Goal: Task Accomplishment & Management: Complete application form

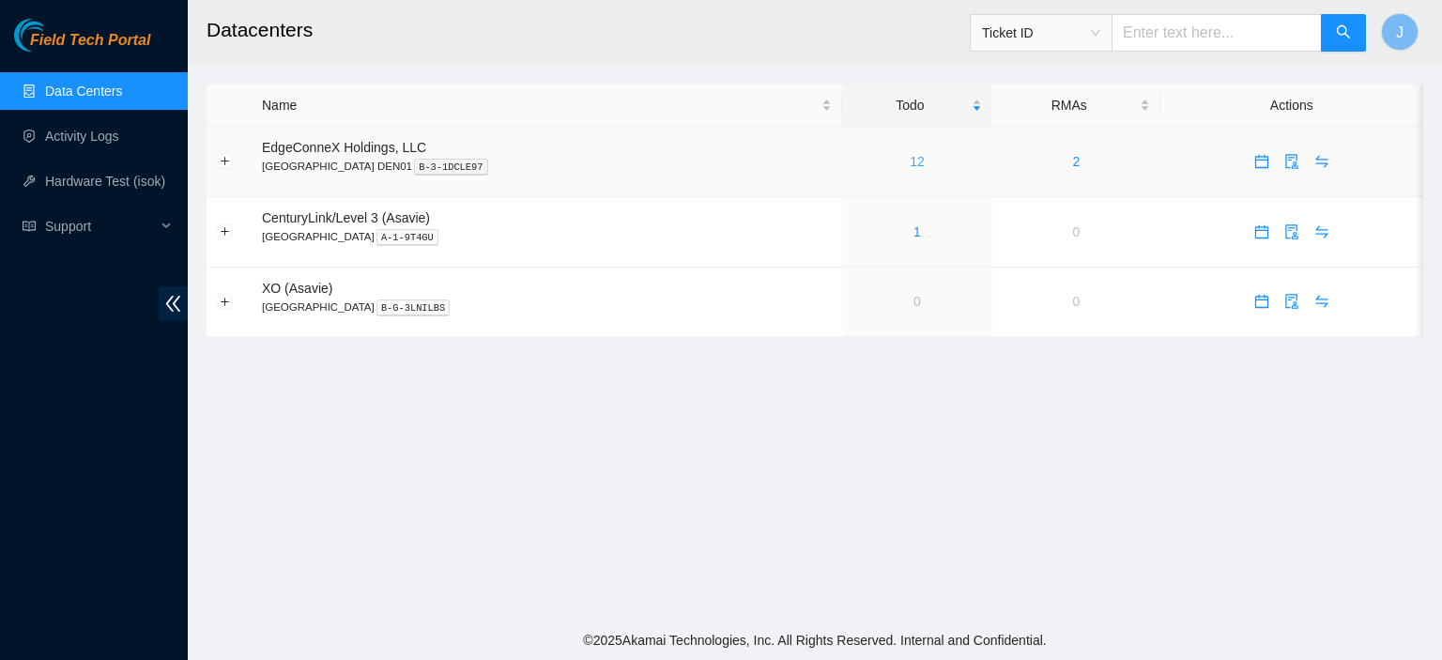
click at [910, 155] on link "12" at bounding box center [917, 161] width 15 height 15
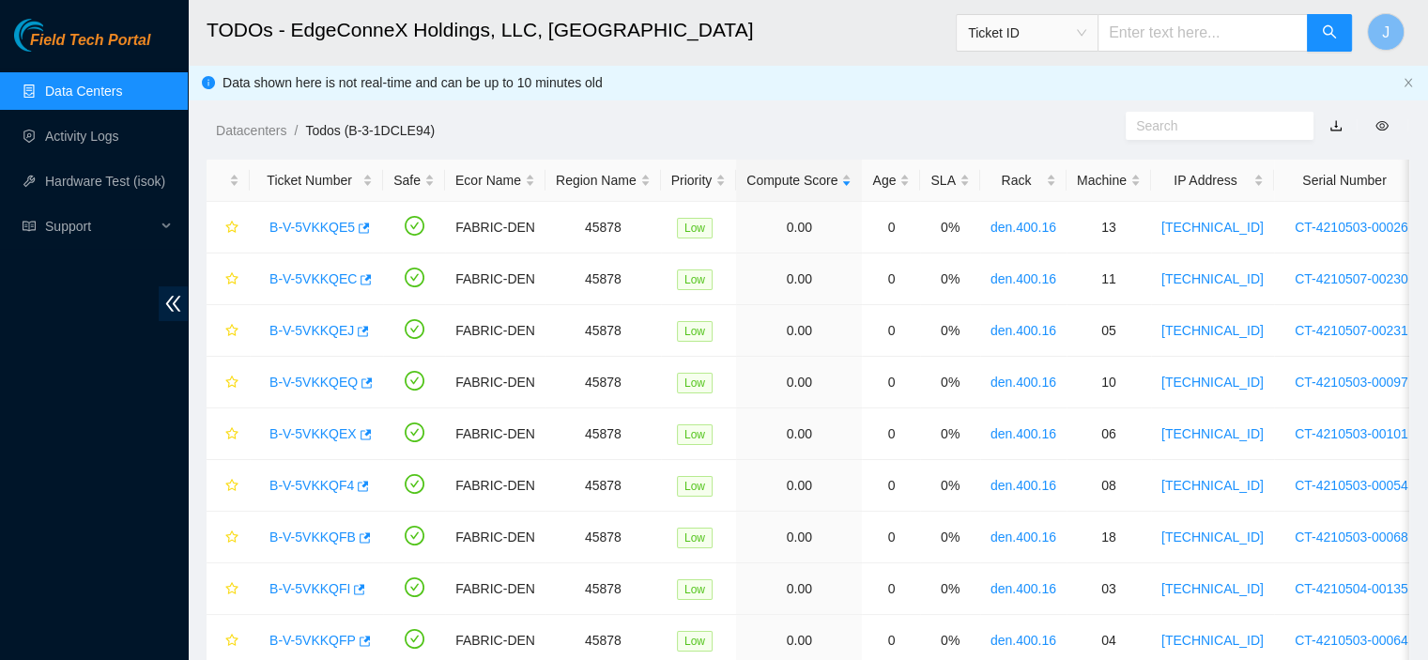
scroll to position [231, 0]
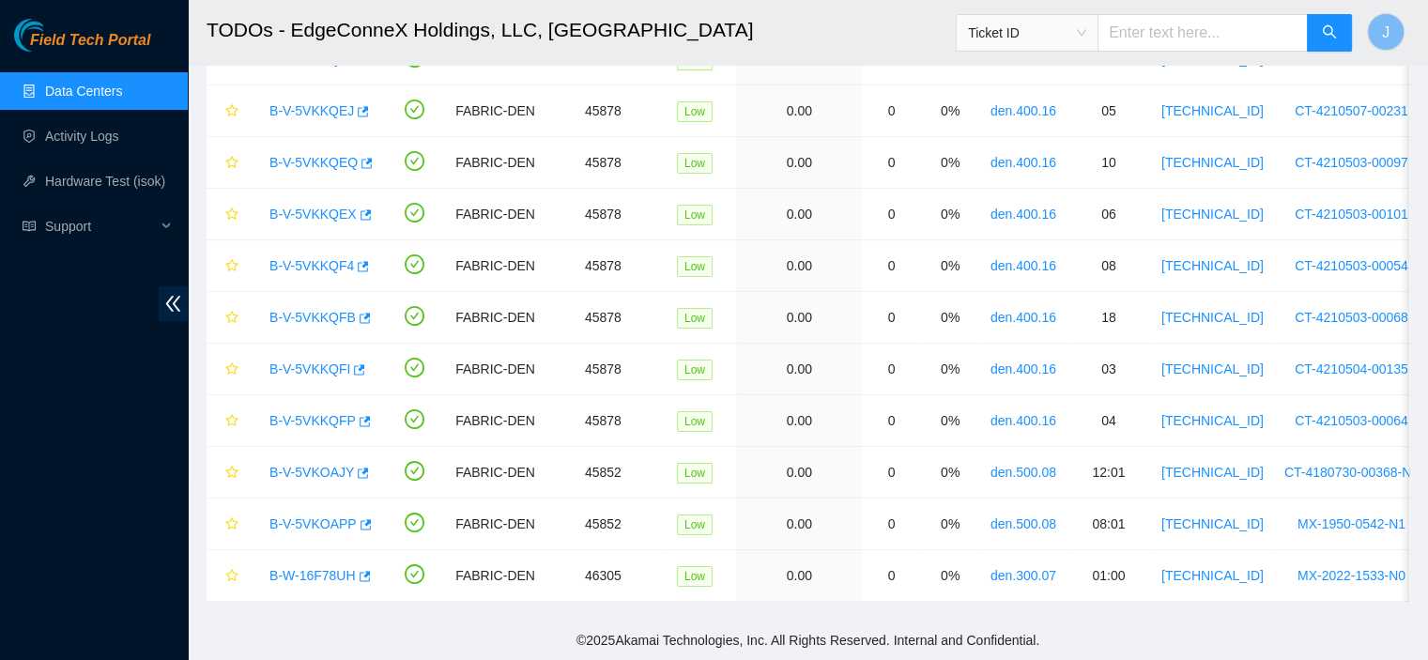
click at [1086, 38] on span "Ticket ID" at bounding box center [1027, 33] width 118 height 28
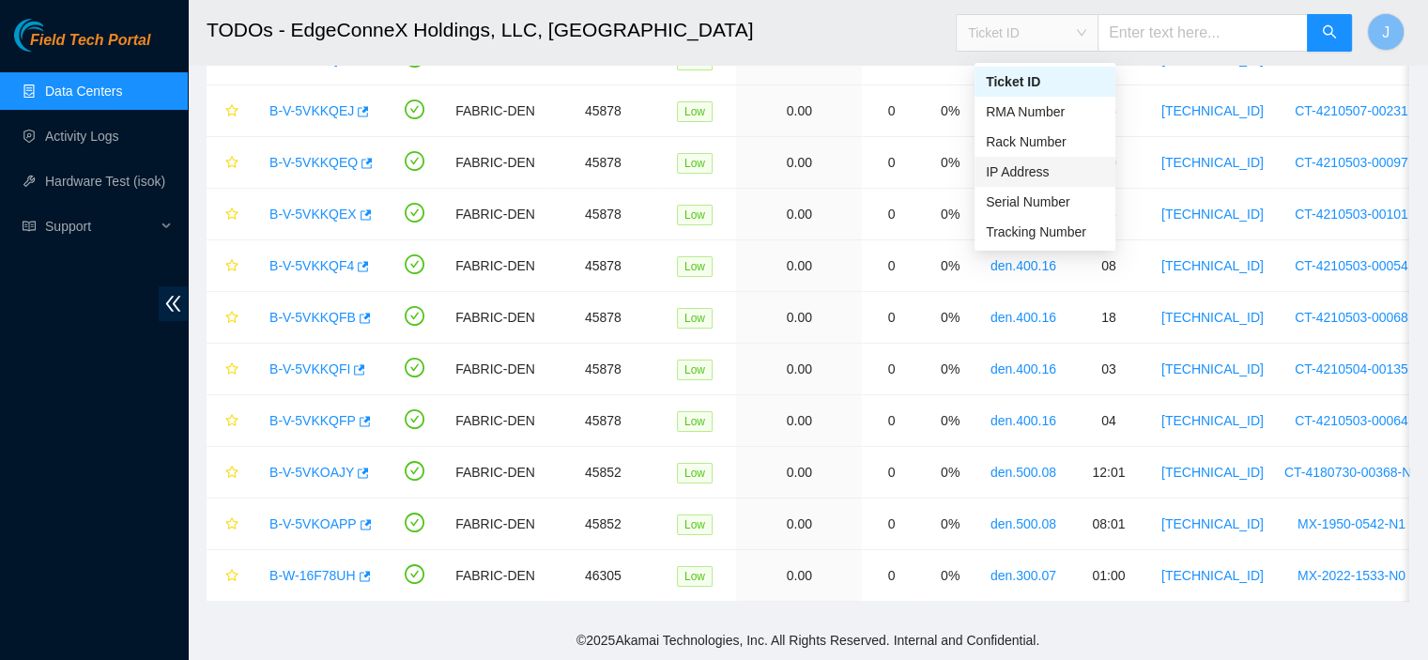
click at [1029, 162] on div "IP Address" at bounding box center [1045, 171] width 118 height 21
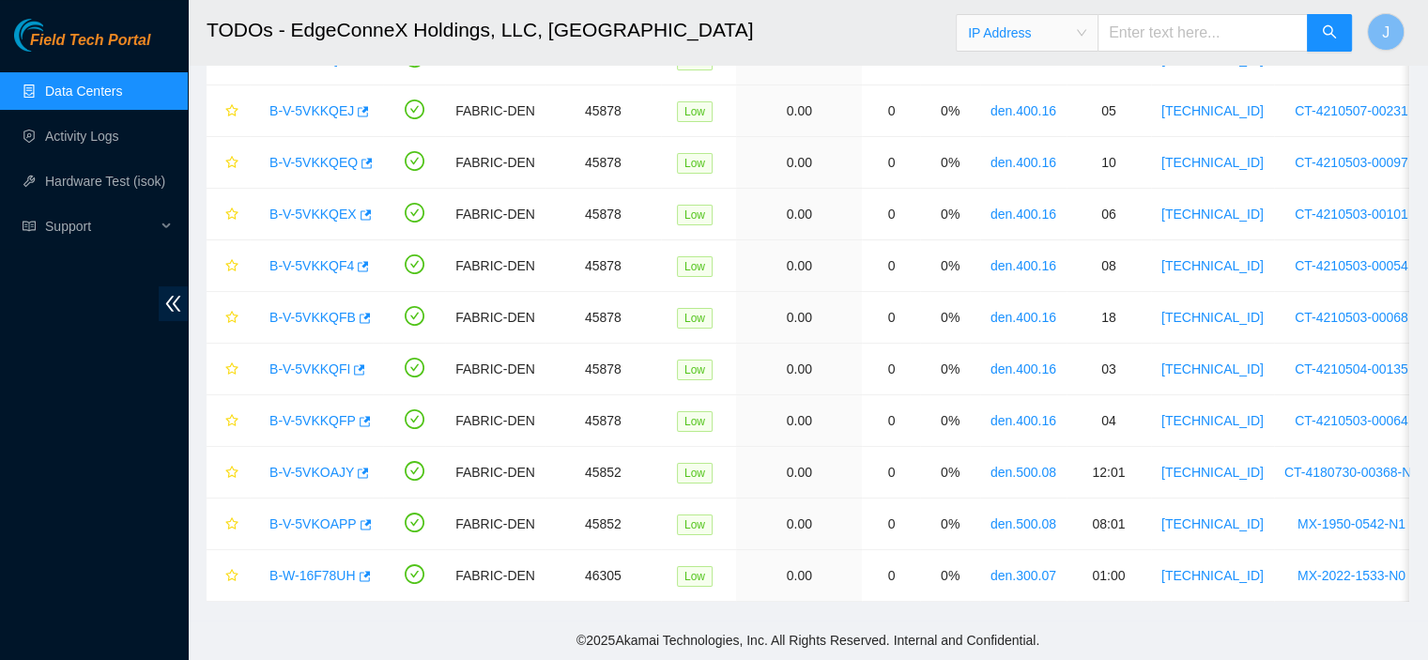
click at [1157, 36] on input "text" at bounding box center [1203, 33] width 210 height 38
paste input "[TECHNICAL_ID]"
type input "[TECHNICAL_ID]"
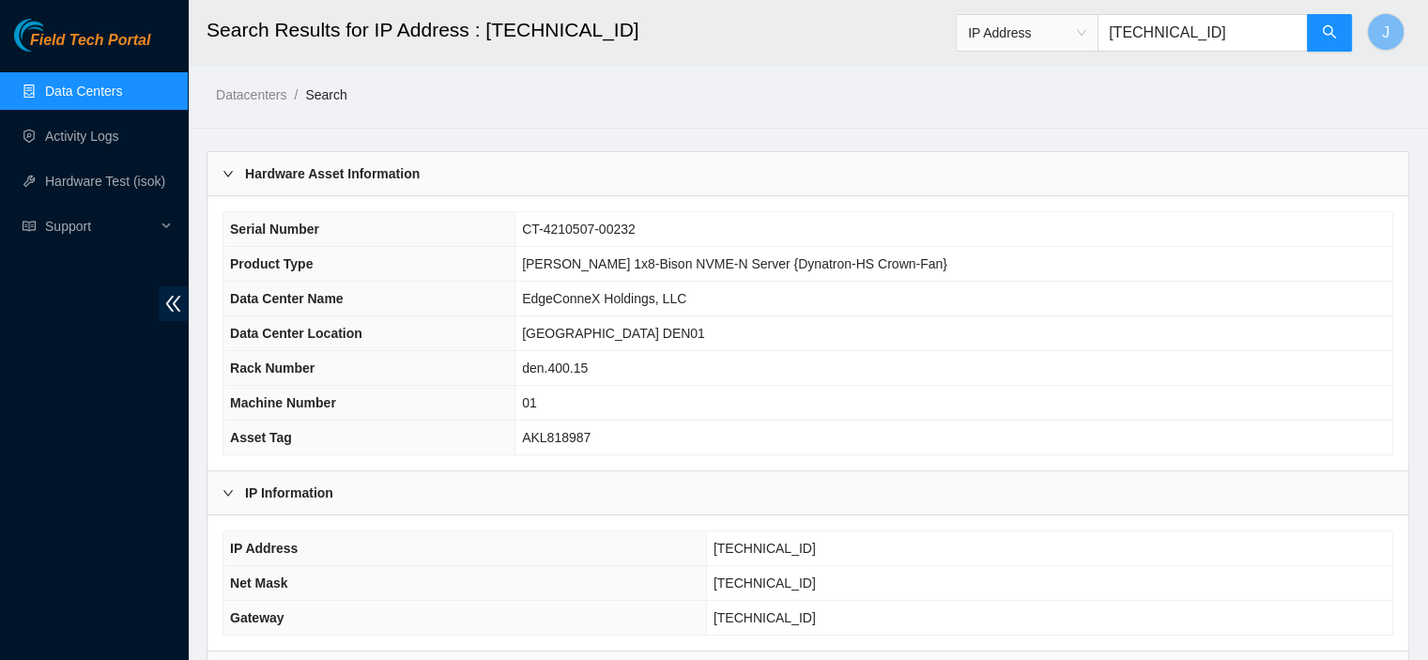
click at [1219, 34] on input "[TECHNICAL_ID]" at bounding box center [1203, 33] width 210 height 38
click at [1229, 33] on input "[TECHNICAL_ID]" at bounding box center [1203, 33] width 210 height 38
type input "[TECHNICAL_ID]"
click at [89, 84] on link "Data Centers" at bounding box center [83, 91] width 77 height 15
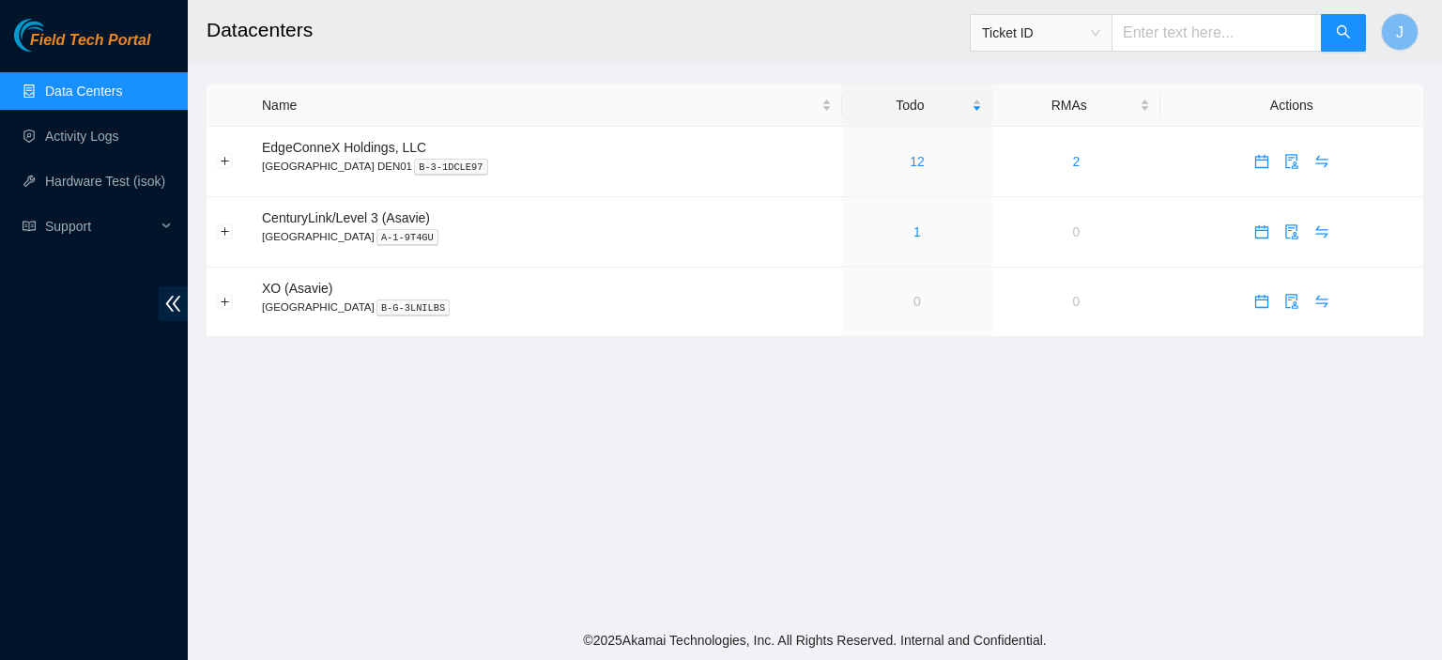
click at [1205, 37] on input "text" at bounding box center [1217, 33] width 210 height 38
paste input "[TECHNICAL_ID]"
click at [1096, 27] on span "Ticket ID" at bounding box center [1041, 33] width 118 height 28
type input "[TECHNICAL_ID]"
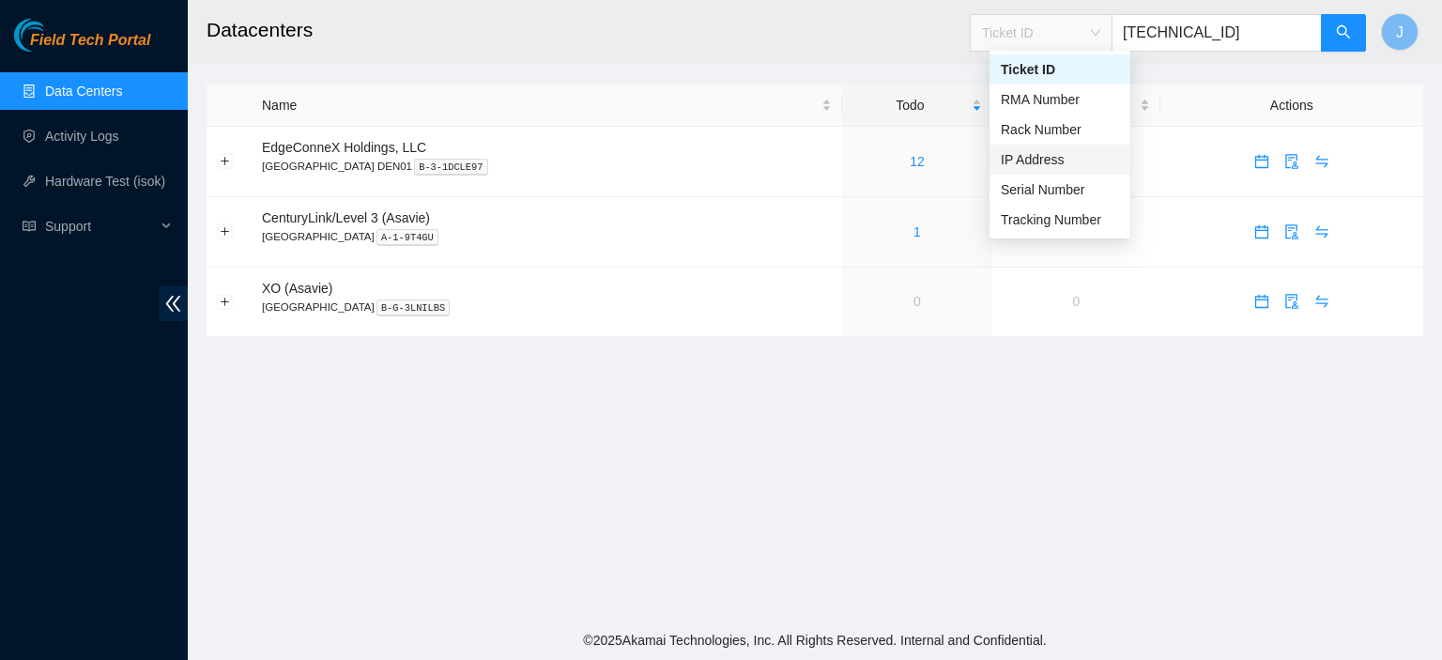
click at [1055, 157] on div "IP Address" at bounding box center [1060, 159] width 118 height 21
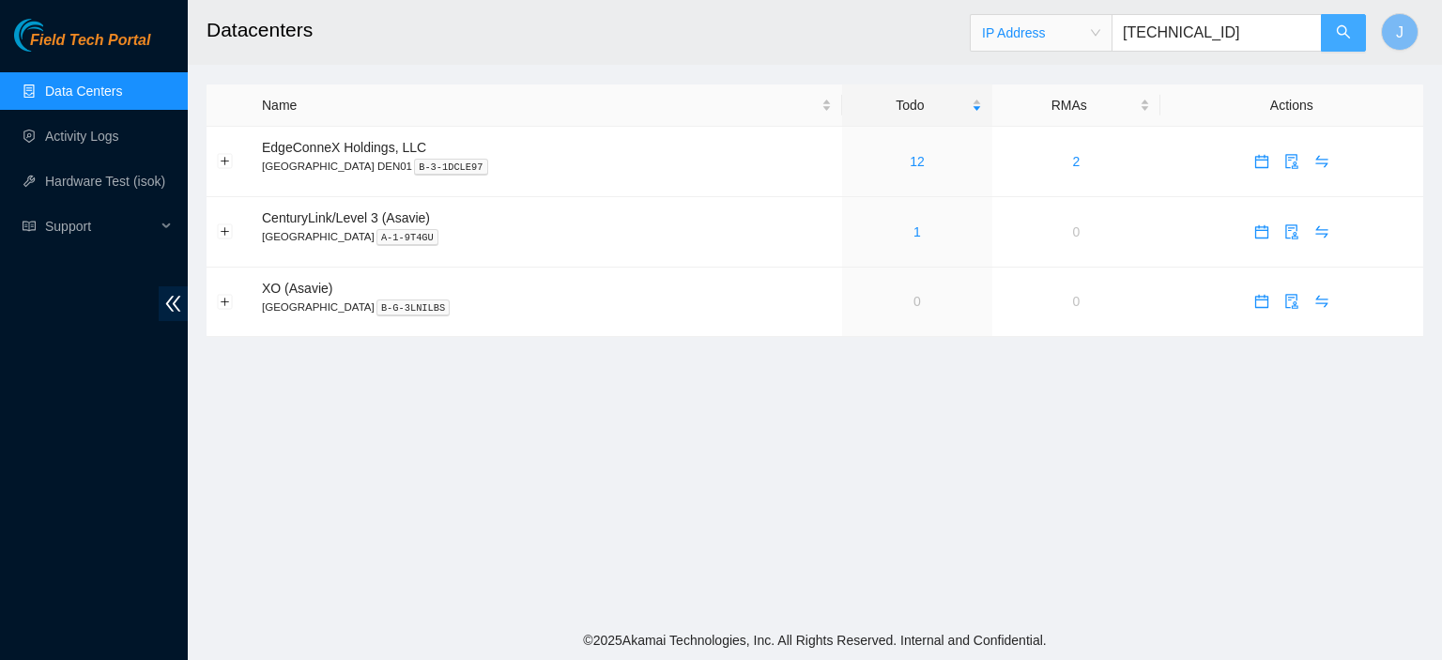
click at [1350, 25] on icon "search" at bounding box center [1343, 31] width 15 height 15
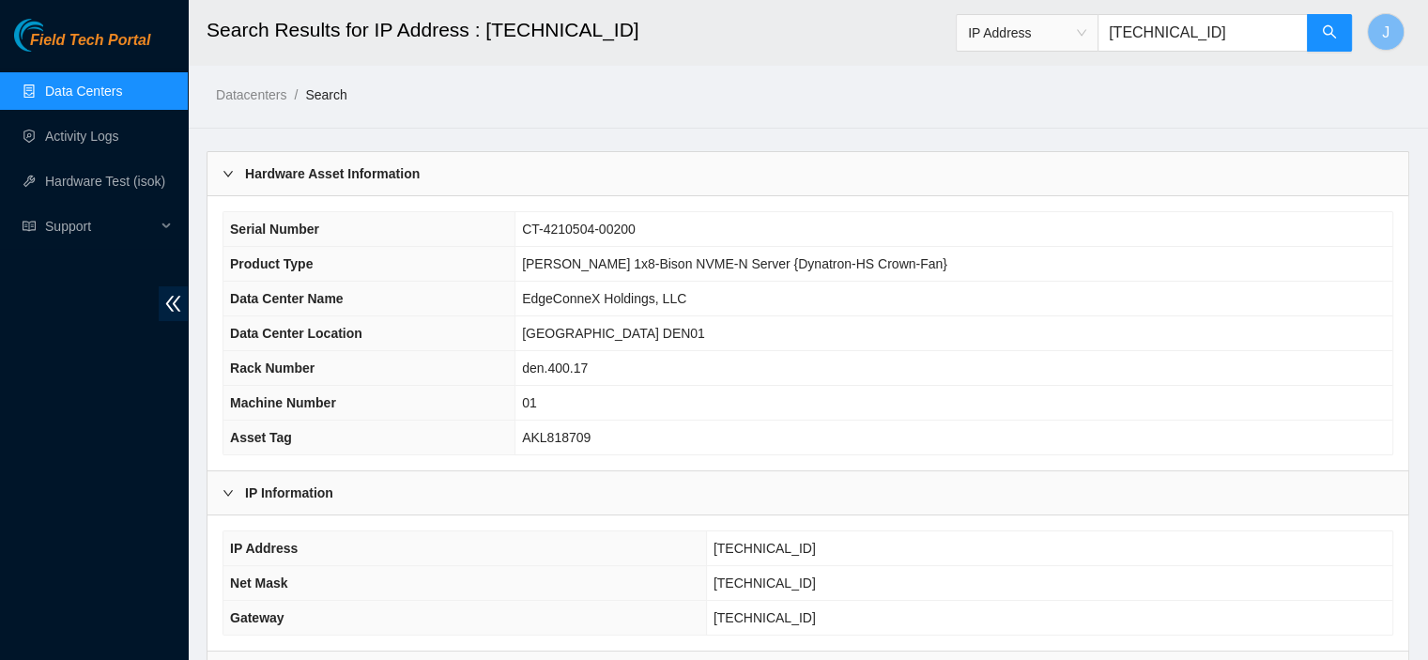
click at [1098, 31] on div "IP Address" at bounding box center [1027, 33] width 141 height 30
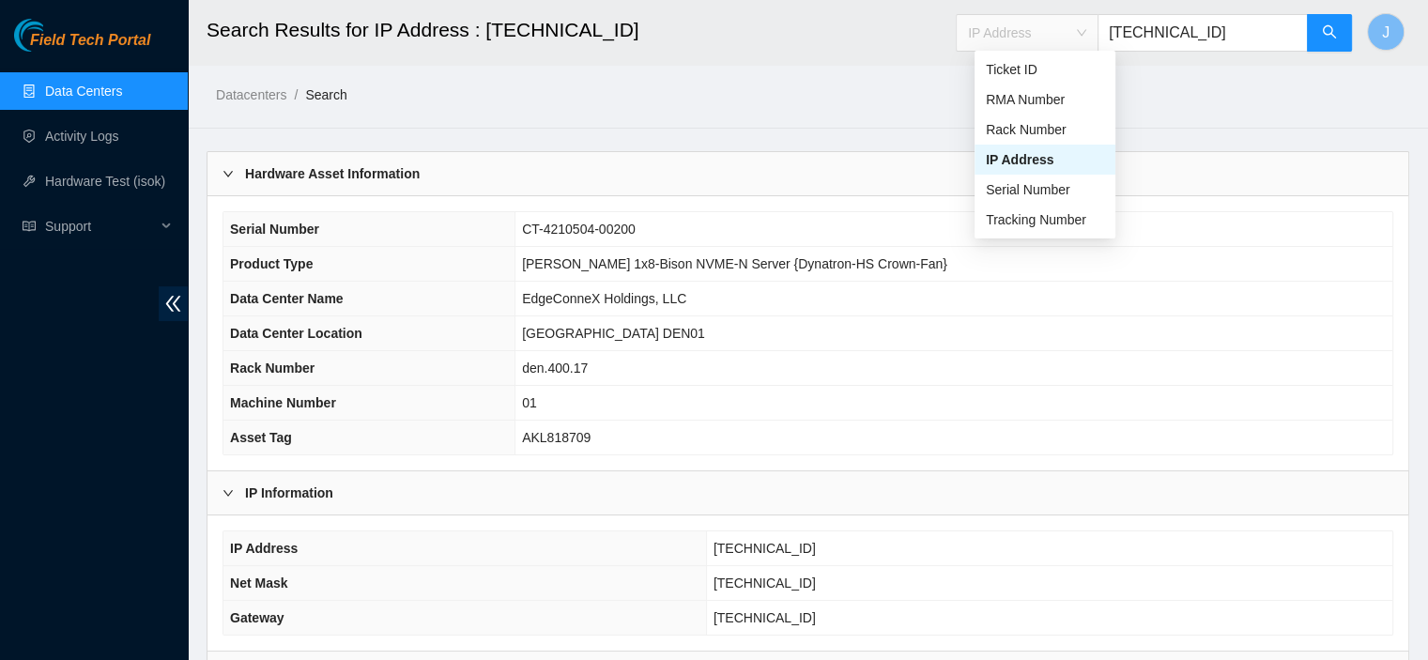
click at [1048, 153] on div "IP Address" at bounding box center [1045, 159] width 118 height 21
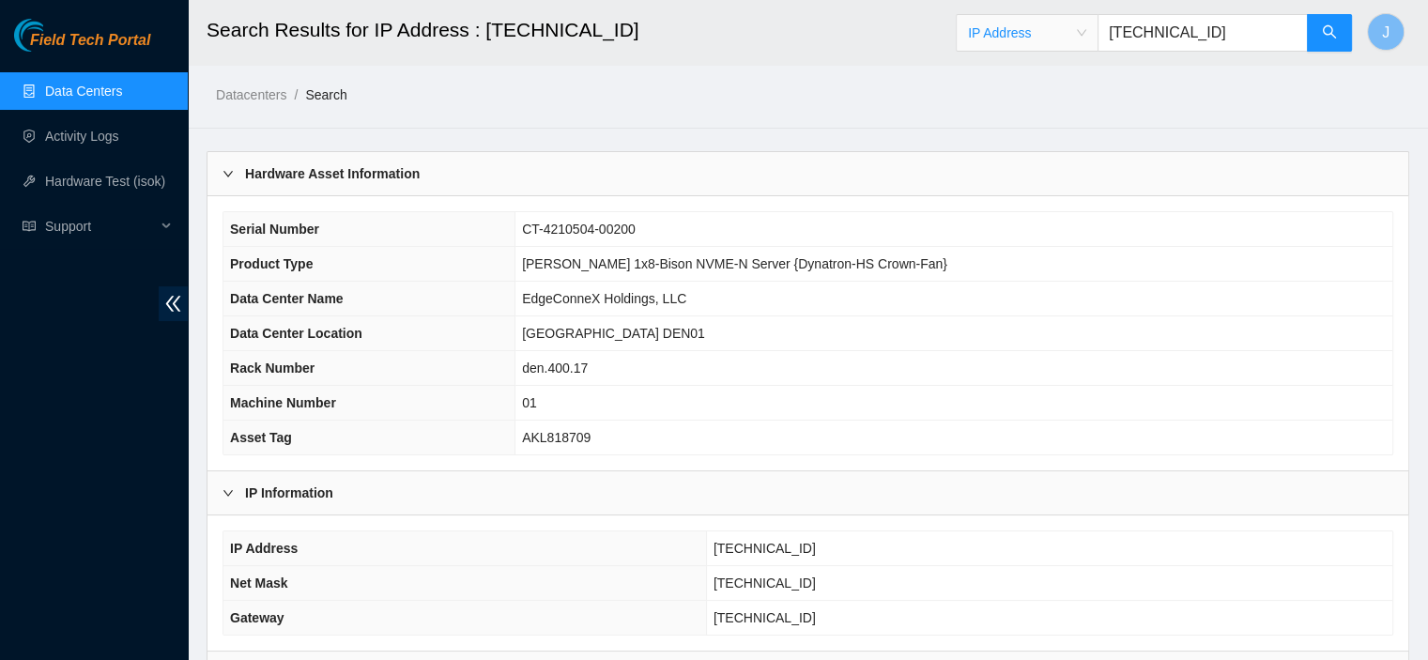
click at [1265, 29] on input "[TECHNICAL_ID]" at bounding box center [1203, 33] width 210 height 38
click at [1050, 31] on span "IP Address" at bounding box center [1027, 33] width 118 height 28
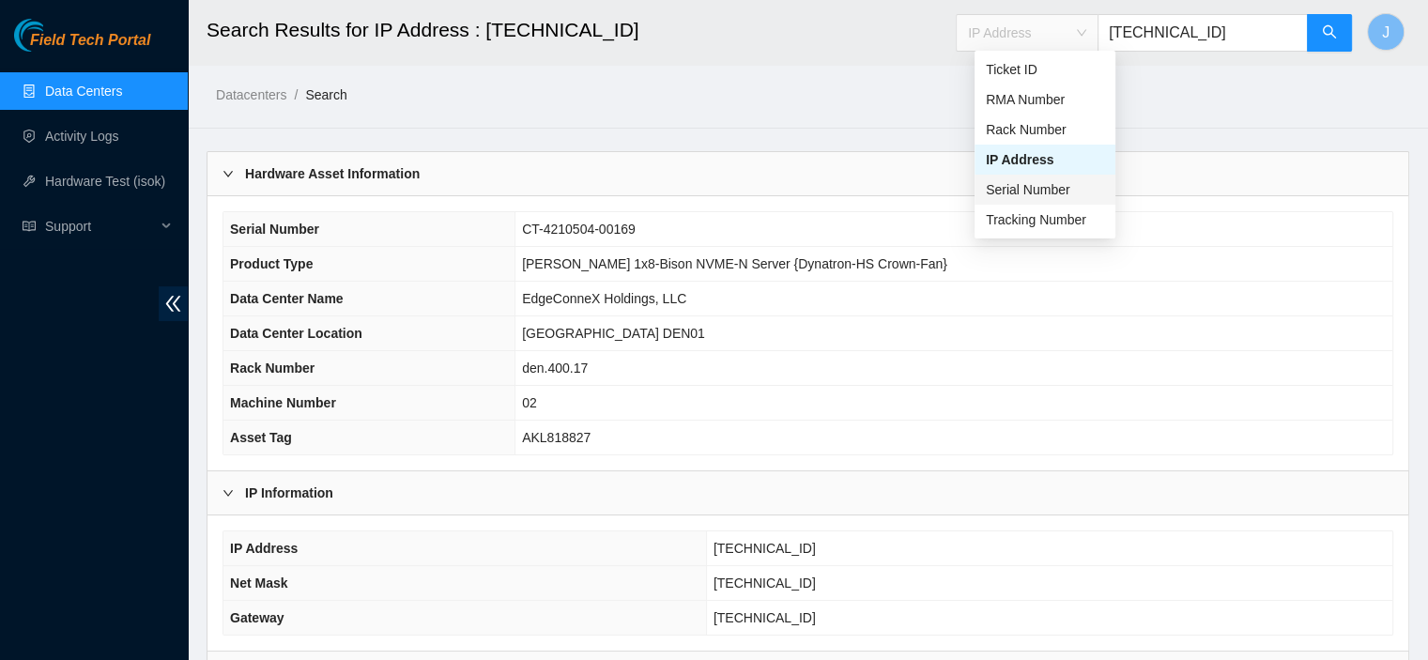
click at [1022, 181] on div "Serial Number" at bounding box center [1045, 189] width 118 height 21
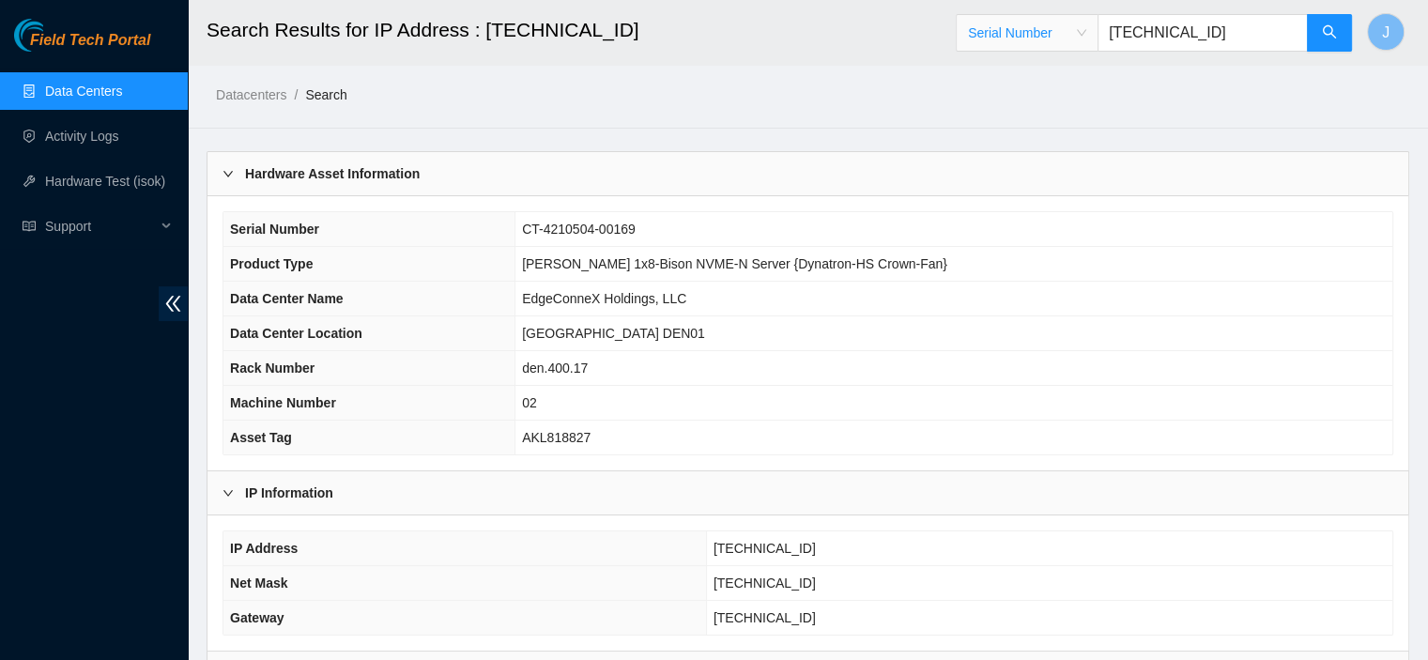
click at [1229, 33] on input "[TECHNICAL_ID]" at bounding box center [1203, 33] width 210 height 38
type input "CT-4210507-00232"
drag, startPoint x: 806, startPoint y: 537, endPoint x: 724, endPoint y: 545, distance: 83.0
click at [724, 545] on td "[TECHNICAL_ID]" at bounding box center [1049, 548] width 686 height 35
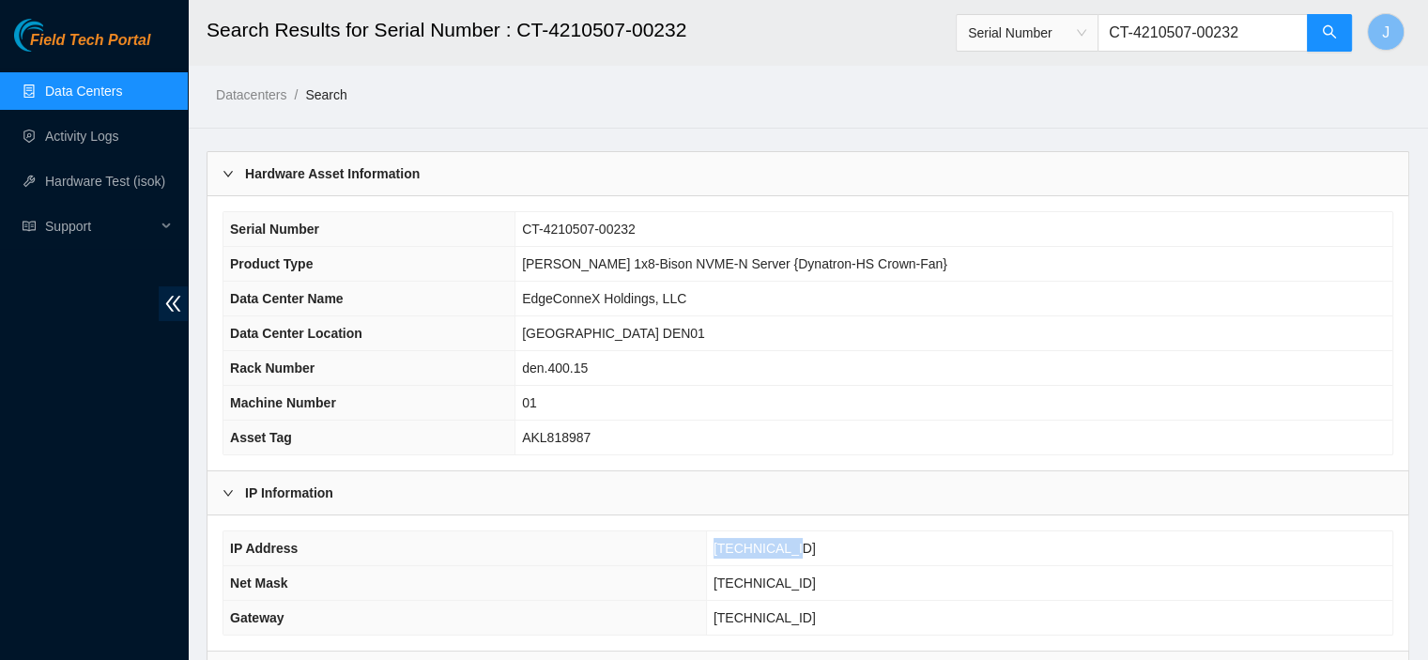
copy span "[TECHNICAL_ID]"
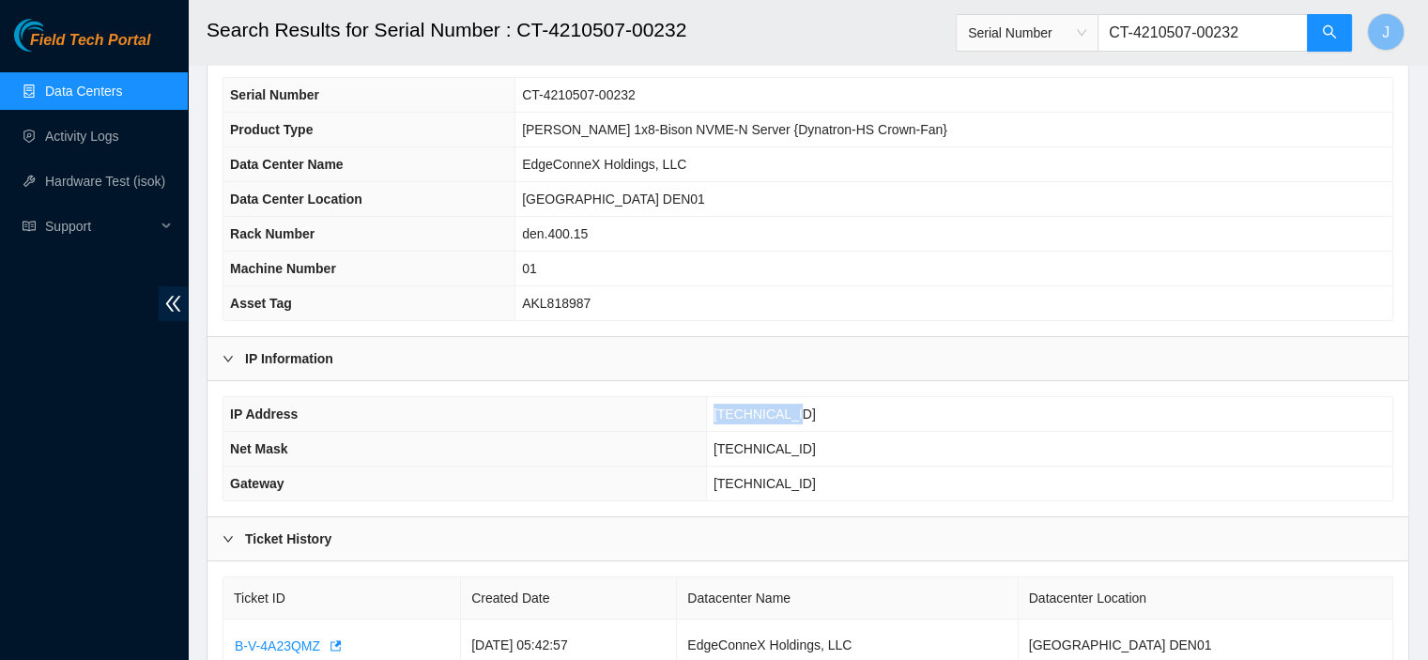
drag, startPoint x: 668, startPoint y: 640, endPoint x: 673, endPoint y: 668, distance: 28.6
click at [673, 526] on html "Field Tech Portal Data Centers Activity Logs Hardware Test (isok) Support Searc…" at bounding box center [714, 196] width 1428 height 660
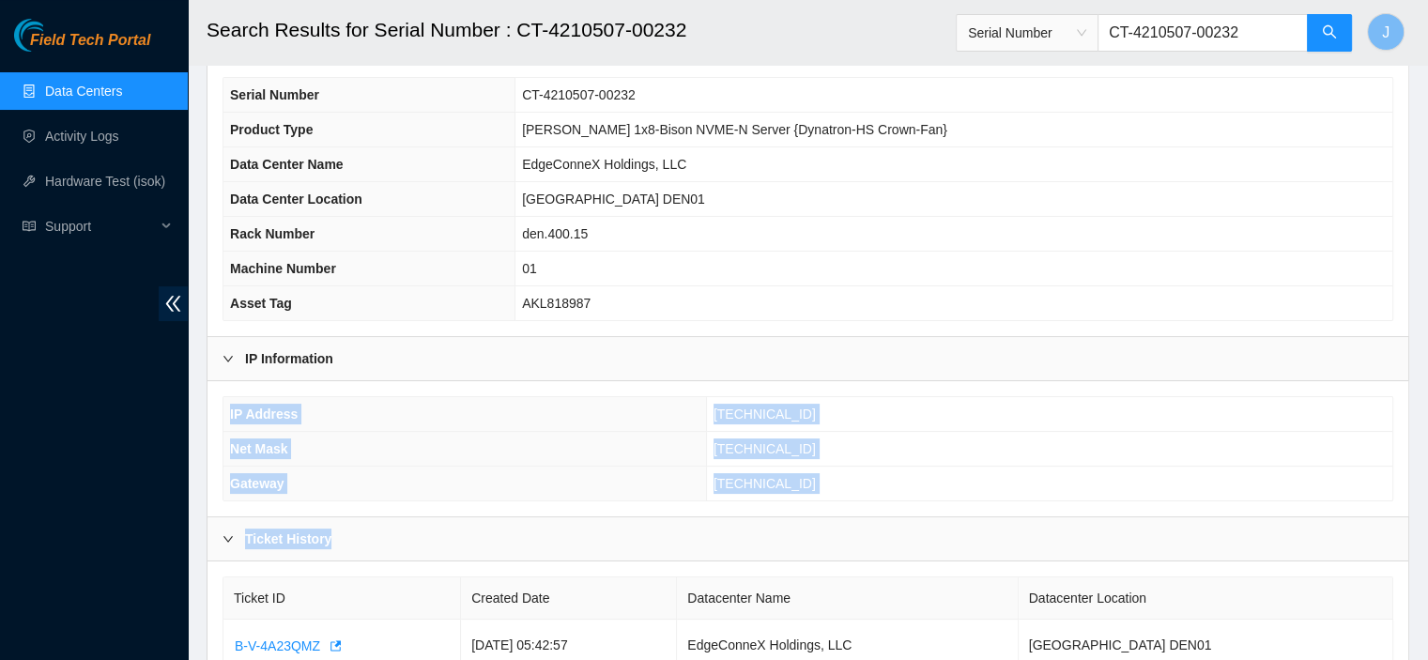
scroll to position [151, 0]
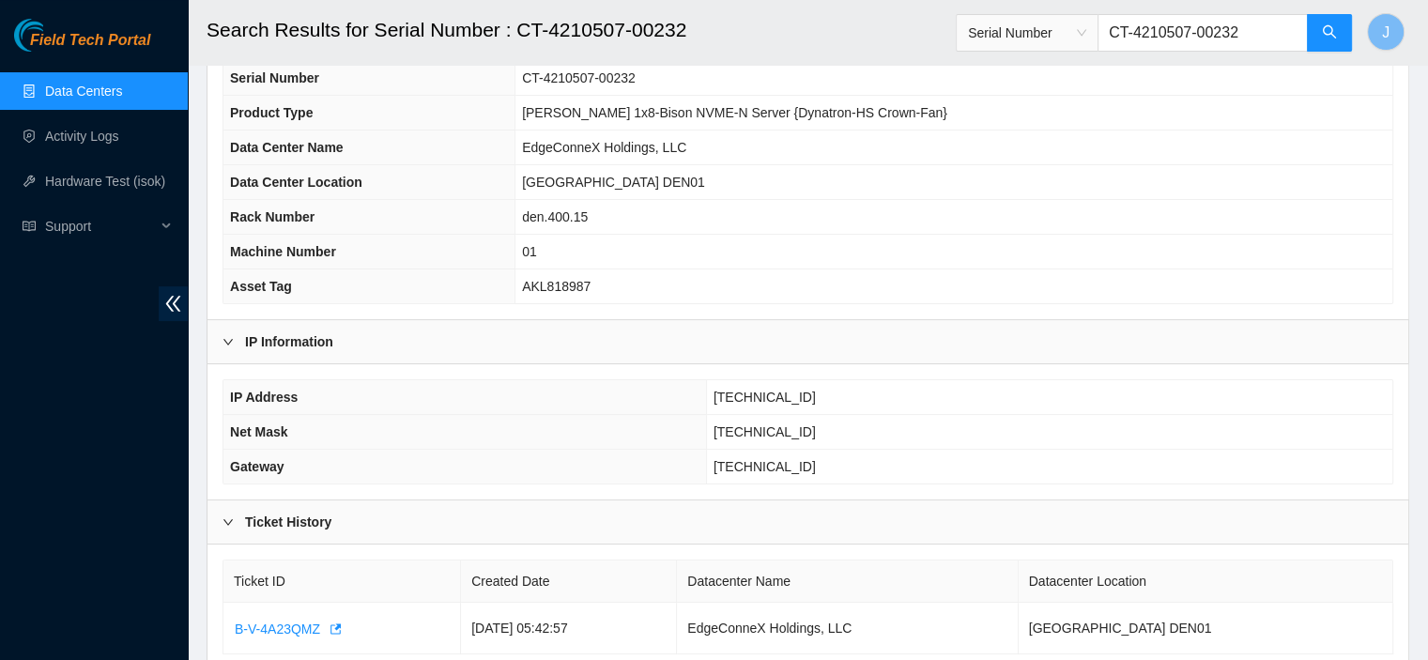
click at [1271, 35] on input "CT-4210507-00232" at bounding box center [1203, 33] width 210 height 38
click at [1086, 34] on span "Serial Number" at bounding box center [1027, 33] width 118 height 28
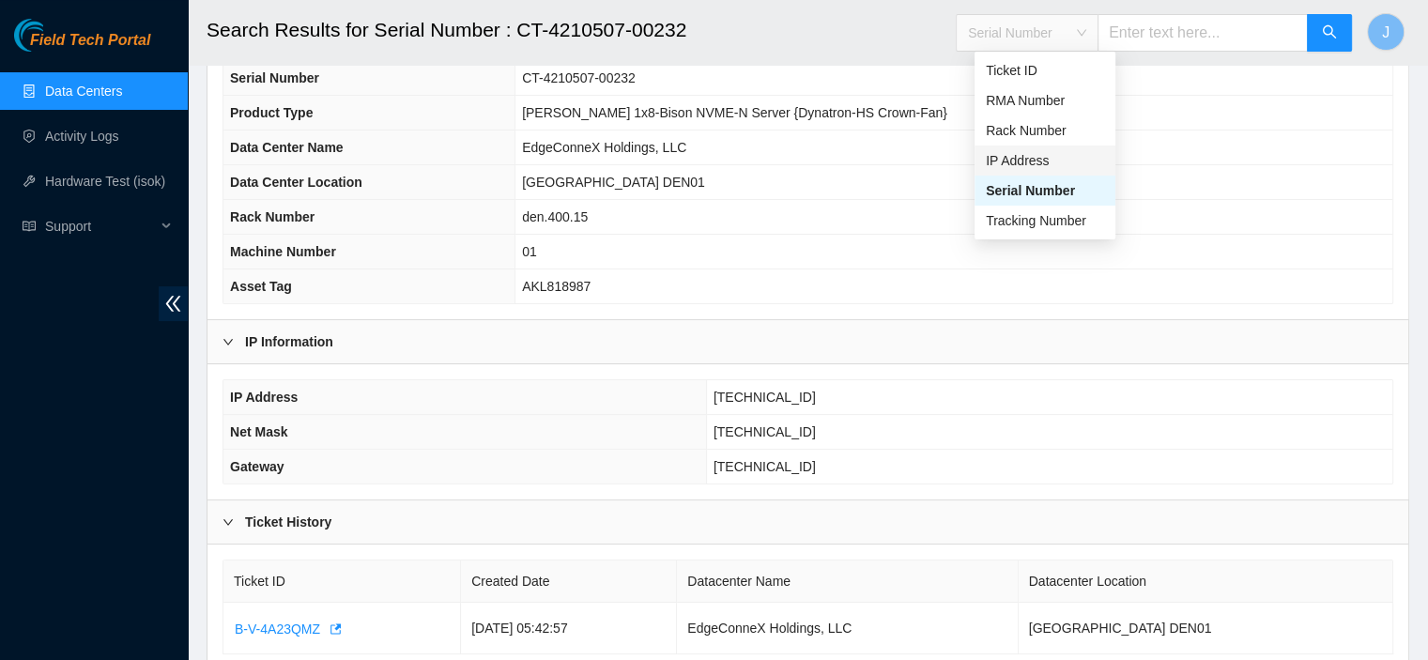
click at [1034, 161] on div "IP Address" at bounding box center [1045, 160] width 118 height 21
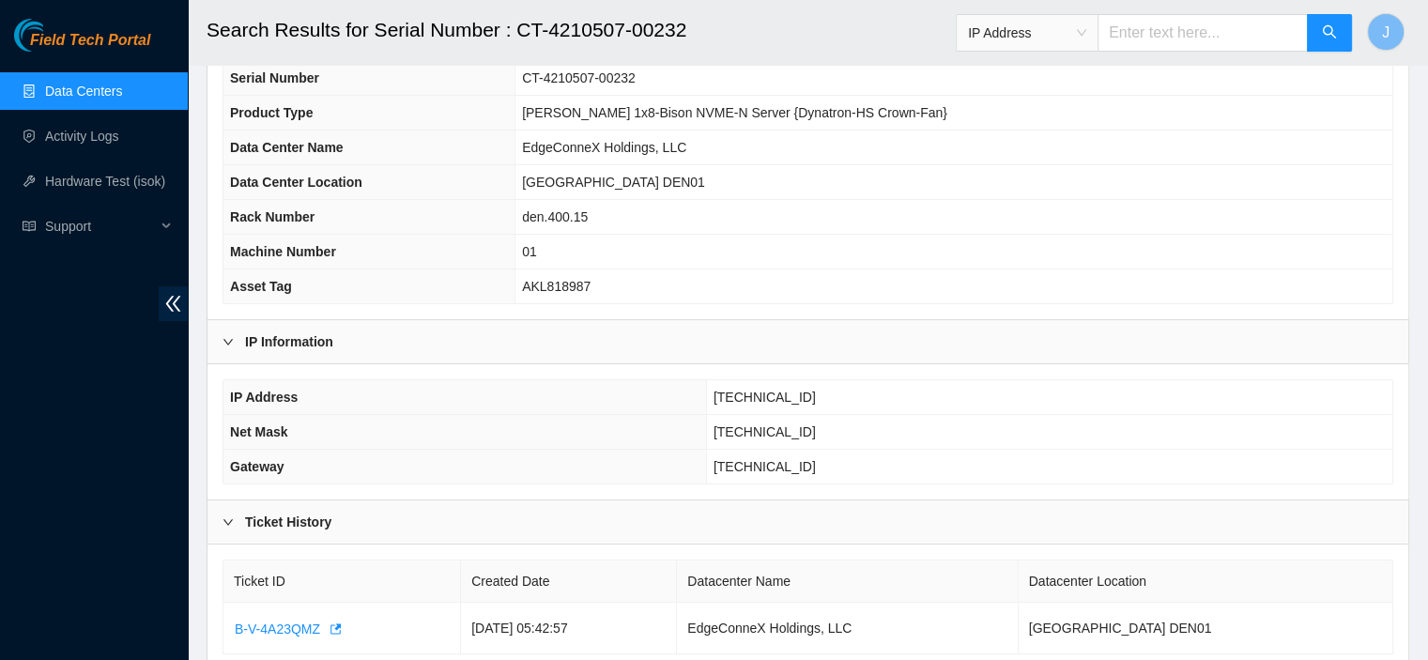
click at [1251, 29] on input "text" at bounding box center [1203, 33] width 210 height 38
paste input "[TECHNICAL_ID]"
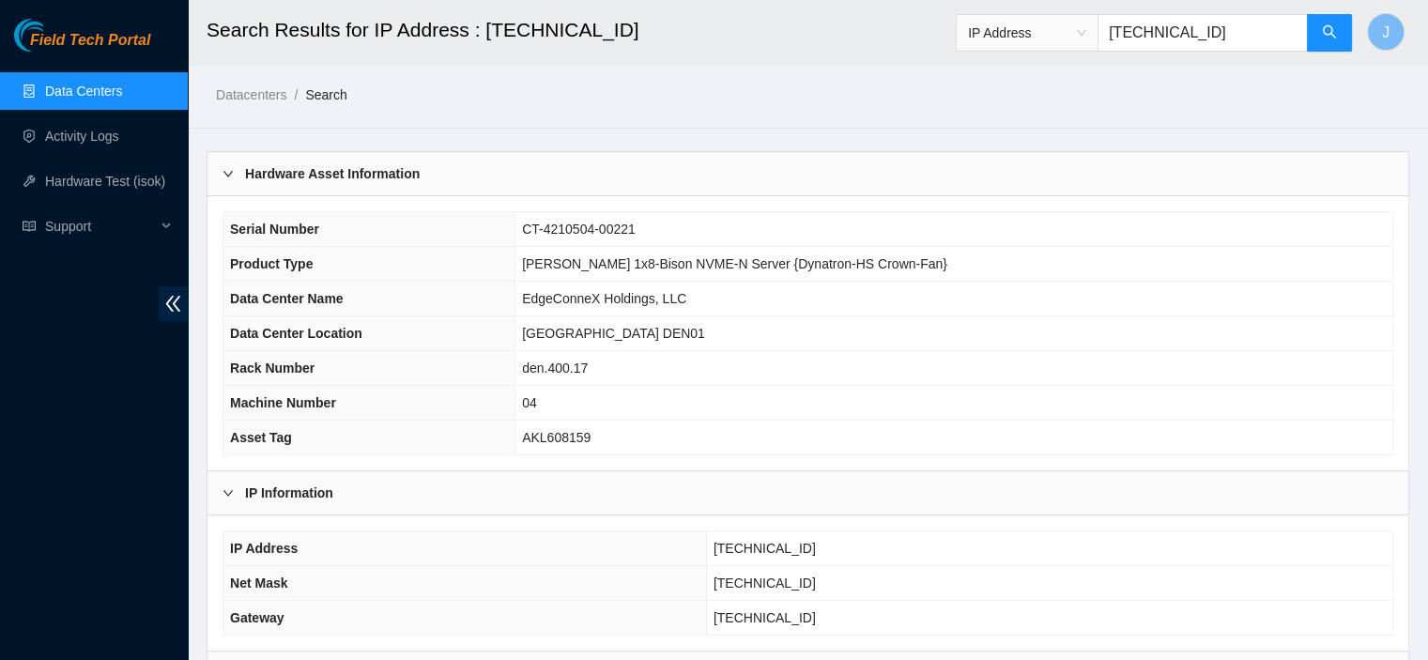
click at [1254, 35] on input "[TECHNICAL_ID]" at bounding box center [1203, 33] width 210 height 38
type input "[TECHNICAL_ID]"
click at [1245, 21] on input "[TECHNICAL_ID]" at bounding box center [1203, 33] width 210 height 38
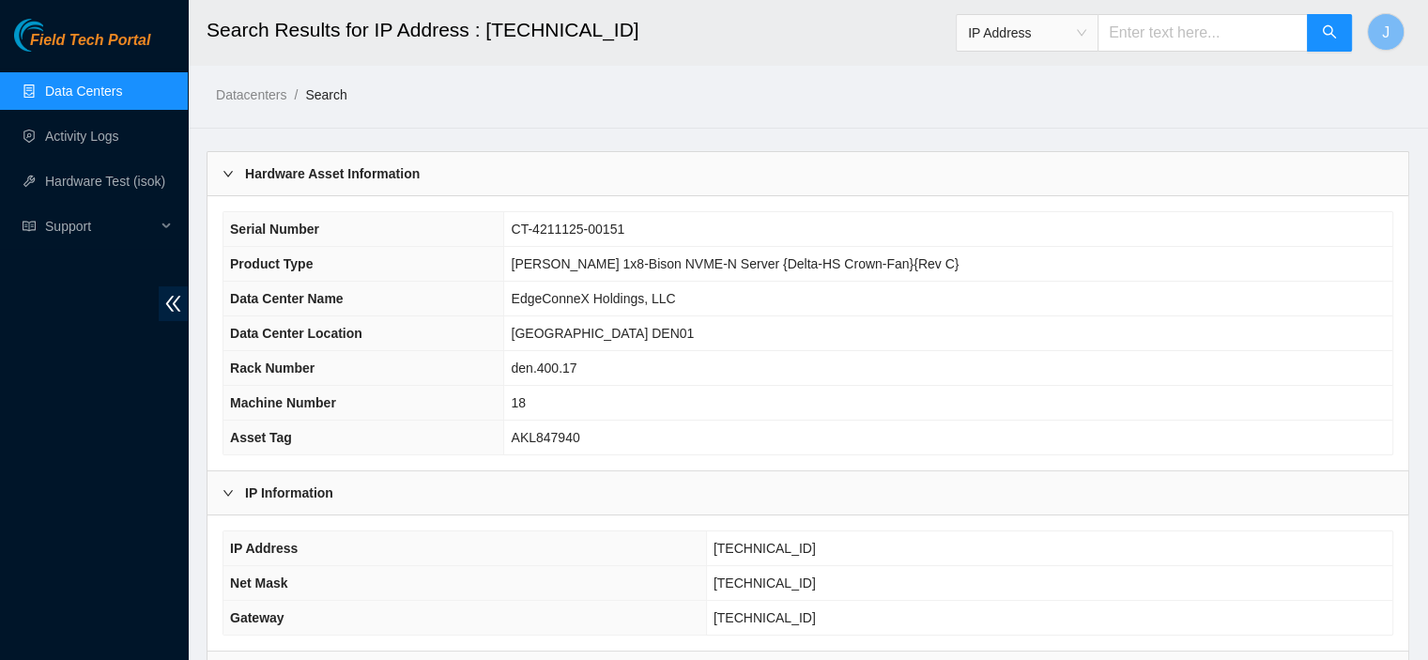
paste input "[TECHNICAL_ID]"
drag, startPoint x: 818, startPoint y: 541, endPoint x: 726, endPoint y: 546, distance: 92.2
click at [726, 546] on td "[TECHNICAL_ID]" at bounding box center [1049, 548] width 686 height 35
copy span "[TECHNICAL_ID]"
click at [1249, 32] on input "[TECHNICAL_ID]" at bounding box center [1203, 33] width 210 height 38
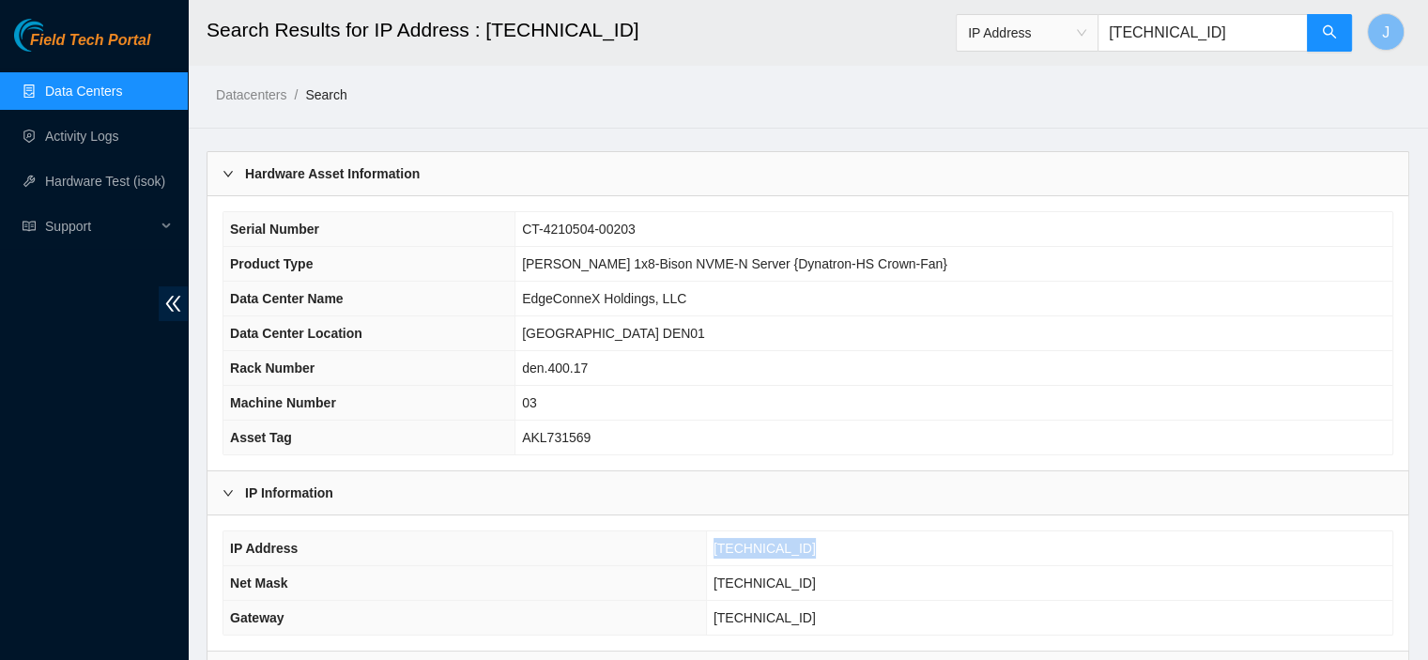
drag, startPoint x: 817, startPoint y: 542, endPoint x: 727, endPoint y: 545, distance: 90.2
click at [727, 545] on td "[TECHNICAL_ID]" at bounding box center [1049, 548] width 686 height 35
copy span "[TECHNICAL_ID]"
click at [1276, 33] on input "[TECHNICAL_ID]" at bounding box center [1203, 33] width 210 height 38
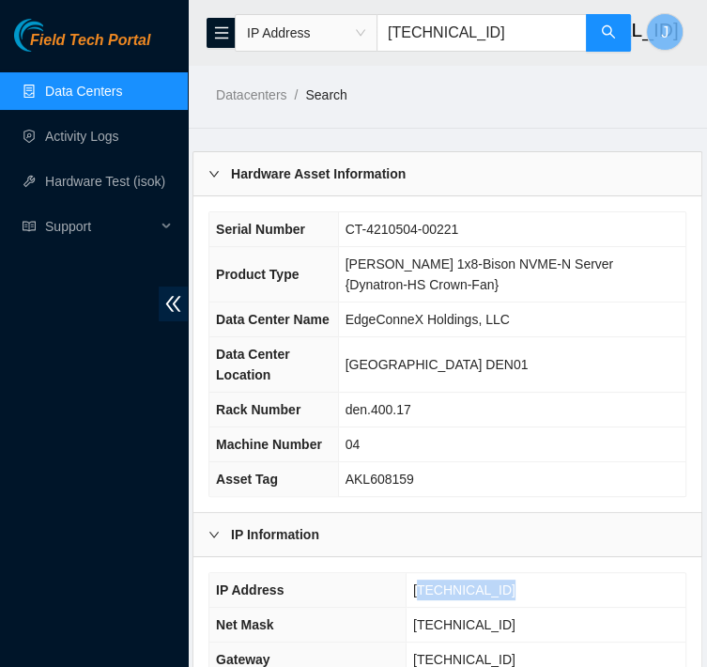
drag, startPoint x: 508, startPoint y: 581, endPoint x: 422, endPoint y: 588, distance: 85.7
click at [422, 588] on td "[TECHNICAL_ID]" at bounding box center [546, 590] width 280 height 35
click at [522, 576] on td "[TECHNICAL_ID]" at bounding box center [546, 590] width 280 height 35
drag, startPoint x: 515, startPoint y: 587, endPoint x: 415, endPoint y: 598, distance: 101.1
click at [415, 598] on td "[TECHNICAL_ID]" at bounding box center [546, 590] width 280 height 35
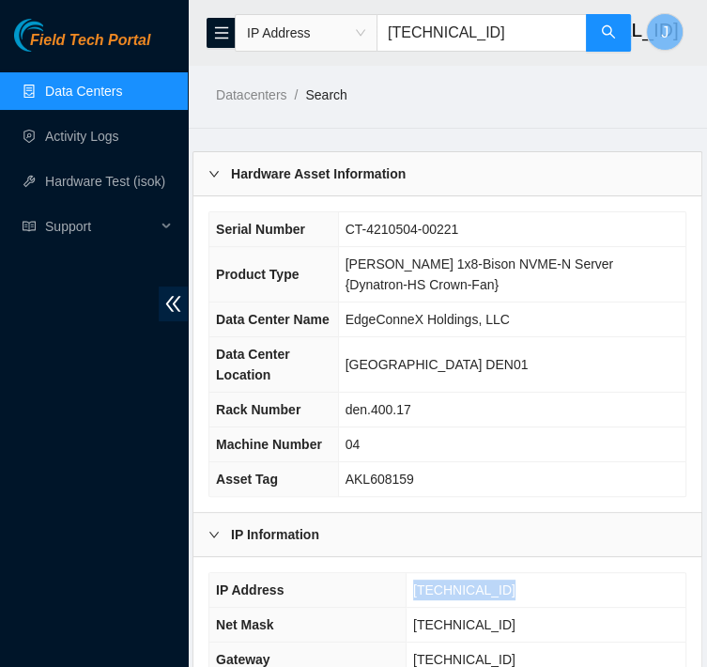
copy span "[TECHNICAL_ID]"
click at [544, 38] on input "[TECHNICAL_ID]" at bounding box center [481, 33] width 210 height 38
type input "[TECHNICAL_ID]"
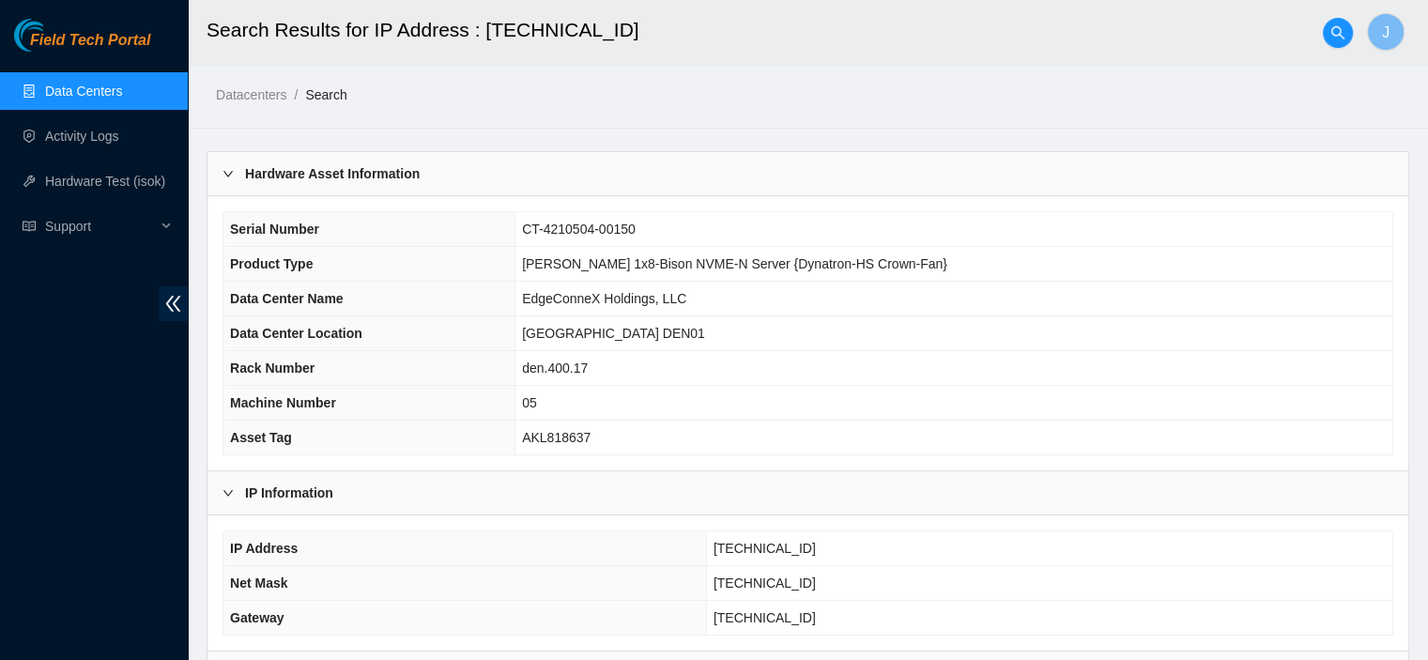
click at [323, 97] on link "Search" at bounding box center [325, 94] width 41 height 15
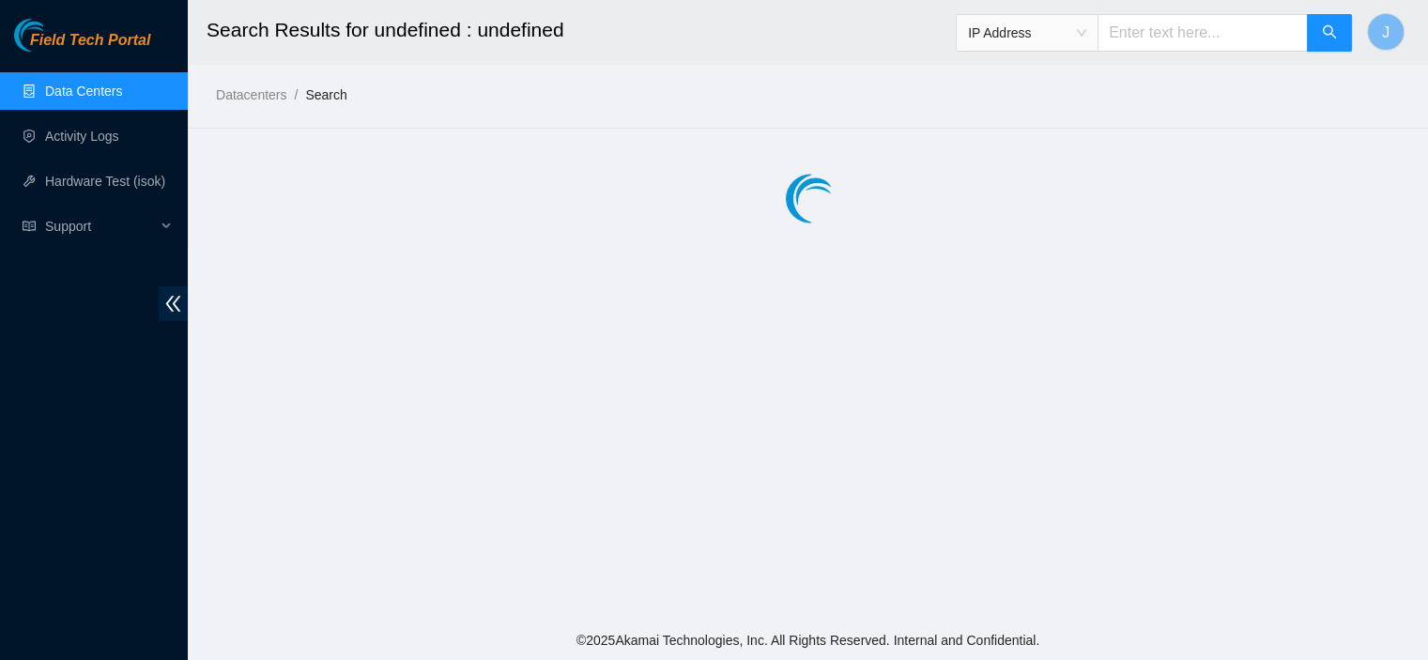
click at [323, 97] on div "Datacenters / Search /" at bounding box center [653, 52] width 930 height 105
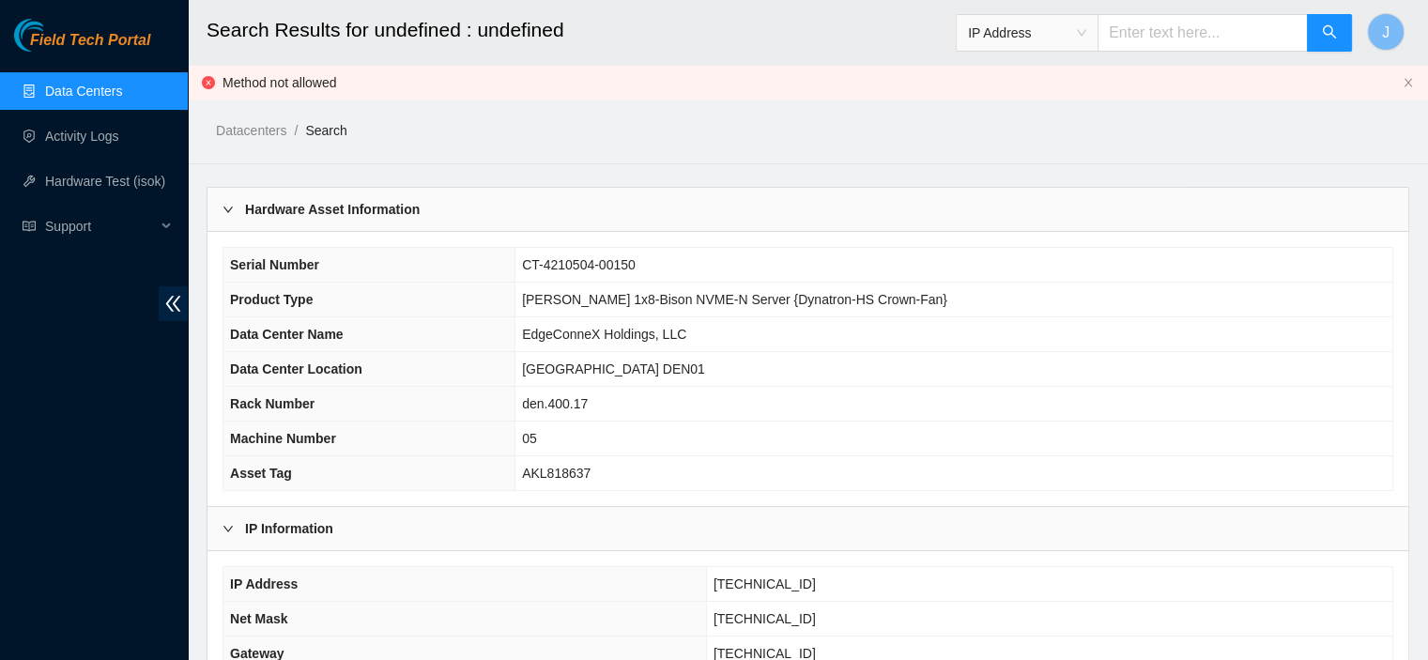
click at [1216, 30] on input "text" at bounding box center [1203, 33] width 210 height 38
paste input "[TECHNICAL_ID]"
drag, startPoint x: 838, startPoint y: 576, endPoint x: 725, endPoint y: 586, distance: 114.0
click at [725, 586] on td "[TECHNICAL_ID]" at bounding box center [1049, 584] width 686 height 35
copy span "[TECHNICAL_ID]"
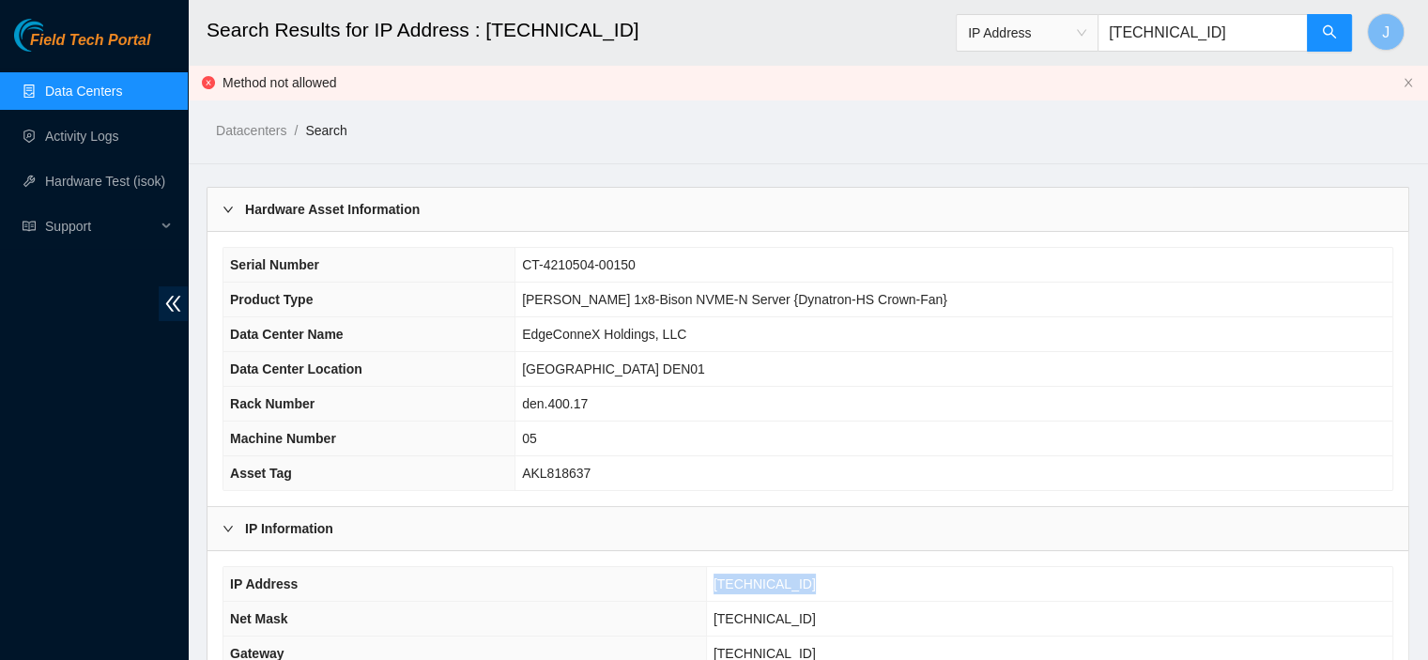
click at [1242, 34] on input "[TECHNICAL_ID]" at bounding box center [1203, 33] width 210 height 38
click at [1241, 34] on input "[TECHNICAL_ID]" at bounding box center [1203, 33] width 210 height 38
drag, startPoint x: 829, startPoint y: 580, endPoint x: 719, endPoint y: 581, distance: 109.8
click at [719, 581] on td "[TECHNICAL_ID]" at bounding box center [1049, 584] width 686 height 35
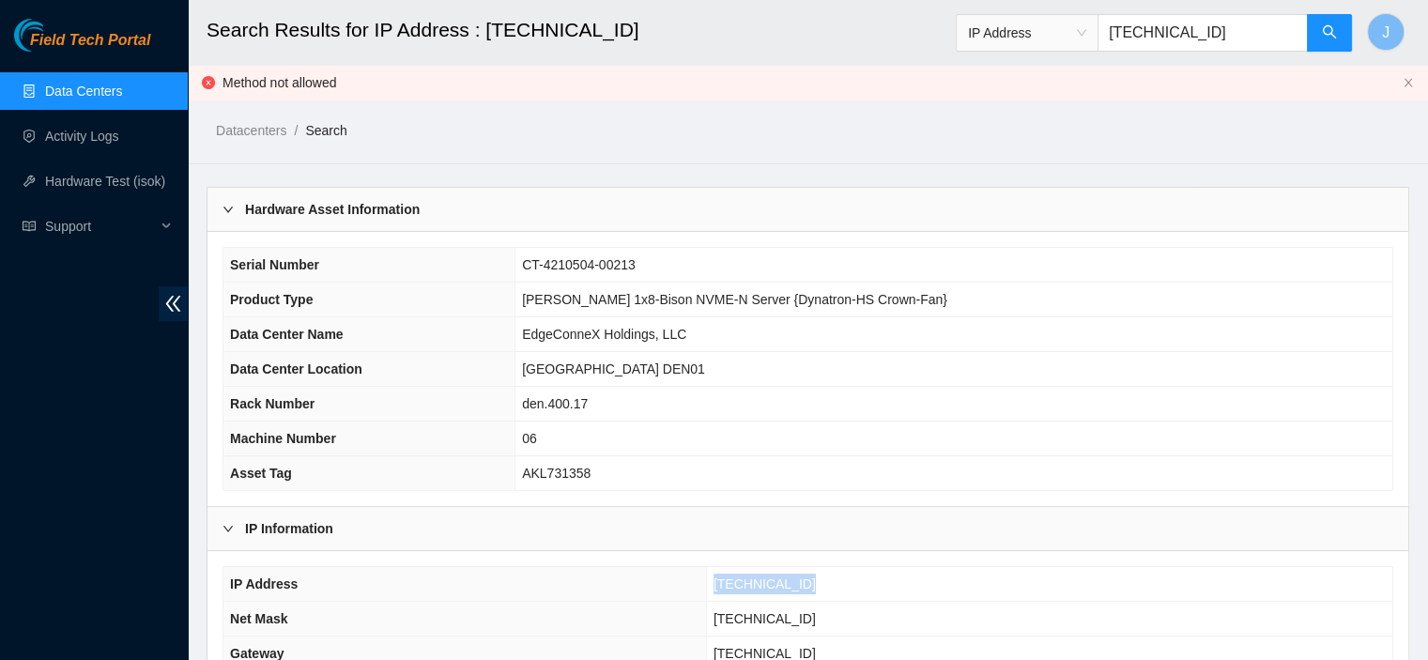
copy span "[TECHNICAL_ID]"
click at [1239, 31] on input "[TECHNICAL_ID]" at bounding box center [1203, 33] width 210 height 38
drag, startPoint x: 821, startPoint y: 582, endPoint x: 727, endPoint y: 585, distance: 93.9
click at [727, 585] on td "[TECHNICAL_ID]" at bounding box center [1049, 584] width 686 height 35
copy span "[TECHNICAL_ID]"
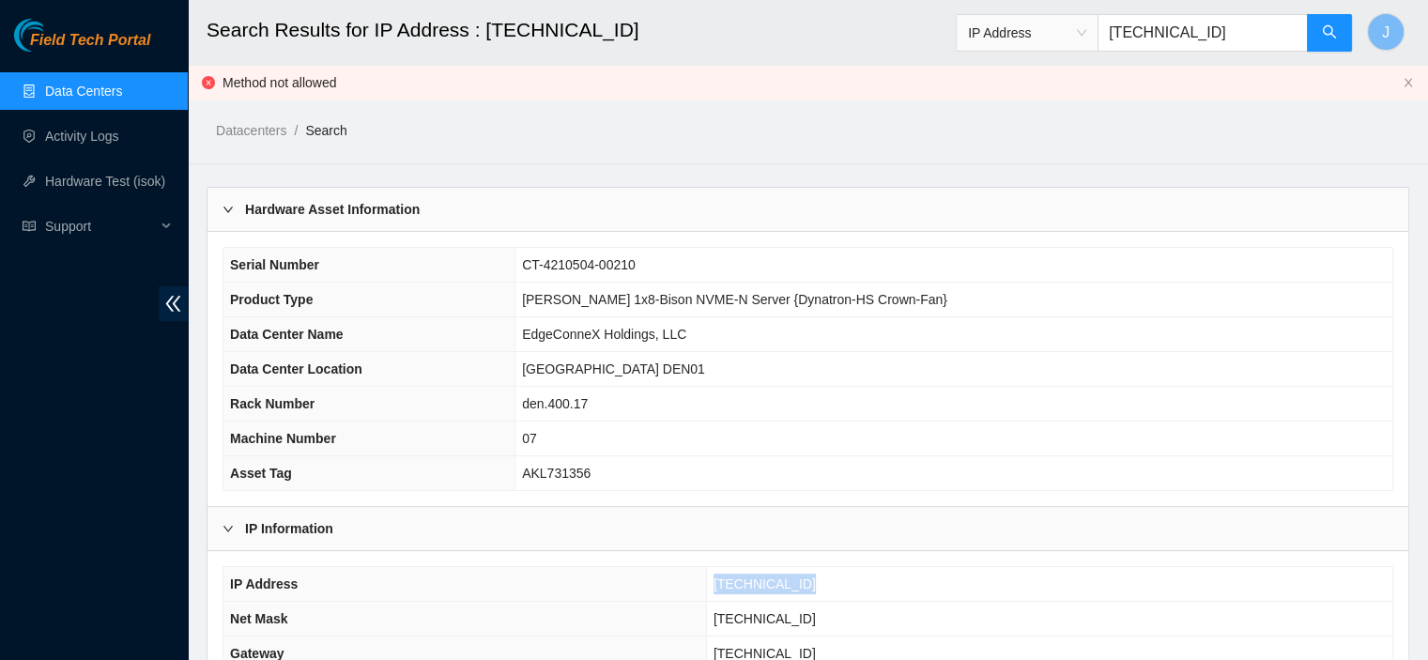
copy span "[TECHNICAL_ID]"
click at [1253, 30] on input "[TECHNICAL_ID]" at bounding box center [1203, 33] width 210 height 38
click at [1336, 23] on button "button" at bounding box center [1329, 33] width 45 height 38
drag, startPoint x: 822, startPoint y: 578, endPoint x: 722, endPoint y: 582, distance: 100.5
click at [722, 582] on td "[TECHNICAL_ID]" at bounding box center [1049, 584] width 686 height 35
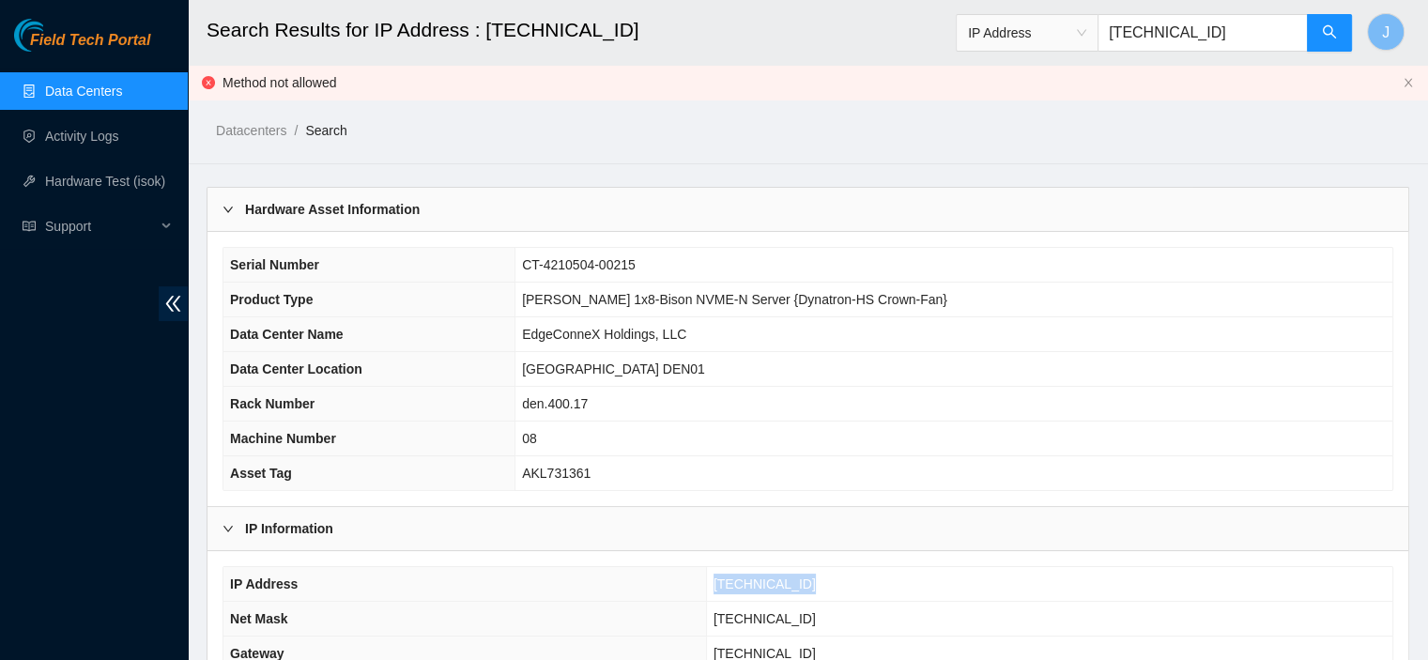
copy span "[TECHNICAL_ID]"
click at [1237, 27] on input "[TECHNICAL_ID]" at bounding box center [1203, 33] width 210 height 38
drag, startPoint x: 818, startPoint y: 577, endPoint x: 752, endPoint y: 581, distance: 65.8
click at [752, 581] on td "[TECHNICAL_ID]" at bounding box center [1049, 584] width 686 height 35
click at [837, 575] on td "[TECHNICAL_ID]" at bounding box center [1049, 584] width 686 height 35
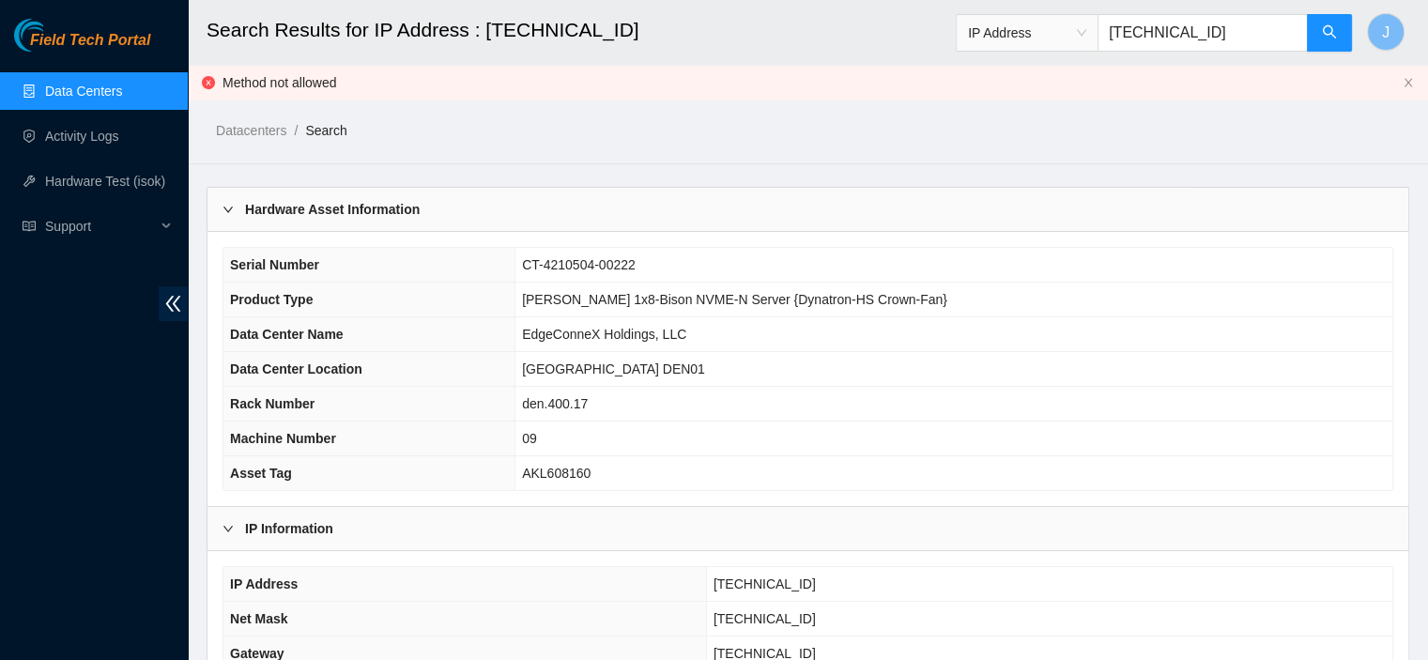
click at [837, 574] on td "[TECHNICAL_ID]" at bounding box center [1049, 584] width 686 height 35
drag, startPoint x: 819, startPoint y: 581, endPoint x: 760, endPoint y: 576, distance: 58.4
click at [760, 576] on td "[TECHNICAL_ID]" at bounding box center [1049, 584] width 686 height 35
copy span "[TECHNICAL_ID]"
click at [1236, 30] on input "[TECHNICAL_ID]" at bounding box center [1203, 33] width 210 height 38
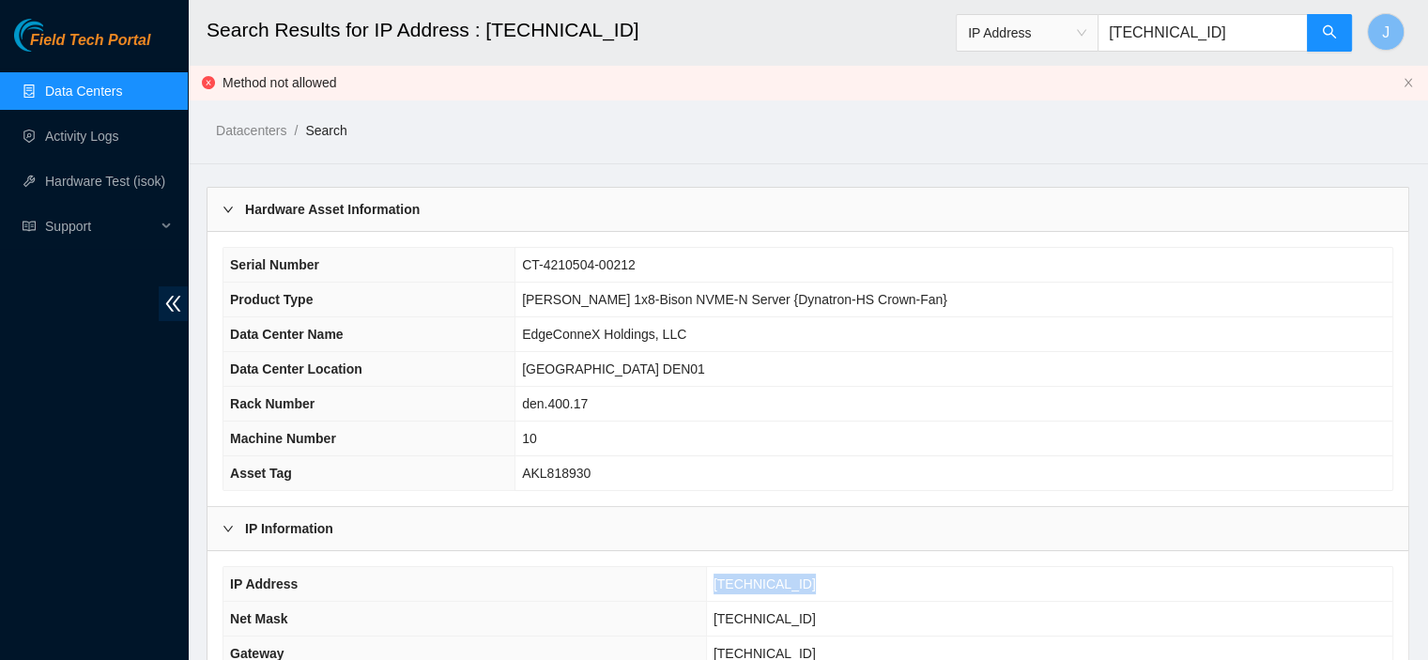
drag, startPoint x: 820, startPoint y: 580, endPoint x: 729, endPoint y: 582, distance: 91.1
click at [729, 582] on td "[TECHNICAL_ID]" at bounding box center [1049, 584] width 686 height 35
click at [1254, 33] on input "[TECHNICAL_ID]" at bounding box center [1203, 33] width 210 height 38
drag, startPoint x: 830, startPoint y: 589, endPoint x: 726, endPoint y: 585, distance: 104.3
click at [726, 585] on td "[TECHNICAL_ID]" at bounding box center [1049, 584] width 686 height 35
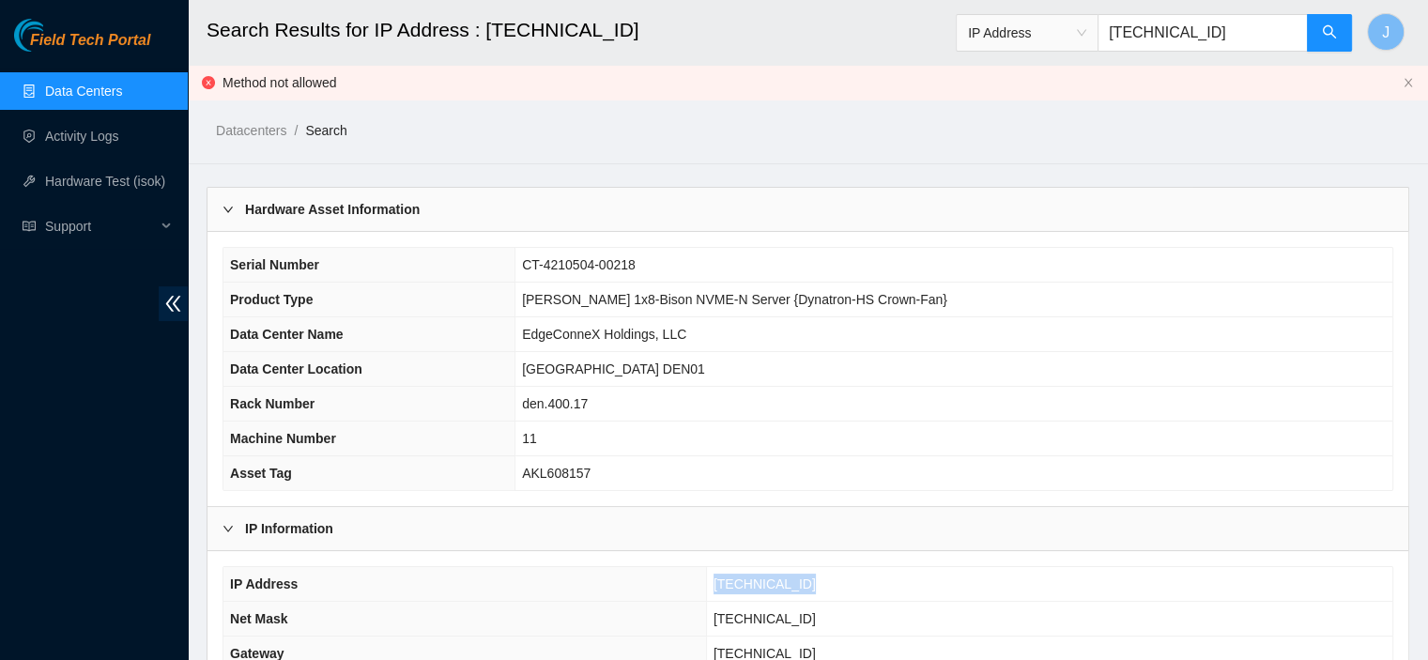
click at [1241, 33] on input "[TECHNICAL_ID]" at bounding box center [1203, 33] width 210 height 38
drag, startPoint x: 846, startPoint y: 580, endPoint x: 722, endPoint y: 578, distance: 123.9
click at [722, 578] on td "[TECHNICAL_ID]" at bounding box center [1049, 584] width 686 height 35
click at [1244, 34] on input "[TECHNICAL_ID]" at bounding box center [1203, 33] width 210 height 38
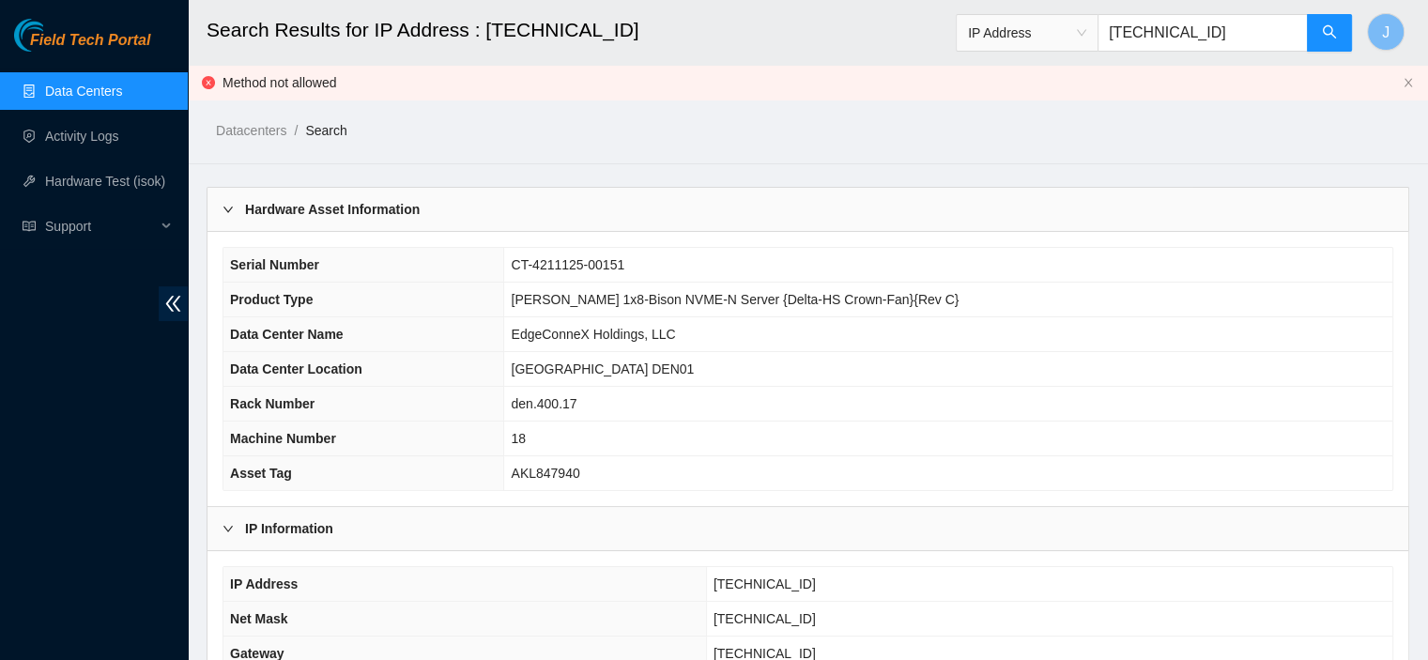
click at [1244, 34] on input "[TECHNICAL_ID]" at bounding box center [1203, 33] width 210 height 38
paste input "33.89.196"
drag, startPoint x: 822, startPoint y: 577, endPoint x: 725, endPoint y: 578, distance: 97.6
click at [725, 578] on td "[TECHNICAL_ID]" at bounding box center [1049, 584] width 686 height 35
click at [1261, 27] on input "[TECHNICAL_ID]" at bounding box center [1203, 33] width 210 height 38
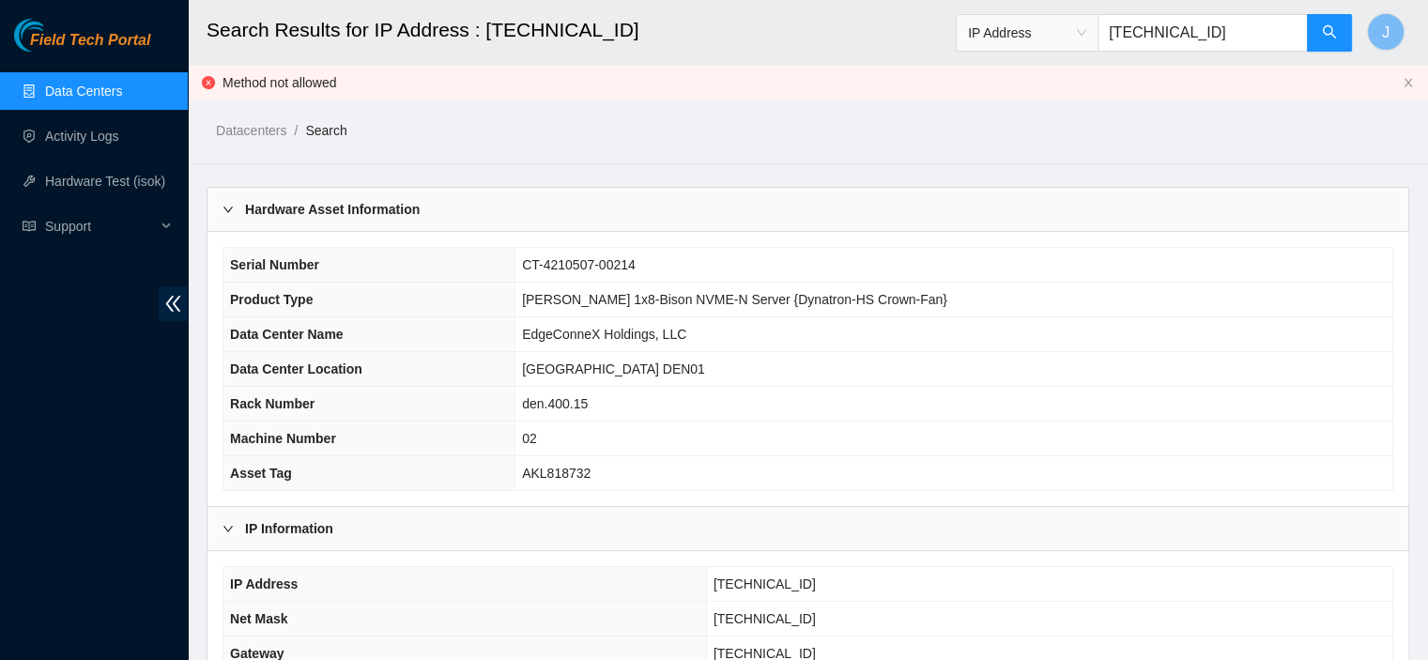
drag, startPoint x: 927, startPoint y: 405, endPoint x: 821, endPoint y: 598, distance: 220.6
click at [852, 545] on div "Hardware Asset Information Serial Number CT-4210507-00214 Product Type [PERSON_…" at bounding box center [808, 517] width 1203 height 661
drag, startPoint x: 808, startPoint y: 579, endPoint x: 726, endPoint y: 587, distance: 83.0
click at [726, 587] on td "[TECHNICAL_ID]" at bounding box center [1049, 584] width 686 height 35
click at [1238, 35] on input "[TECHNICAL_ID]" at bounding box center [1203, 33] width 210 height 38
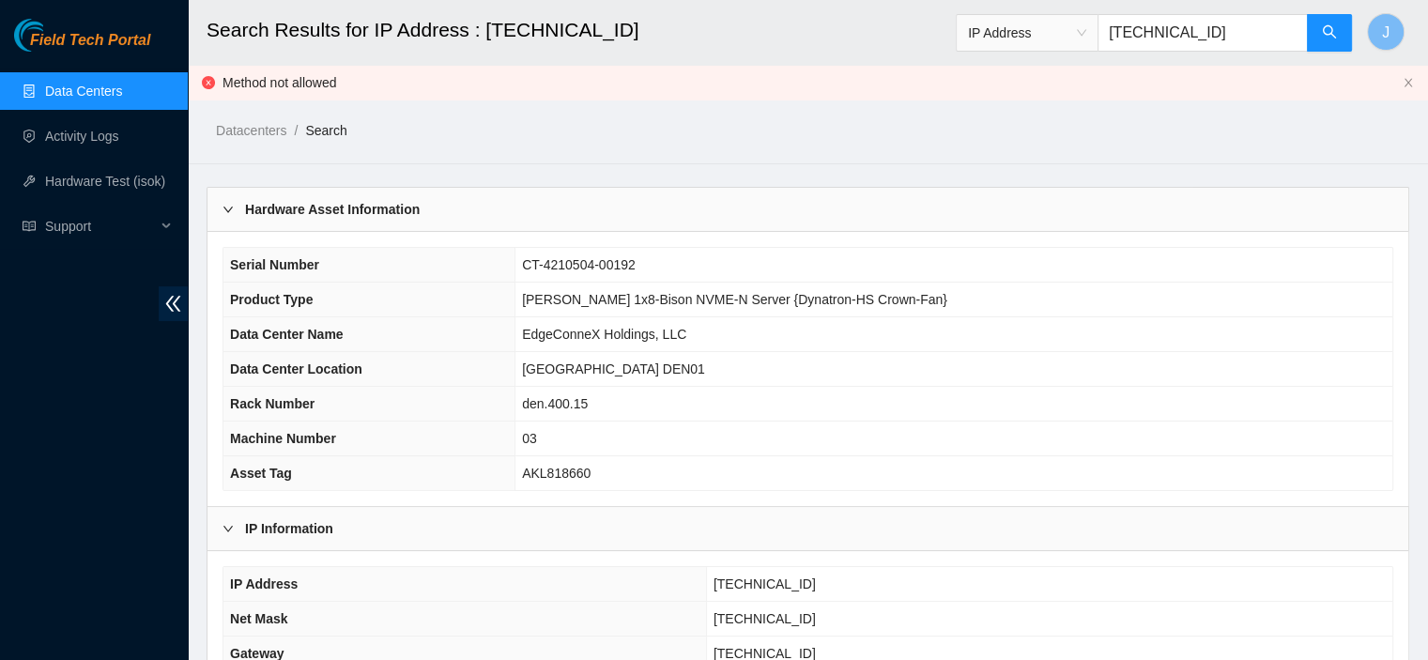
click at [1246, 34] on input "[TECHNICAL_ID]" at bounding box center [1203, 33] width 210 height 38
drag, startPoint x: 1201, startPoint y: 35, endPoint x: 1110, endPoint y: 34, distance: 91.1
click at [1110, 34] on span "IP Address [TECHNICAL_ID]" at bounding box center [1154, 33] width 397 height 38
click at [1230, 37] on input "[TECHNICAL_ID]" at bounding box center [1203, 33] width 210 height 38
click at [1262, 38] on input "[TECHNICAL_ID]" at bounding box center [1203, 33] width 210 height 38
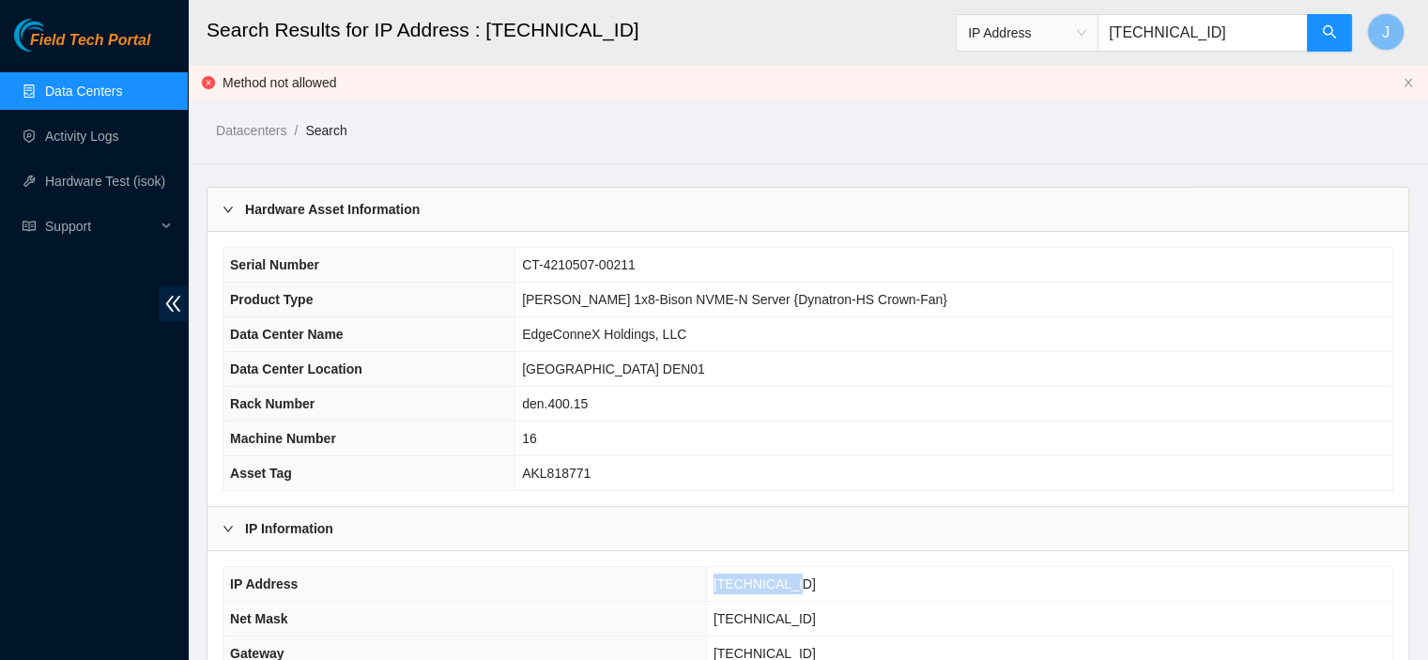
drag, startPoint x: 790, startPoint y: 582, endPoint x: 729, endPoint y: 584, distance: 61.1
click at [729, 584] on td "[TECHNICAL_ID]" at bounding box center [1049, 584] width 686 height 35
click at [1222, 38] on input "[TECHNICAL_ID]" at bounding box center [1203, 33] width 210 height 38
drag, startPoint x: 808, startPoint y: 579, endPoint x: 726, endPoint y: 581, distance: 82.6
click at [726, 581] on td "[TECHNICAL_ID]" at bounding box center [1049, 584] width 686 height 35
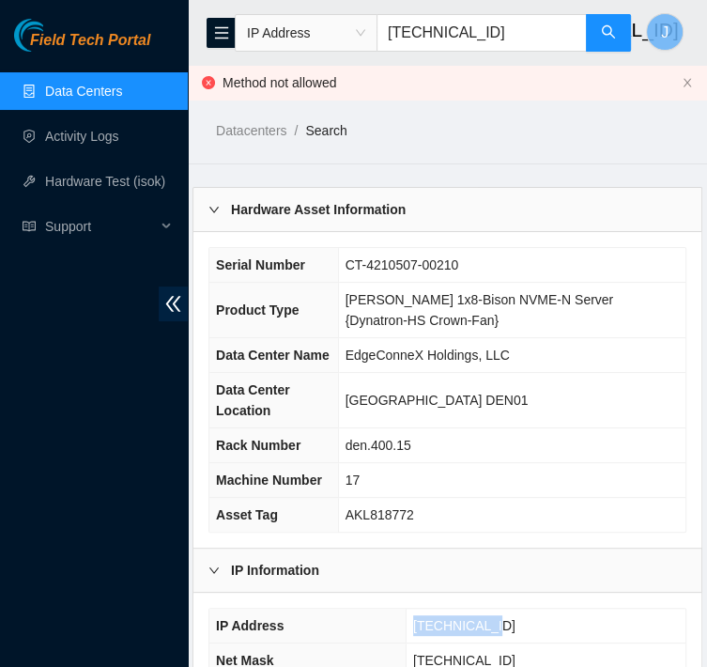
click at [517, 33] on input "[TECHNICAL_ID]" at bounding box center [481, 33] width 210 height 38
type input "[TECHNICAL_ID]"
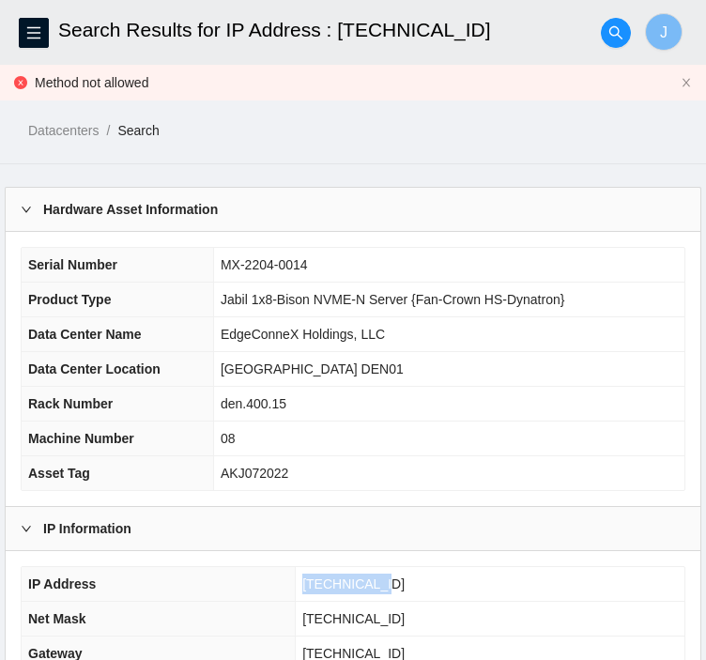
drag, startPoint x: 394, startPoint y: 580, endPoint x: 312, endPoint y: 584, distance: 82.7
click at [312, 584] on td "[TECHNICAL_ID]" at bounding box center [490, 584] width 389 height 35
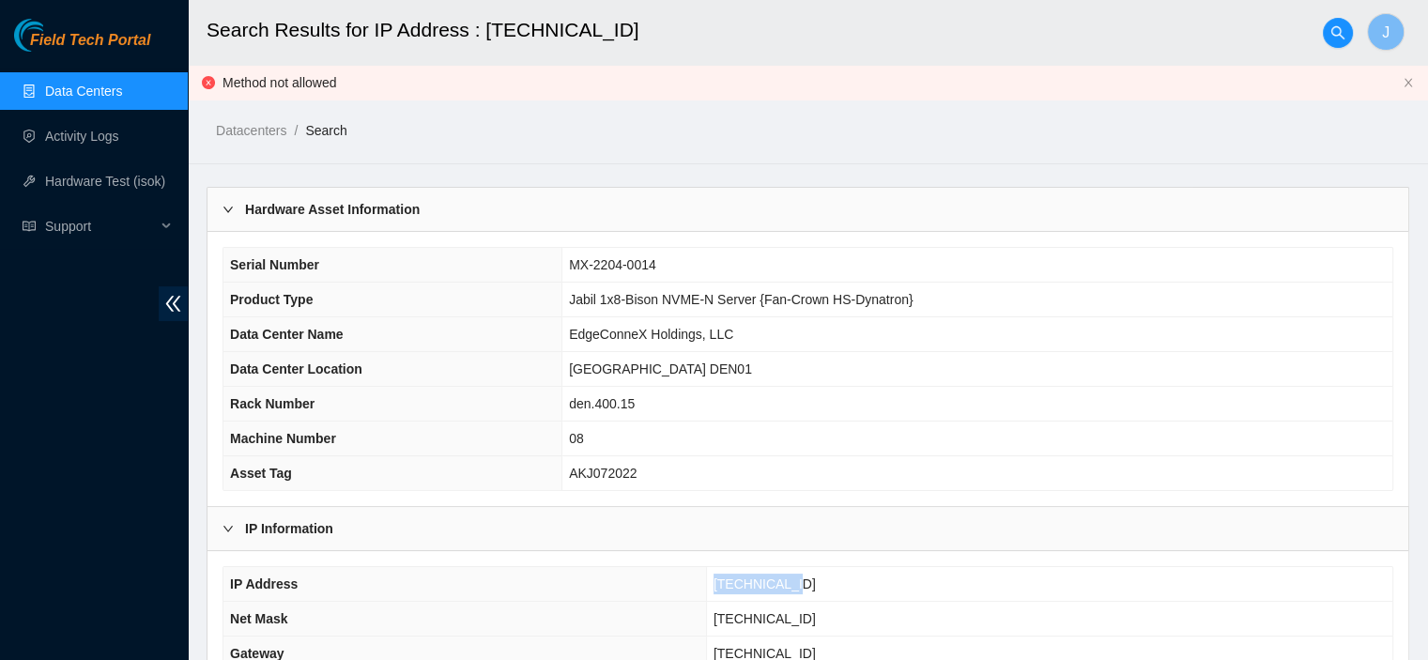
click at [122, 87] on link "Data Centers" at bounding box center [83, 91] width 77 height 15
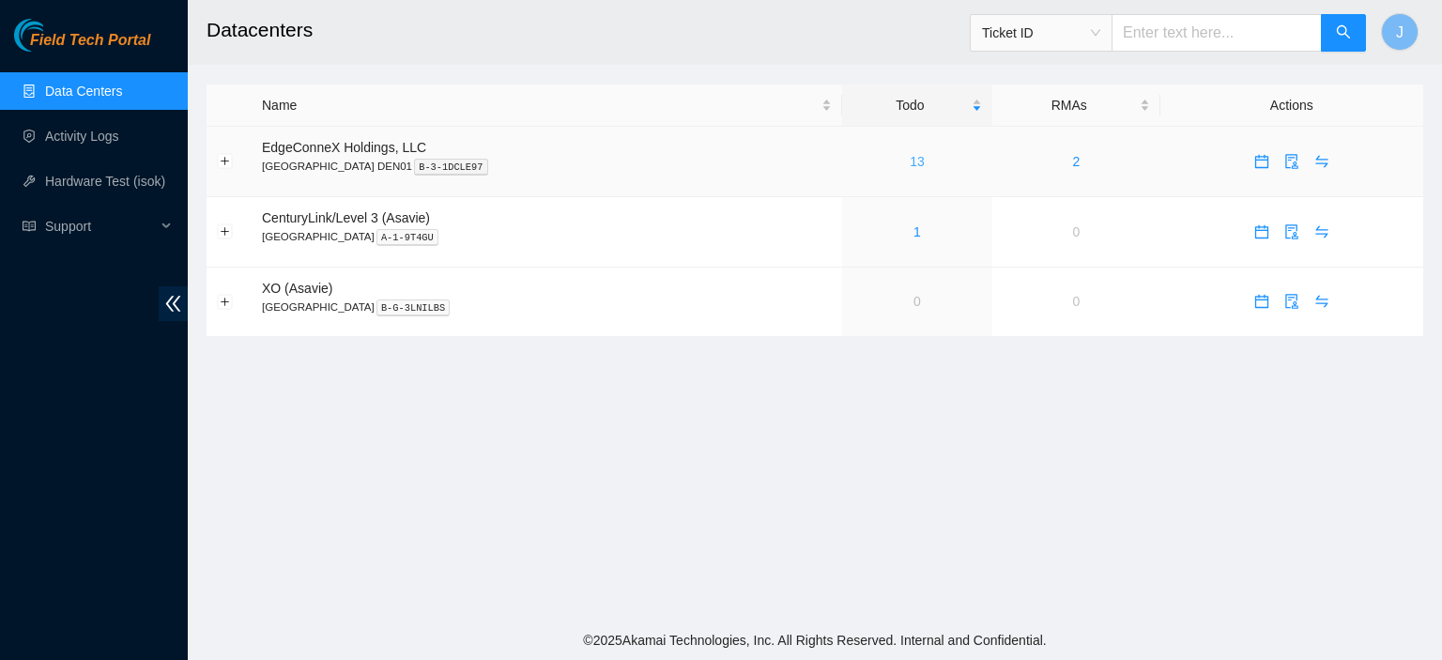
click at [910, 159] on link "13" at bounding box center [917, 161] width 15 height 15
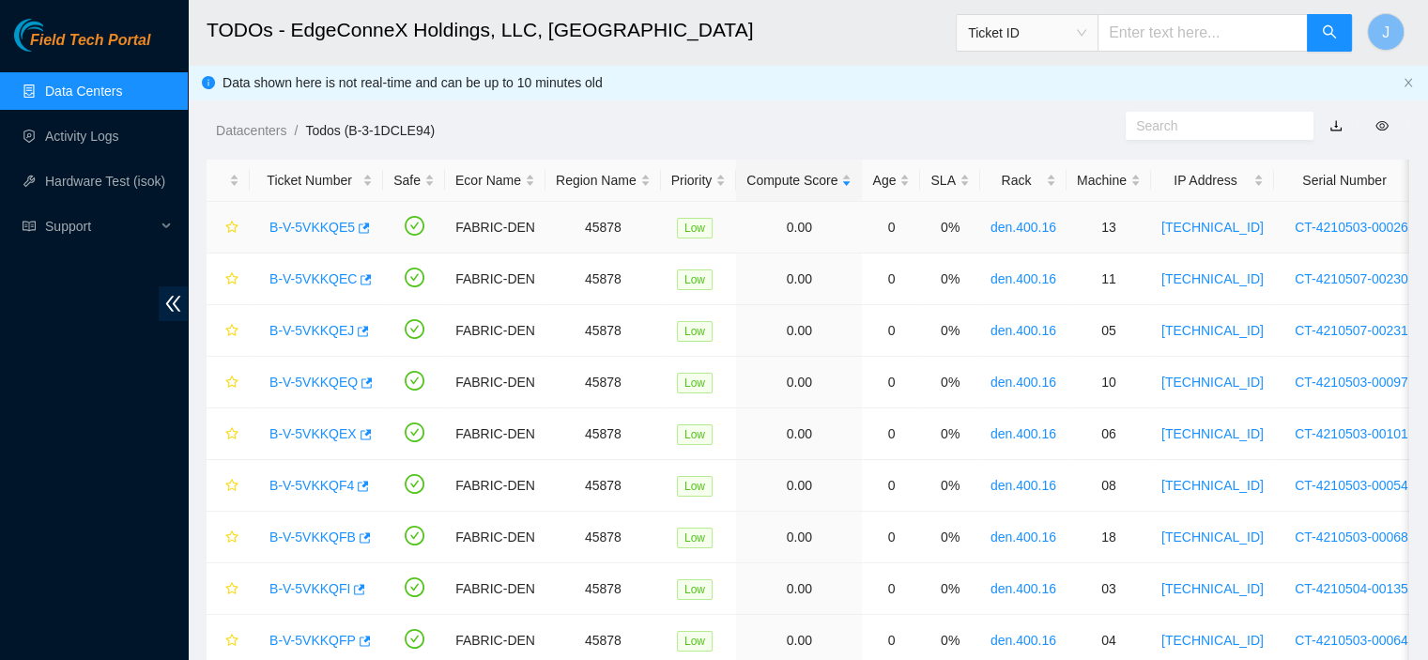
click at [304, 228] on link "B-V-5VKKQE5" at bounding box center [311, 227] width 85 height 15
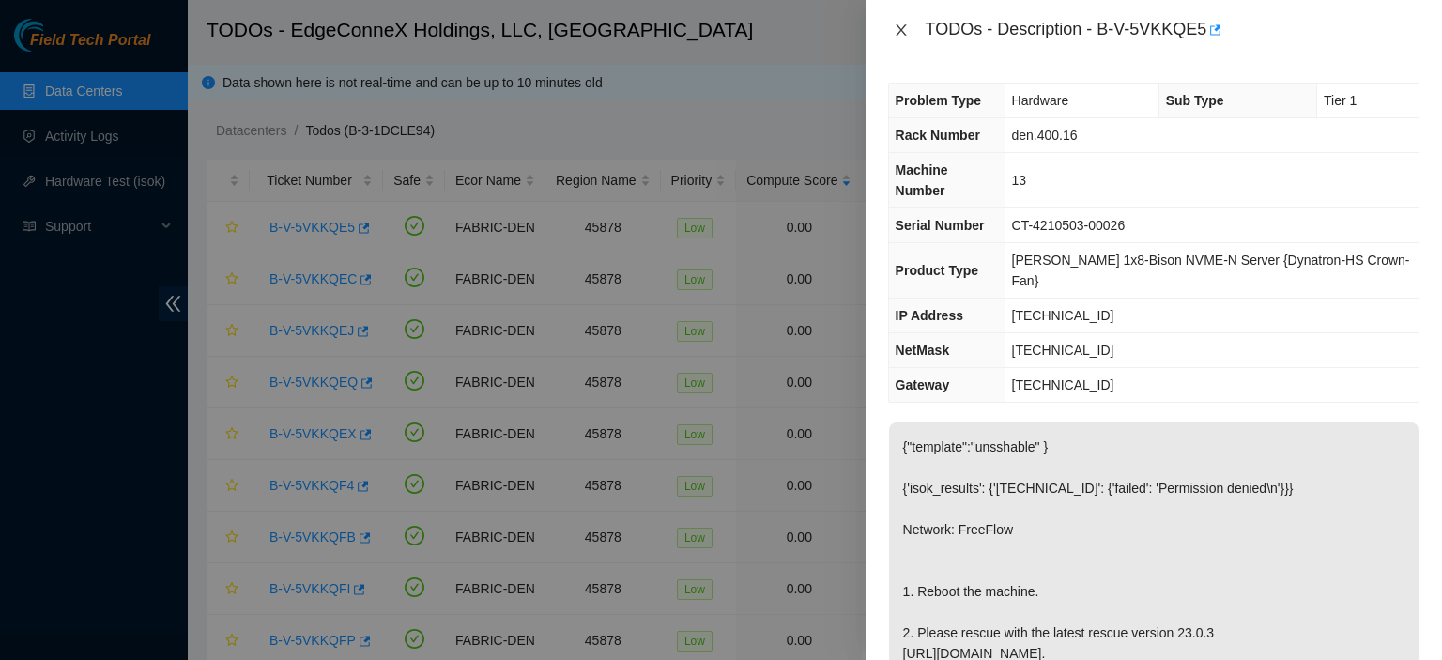
click at [901, 31] on icon "close" at bounding box center [901, 30] width 15 height 15
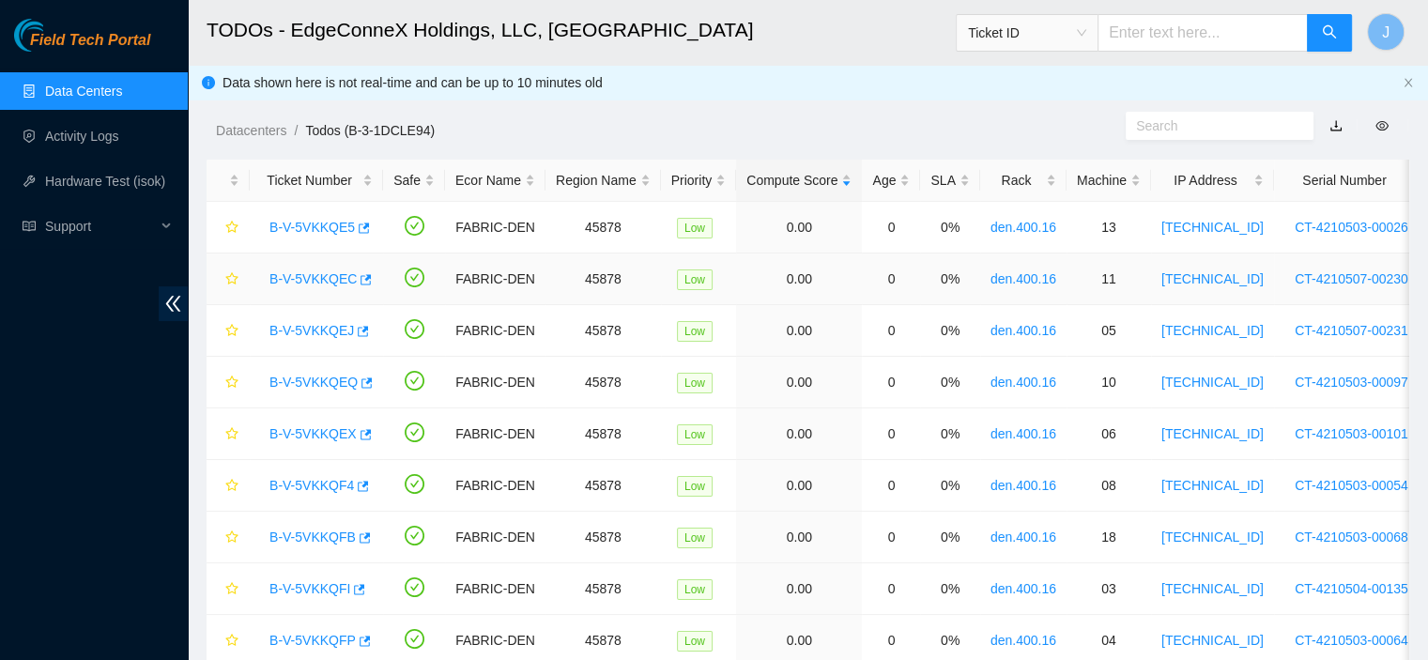
click at [291, 281] on link "B-V-5VKKQEC" at bounding box center [312, 278] width 87 height 15
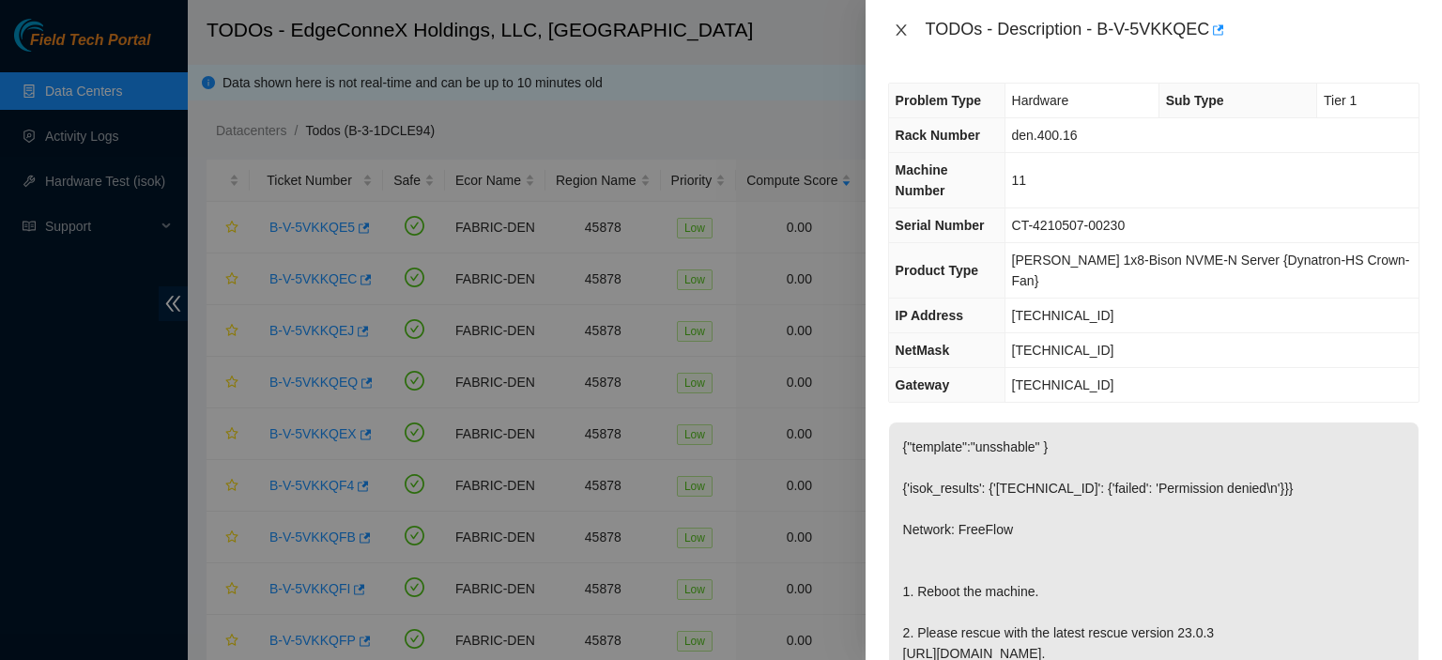
click at [904, 27] on icon "close" at bounding box center [901, 29] width 10 height 11
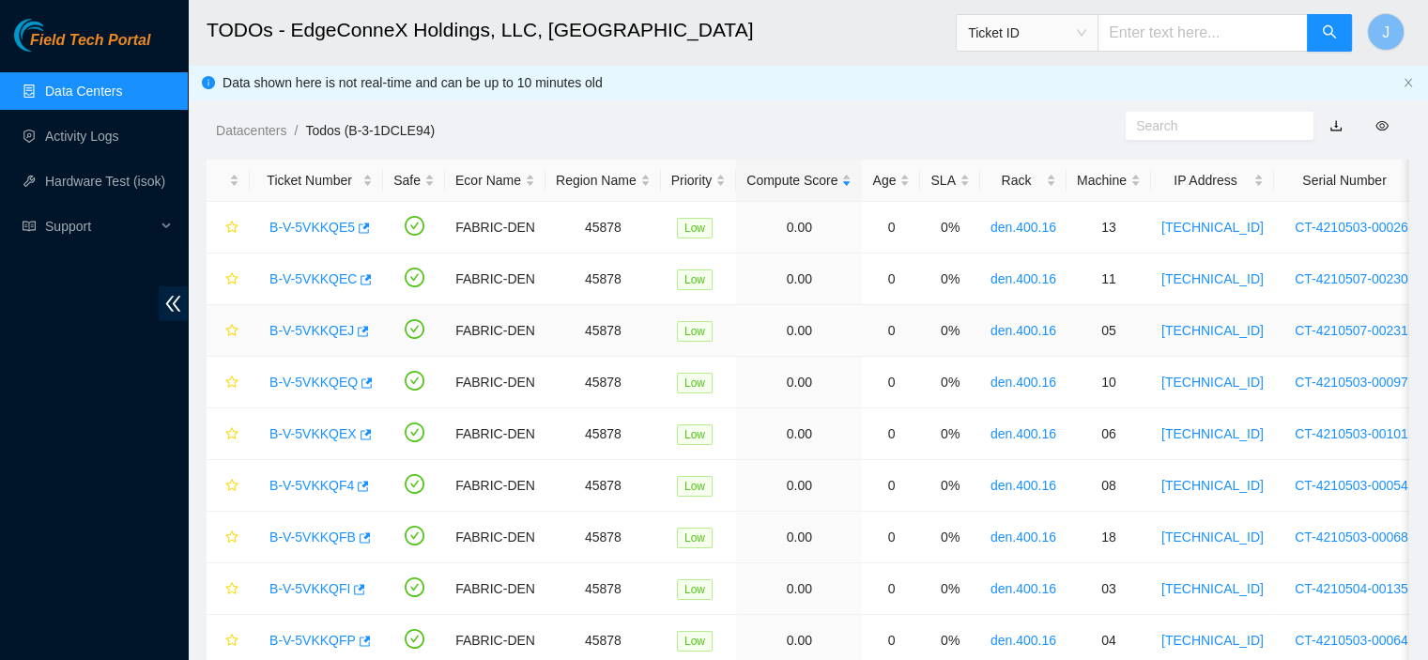
click at [303, 332] on link "B-V-5VKKQEJ" at bounding box center [311, 330] width 84 height 15
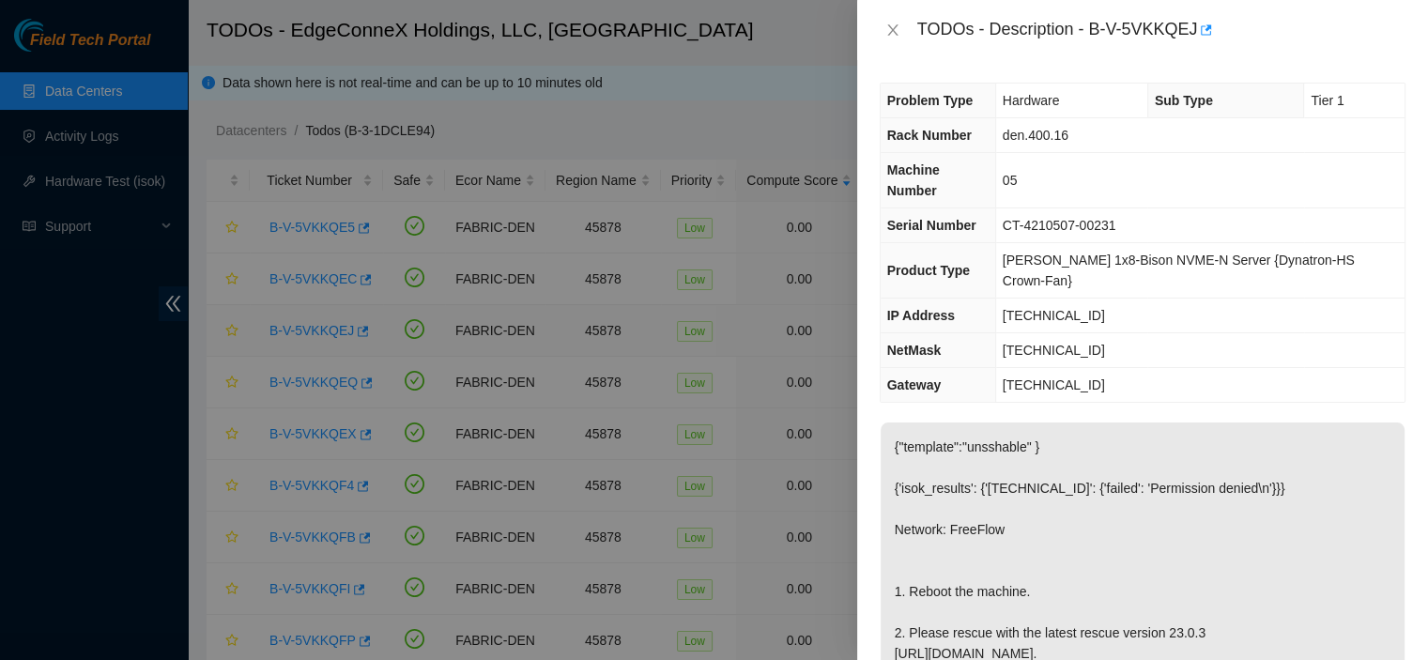
click at [303, 332] on div at bounding box center [714, 330] width 1428 height 660
click at [902, 29] on icon "close" at bounding box center [901, 29] width 10 height 11
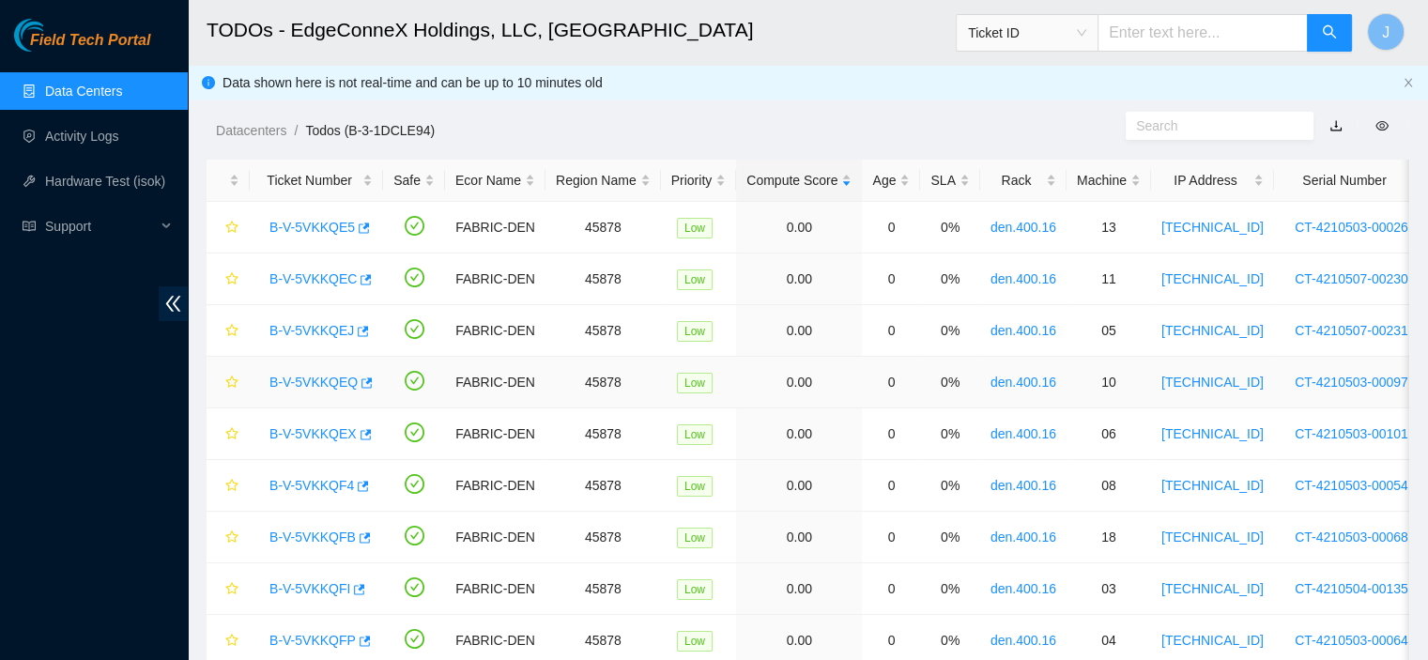
click at [327, 386] on link "B-V-5VKKQEQ" at bounding box center [313, 382] width 88 height 15
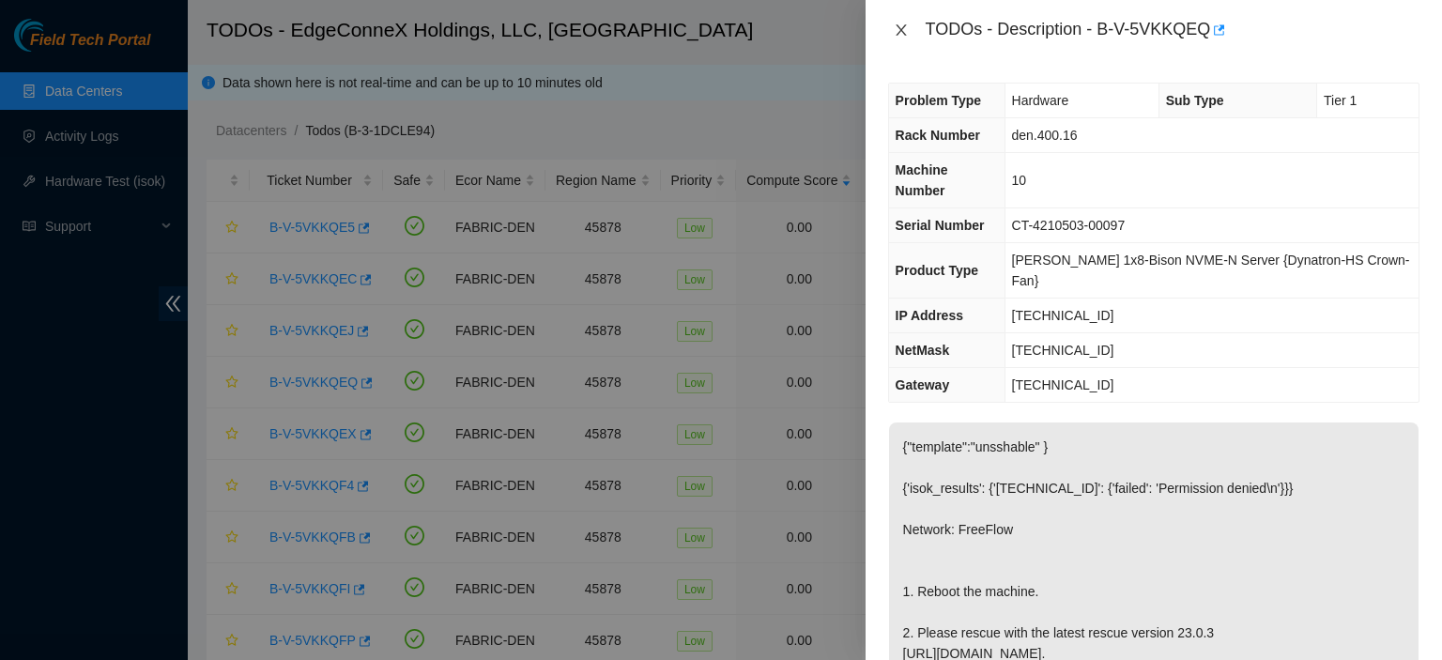
click at [902, 29] on icon "close" at bounding box center [901, 30] width 15 height 15
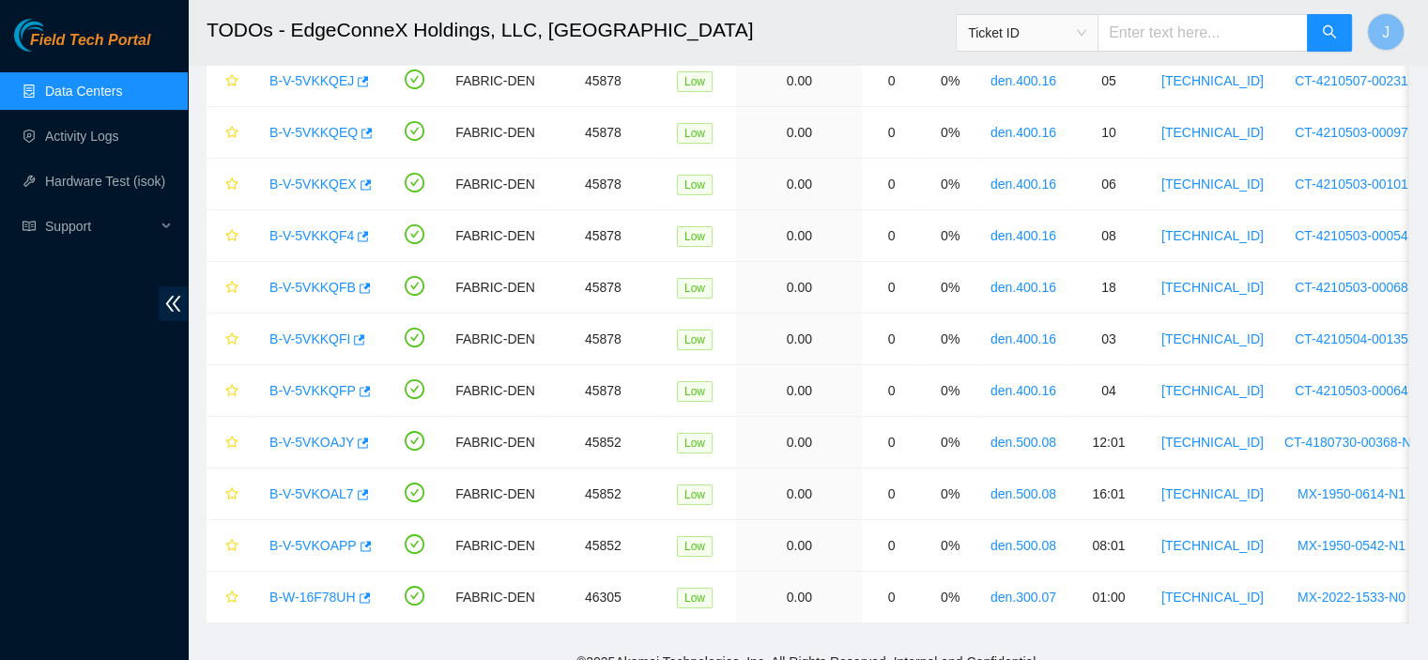
scroll to position [263, 0]
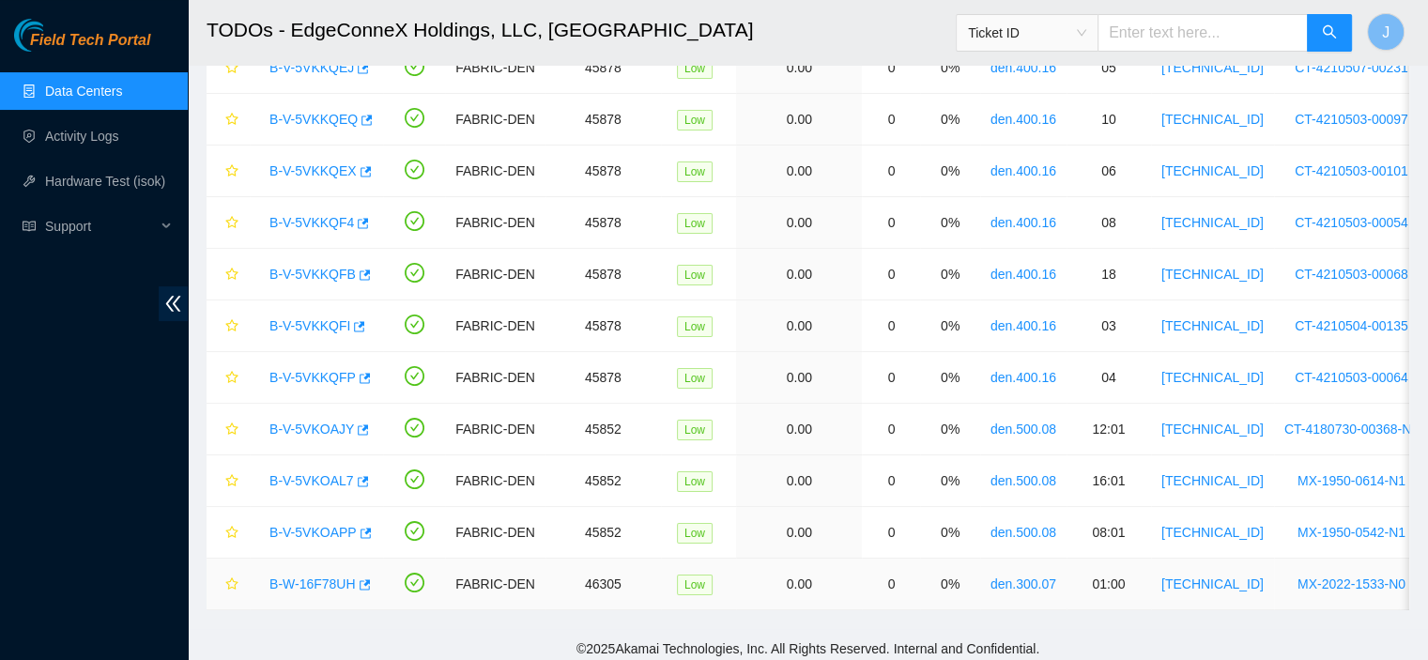
click at [302, 577] on link "B-W-16F78UH" at bounding box center [312, 583] width 86 height 15
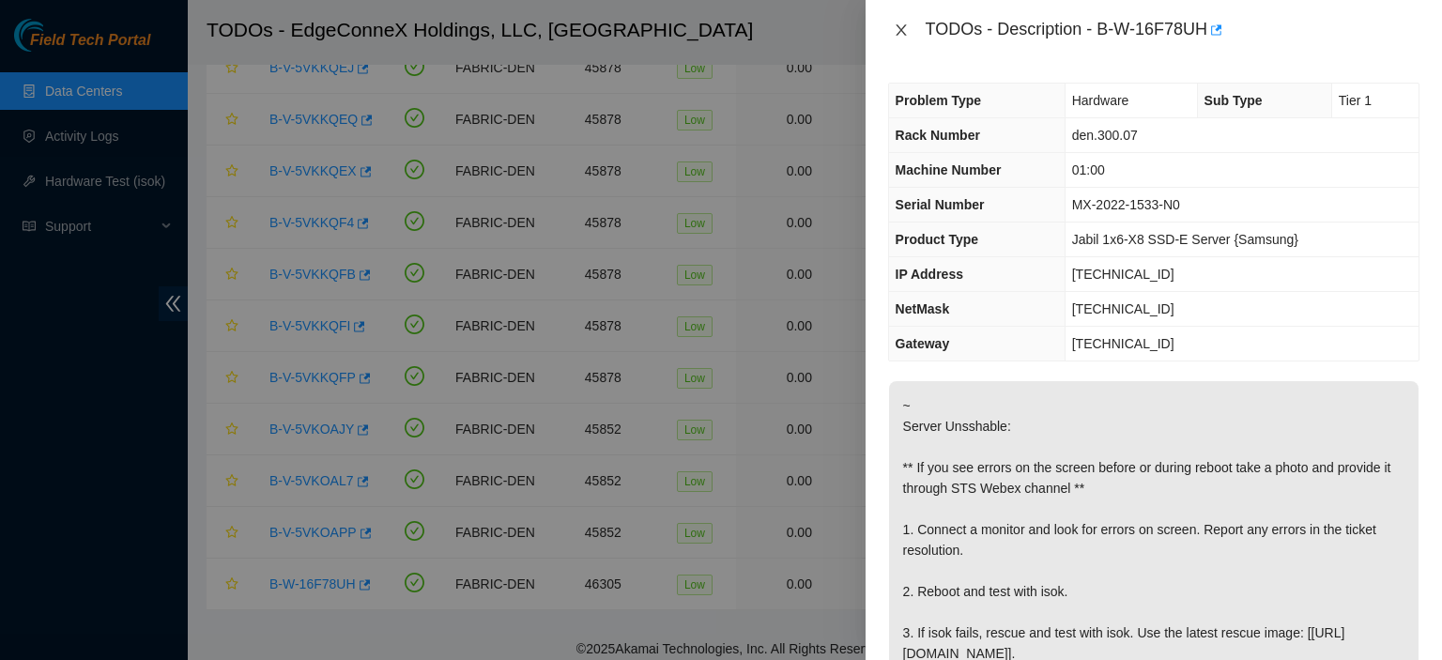
click at [898, 27] on icon "close" at bounding box center [901, 29] width 10 height 11
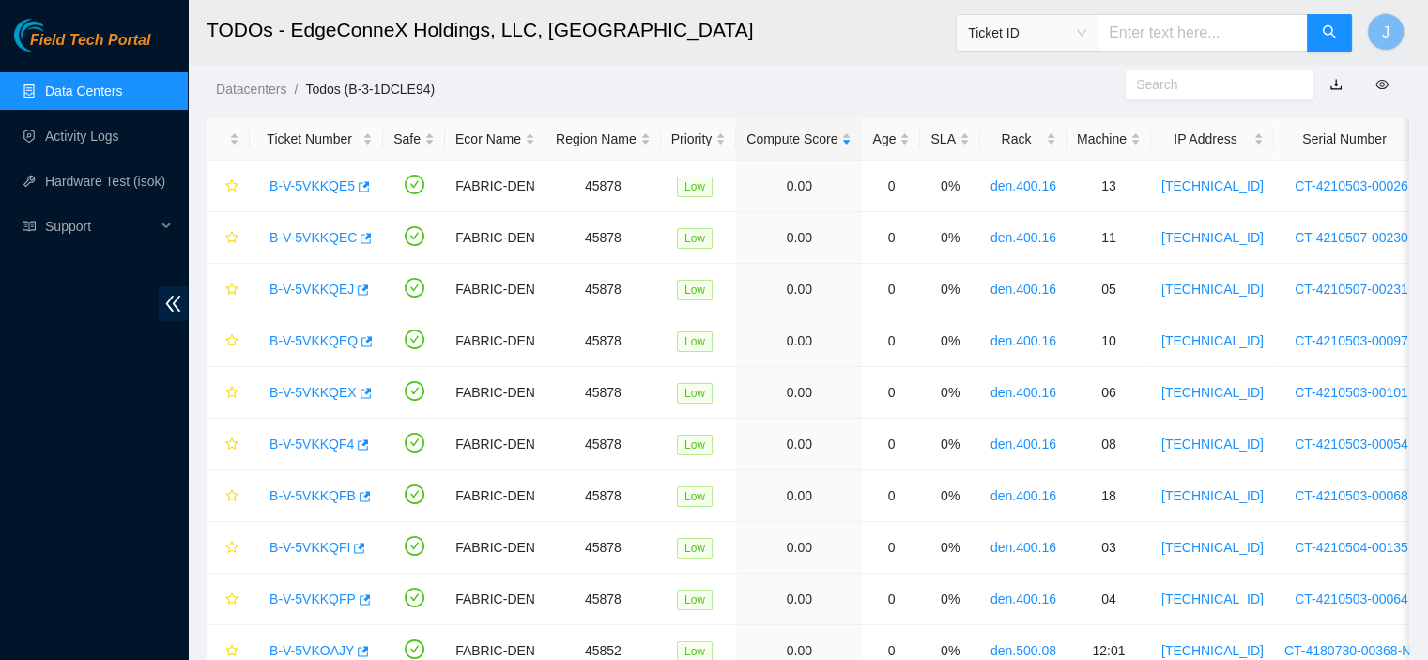
scroll to position [42, 0]
click at [289, 547] on link "B-V-5VKKQFI" at bounding box center [309, 546] width 81 height 15
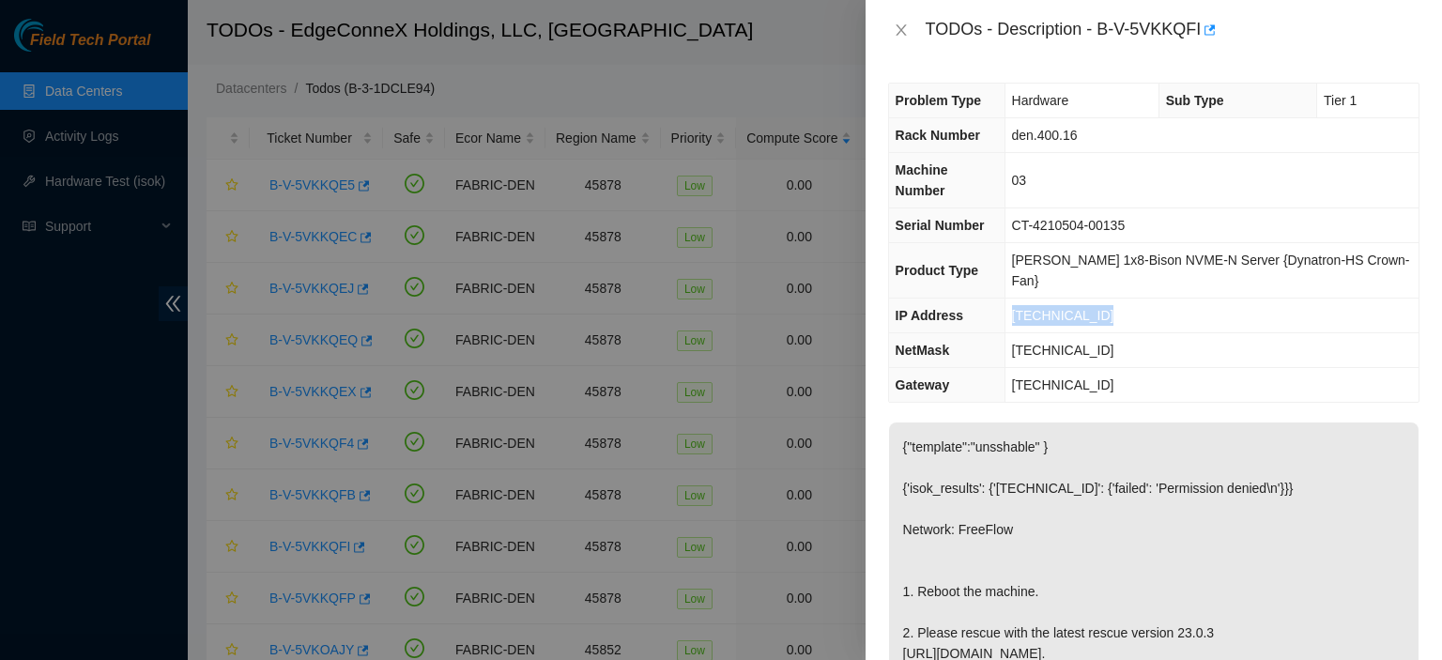
drag, startPoint x: 1123, startPoint y: 269, endPoint x: 1017, endPoint y: 283, distance: 106.9
click at [1017, 299] on tr "IP Address [TECHNICAL_ID]" at bounding box center [1154, 316] width 530 height 35
click at [900, 26] on icon "close" at bounding box center [901, 30] width 15 height 15
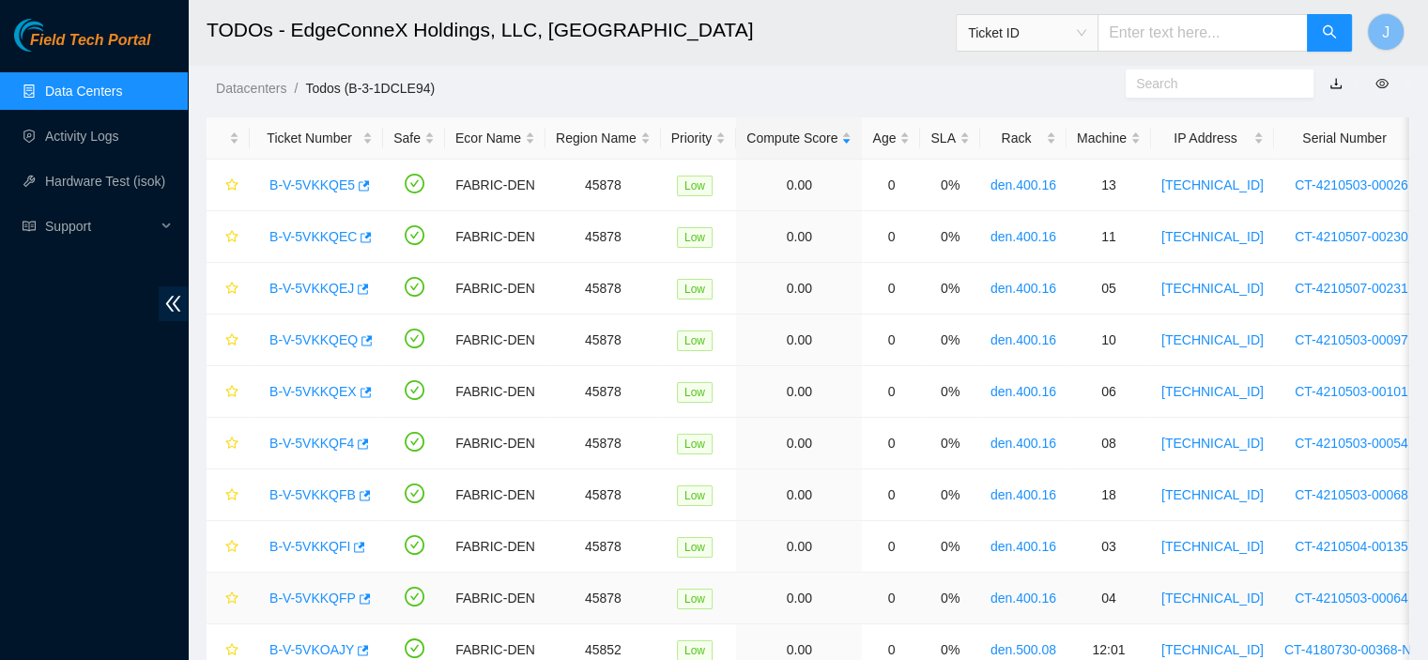
click at [305, 591] on link "B-V-5VKKQFP" at bounding box center [312, 598] width 86 height 15
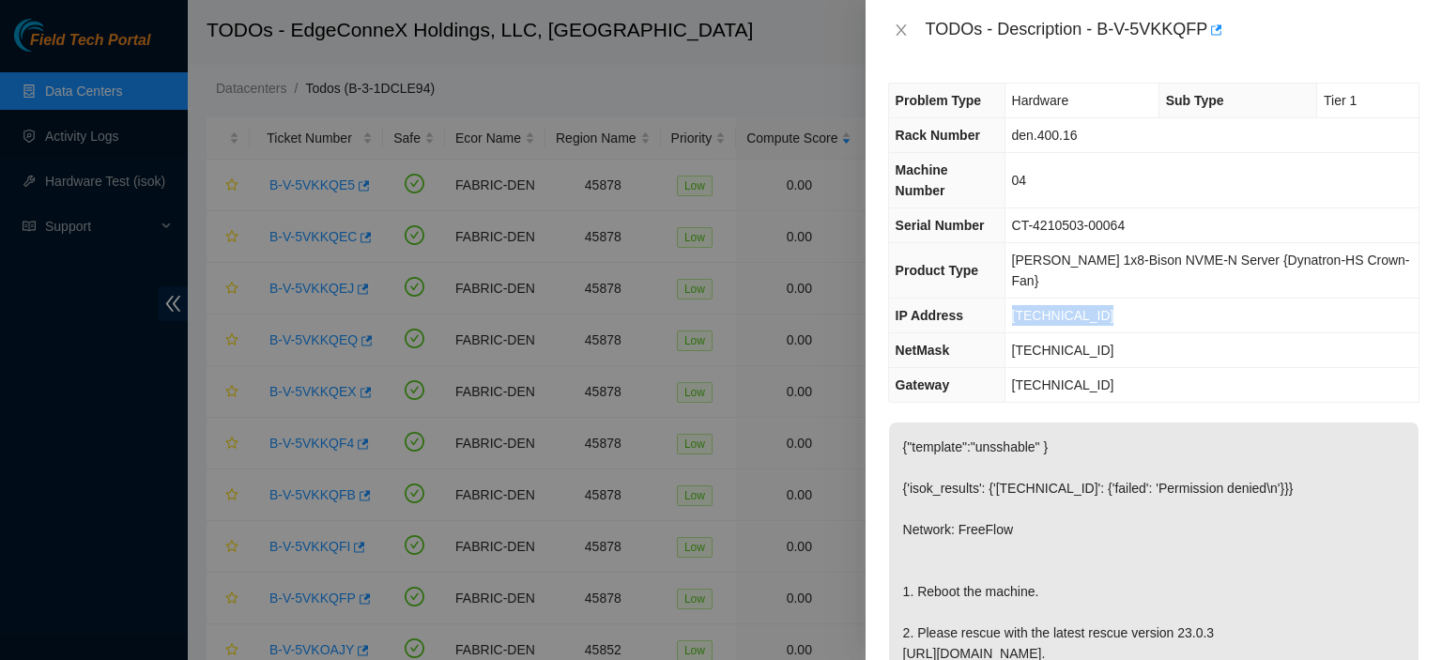
drag, startPoint x: 1128, startPoint y: 271, endPoint x: 1030, endPoint y: 273, distance: 98.6
click at [1030, 299] on td "[TECHNICAL_ID]" at bounding box center [1212, 316] width 414 height 35
click at [902, 29] on icon "close" at bounding box center [901, 29] width 10 height 11
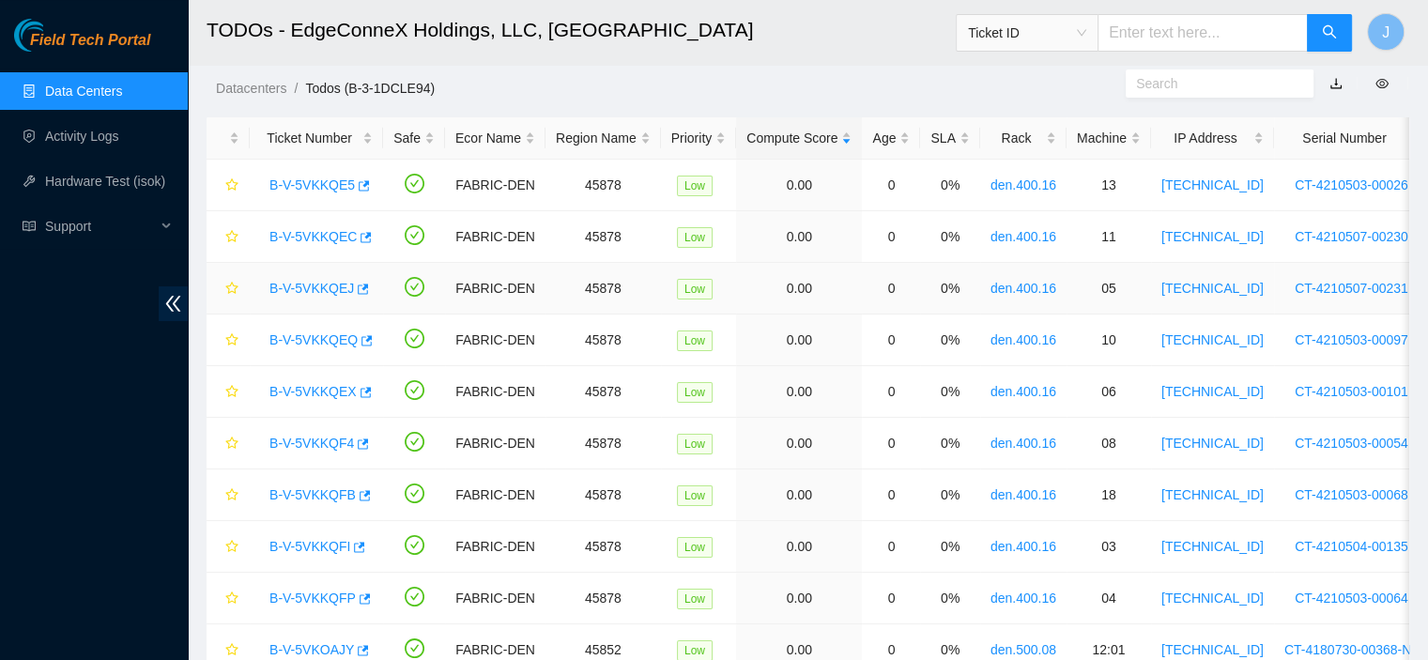
click at [318, 288] on link "B-V-5VKKQEJ" at bounding box center [311, 288] width 84 height 15
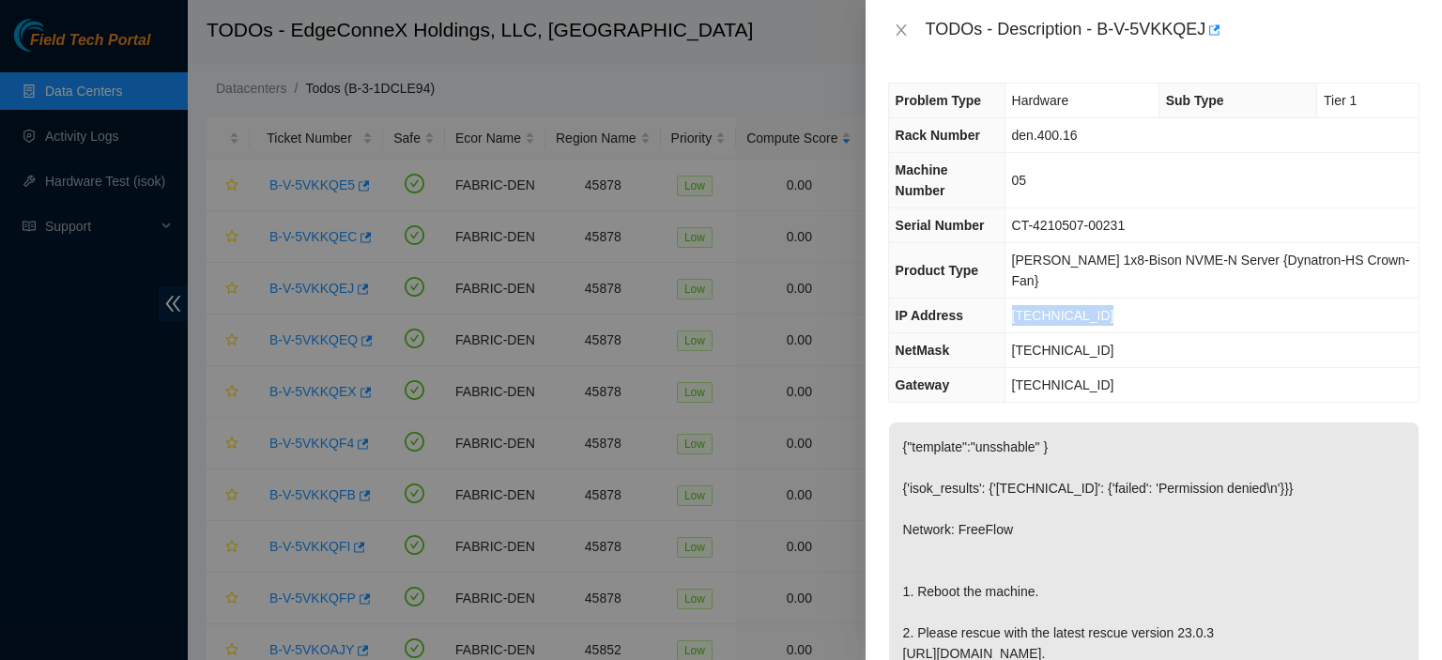
drag, startPoint x: 1138, startPoint y: 270, endPoint x: 1024, endPoint y: 273, distance: 113.6
click at [1024, 299] on td "[TECHNICAL_ID]" at bounding box center [1212, 316] width 414 height 35
click at [903, 26] on icon "close" at bounding box center [901, 30] width 15 height 15
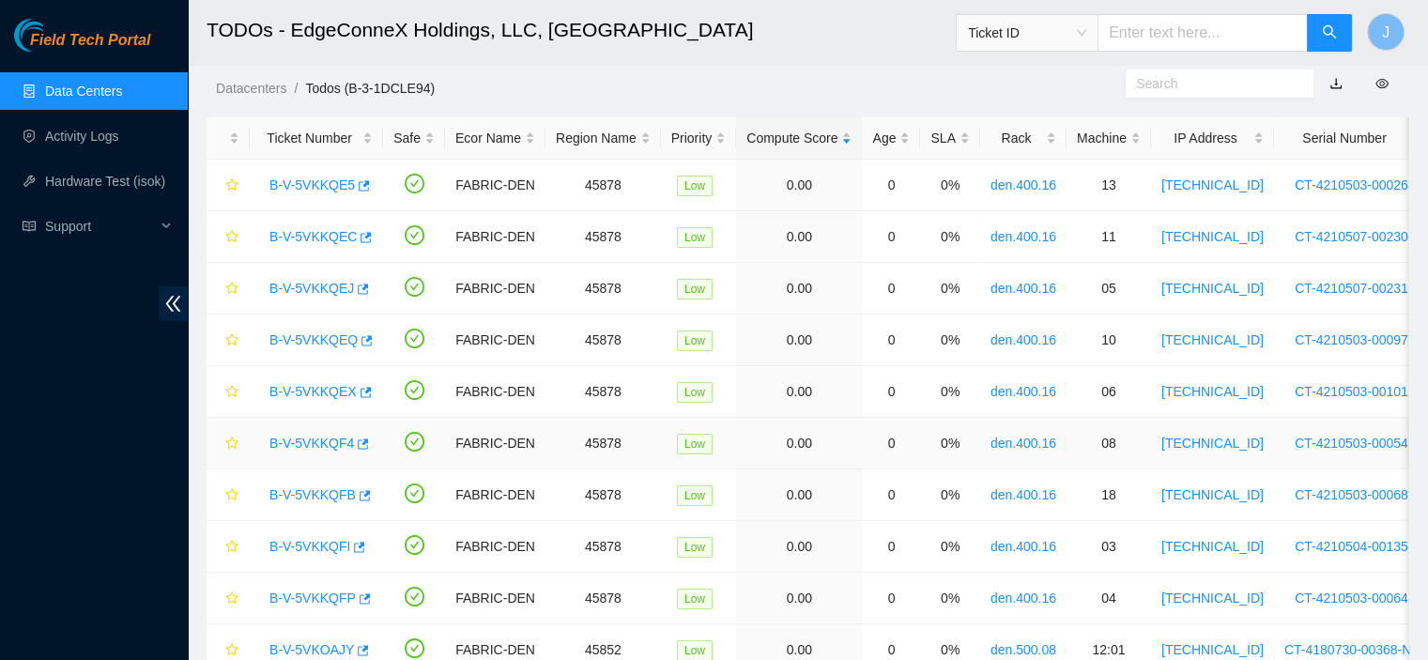
click at [309, 436] on link "B-V-5VKKQF4" at bounding box center [311, 443] width 84 height 15
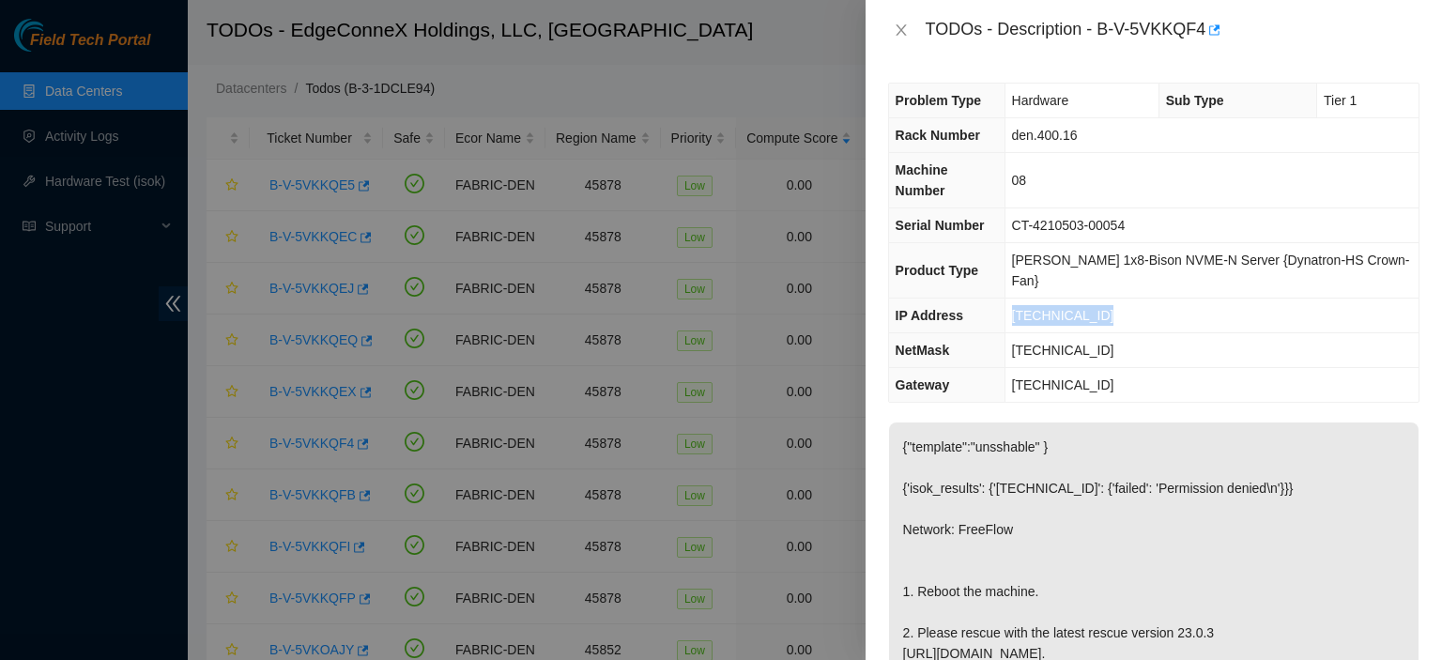
drag, startPoint x: 1122, startPoint y: 276, endPoint x: 1027, endPoint y: 272, distance: 94.9
click at [1027, 299] on td "[TECHNICAL_ID]" at bounding box center [1212, 316] width 414 height 35
click at [903, 32] on icon "close" at bounding box center [901, 29] width 10 height 11
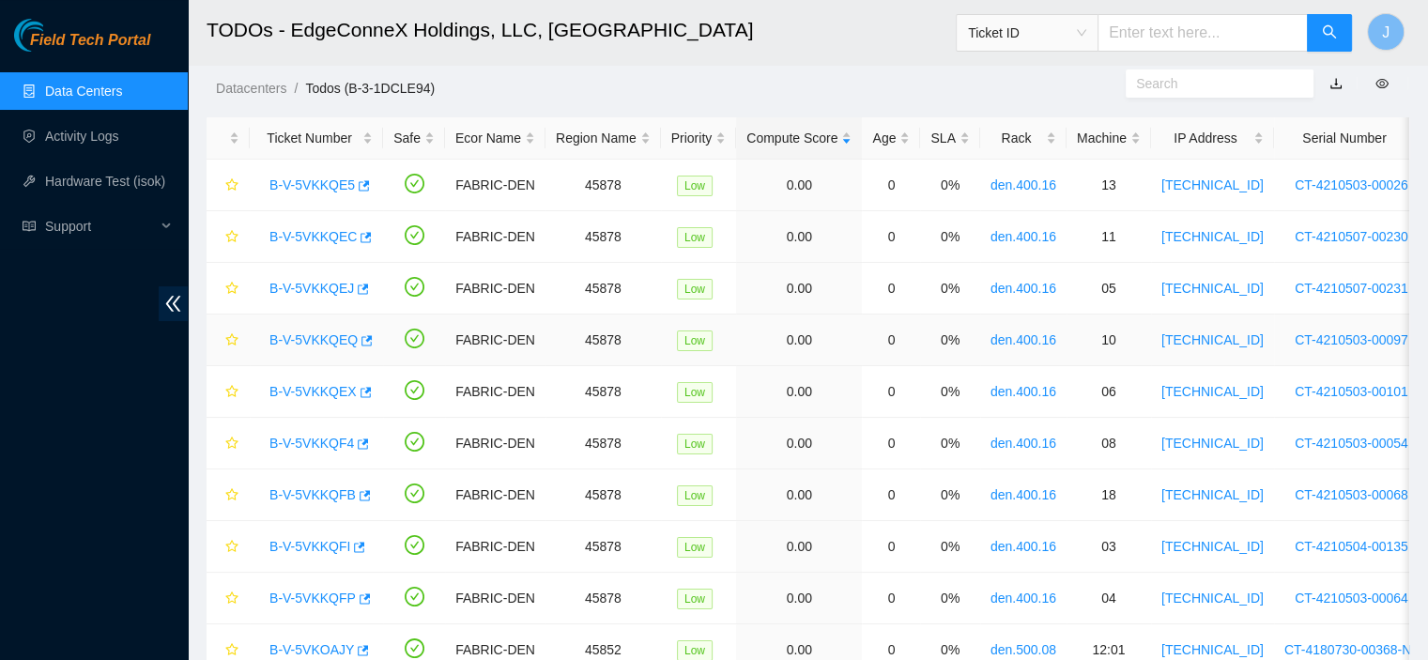
click at [338, 335] on link "B-V-5VKKQEQ" at bounding box center [313, 339] width 88 height 15
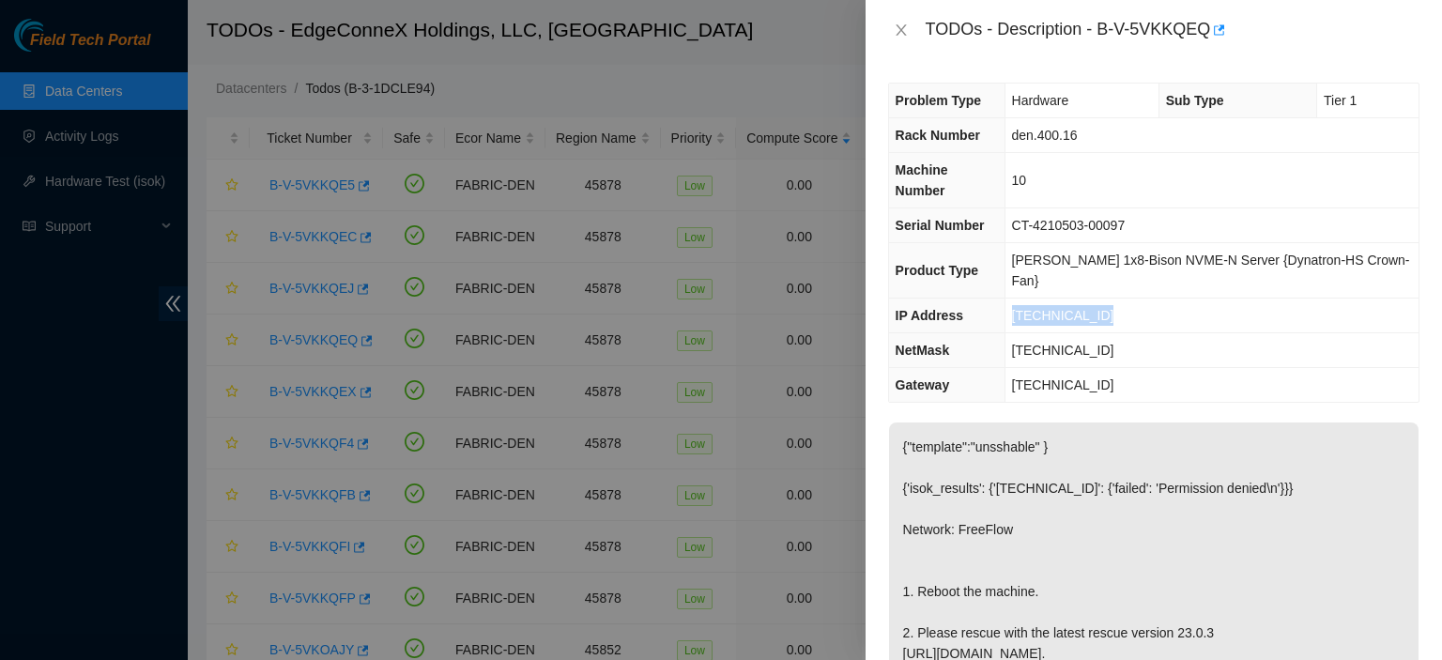
drag, startPoint x: 1138, startPoint y: 274, endPoint x: 1028, endPoint y: 278, distance: 109.9
click at [1028, 299] on td "[TECHNICAL_ID]" at bounding box center [1212, 316] width 414 height 35
click at [895, 32] on icon "close" at bounding box center [901, 30] width 15 height 15
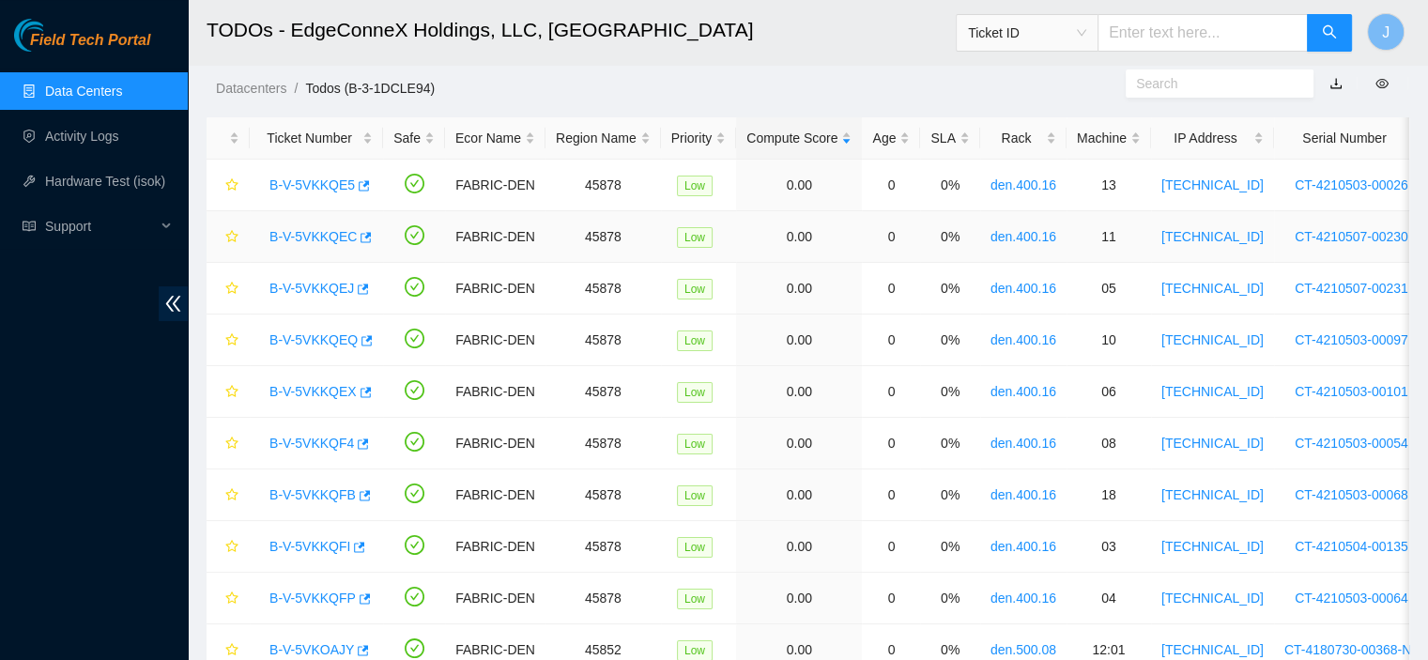
click at [299, 234] on link "B-V-5VKKQEC" at bounding box center [312, 236] width 87 height 15
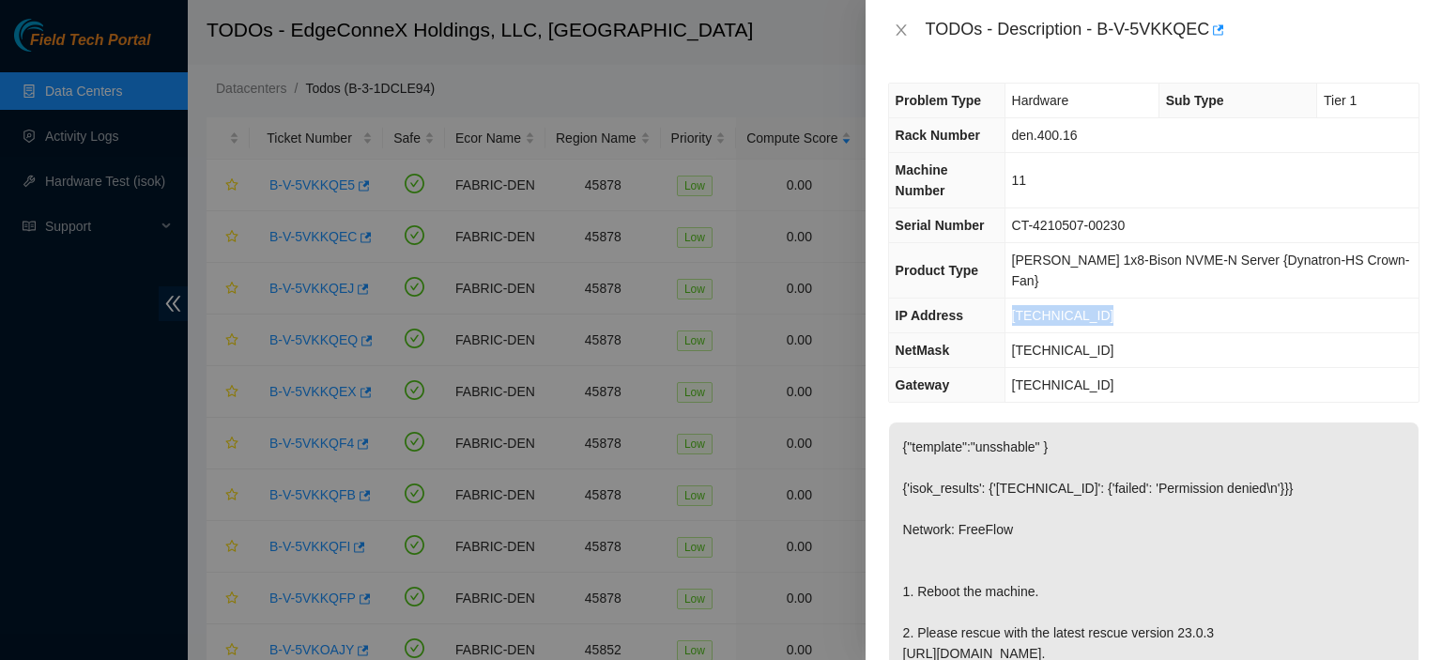
drag, startPoint x: 1121, startPoint y: 269, endPoint x: 1028, endPoint y: 277, distance: 93.2
click at [1028, 299] on td "[TECHNICAL_ID]" at bounding box center [1212, 316] width 414 height 35
click at [902, 28] on icon "close" at bounding box center [901, 29] width 10 height 11
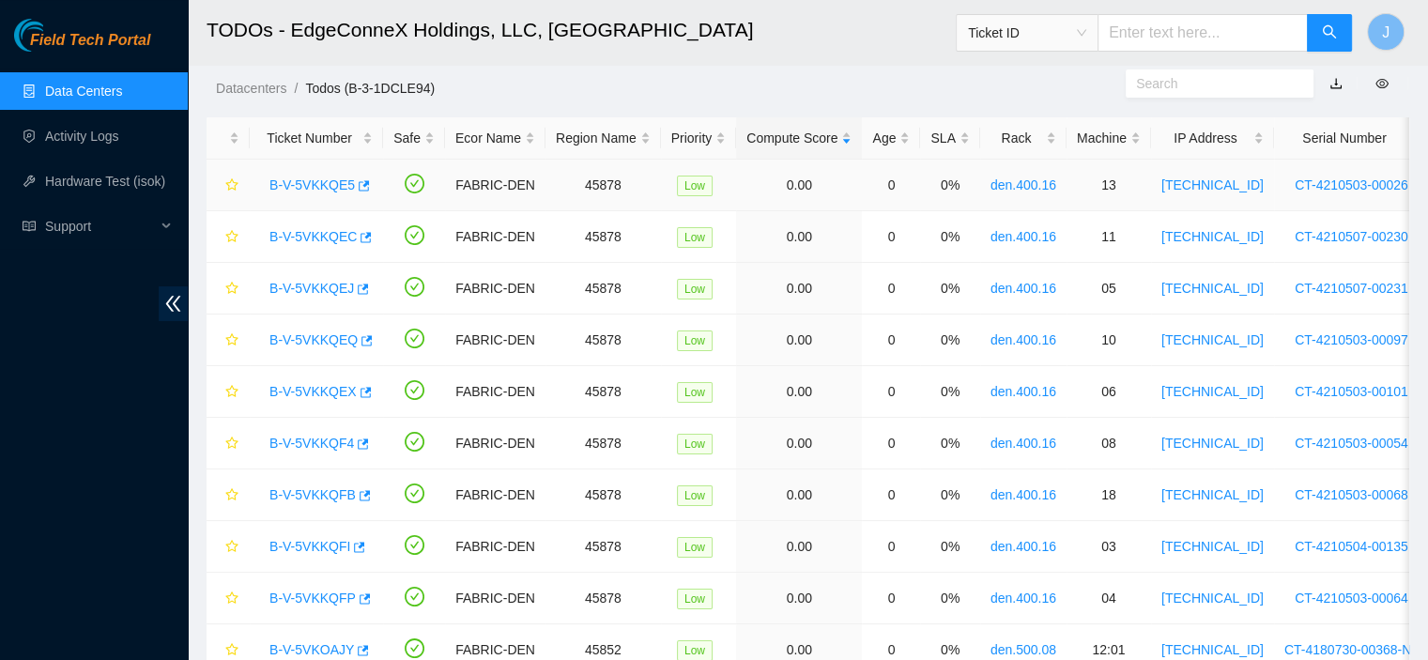
click at [289, 181] on link "B-V-5VKKQE5" at bounding box center [311, 184] width 85 height 15
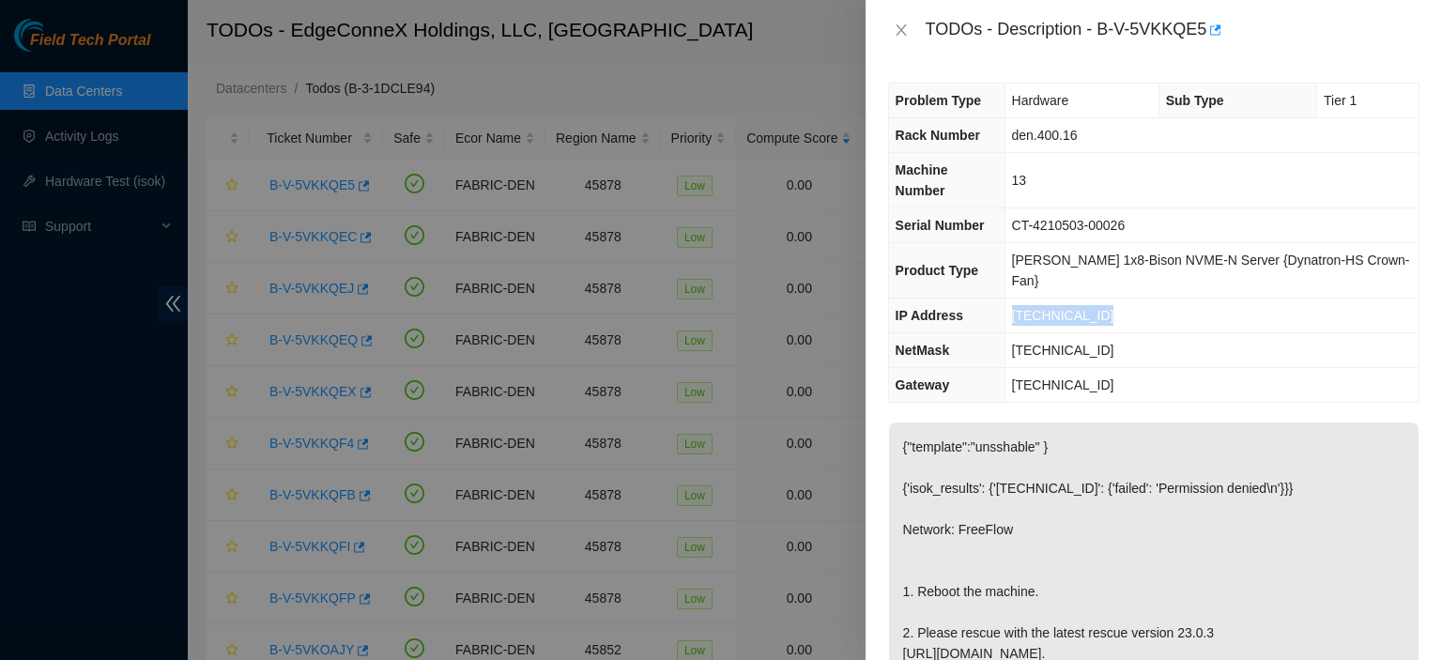
drag, startPoint x: 1126, startPoint y: 269, endPoint x: 1023, endPoint y: 284, distance: 103.4
click at [1023, 299] on td "[TECHNICAL_ID]" at bounding box center [1212, 316] width 414 height 35
click at [898, 28] on icon "close" at bounding box center [901, 29] width 10 height 11
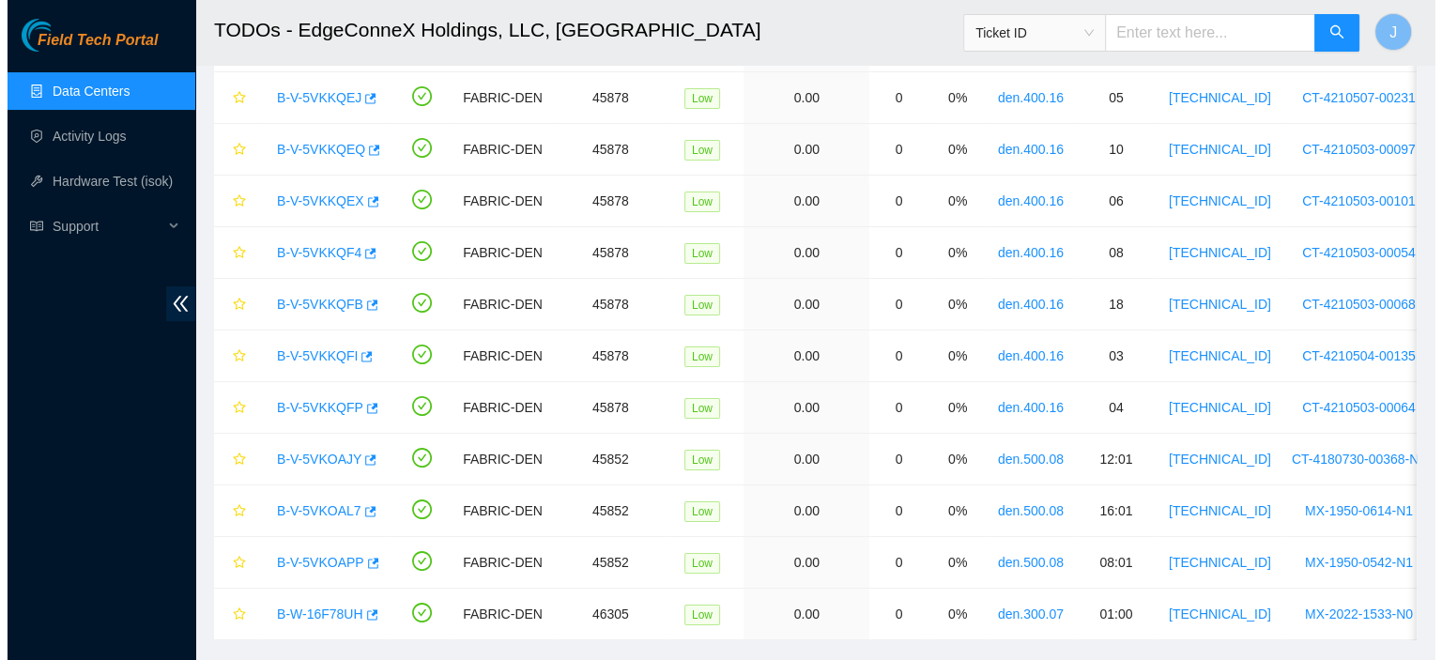
scroll to position [274, 0]
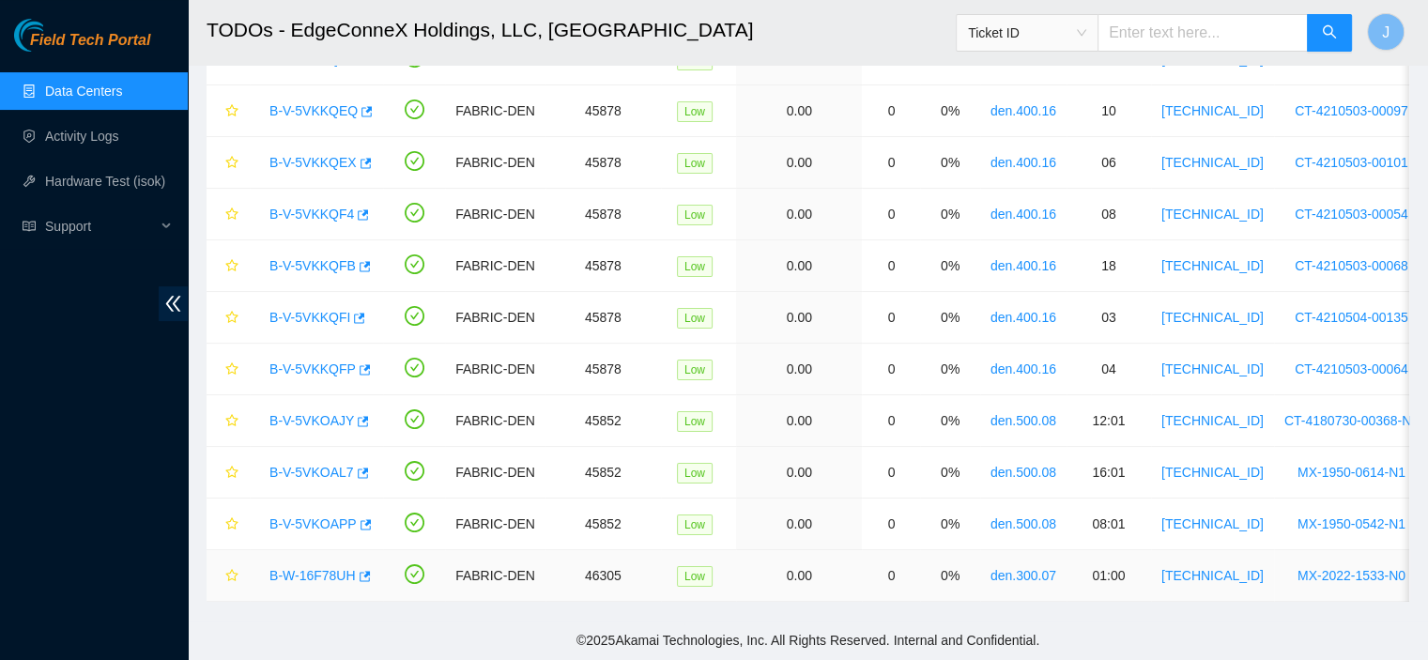
click at [317, 571] on link "B-W-16F78UH" at bounding box center [312, 575] width 86 height 15
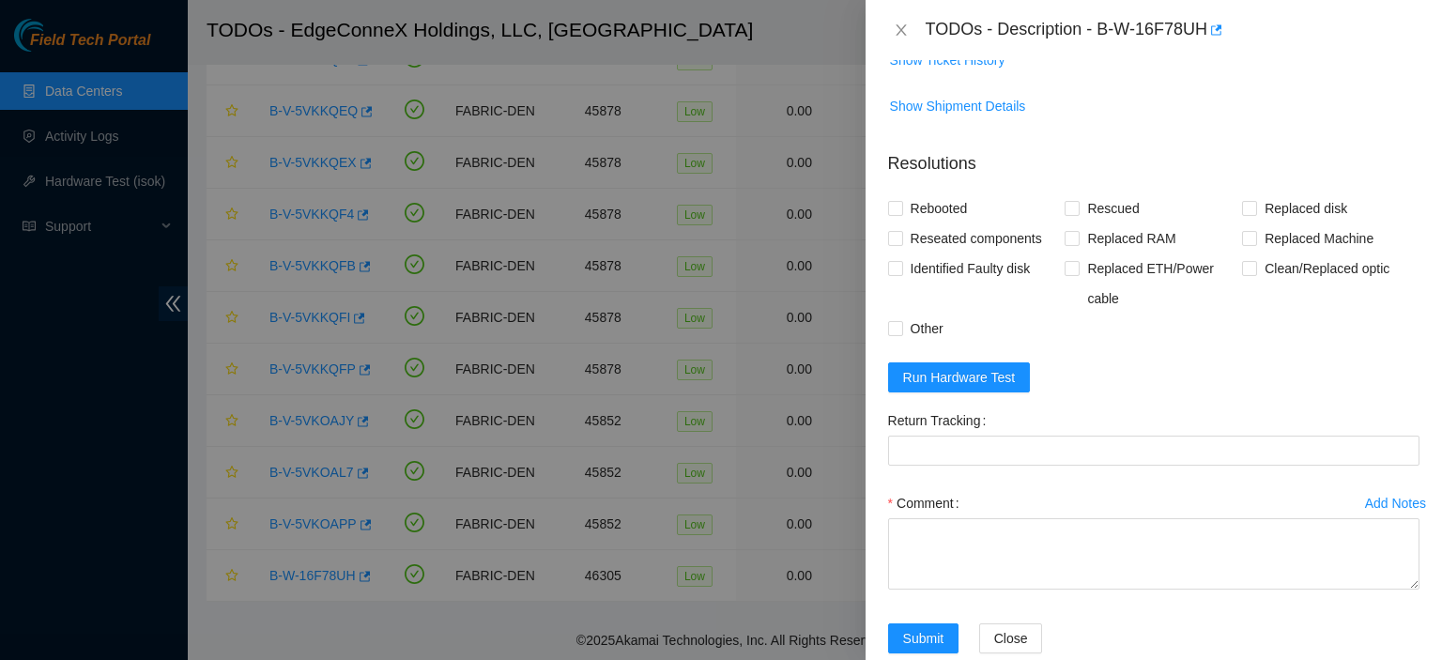
scroll to position [760, 0]
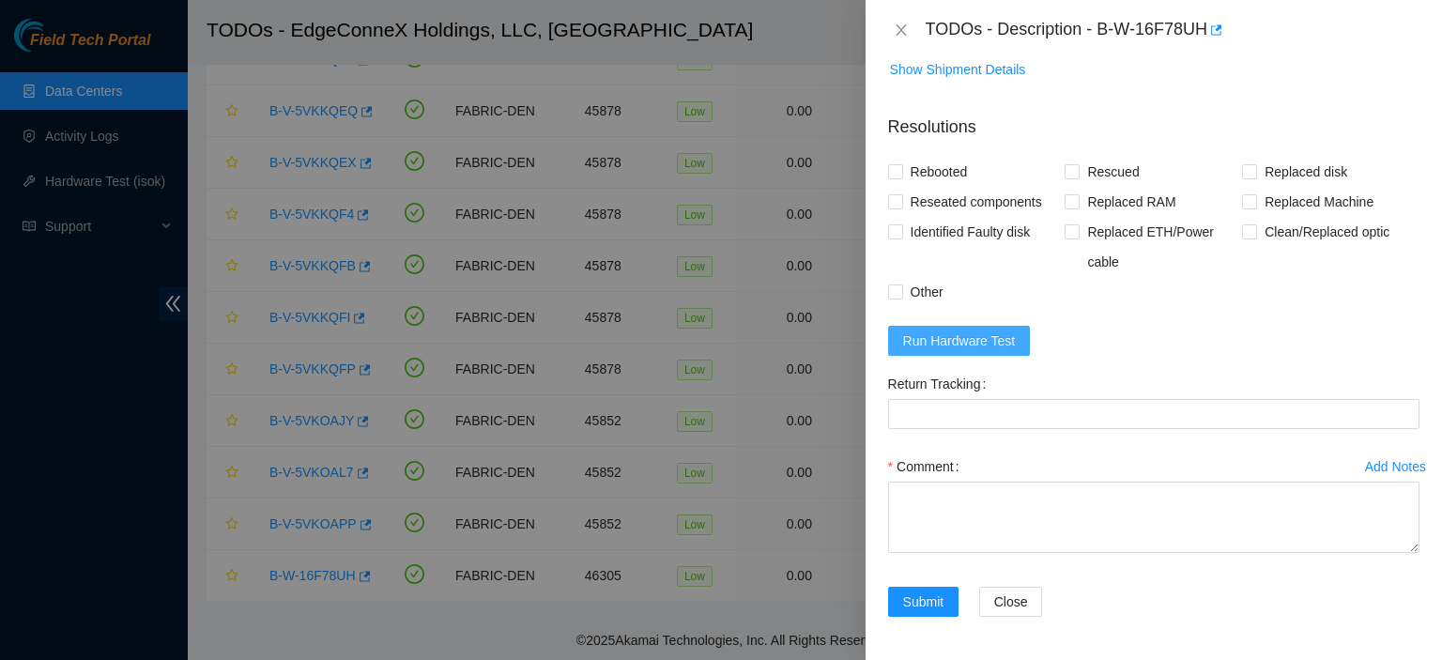
click at [997, 332] on span "Run Hardware Test" at bounding box center [959, 340] width 113 height 21
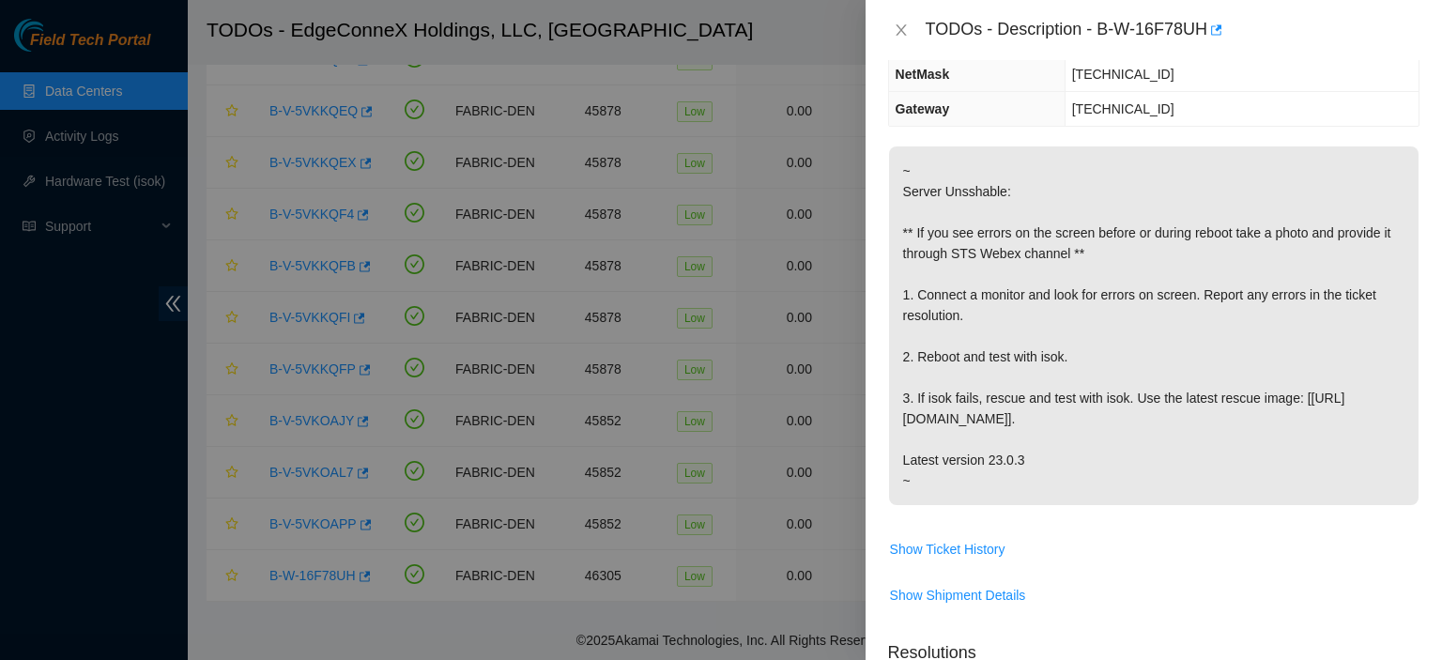
scroll to position [0, 0]
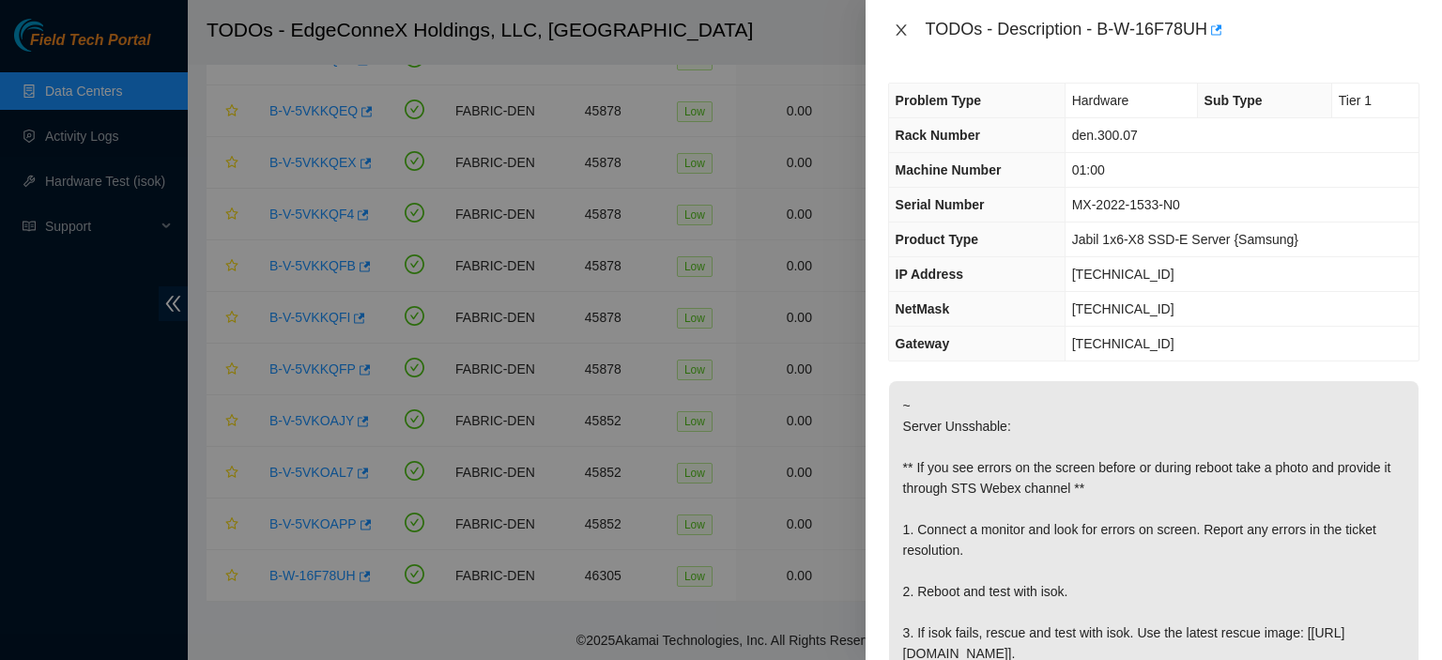
click at [901, 27] on icon "close" at bounding box center [901, 30] width 15 height 15
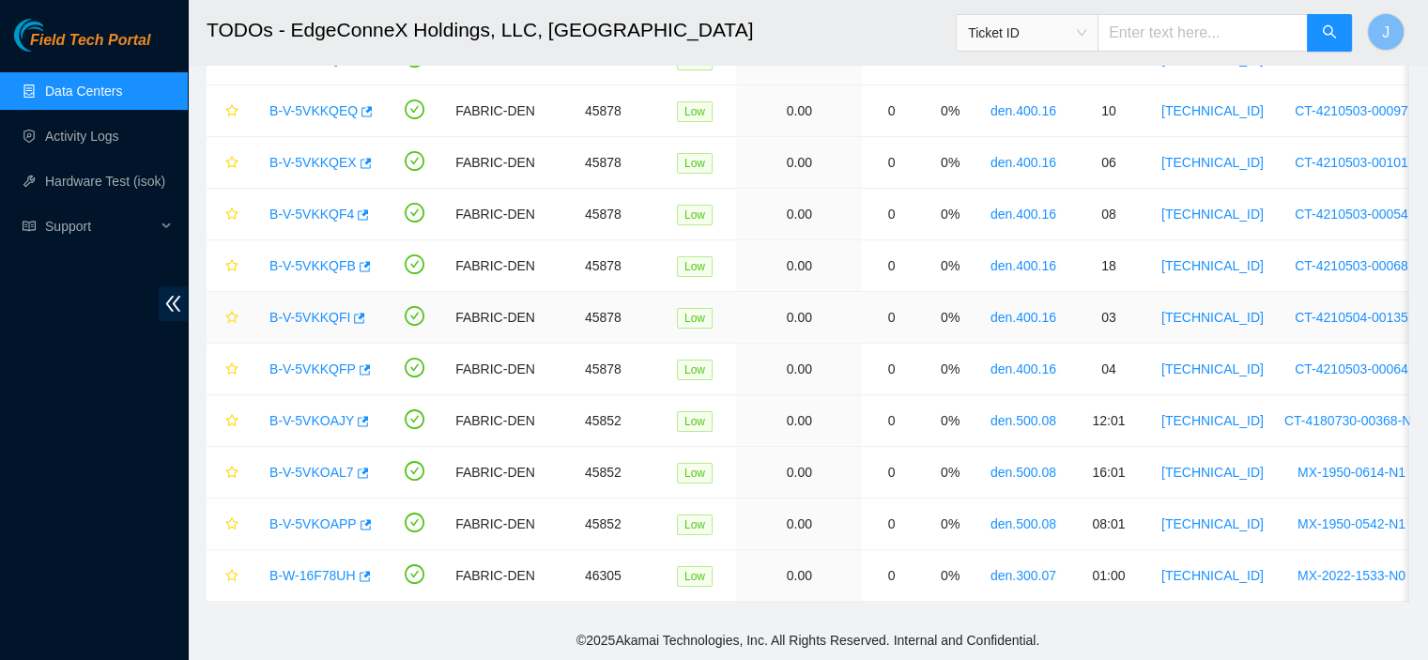
click at [329, 311] on link "B-V-5VKKQFI" at bounding box center [309, 317] width 81 height 15
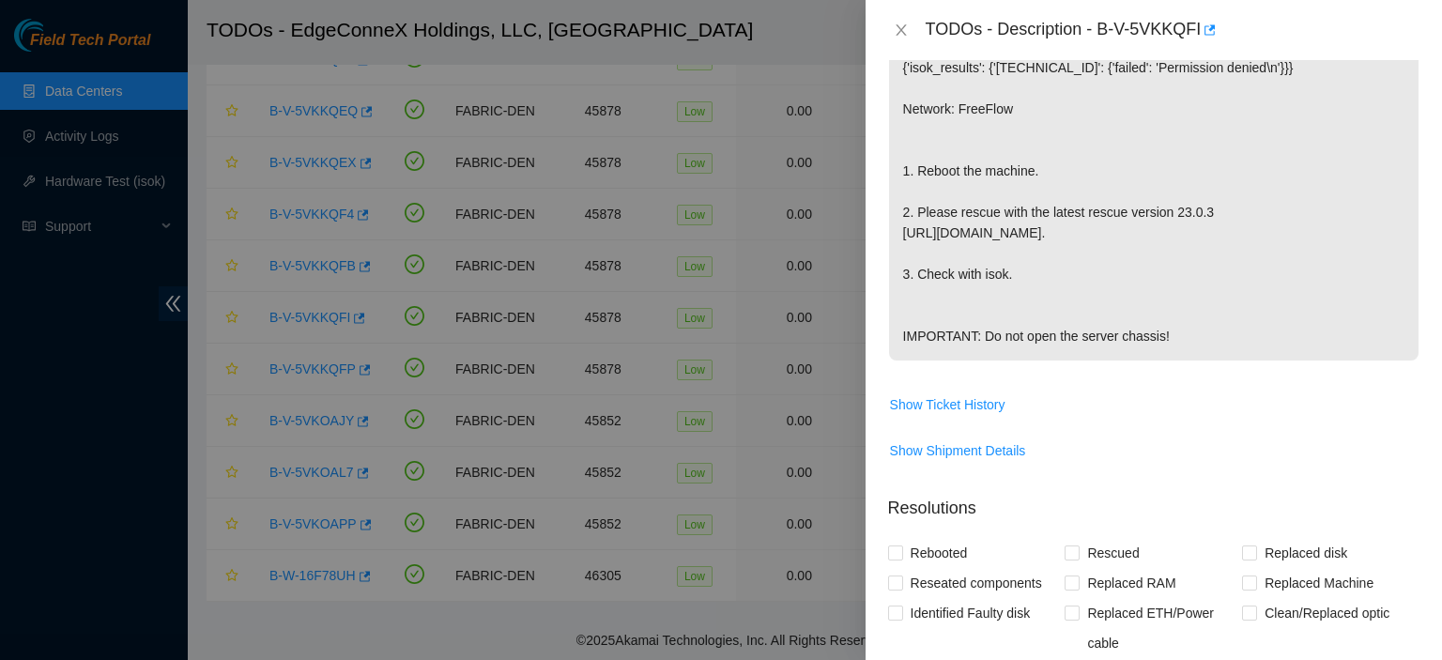
scroll to position [473, 0]
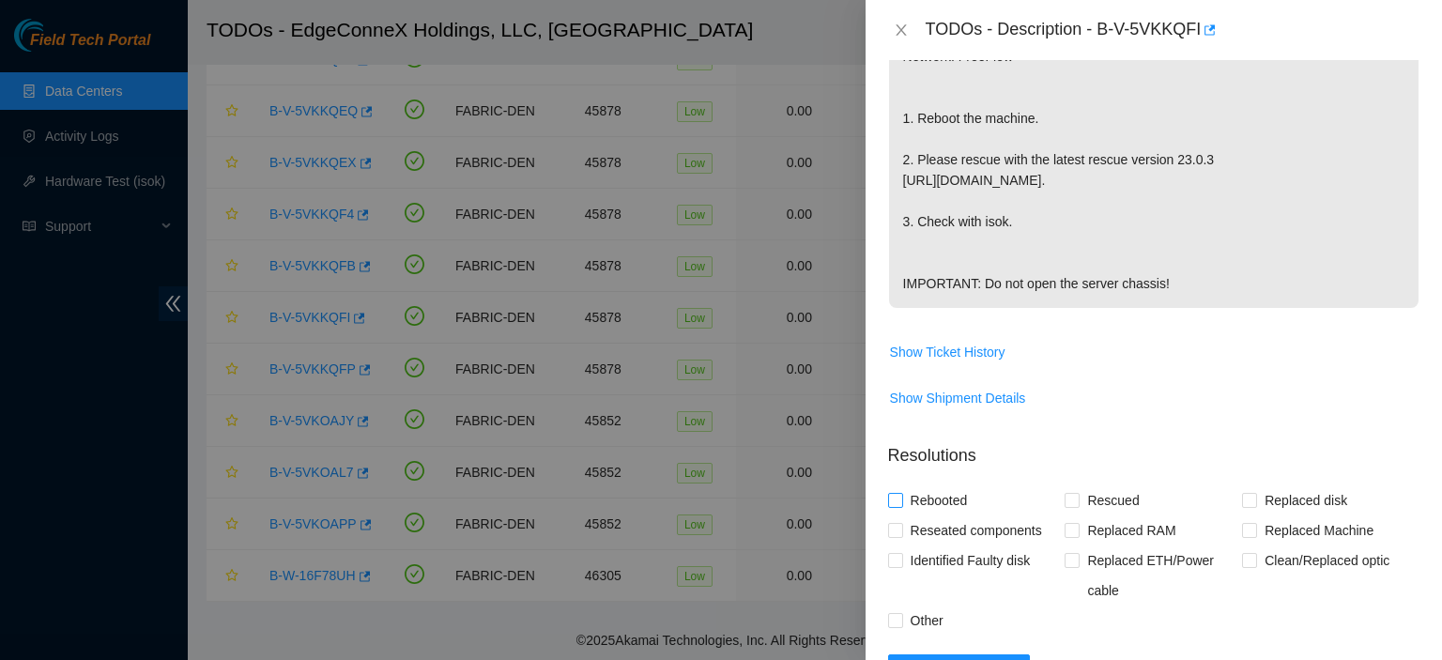
click at [895, 500] on input "Rebooted" at bounding box center [894, 499] width 13 height 13
checkbox input "true"
click at [1085, 499] on span "Rescued" at bounding box center [1113, 500] width 67 height 30
click at [1078, 499] on input "Rescued" at bounding box center [1071, 499] width 13 height 13
checkbox input "true"
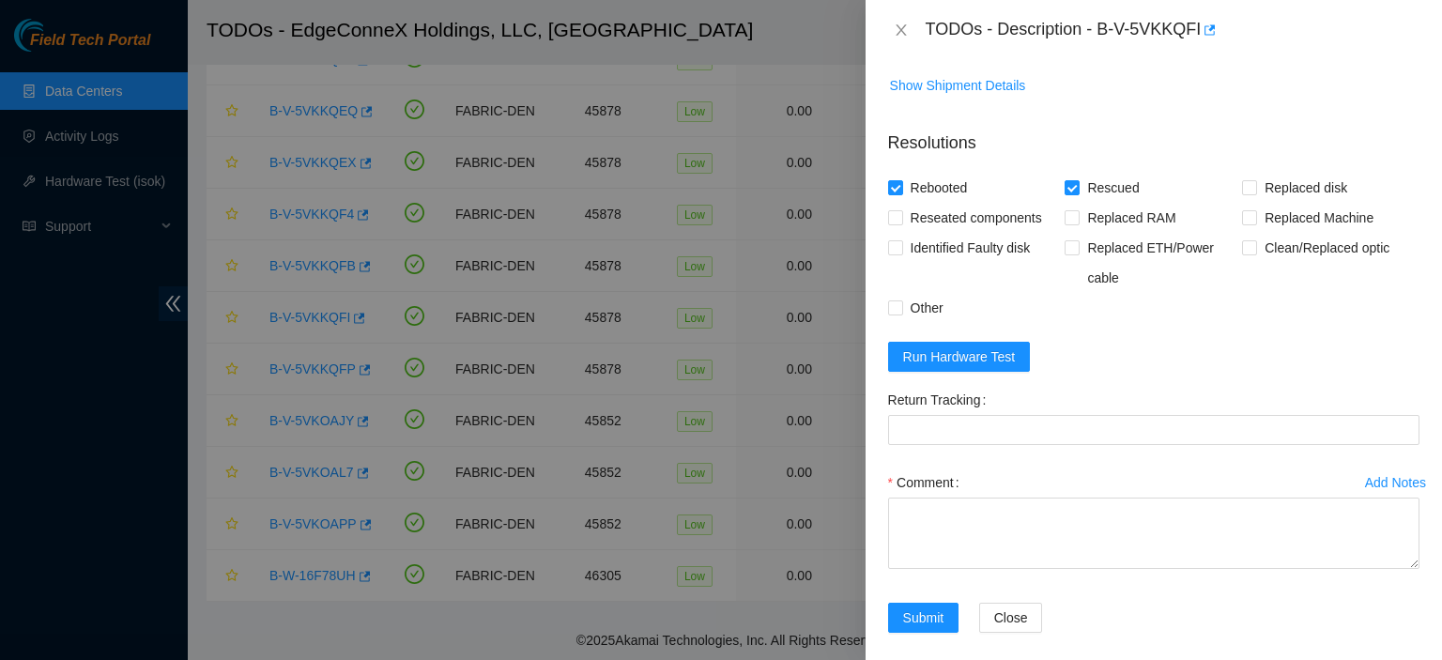
scroll to position [802, 0]
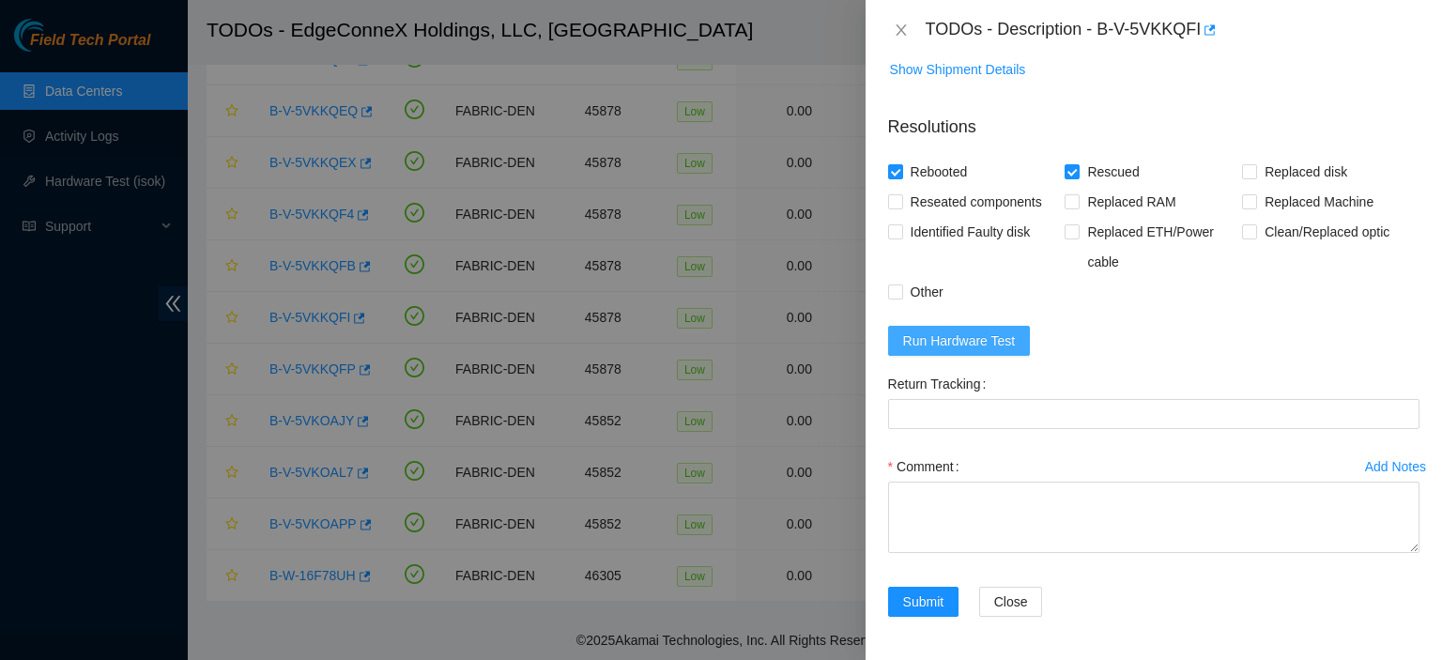
click at [919, 335] on span "Run Hardware Test" at bounding box center [959, 340] width 113 height 21
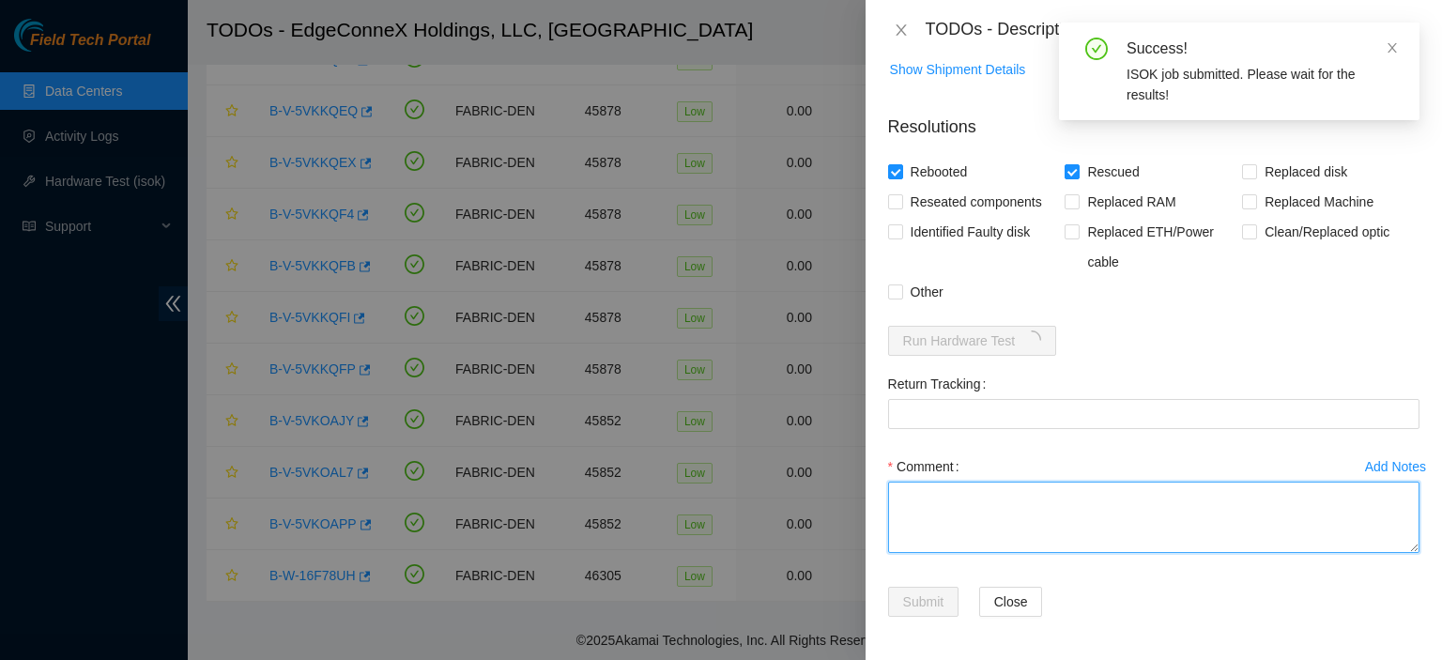
click at [922, 493] on textarea "Comment" at bounding box center [1153, 517] width 531 height 71
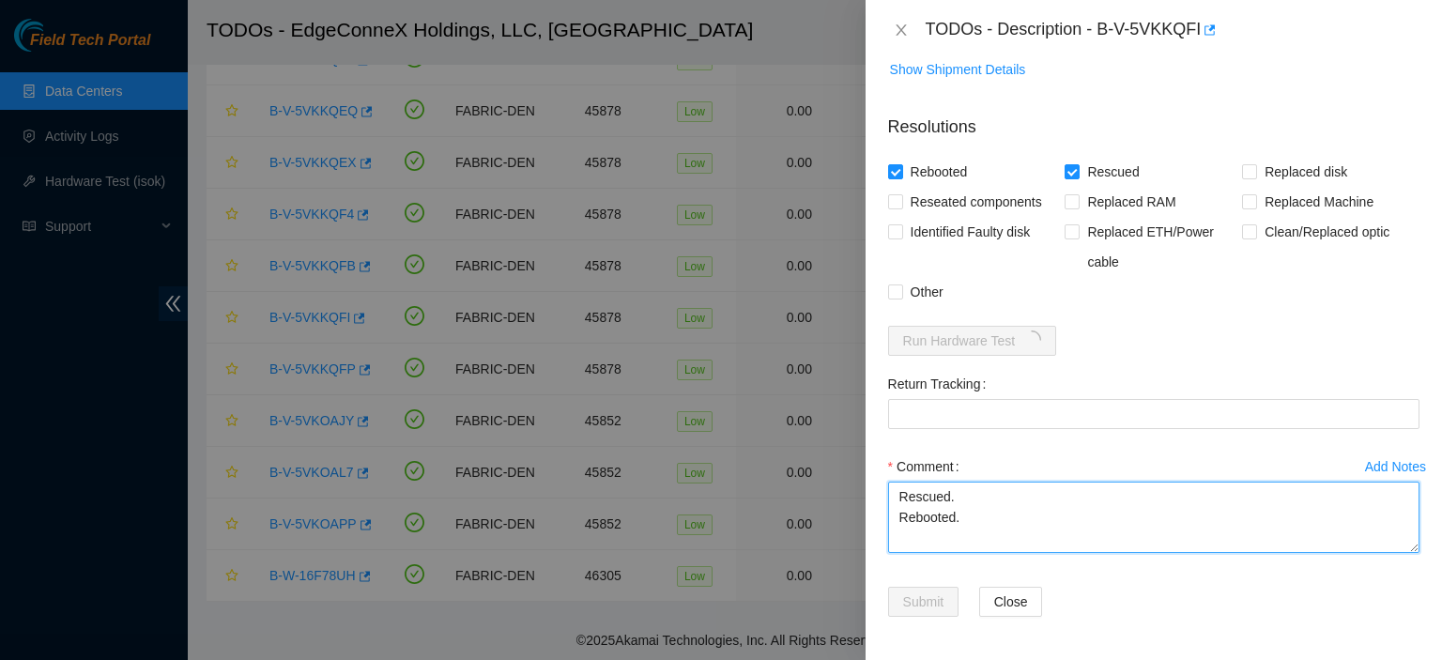
type textarea "Rescued. Rebooted."
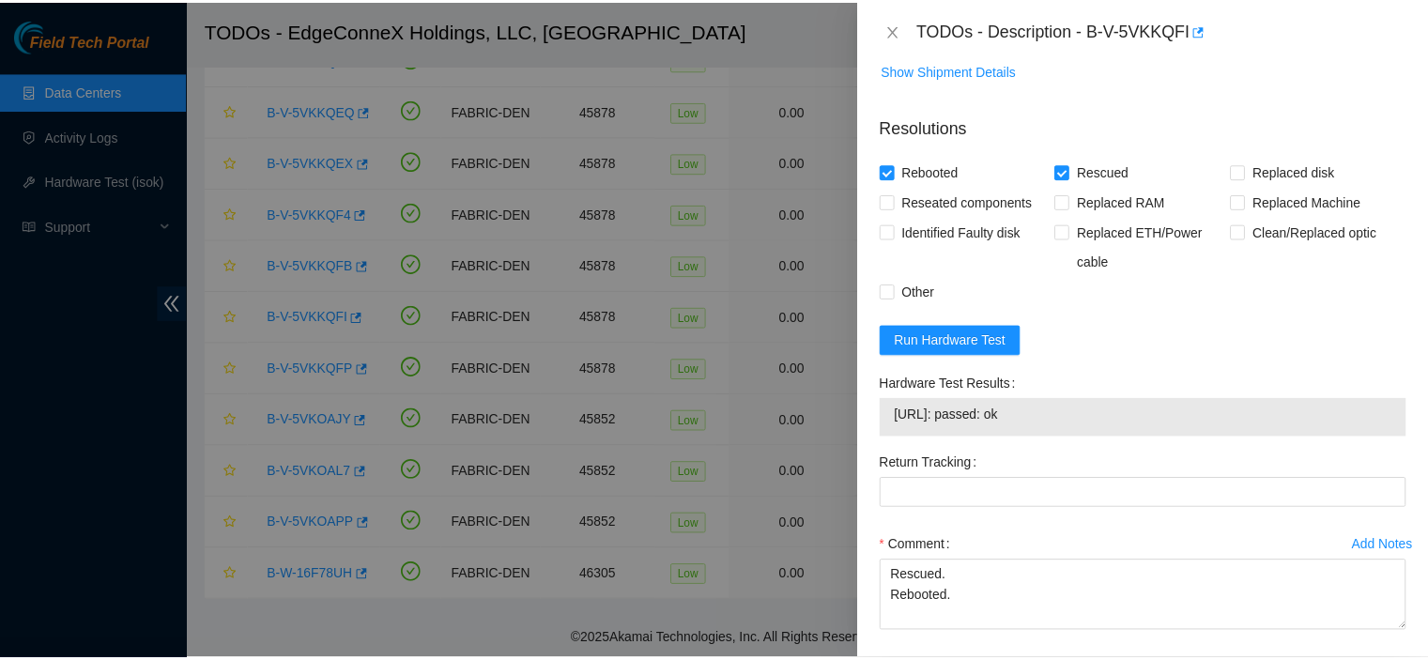
scroll to position [881, 0]
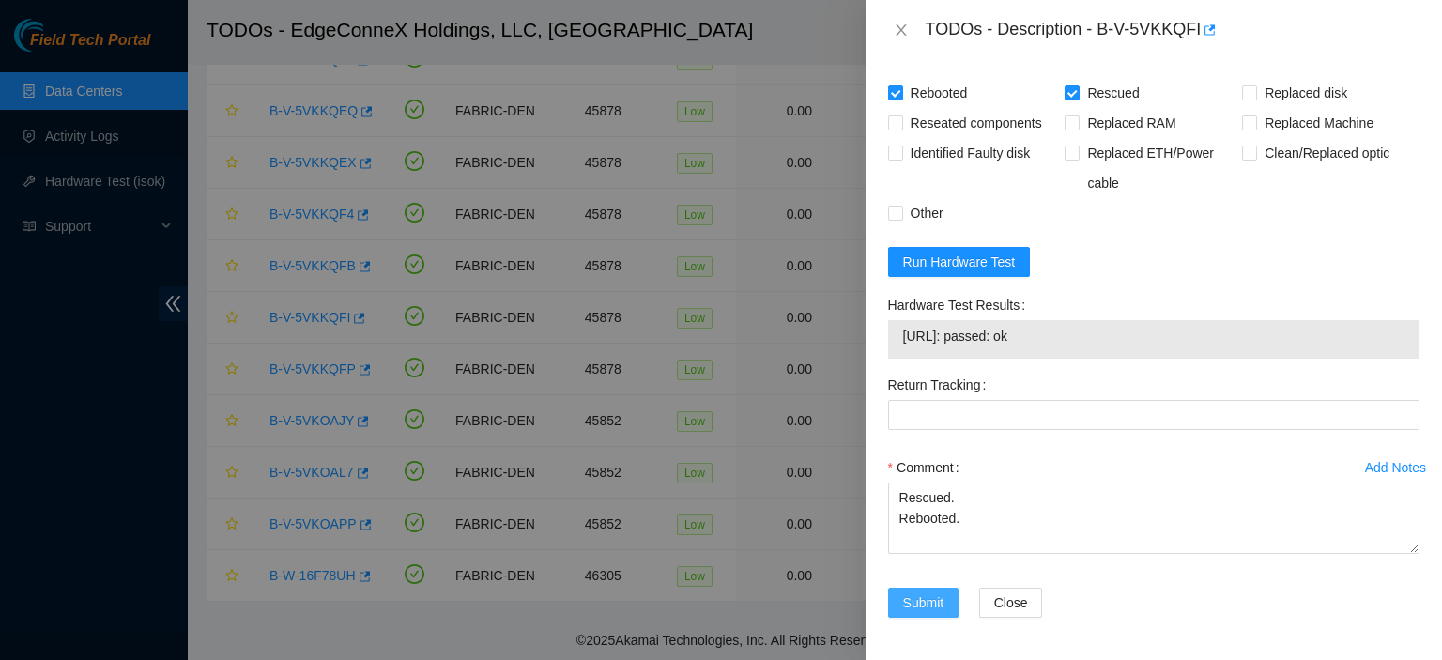
click at [913, 600] on span "Submit" at bounding box center [923, 602] width 41 height 21
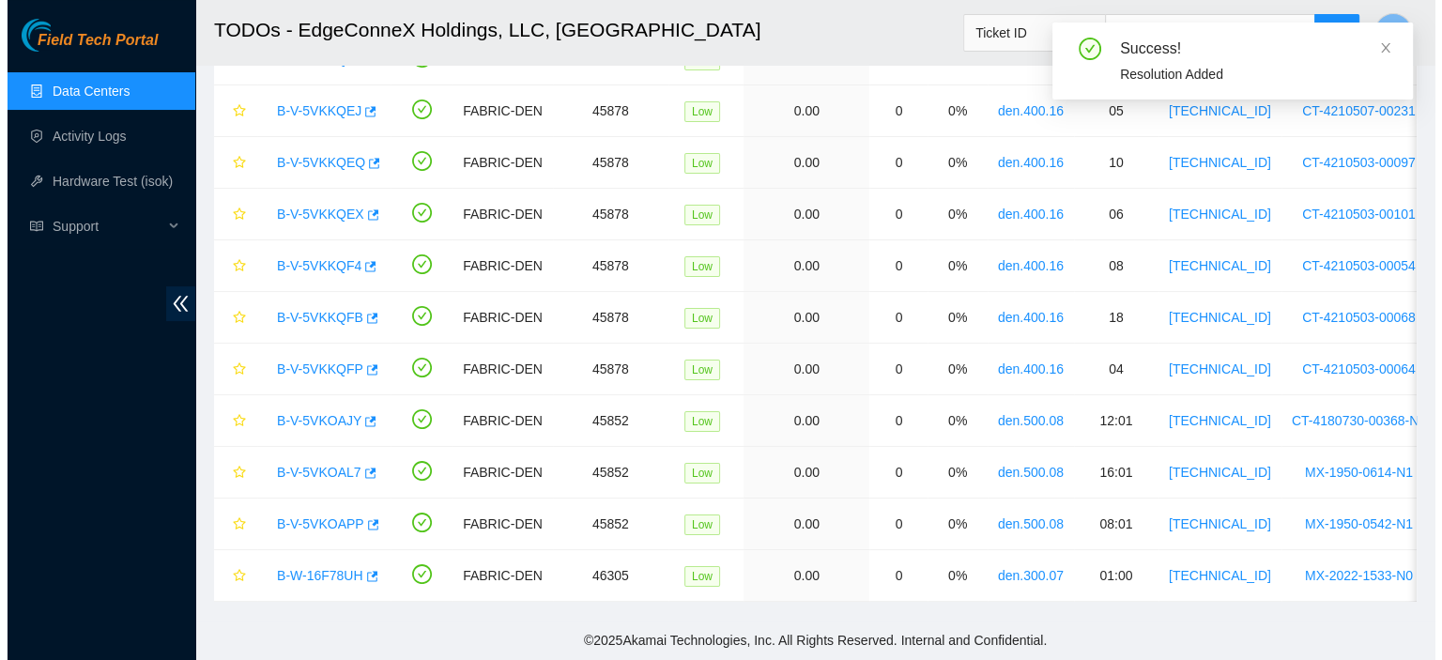
scroll to position [231, 0]
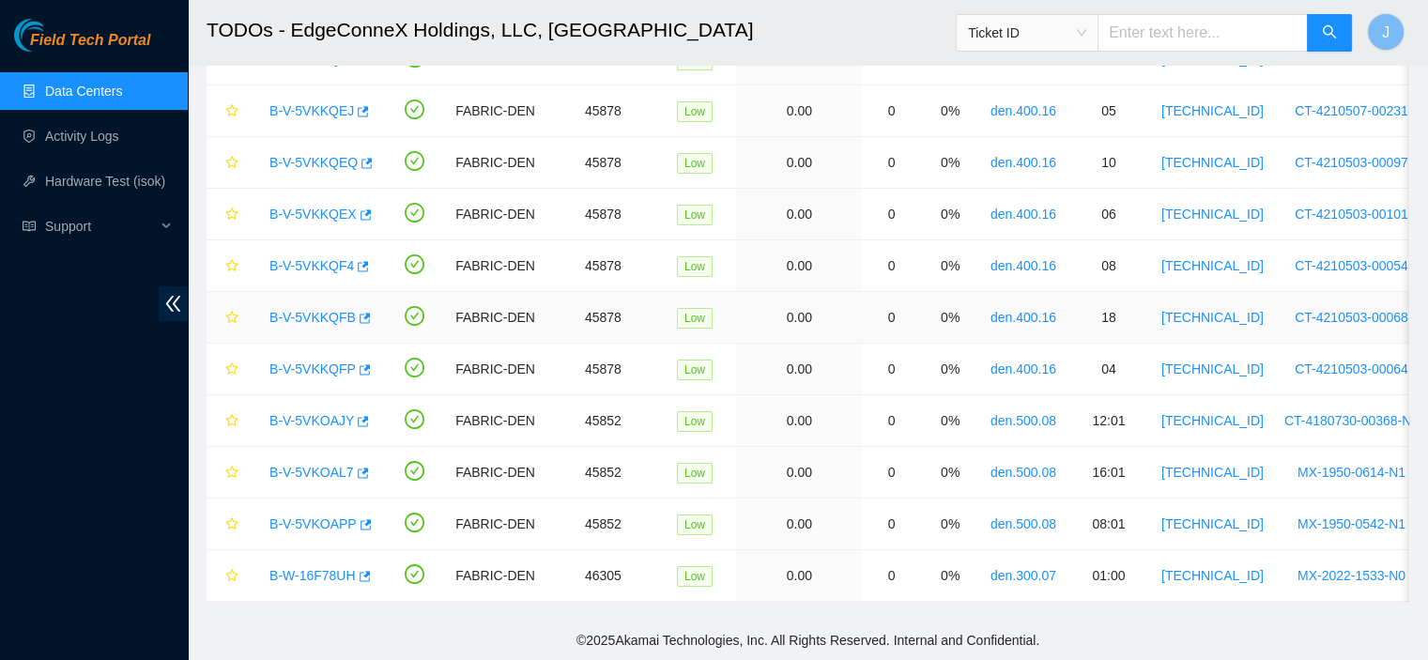
drag, startPoint x: 546, startPoint y: 311, endPoint x: 529, endPoint y: 310, distance: 17.9
click at [545, 311] on td "45878" at bounding box center [602, 318] width 115 height 52
click at [301, 361] on link "B-V-5VKKQFP" at bounding box center [312, 368] width 86 height 15
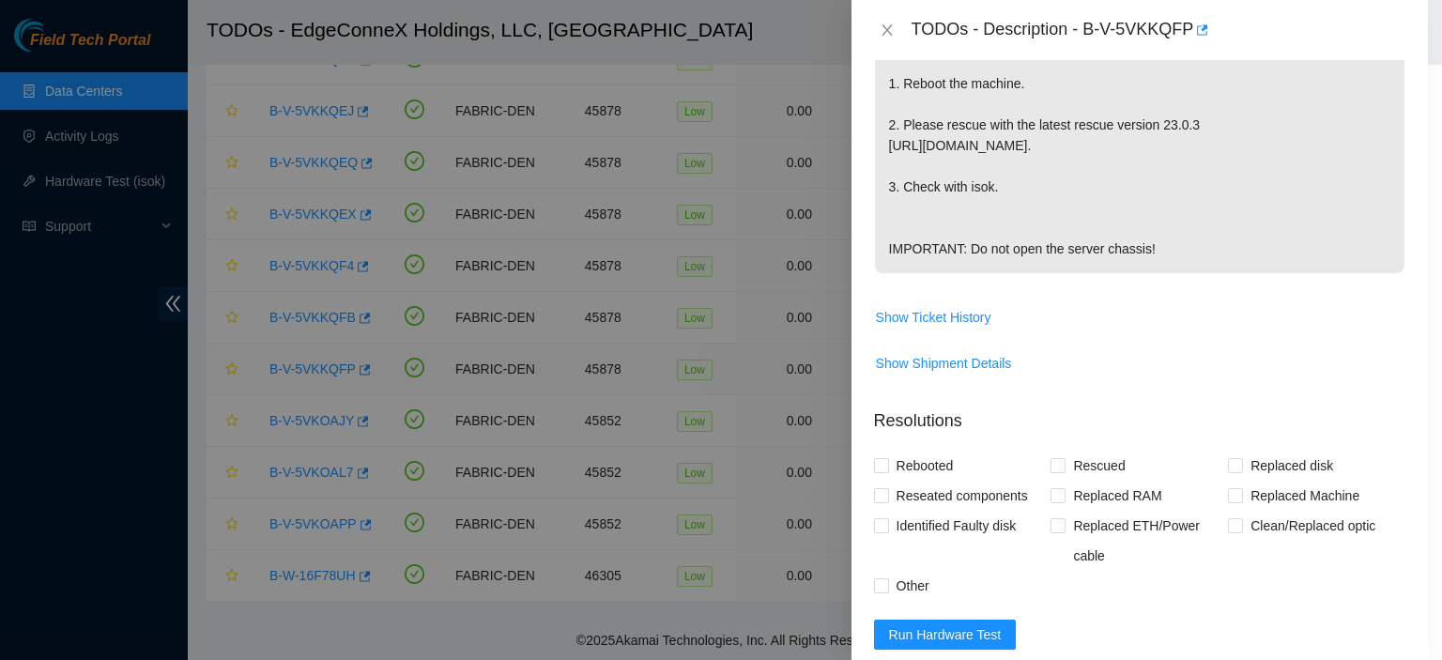
scroll to position [802, 0]
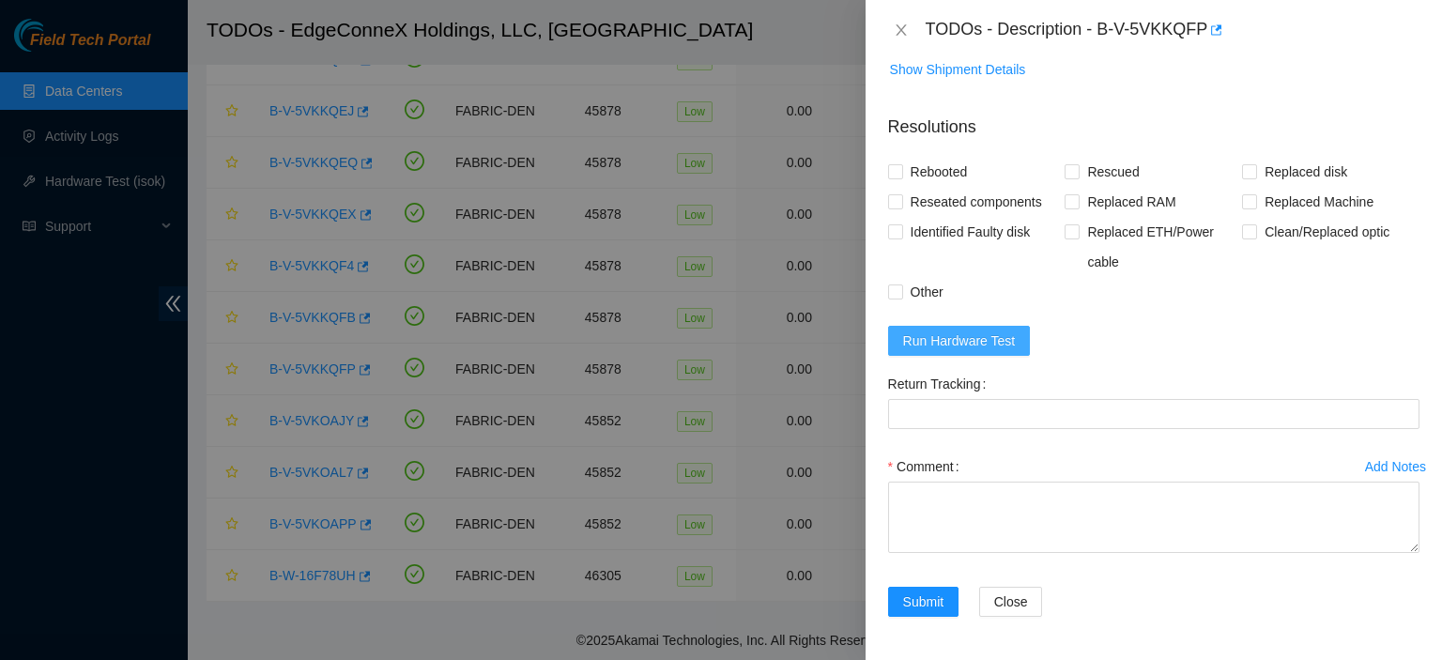
click at [967, 336] on span "Run Hardware Test" at bounding box center [959, 340] width 113 height 21
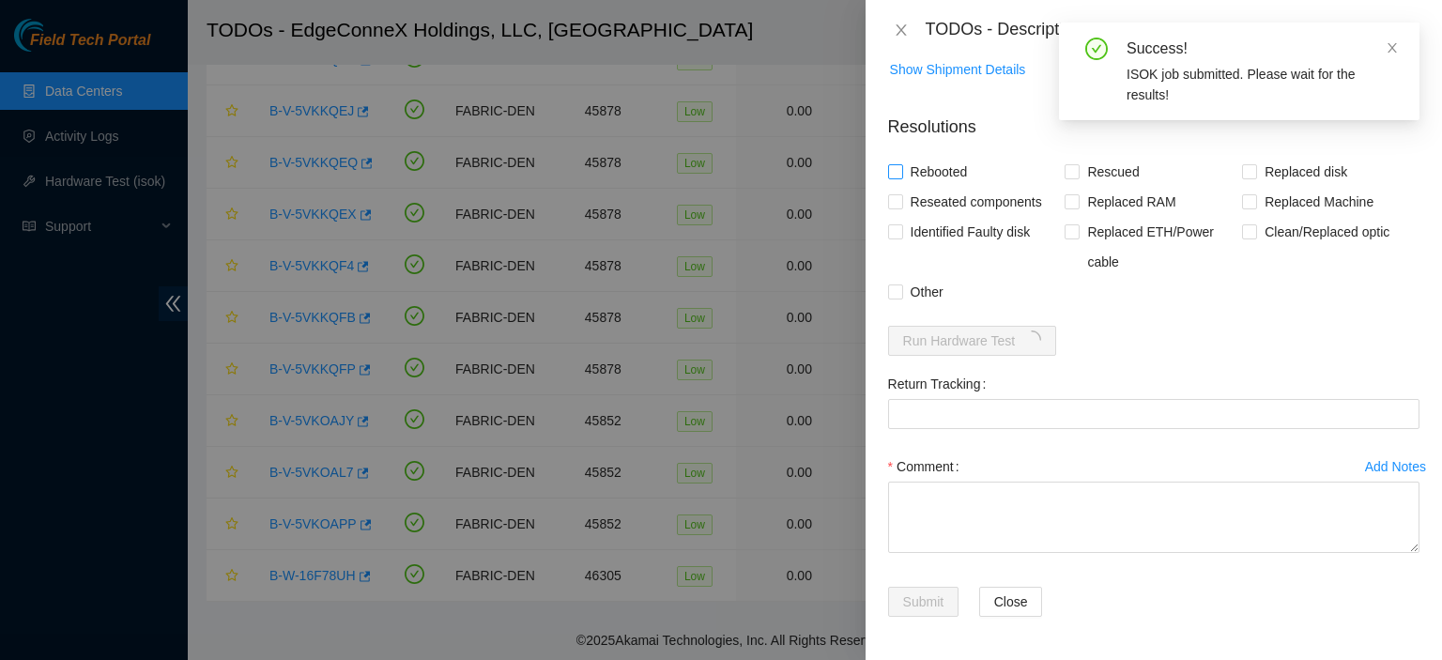
click at [897, 171] on input "Rebooted" at bounding box center [894, 170] width 13 height 13
checkbox input "true"
click at [1073, 168] on input "Rescued" at bounding box center [1071, 170] width 13 height 13
checkbox input "true"
click at [984, 496] on textarea "Comment" at bounding box center [1153, 517] width 531 height 71
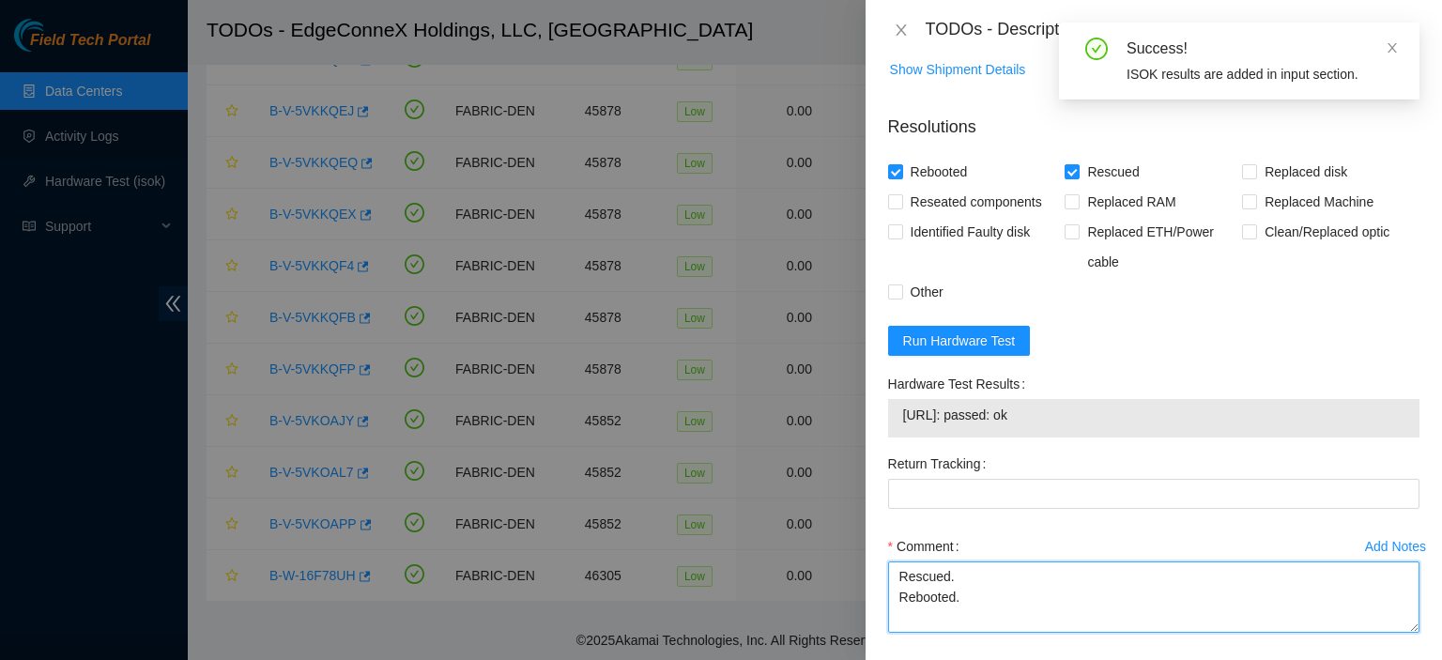
type textarea "Rescued. Rebooted."
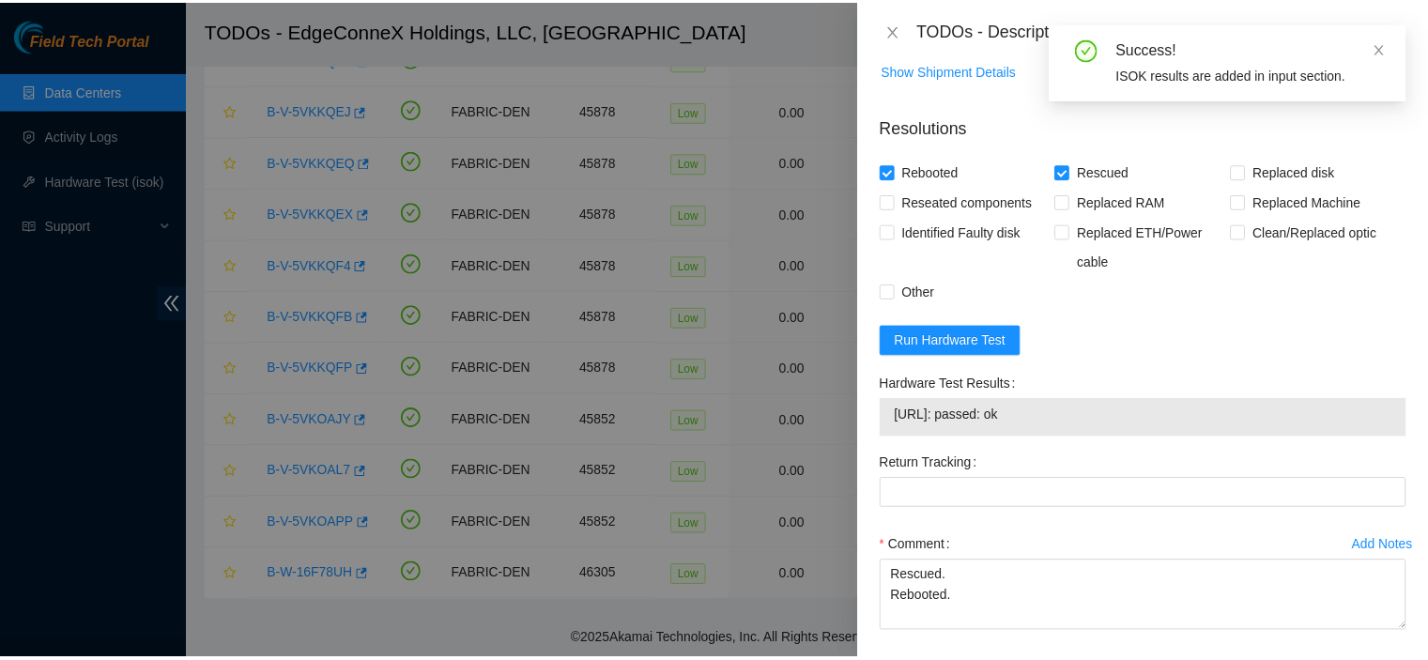
scroll to position [881, 0]
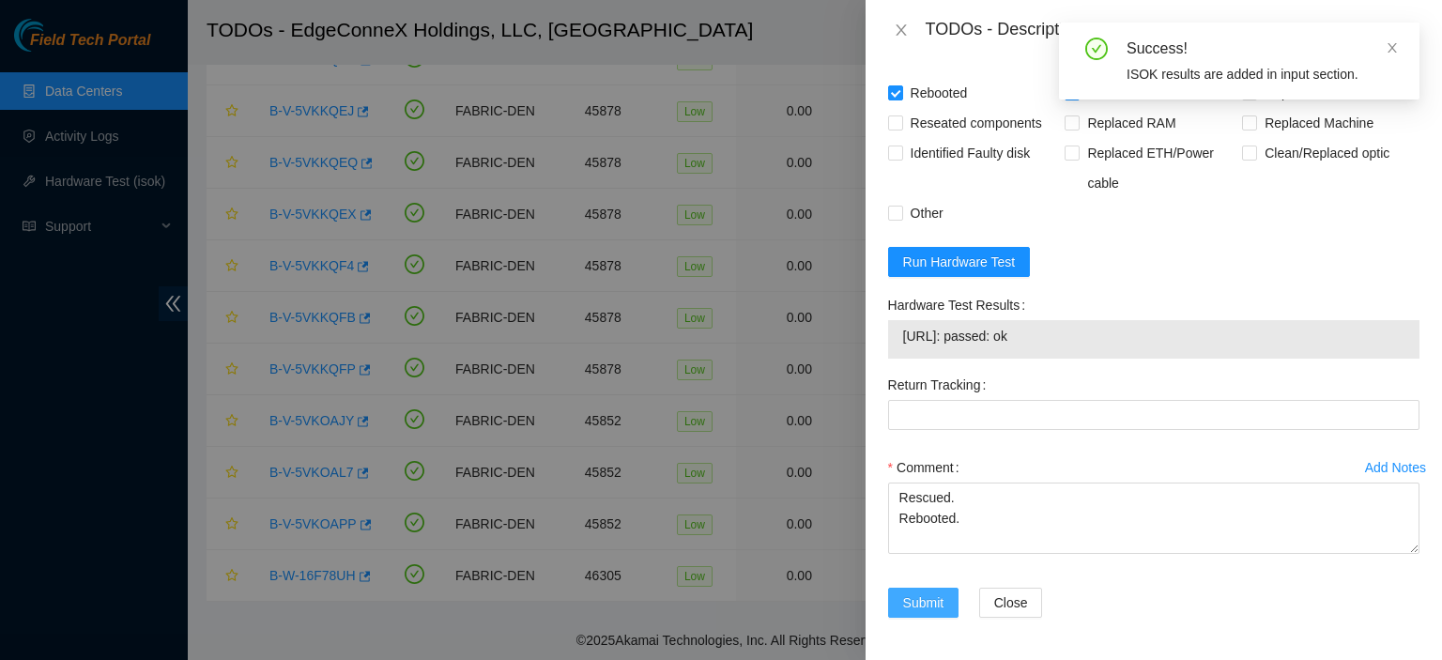
click at [914, 598] on span "Submit" at bounding box center [923, 602] width 41 height 21
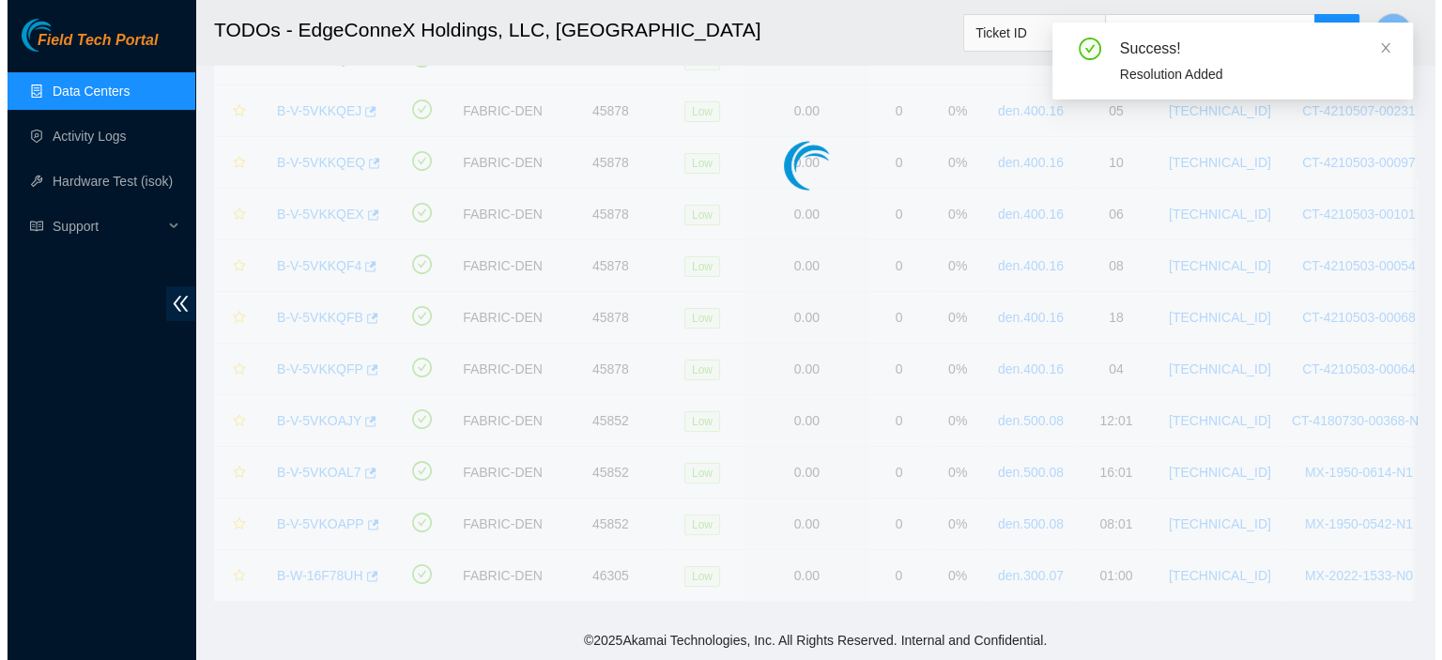
scroll to position [179, 0]
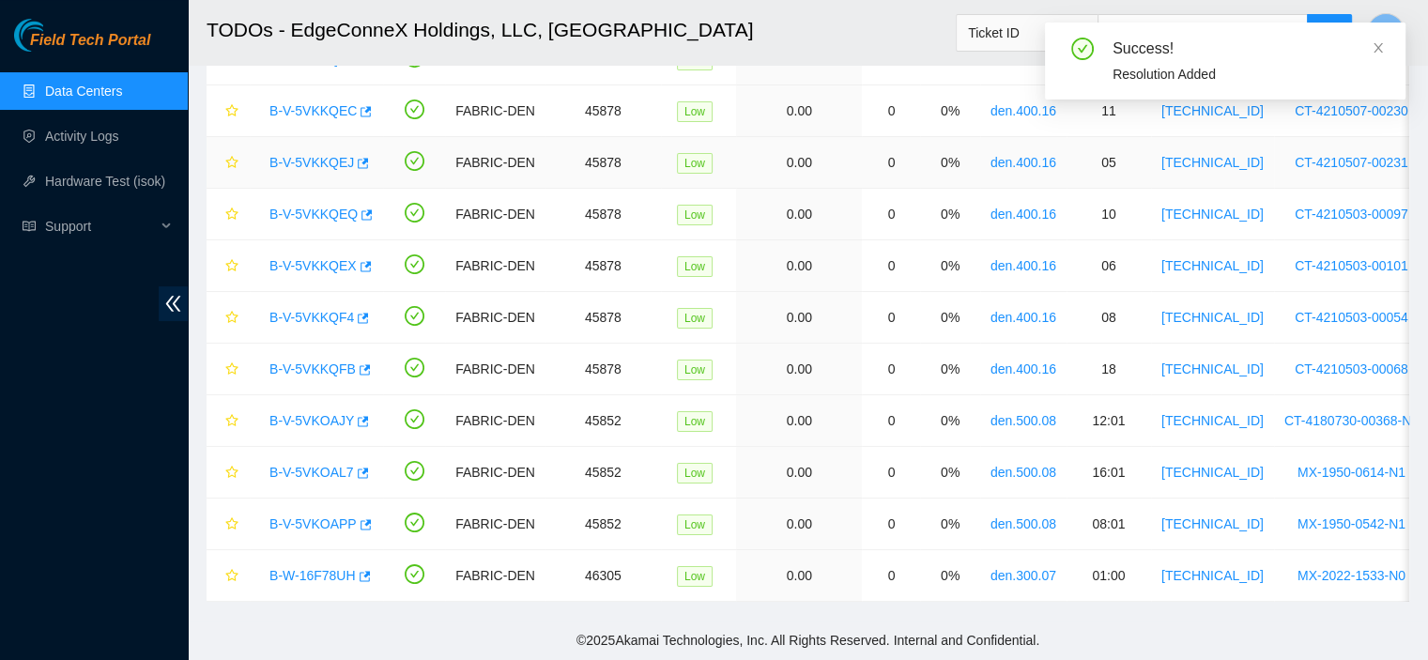
click at [291, 155] on link "B-V-5VKKQEJ" at bounding box center [311, 162] width 84 height 15
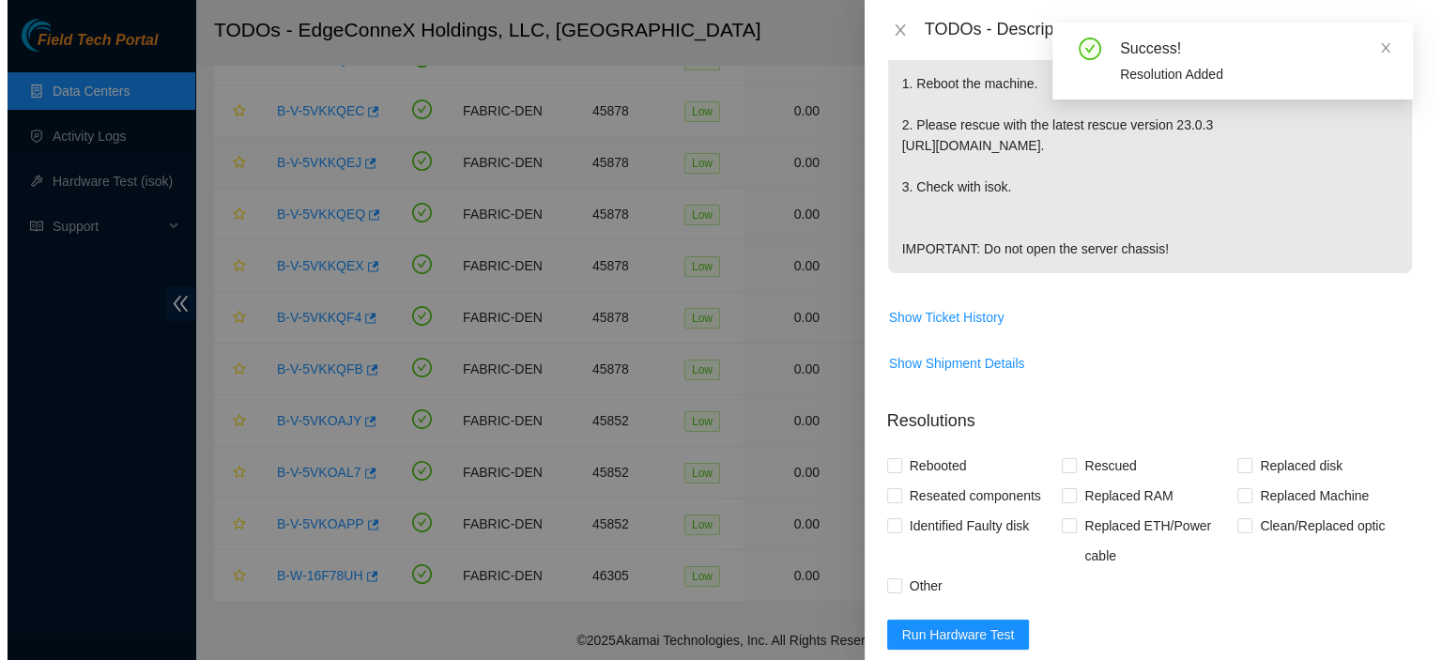
scroll to position [802, 0]
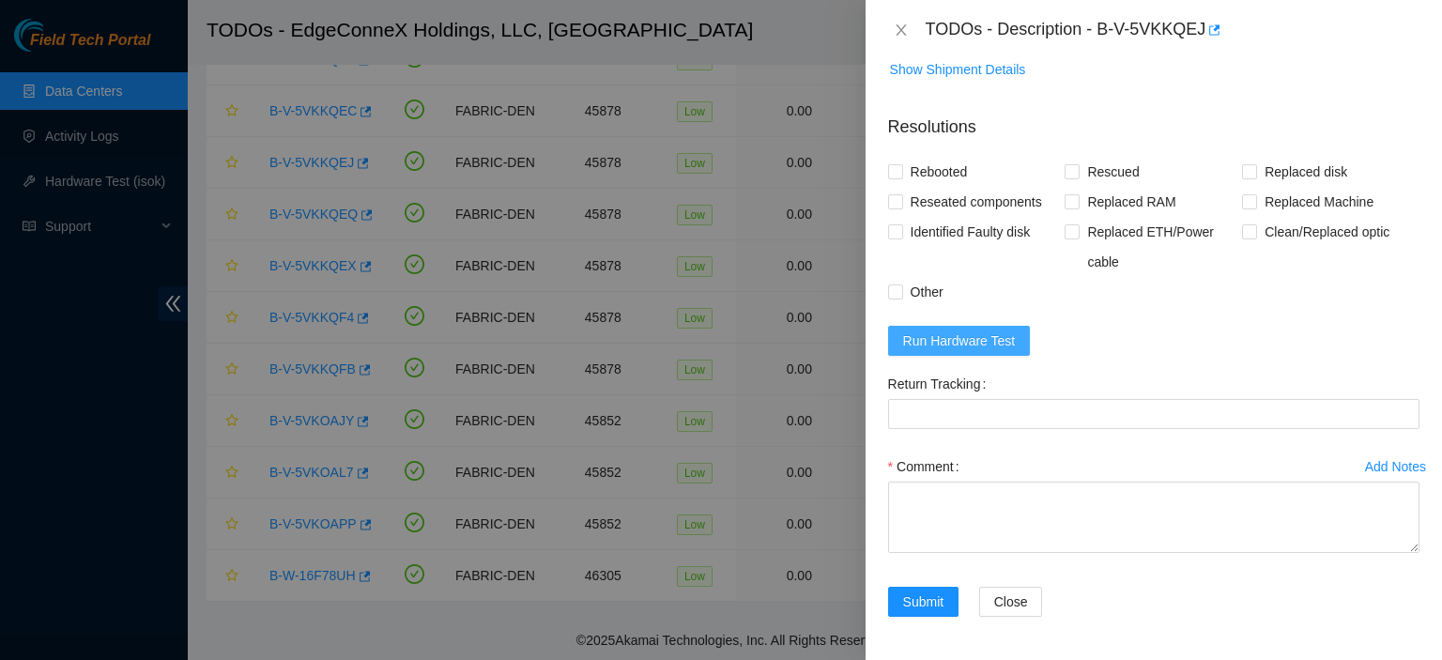
click at [996, 335] on span "Run Hardware Test" at bounding box center [959, 340] width 113 height 21
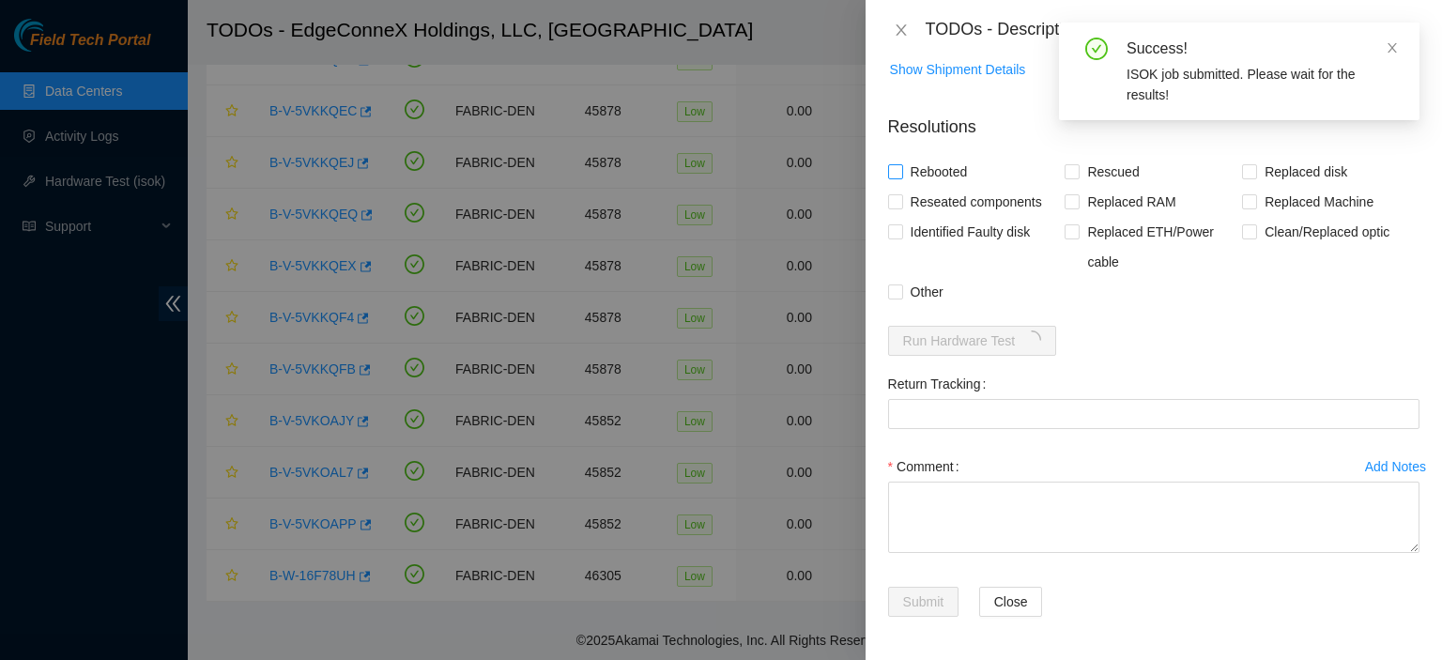
click at [897, 174] on input "Rebooted" at bounding box center [894, 170] width 13 height 13
checkbox input "true"
click at [1067, 168] on input "Rescued" at bounding box center [1071, 170] width 13 height 13
checkbox input "true"
click at [976, 492] on textarea "Comment" at bounding box center [1153, 517] width 531 height 71
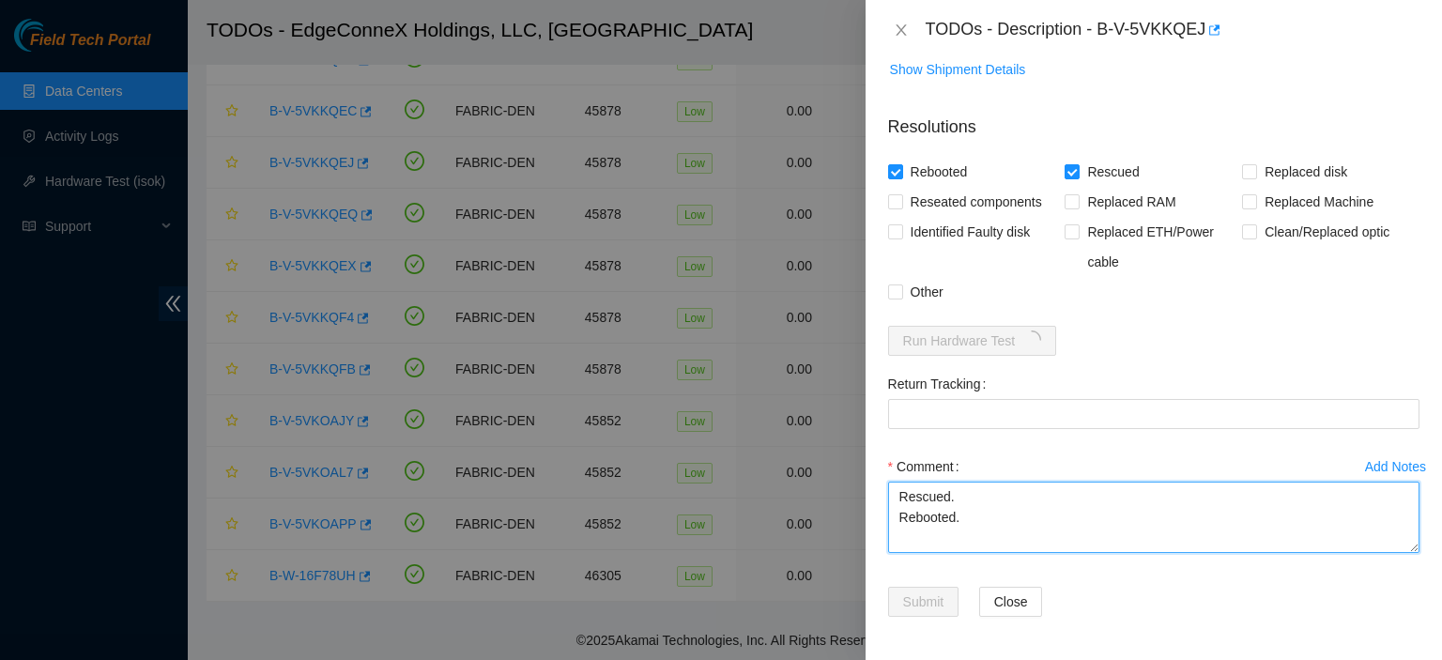
type textarea "Rescued. Rebooted."
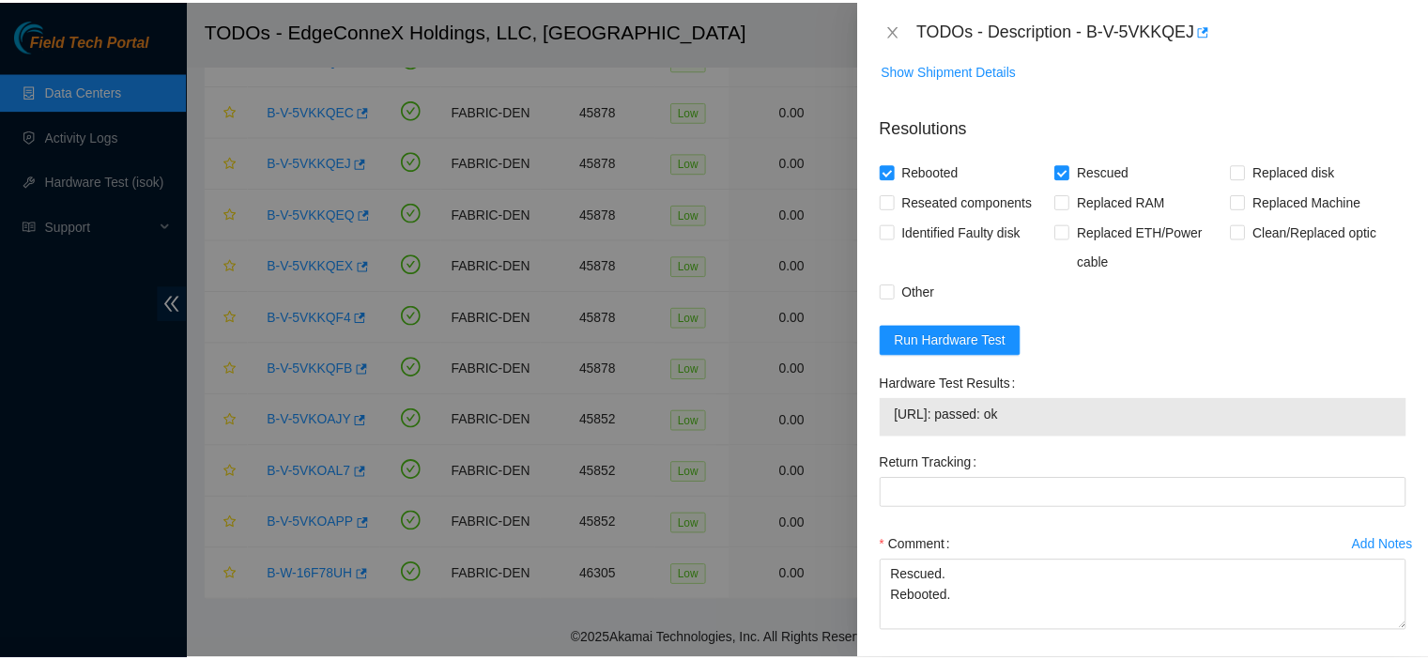
scroll to position [881, 0]
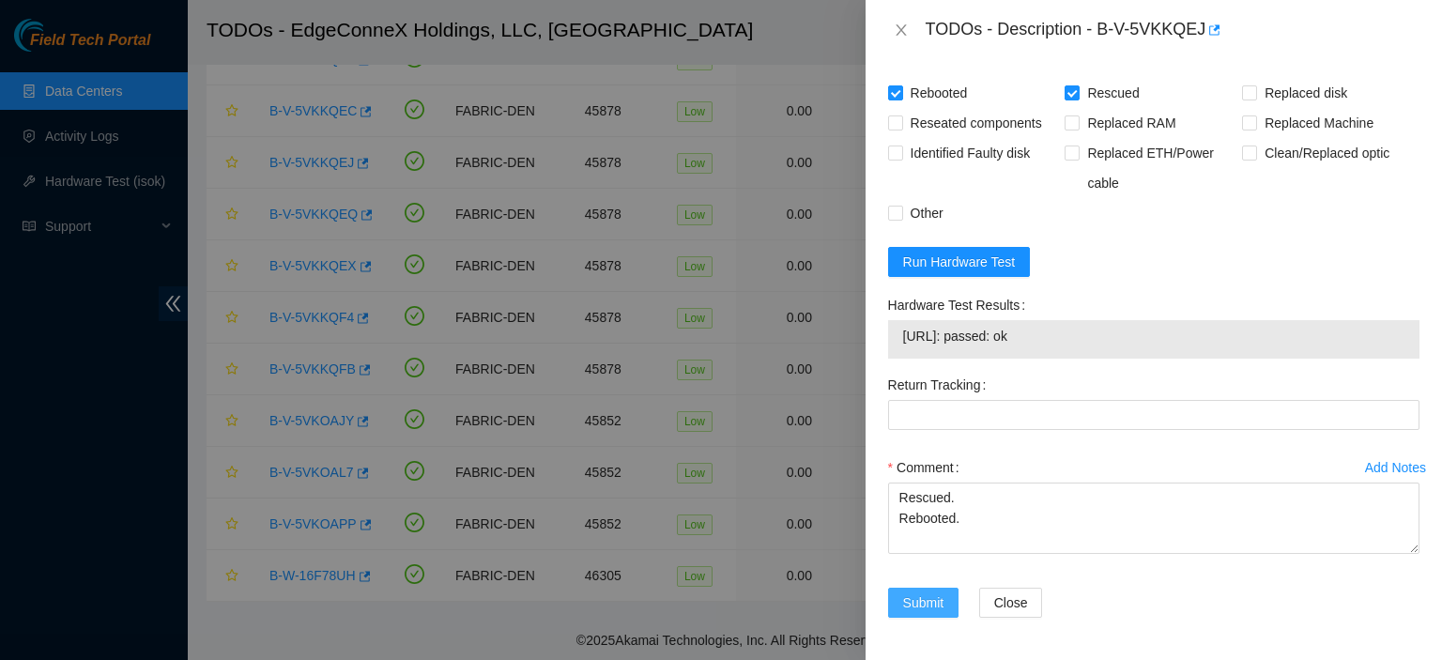
click at [920, 600] on span "Submit" at bounding box center [923, 602] width 41 height 21
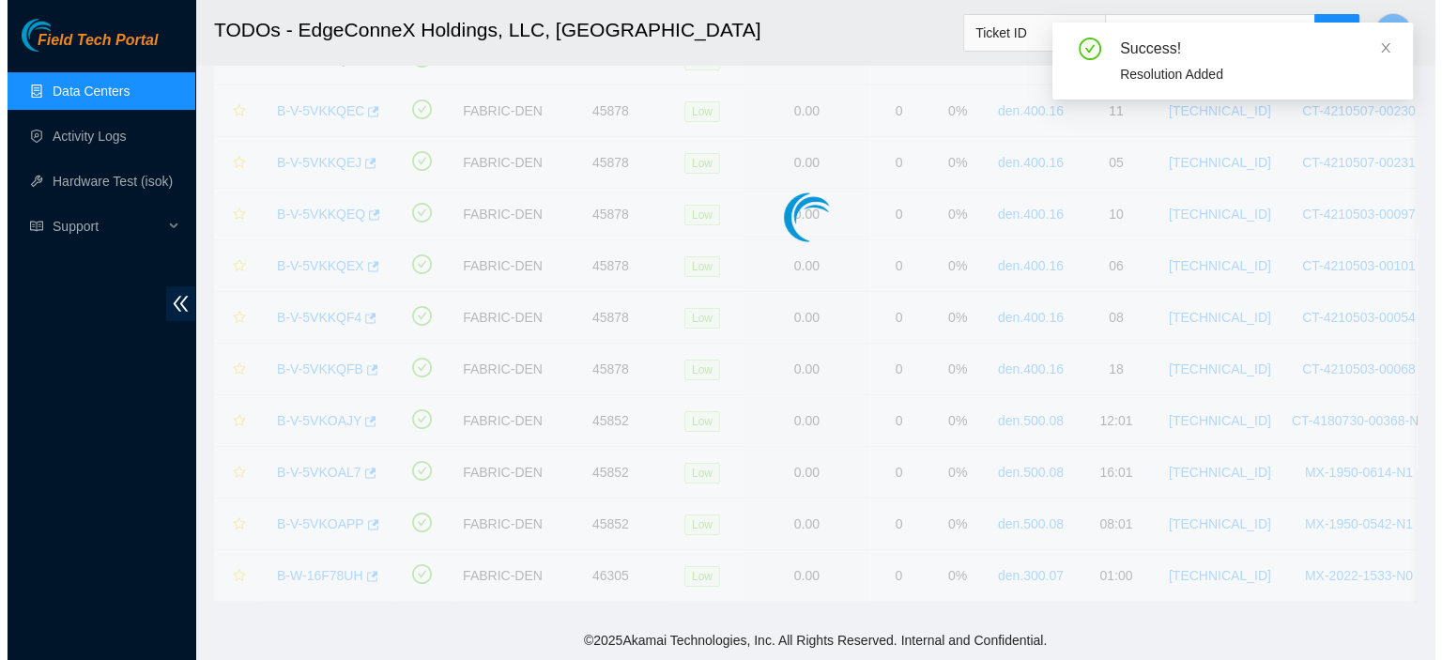
scroll to position [128, 0]
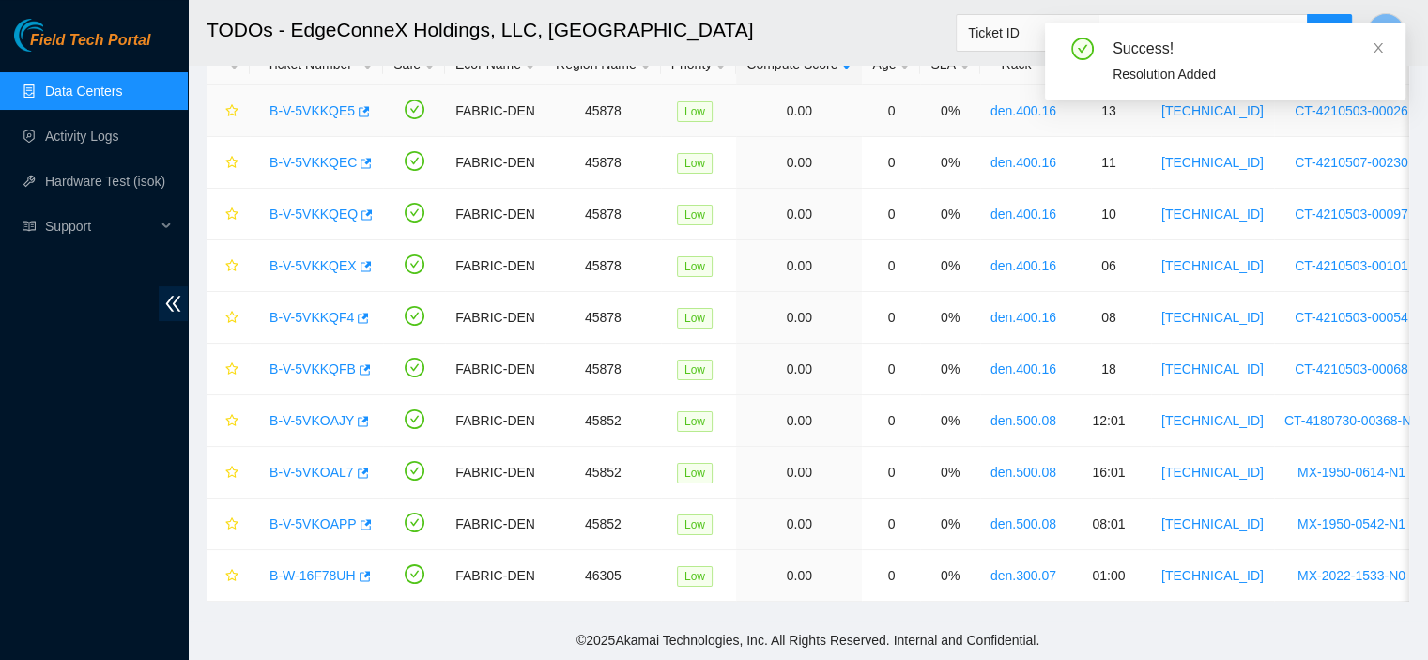
click at [293, 103] on link "B-V-5VKKQE5" at bounding box center [311, 110] width 85 height 15
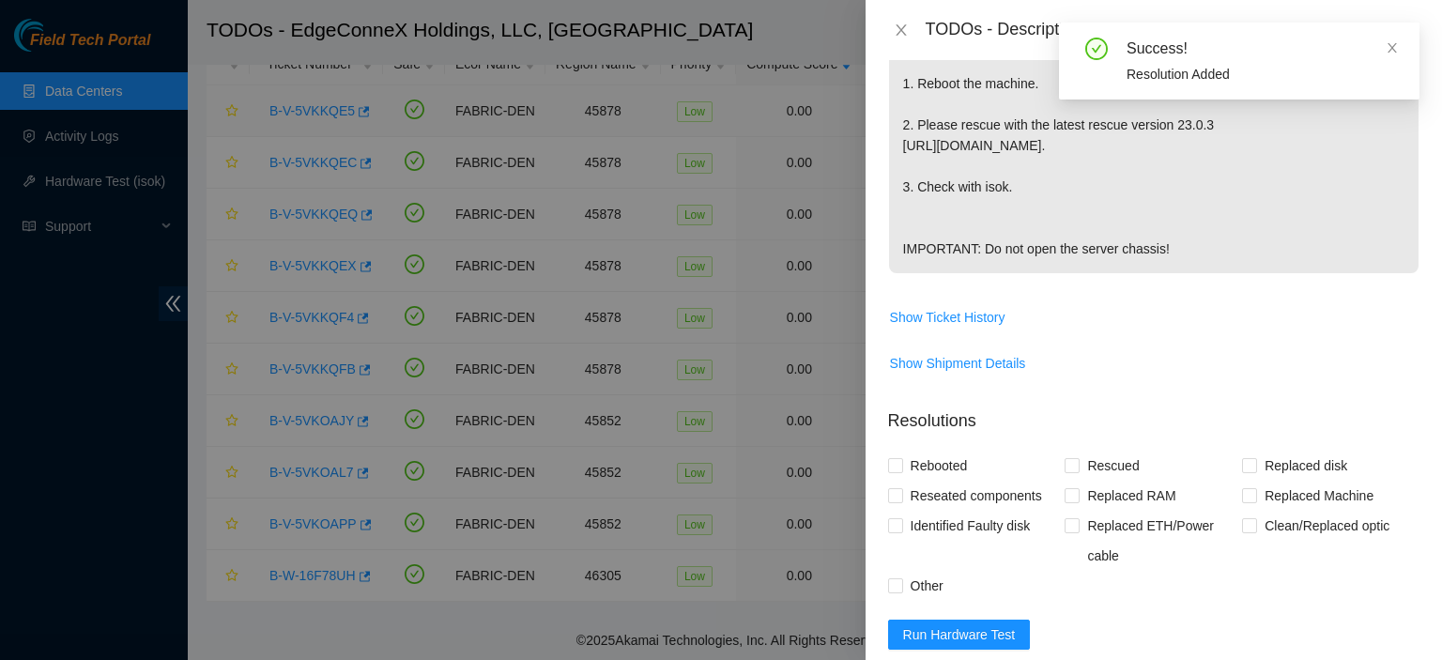
scroll to position [802, 0]
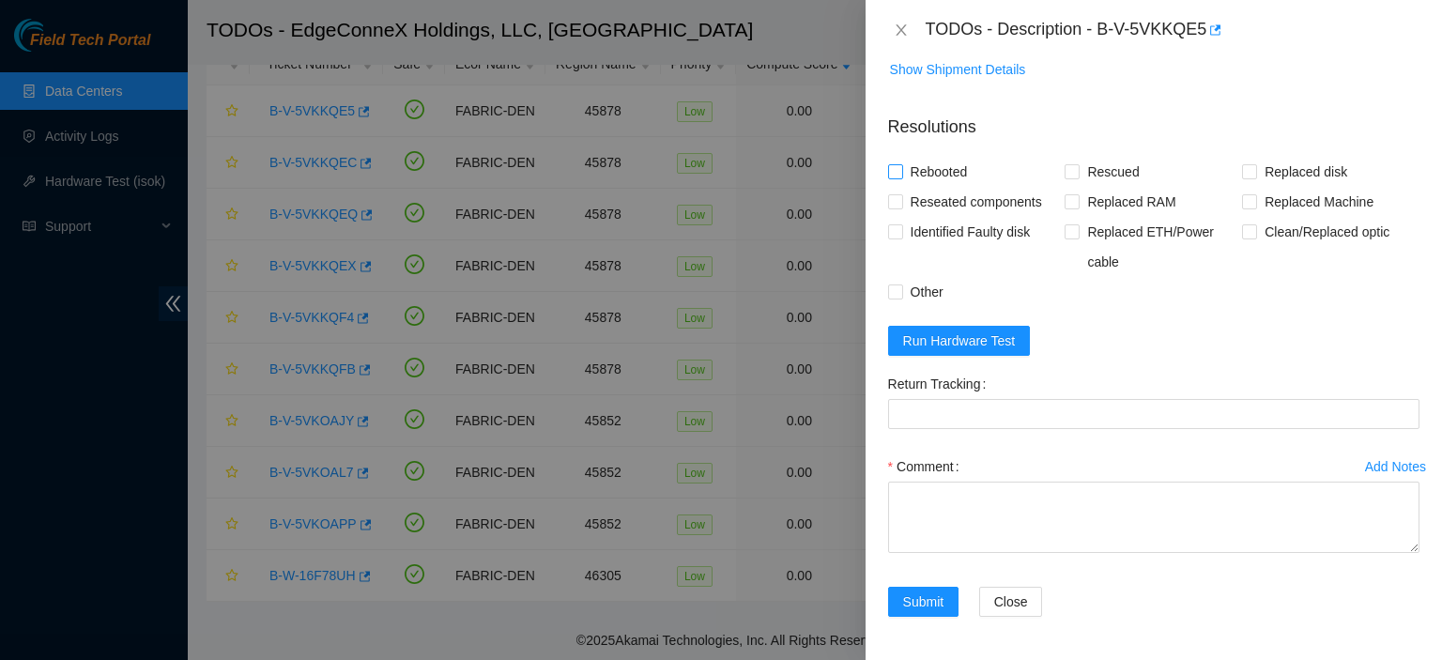
click at [892, 171] on input "Rebooted" at bounding box center [894, 170] width 13 height 13
checkbox input "true"
click at [976, 331] on span "Run Hardware Test" at bounding box center [959, 340] width 113 height 21
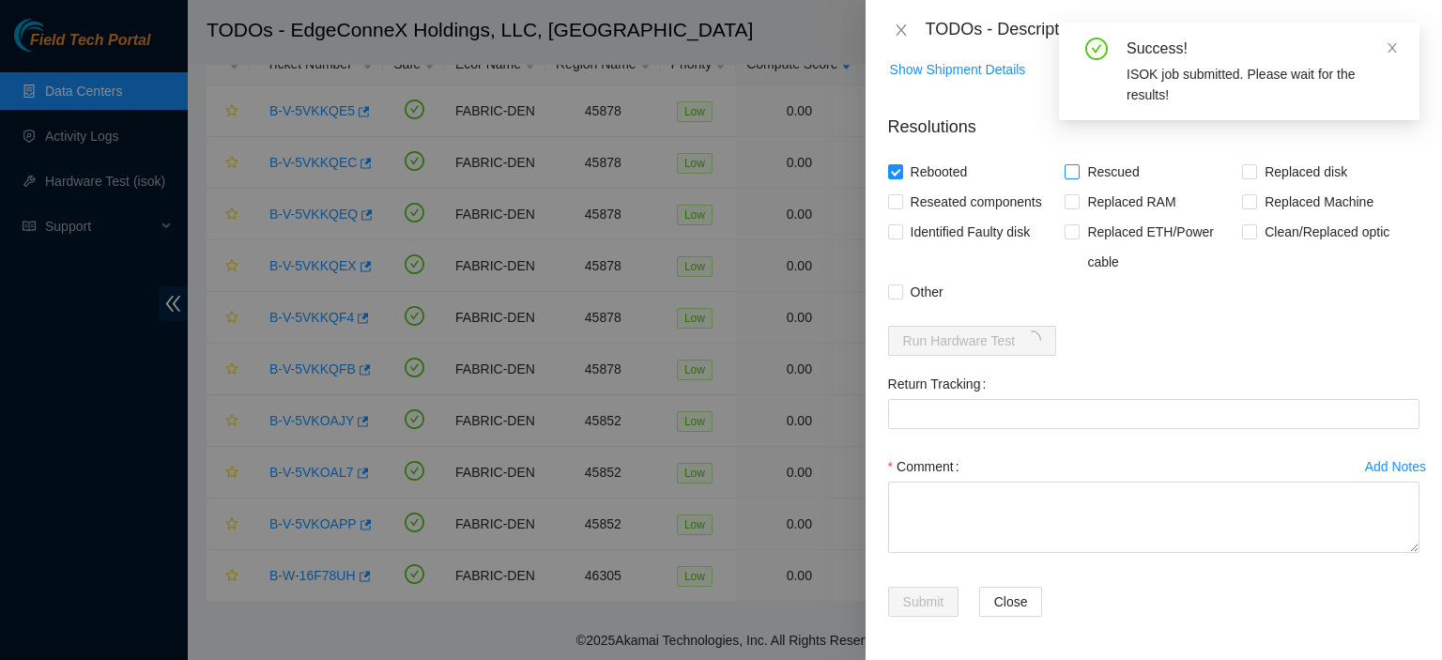
click at [1066, 170] on input "Rescued" at bounding box center [1071, 170] width 13 height 13
checkbox input "true"
click at [980, 489] on textarea "Comment" at bounding box center [1153, 517] width 531 height 71
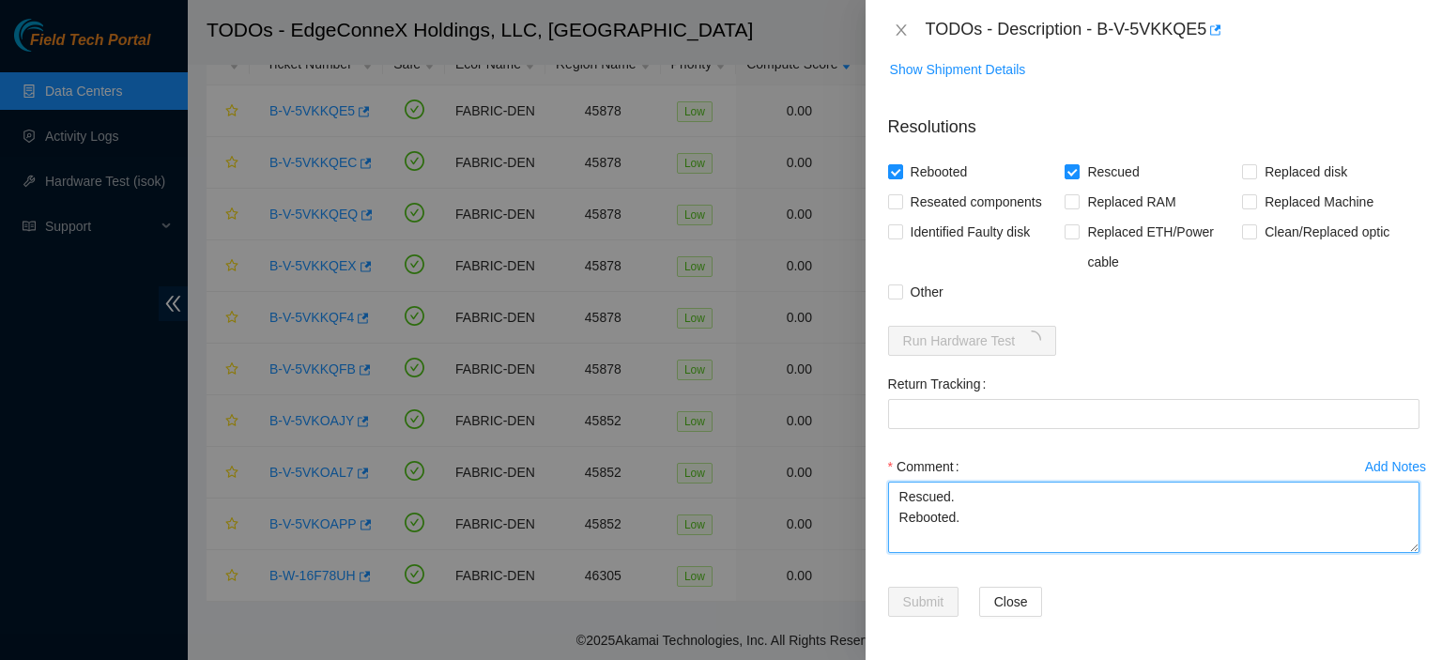
type textarea "Rescued. Rebooted."
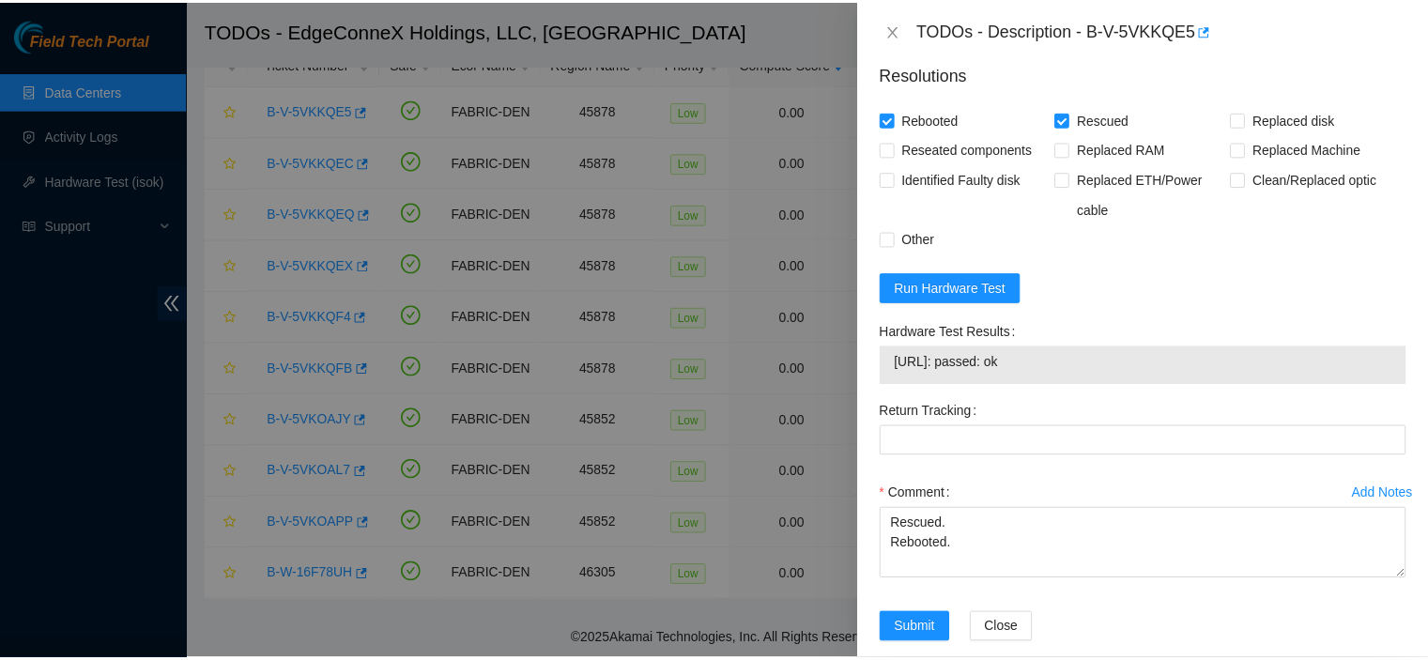
scroll to position [881, 0]
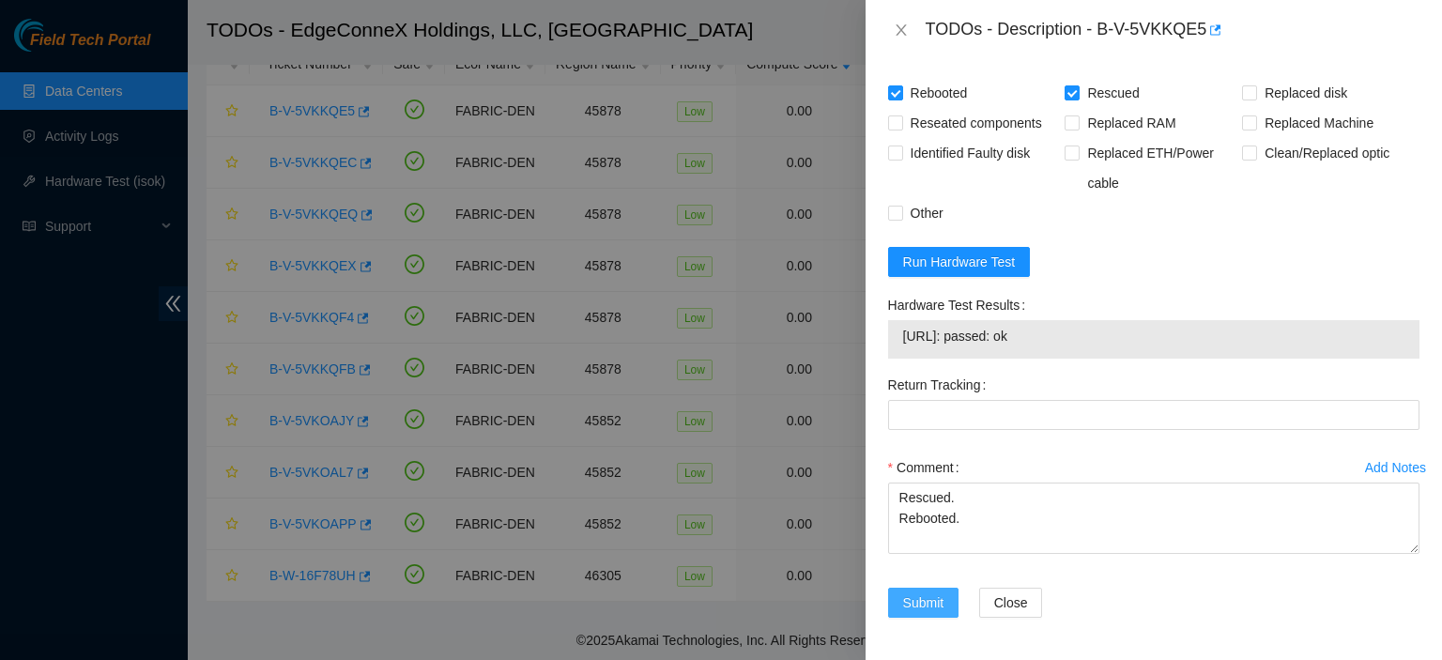
click at [912, 600] on span "Submit" at bounding box center [923, 602] width 41 height 21
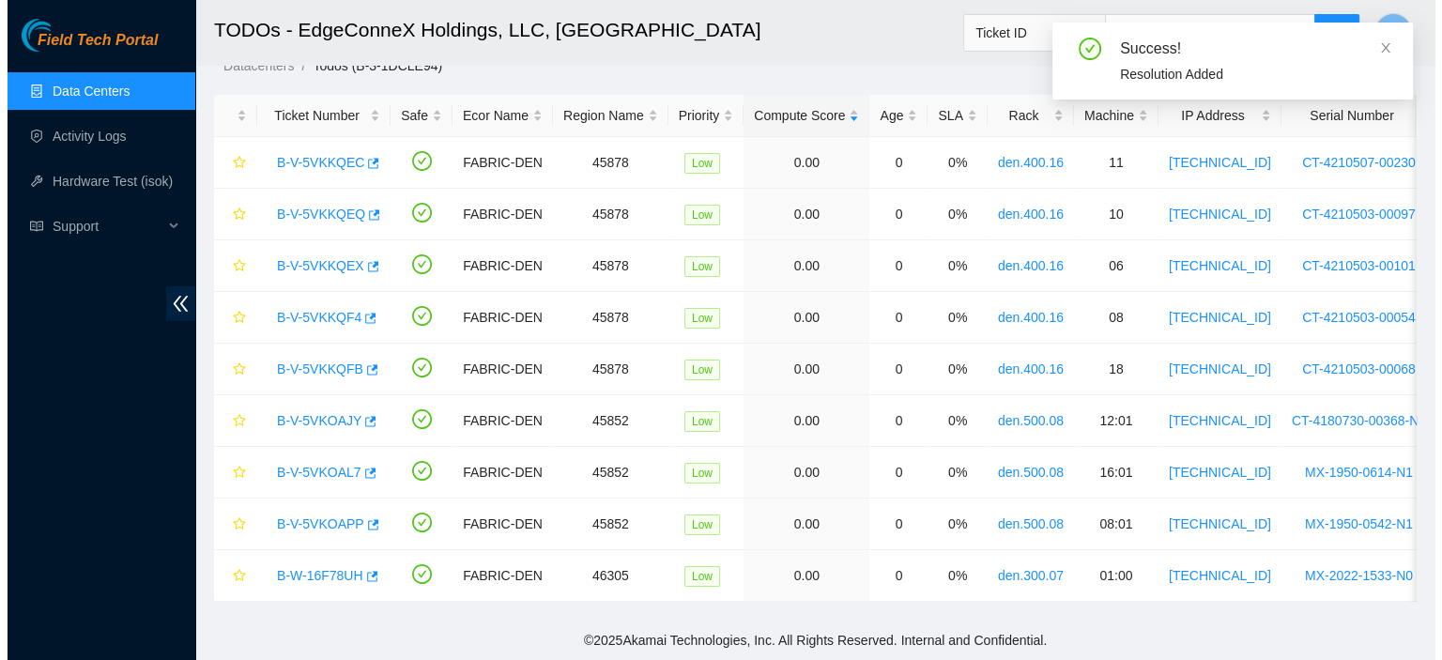
scroll to position [77, 0]
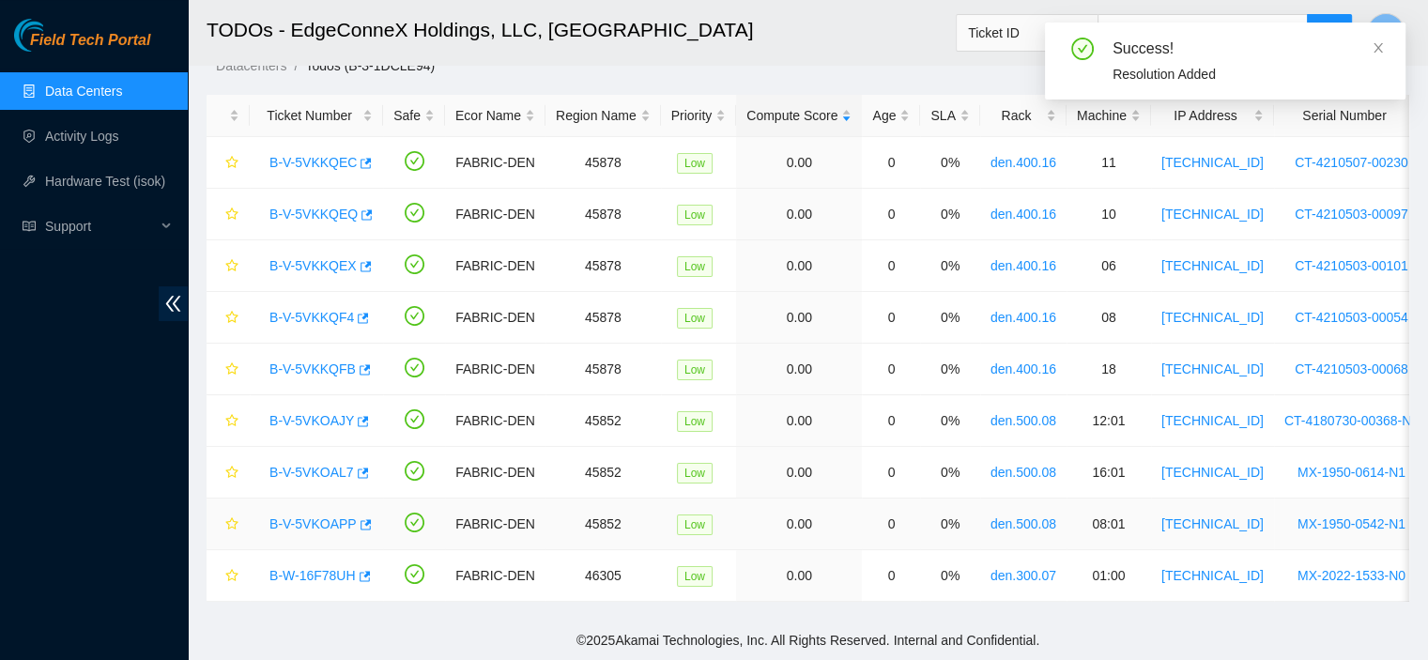
click at [314, 516] on link "B-V-5VKOAPP" at bounding box center [312, 523] width 87 height 15
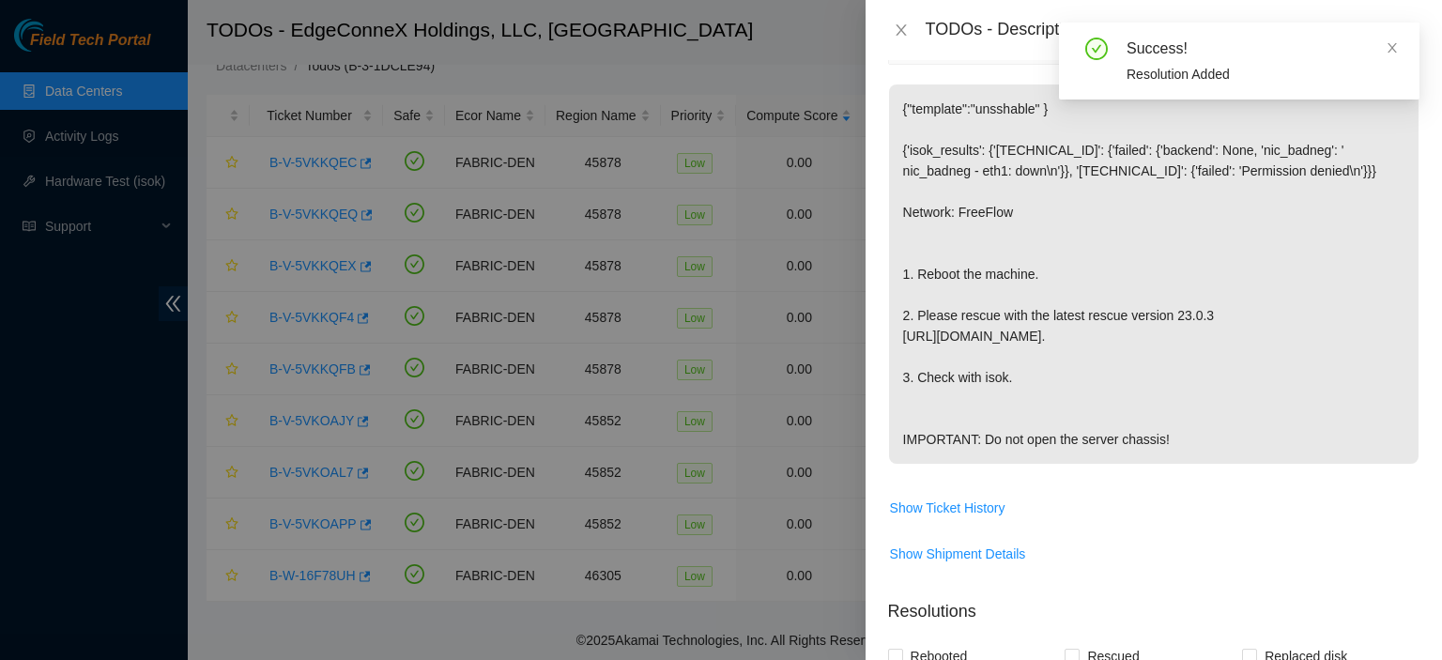
scroll to position [0, 0]
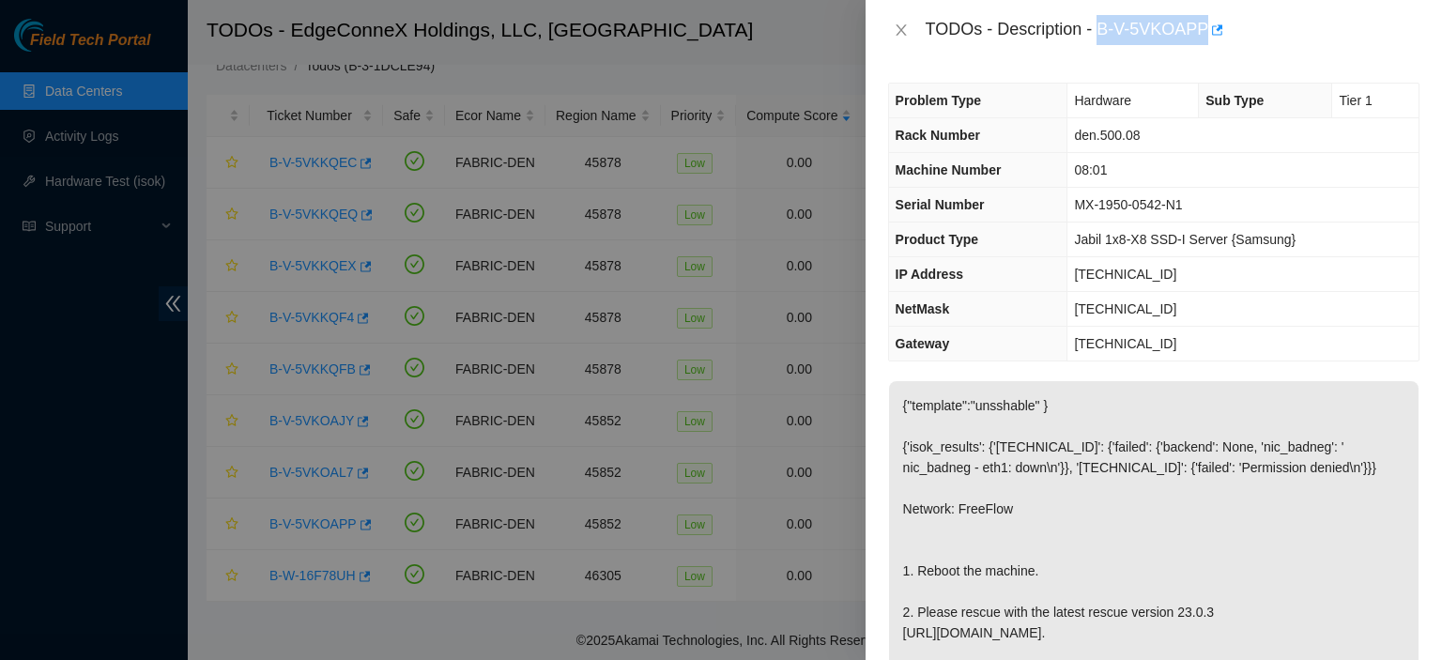
drag, startPoint x: 1204, startPoint y: 23, endPoint x: 1100, endPoint y: 25, distance: 103.3
click at [1100, 25] on div "TODOs - Description - B-V-5VKOAPP" at bounding box center [1173, 30] width 494 height 30
click at [904, 27] on icon "close" at bounding box center [901, 29] width 10 height 11
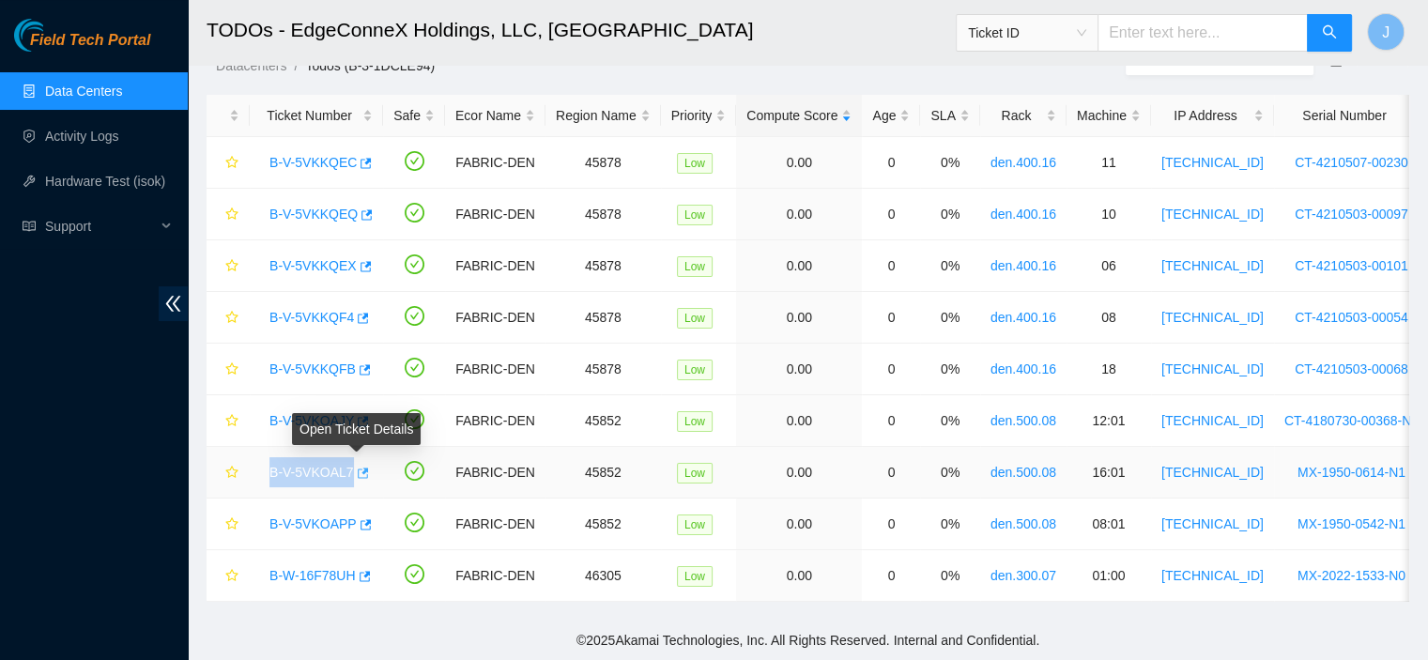
drag, startPoint x: 256, startPoint y: 459, endPoint x: 350, endPoint y: 461, distance: 93.9
click at [350, 461] on td "B-V-5VKOAL7" at bounding box center [316, 473] width 133 height 52
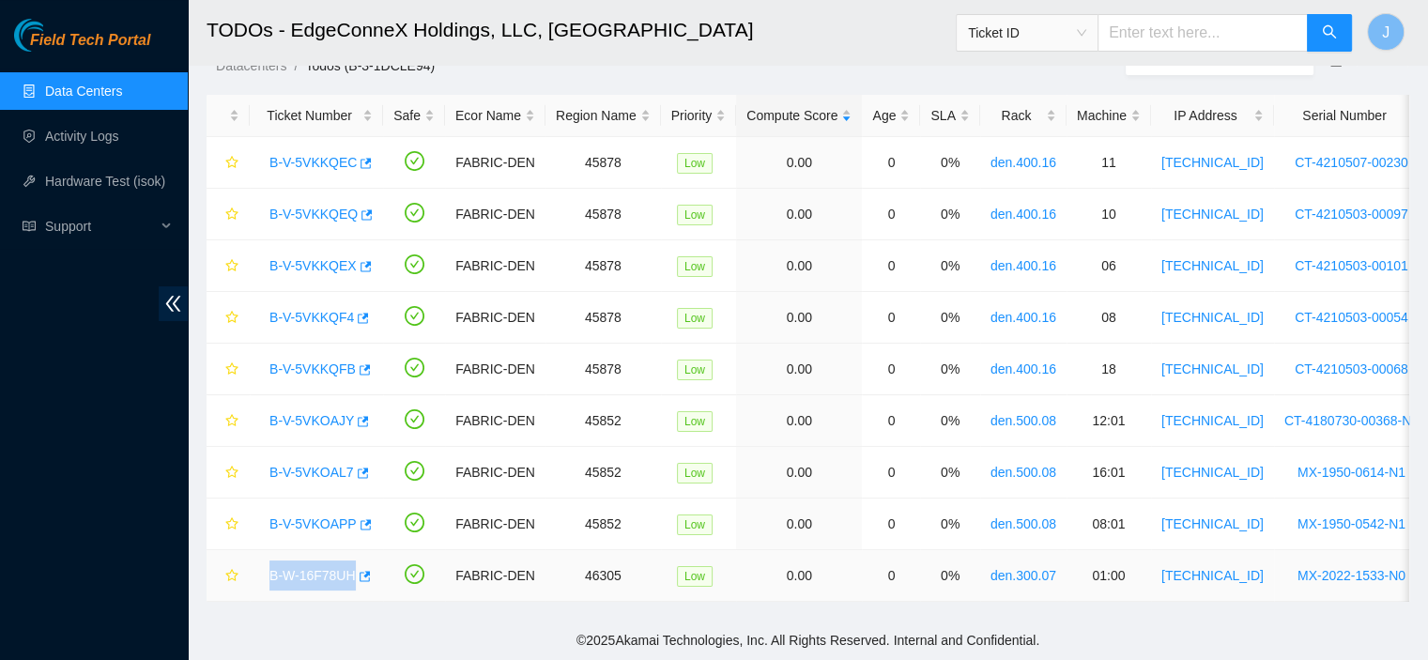
drag, startPoint x: 251, startPoint y: 560, endPoint x: 350, endPoint y: 564, distance: 99.6
click at [350, 564] on td "B-W-16F78UH" at bounding box center [316, 576] width 133 height 52
click at [314, 155] on link "B-V-5VKKQEC" at bounding box center [312, 162] width 87 height 15
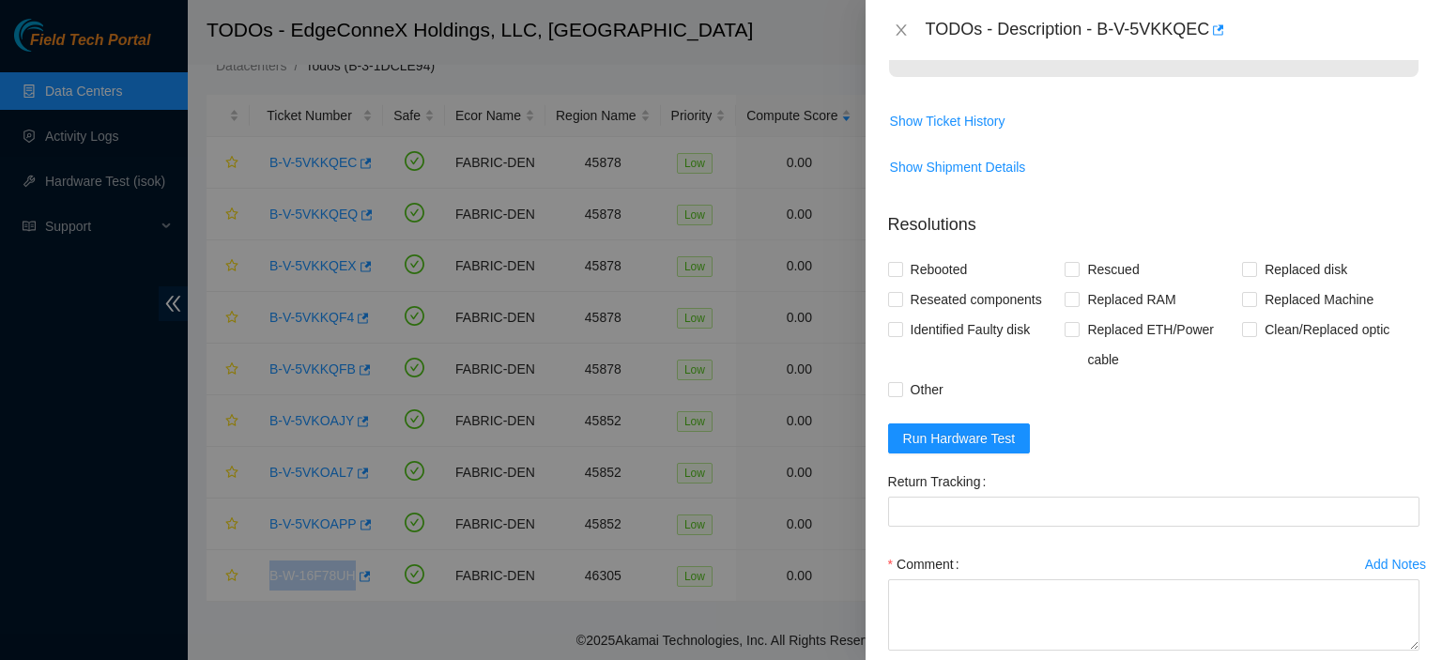
scroll to position [802, 0]
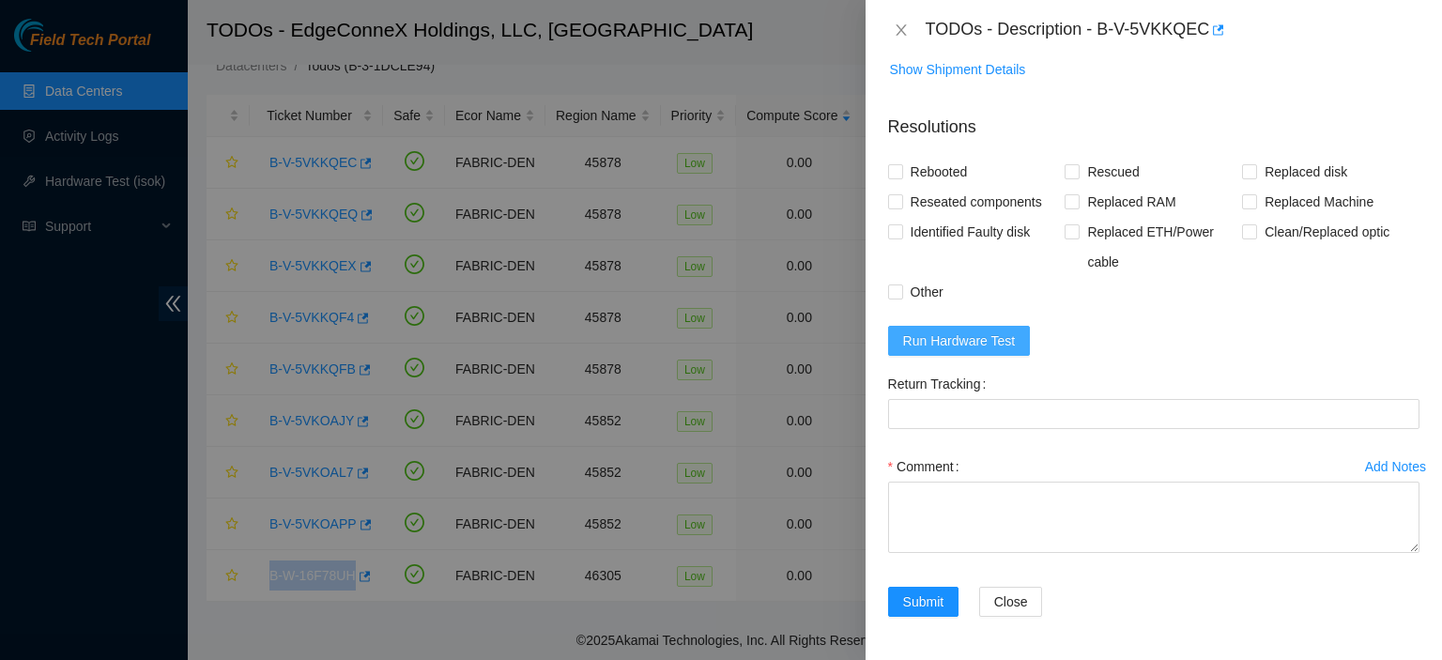
click at [954, 339] on span "Run Hardware Test" at bounding box center [959, 340] width 113 height 21
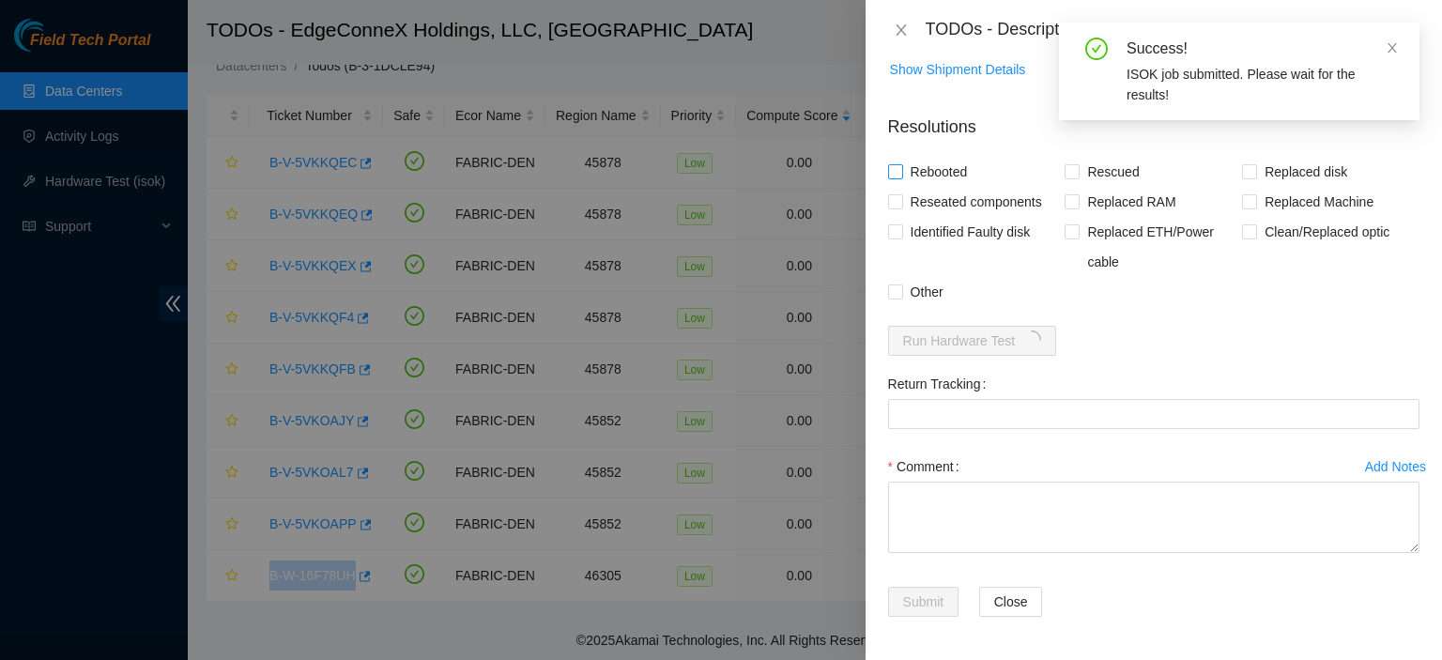
click at [894, 172] on input "Rebooted" at bounding box center [894, 170] width 13 height 13
checkbox input "true"
click at [1080, 173] on span "Rescued" at bounding box center [1113, 172] width 67 height 30
click at [1078, 173] on input "Rescued" at bounding box center [1071, 170] width 13 height 13
checkbox input "true"
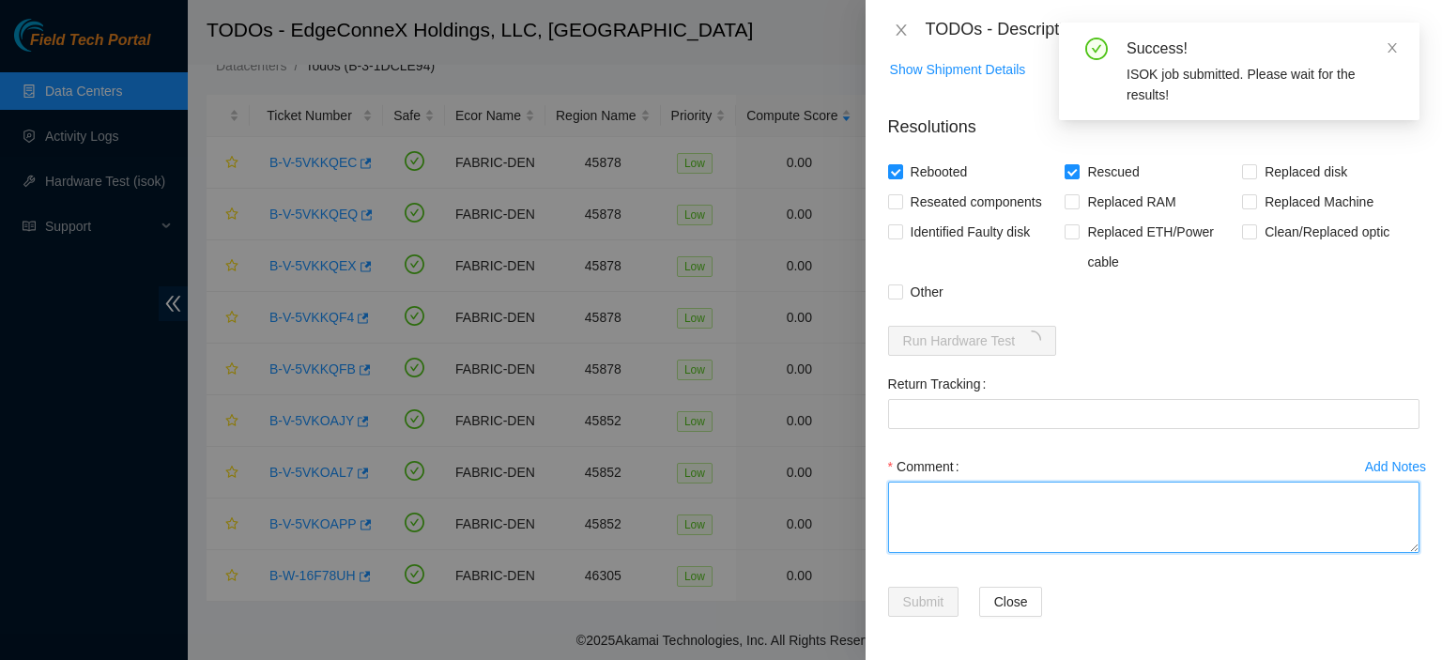
click at [1000, 501] on textarea "Comment" at bounding box center [1153, 517] width 531 height 71
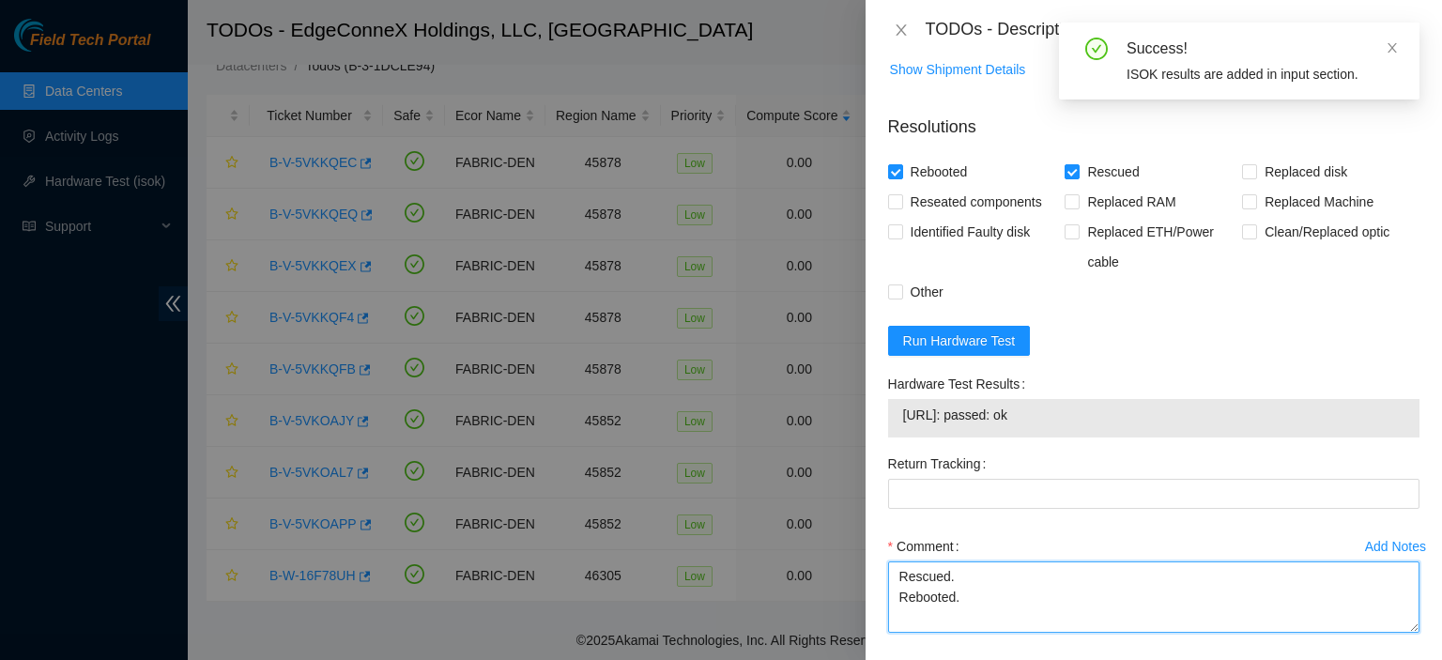
type textarea "Rescued. Rebooted."
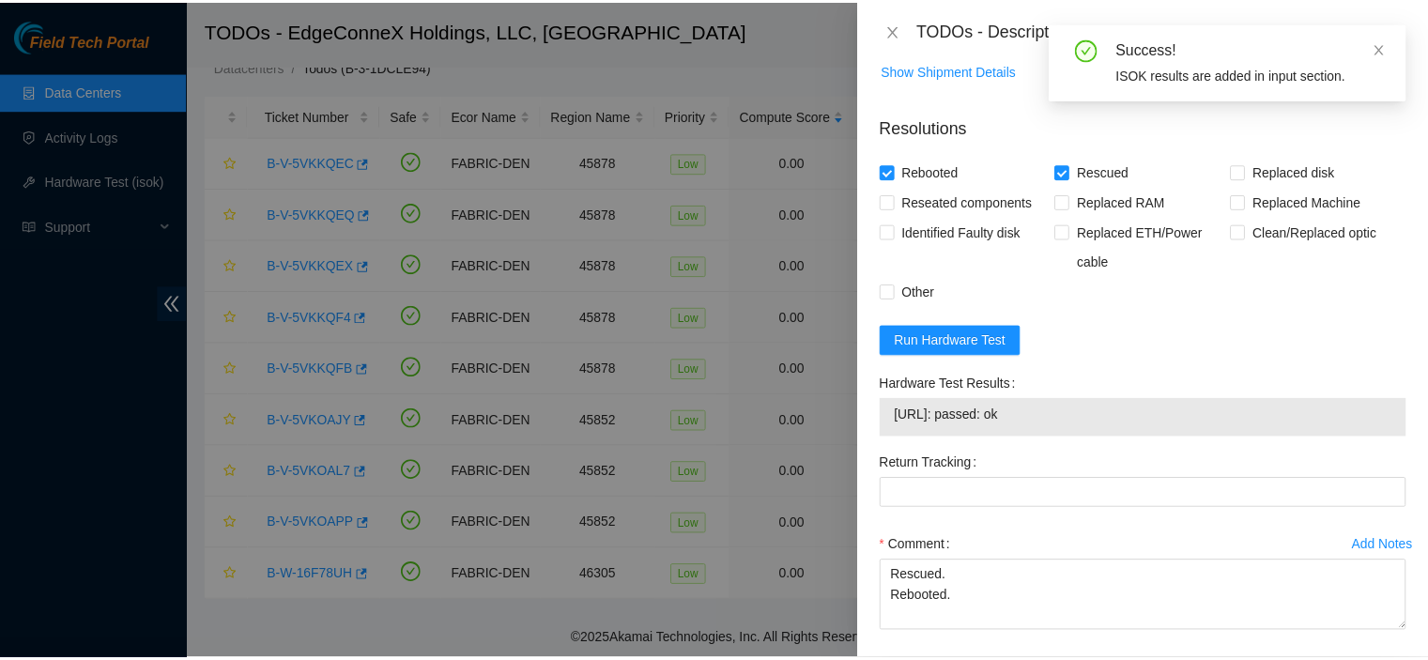
scroll to position [881, 0]
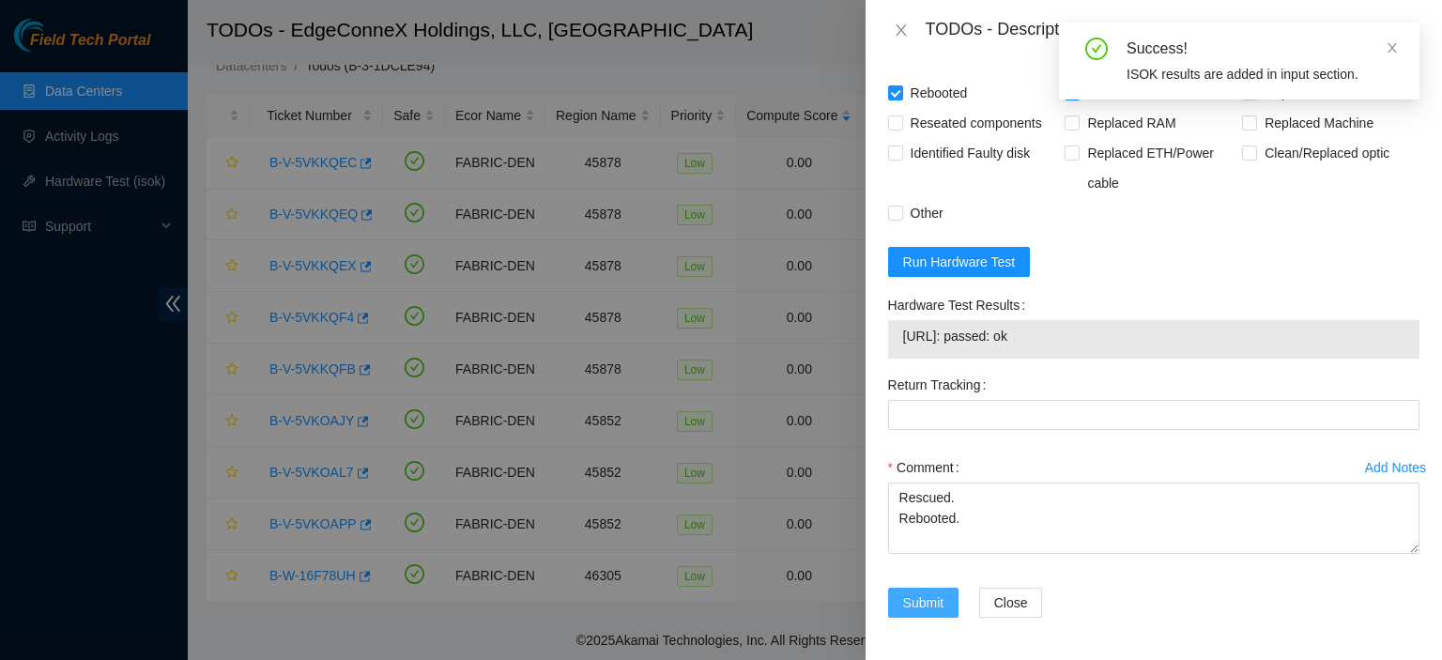
click at [922, 593] on span "Submit" at bounding box center [923, 602] width 41 height 21
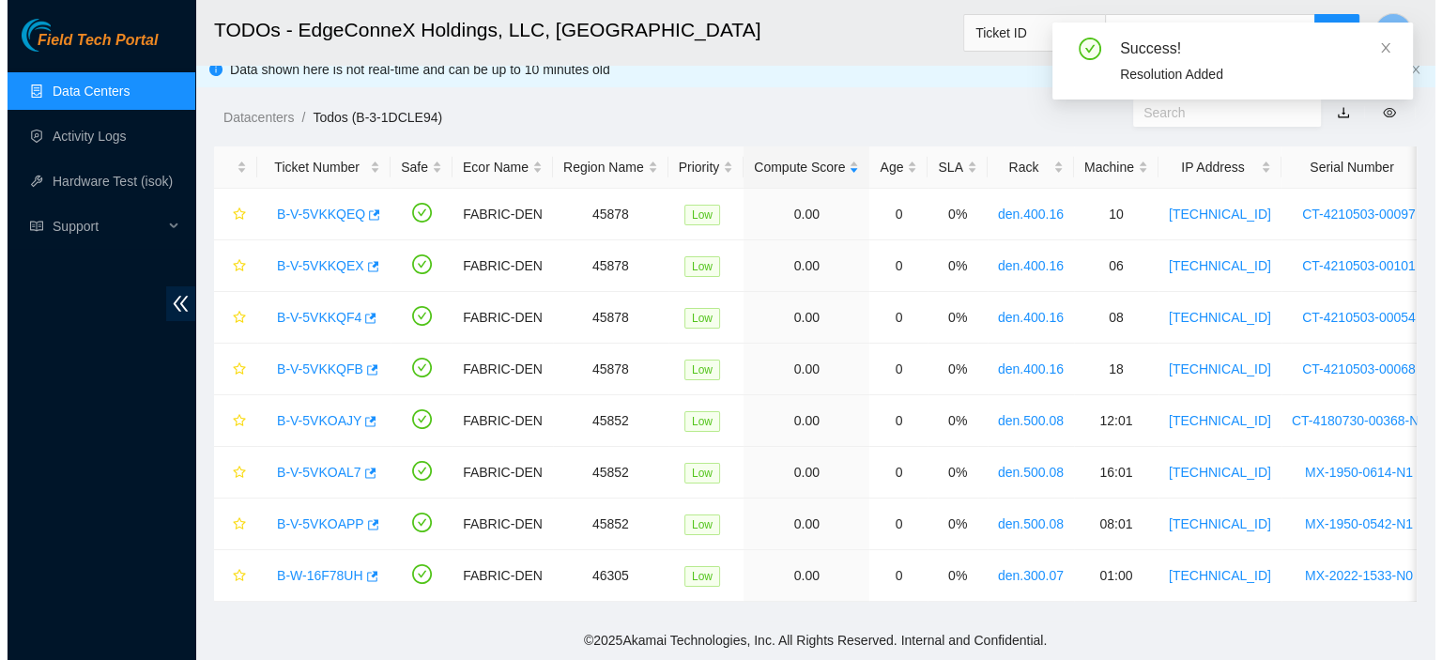
scroll to position [25, 0]
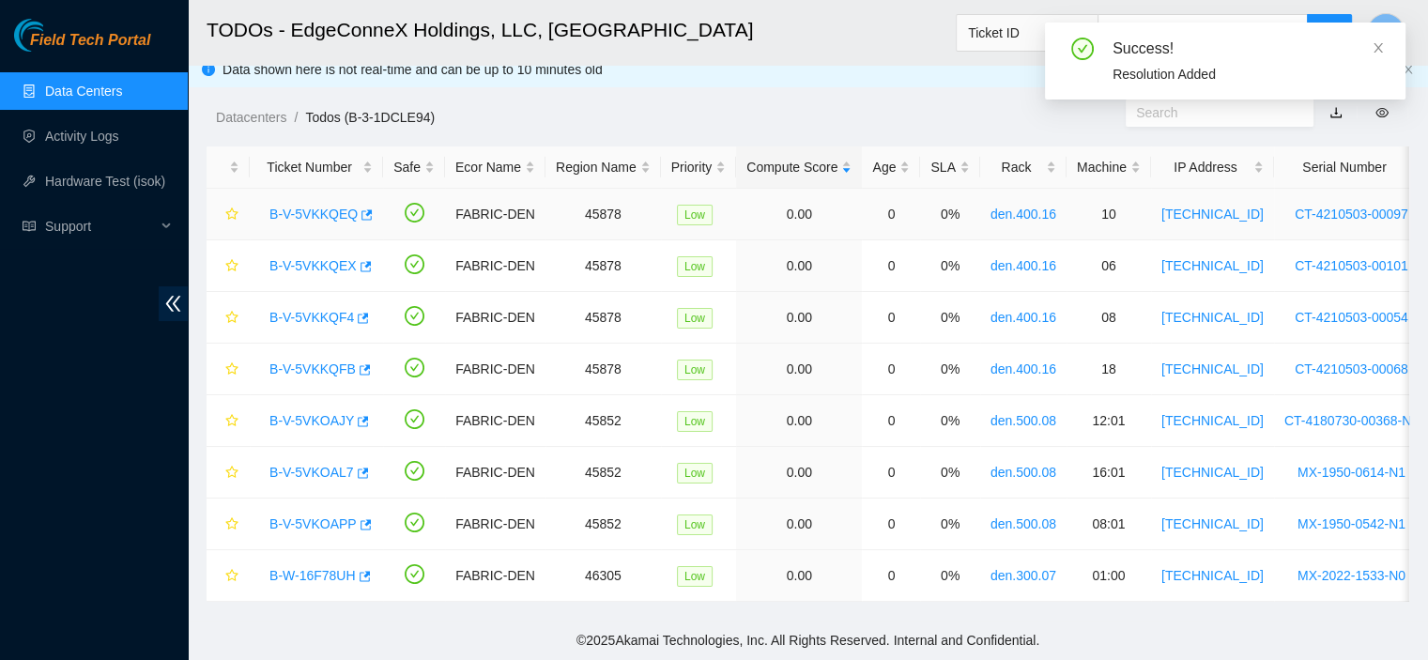
click at [306, 207] on link "B-V-5VKKQEQ" at bounding box center [313, 214] width 88 height 15
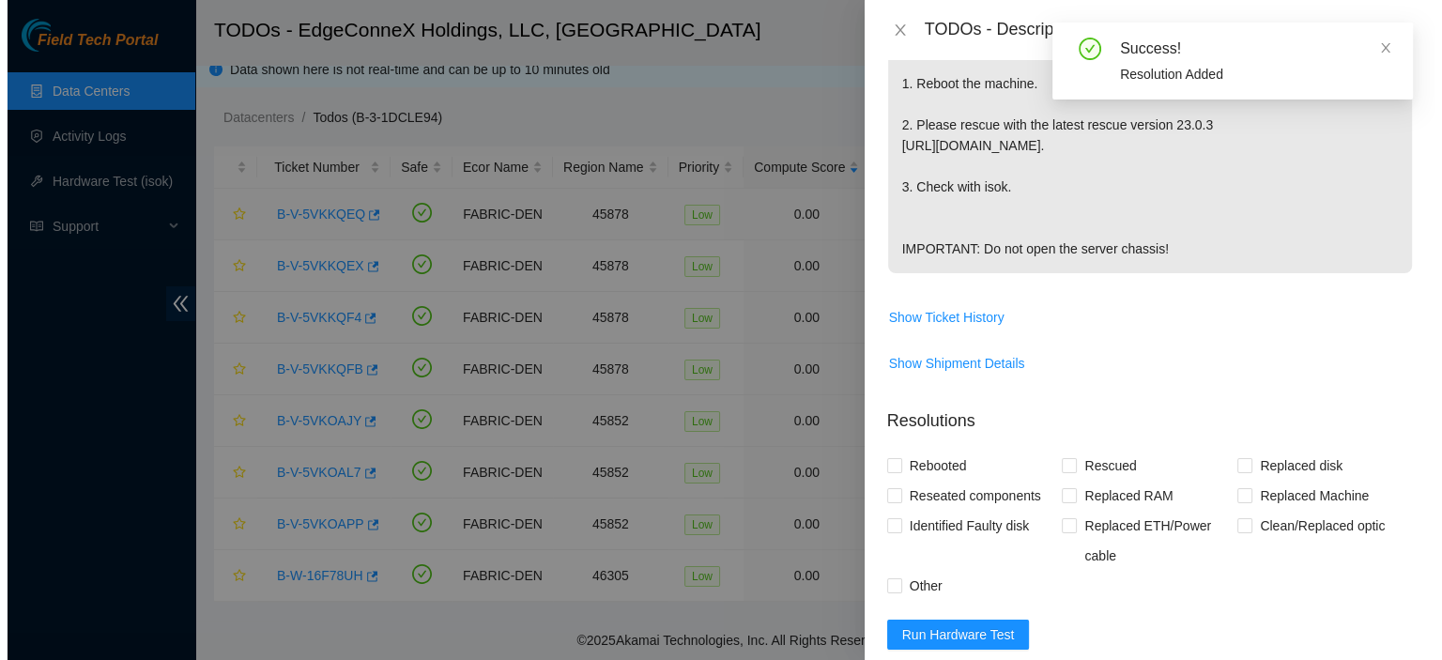
scroll to position [802, 0]
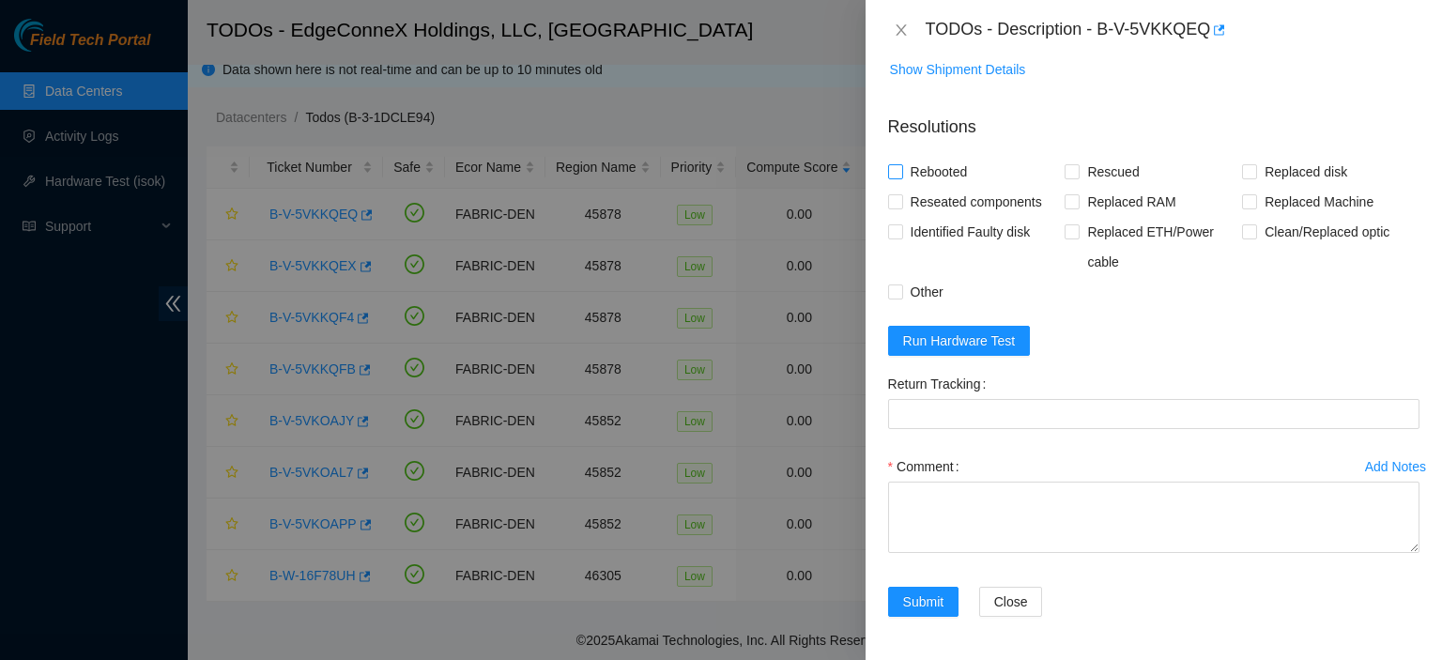
click at [896, 180] on label "Rebooted" at bounding box center [931, 172] width 87 height 30
click at [896, 177] on input "Rebooted" at bounding box center [894, 170] width 13 height 13
checkbox input "true"
click at [1074, 172] on span at bounding box center [1072, 171] width 15 height 15
click at [1074, 172] on input "Rescued" at bounding box center [1071, 170] width 13 height 13
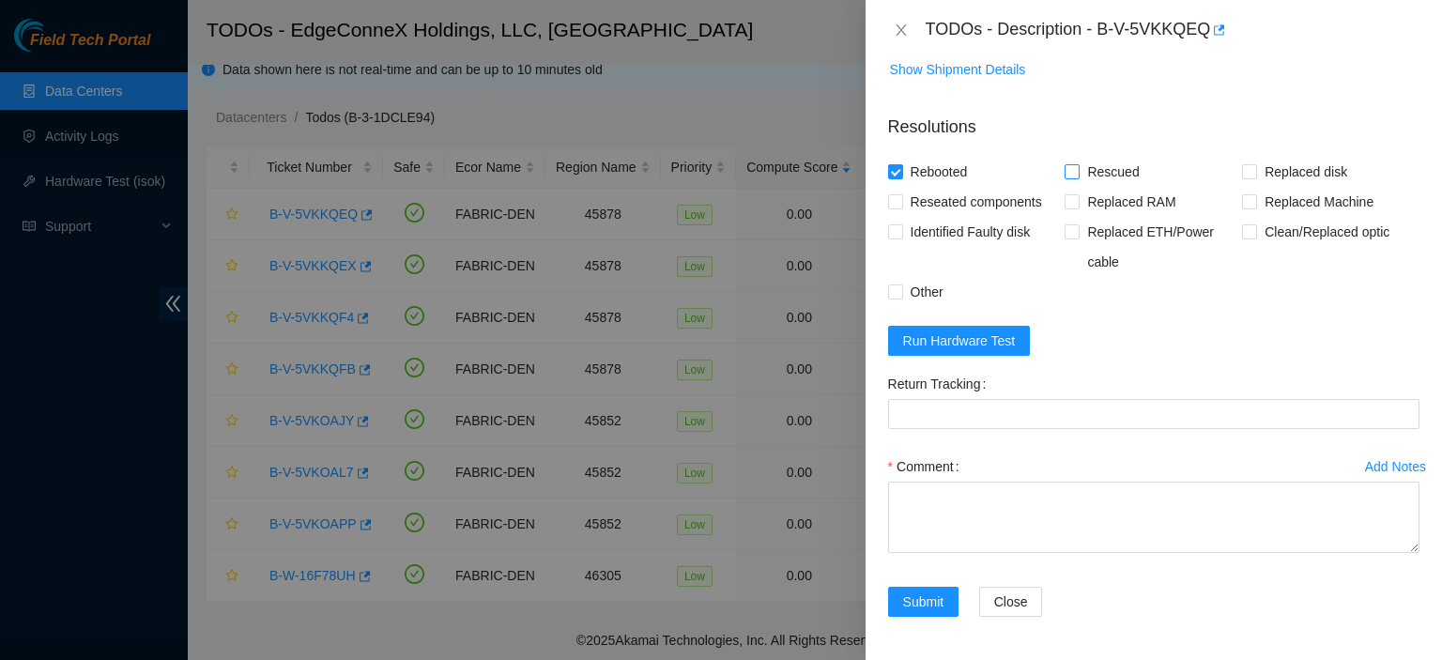
checkbox input "true"
click at [1006, 514] on textarea "Comment" at bounding box center [1153, 517] width 531 height 71
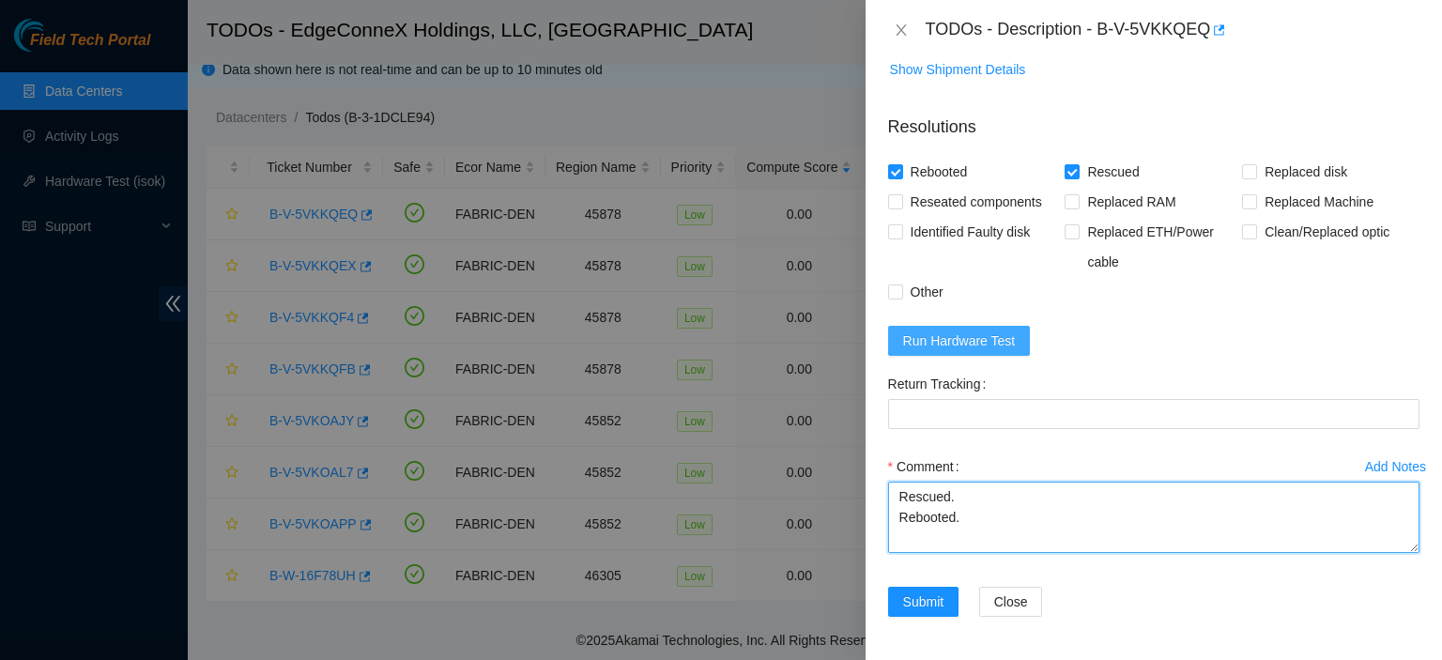
type textarea "Rescued. Rebooted."
click at [975, 346] on span "Run Hardware Test" at bounding box center [959, 340] width 113 height 21
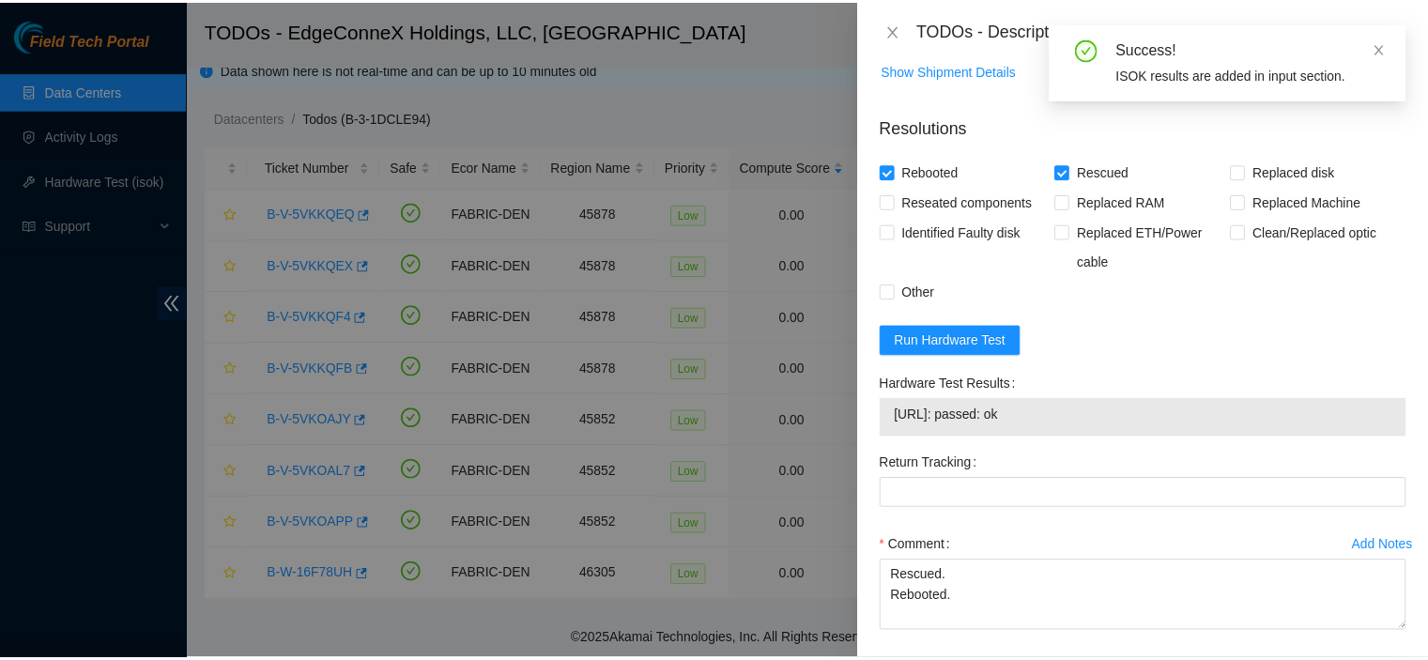
scroll to position [881, 0]
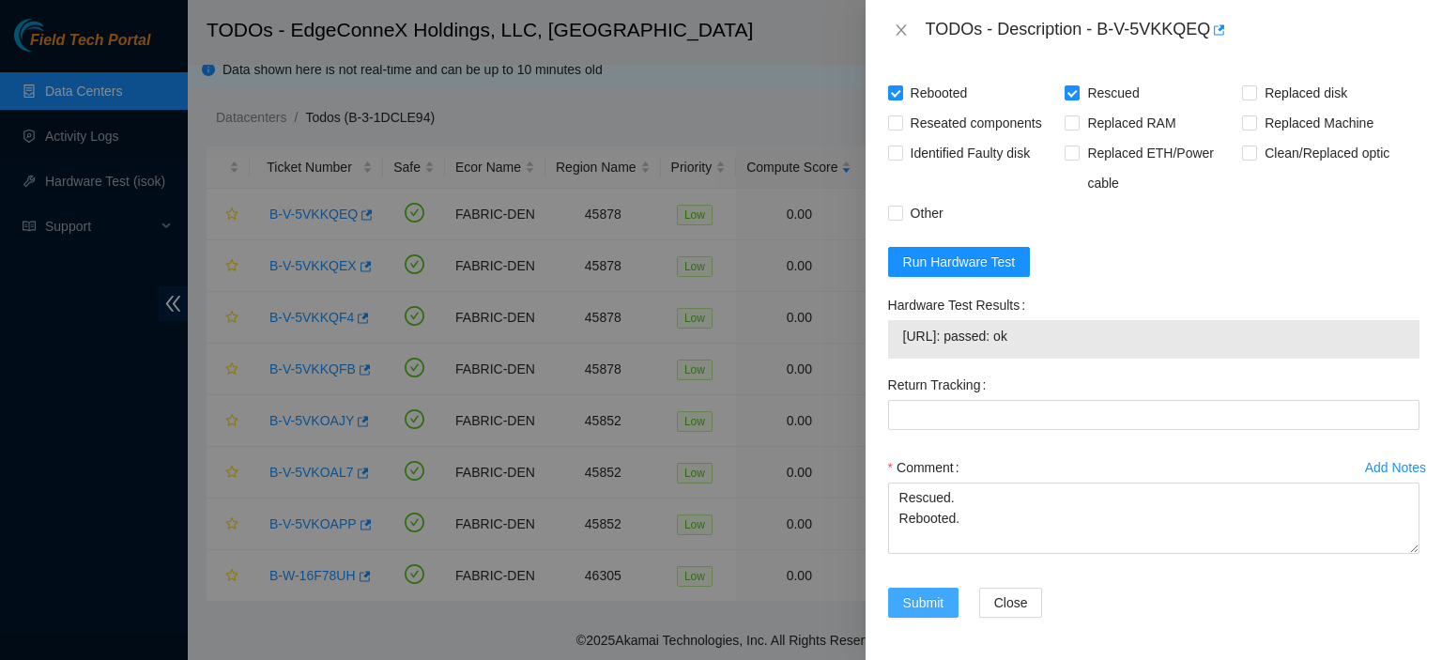
click at [931, 598] on span "Submit" at bounding box center [923, 602] width 41 height 21
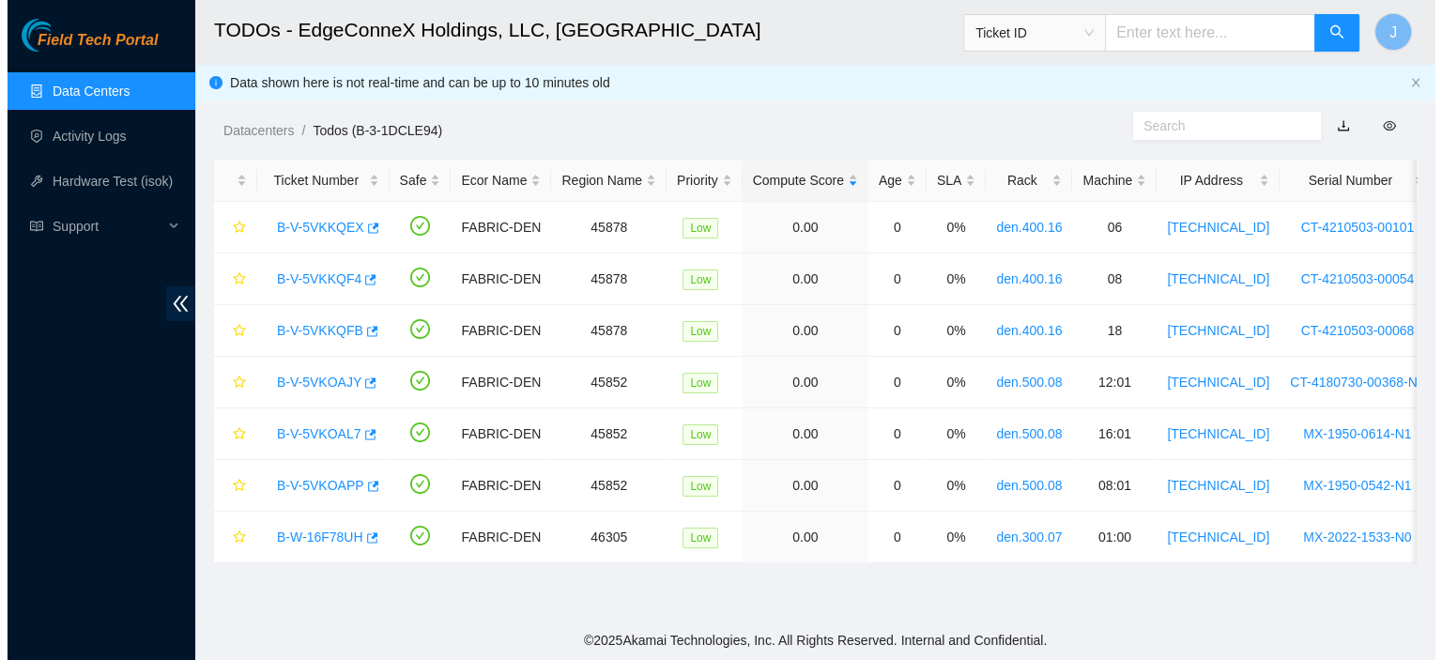
scroll to position [0, 0]
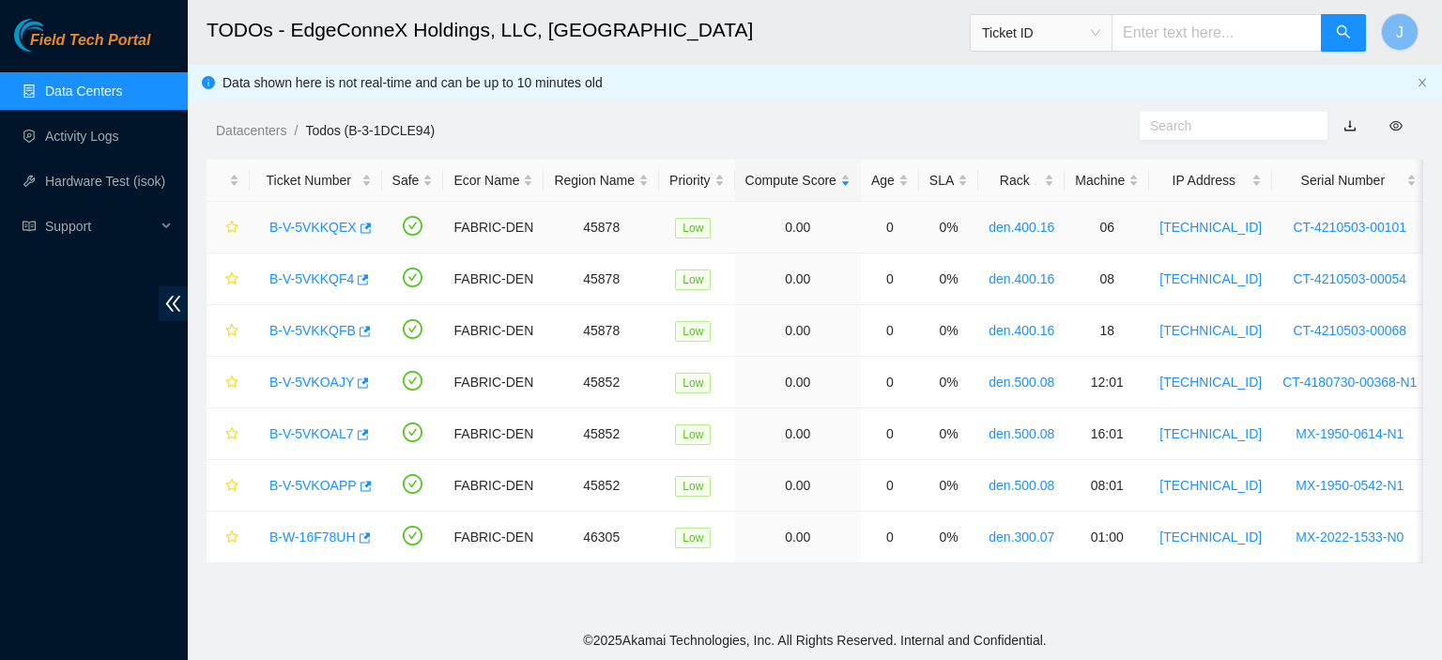
click at [332, 231] on link "B-V-5VKKQEX" at bounding box center [312, 227] width 87 height 15
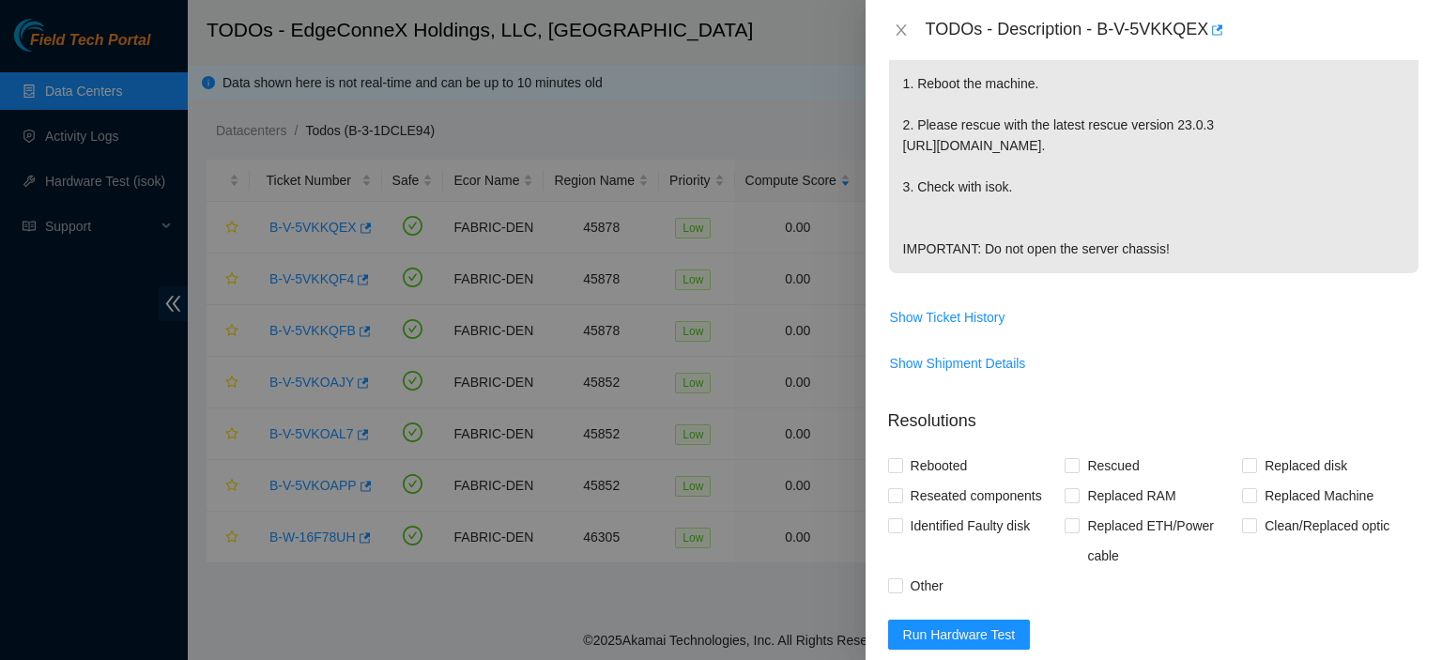
scroll to position [802, 0]
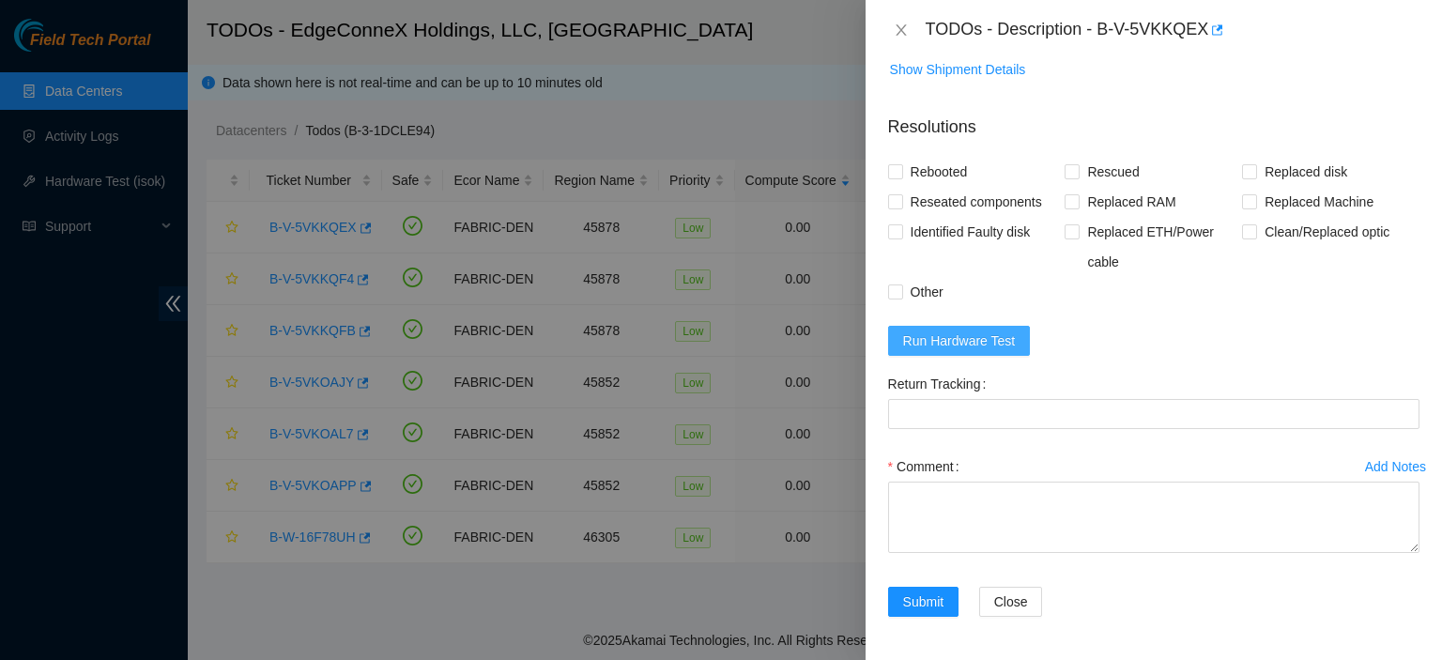
click at [985, 343] on span "Run Hardware Test" at bounding box center [959, 340] width 113 height 21
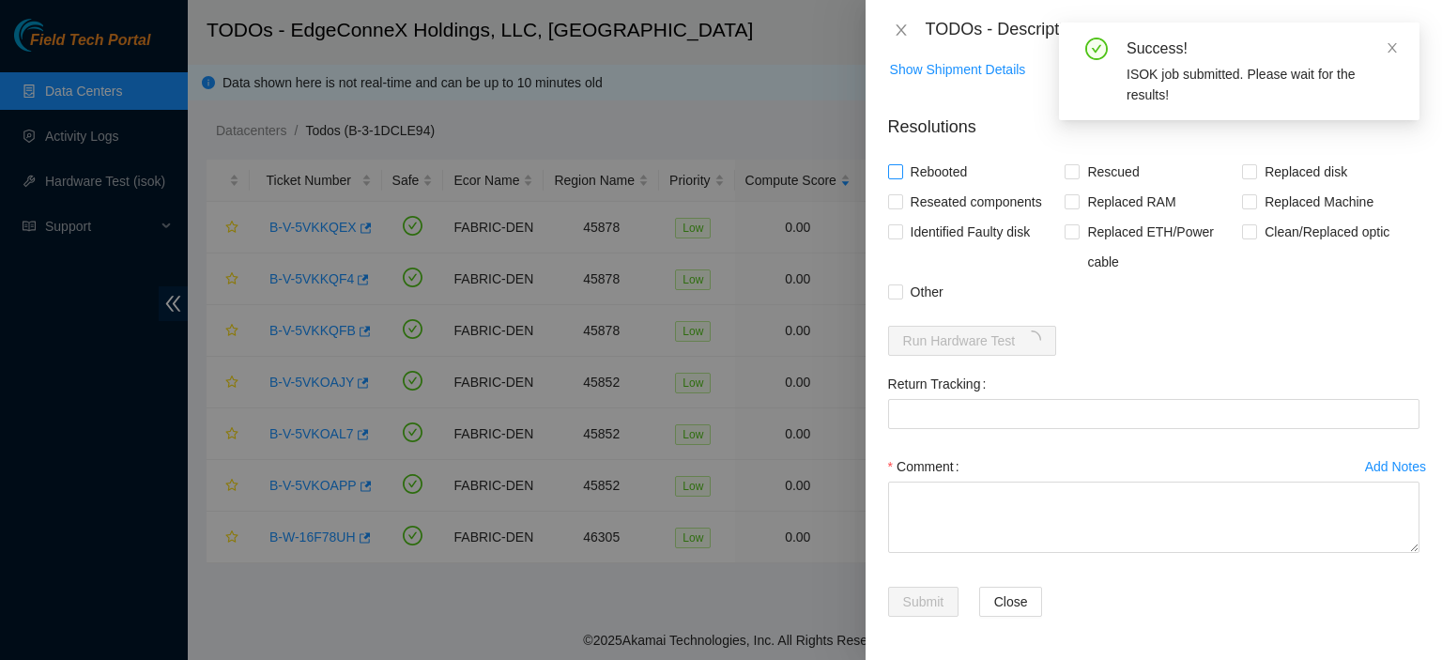
click at [898, 168] on input "Rebooted" at bounding box center [894, 170] width 13 height 13
checkbox input "true"
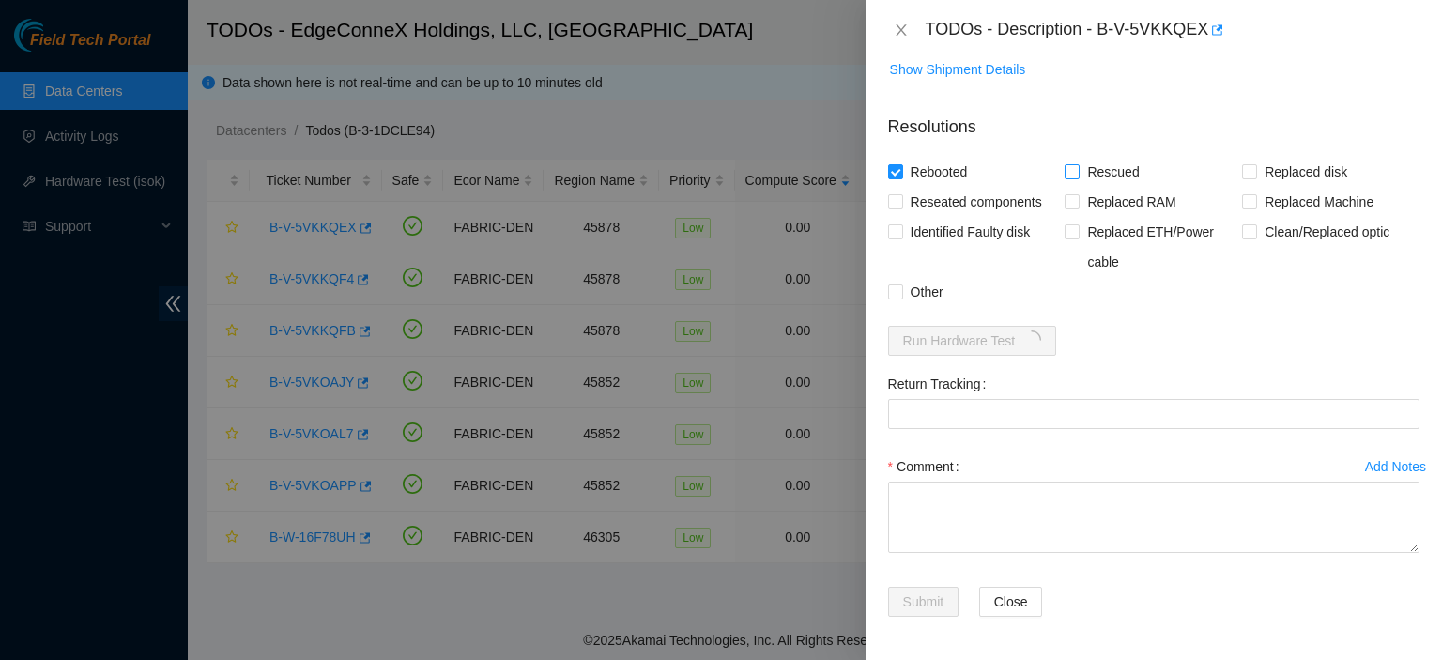
click at [1067, 172] on input "Rescued" at bounding box center [1071, 170] width 13 height 13
checkbox input "true"
click at [1011, 505] on textarea "Comment" at bounding box center [1153, 517] width 531 height 71
type textarea "Rescued. Rebooted."
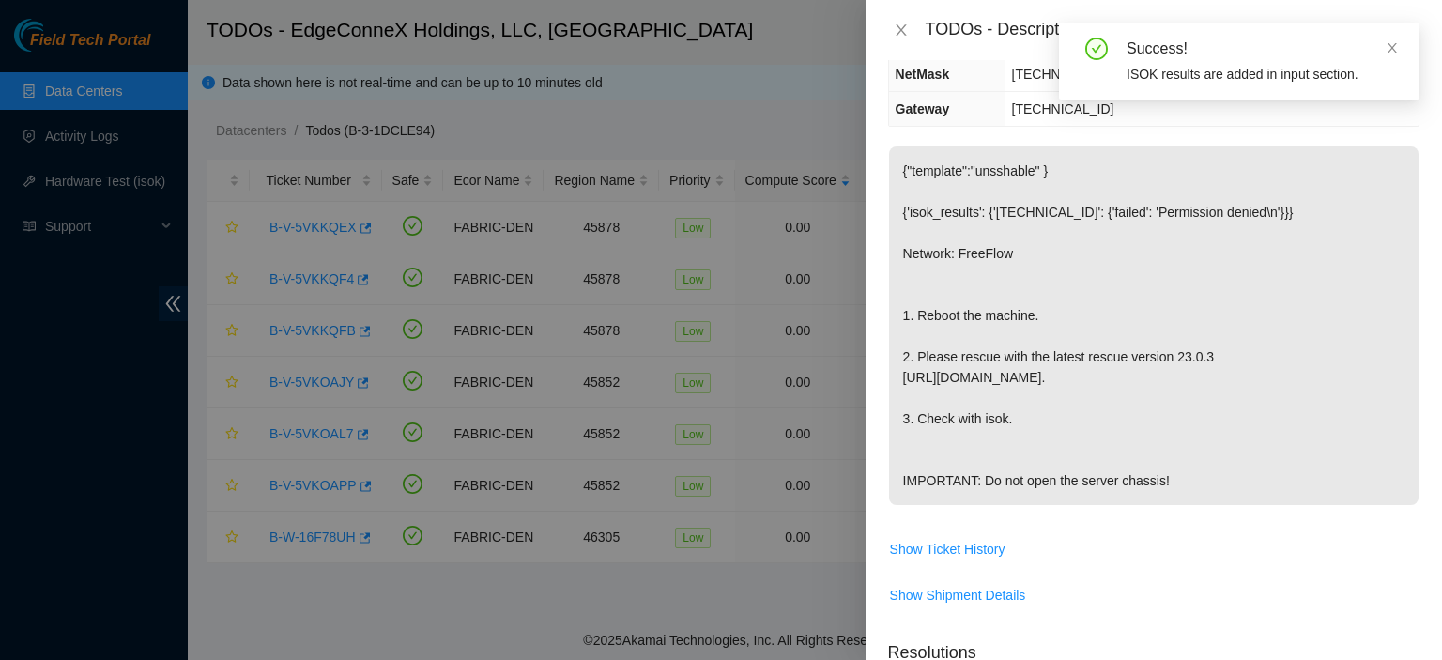
scroll to position [0, 0]
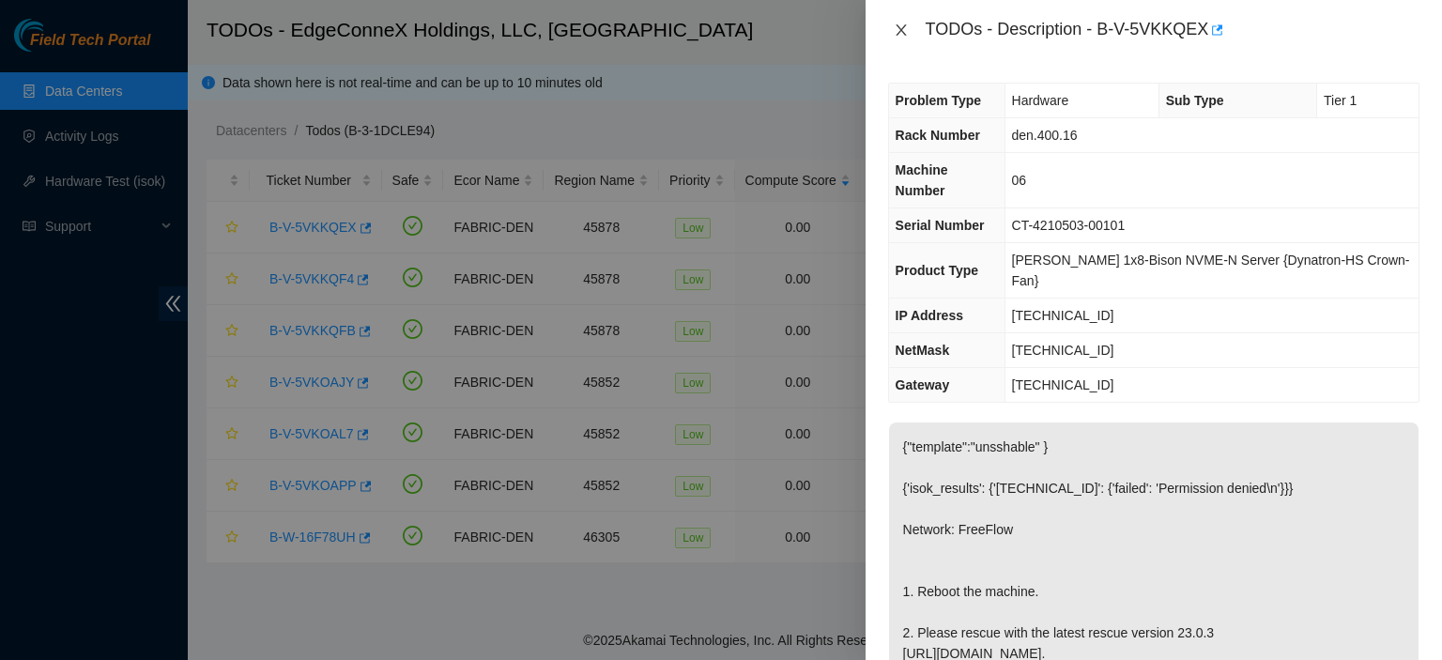
click at [901, 31] on icon "close" at bounding box center [901, 29] width 10 height 11
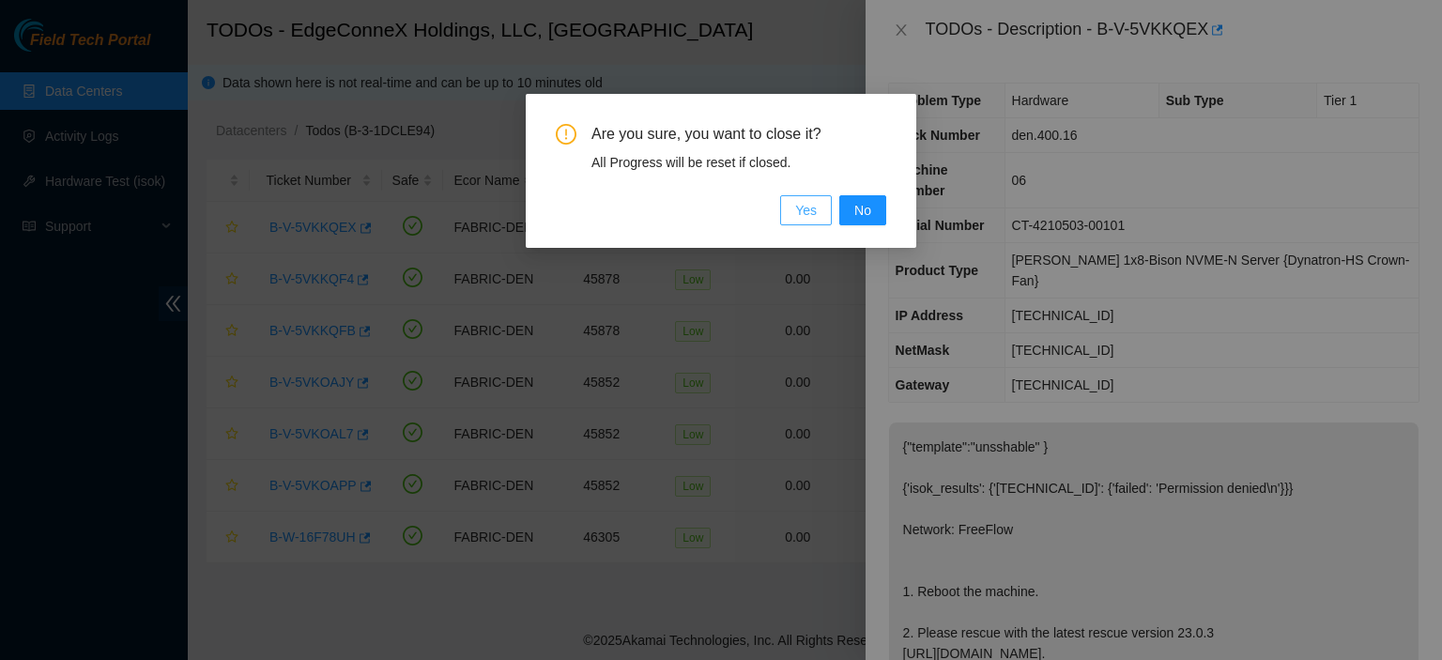
click at [805, 207] on span "Yes" at bounding box center [806, 210] width 22 height 21
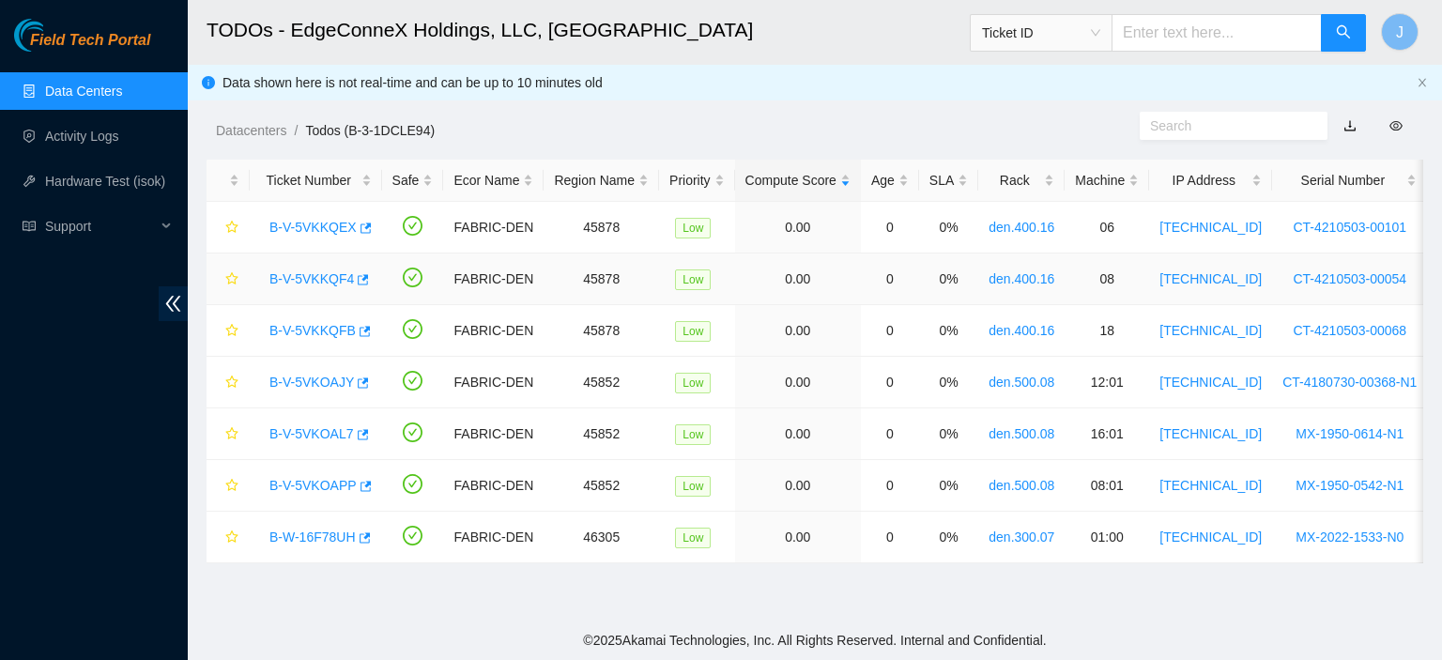
click at [332, 275] on link "B-V-5VKKQF4" at bounding box center [311, 278] width 84 height 15
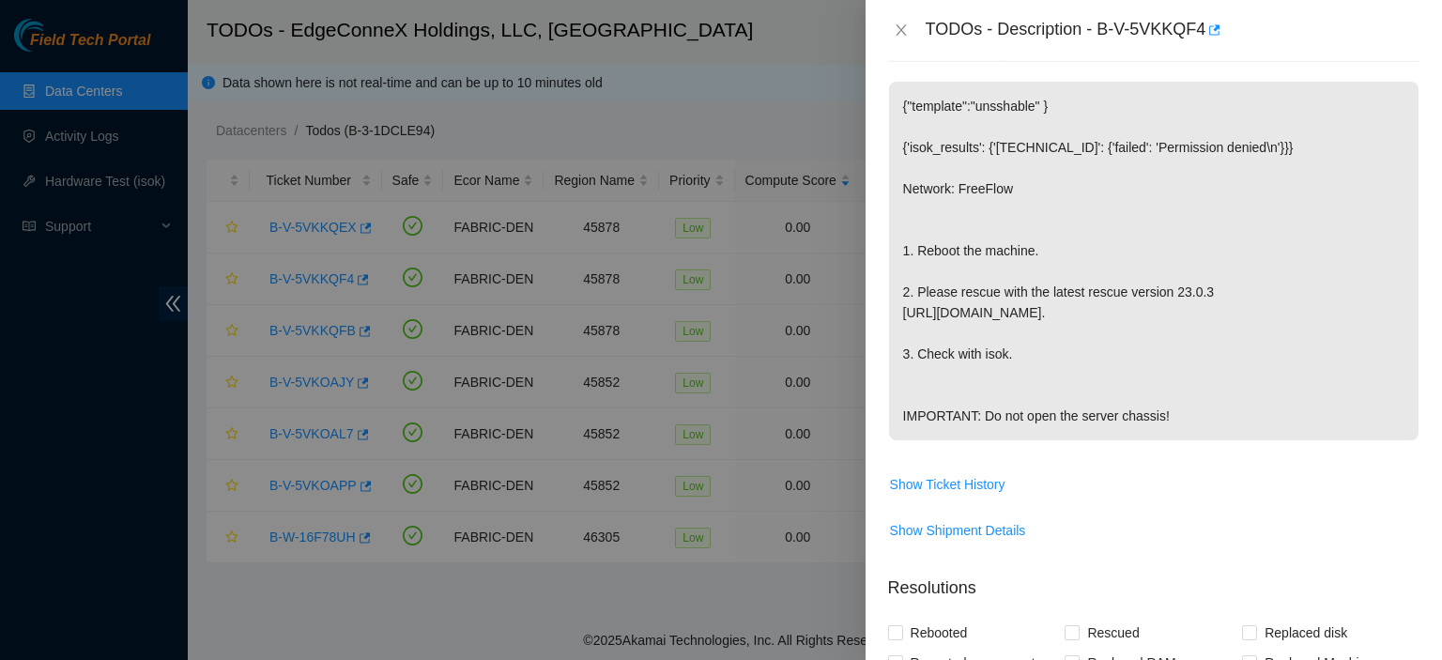
scroll to position [642, 0]
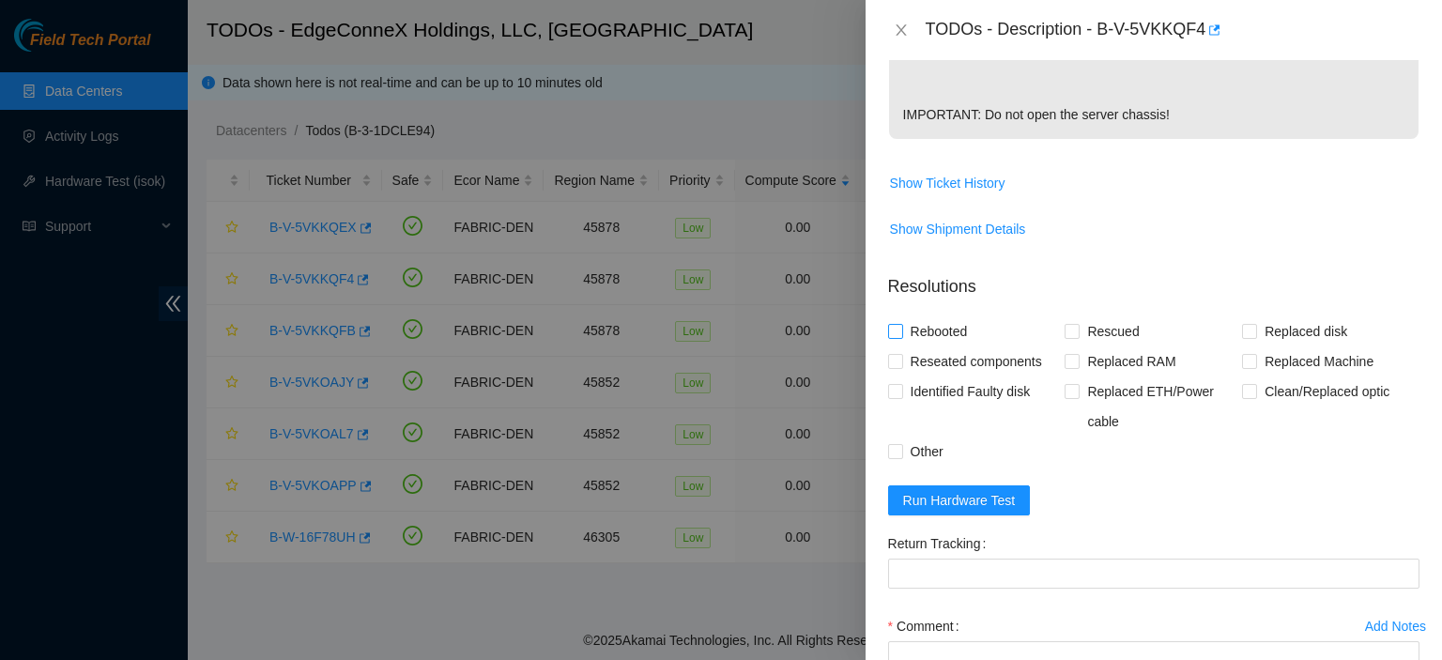
click at [899, 332] on input "Rebooted" at bounding box center [894, 330] width 13 height 13
checkbox input "true"
click at [1085, 330] on span "Rescued" at bounding box center [1113, 331] width 67 height 30
click at [1078, 330] on input "Rescued" at bounding box center [1071, 330] width 13 height 13
checkbox input "true"
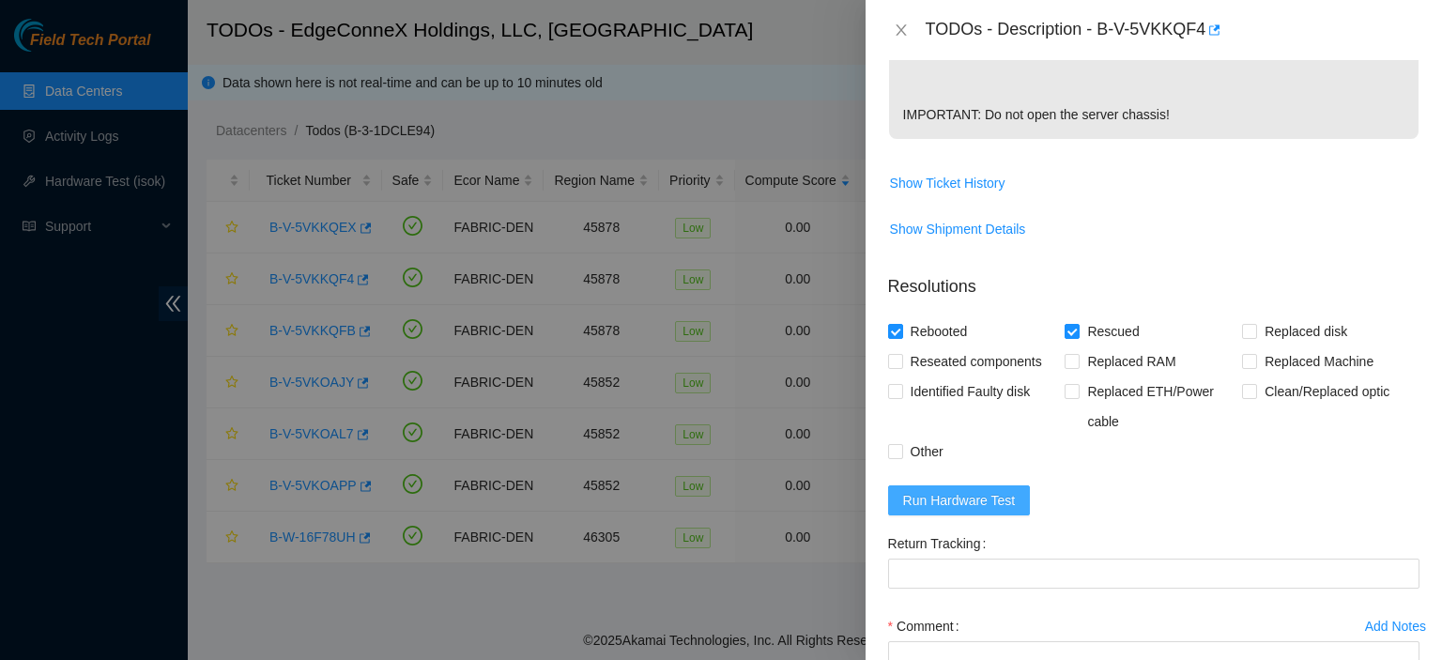
click at [990, 501] on span "Run Hardware Test" at bounding box center [959, 500] width 113 height 21
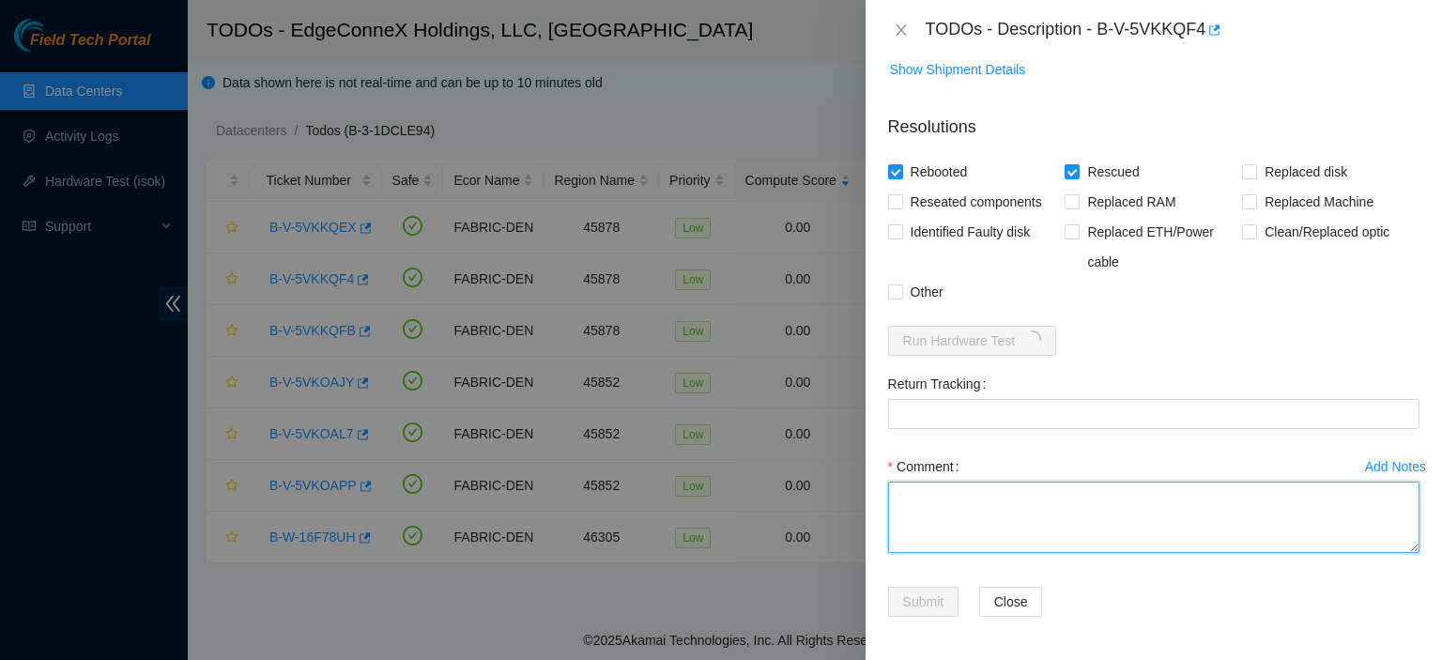
click at [1140, 505] on textarea "Comment" at bounding box center [1153, 517] width 531 height 71
type textarea "Rescued. Rebooted."
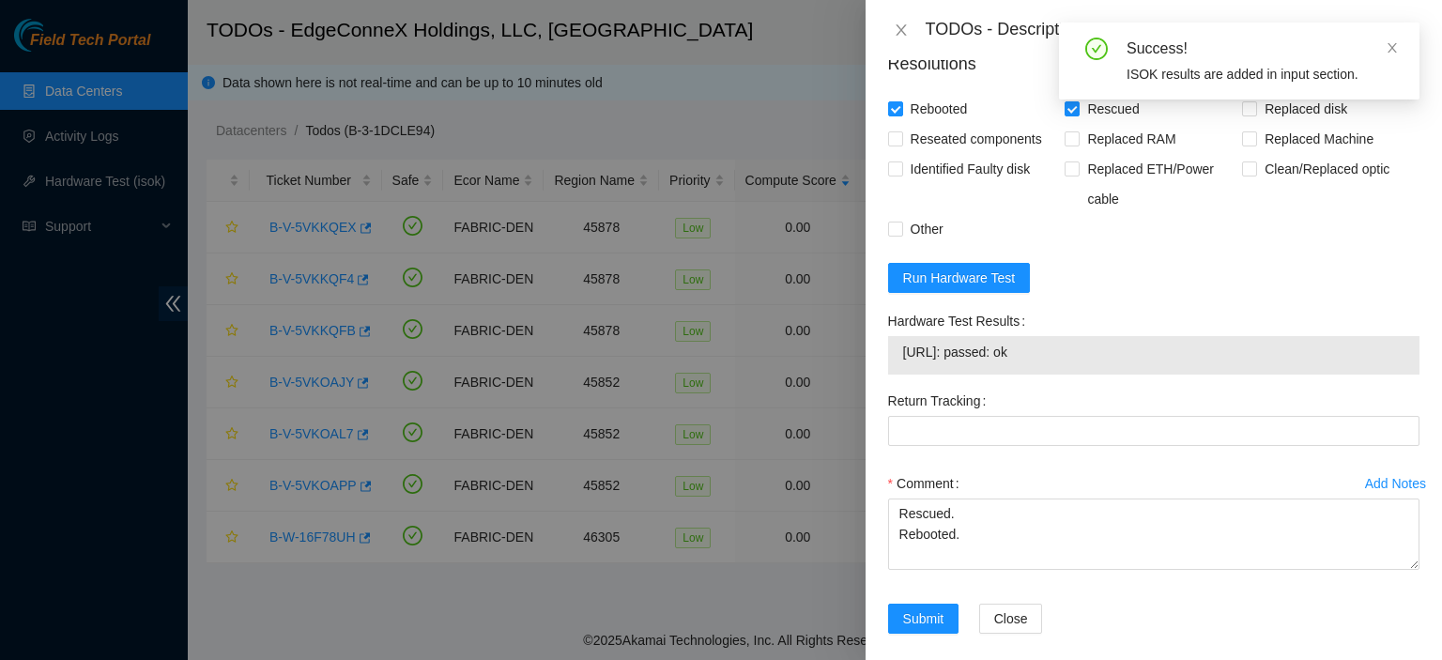
scroll to position [881, 0]
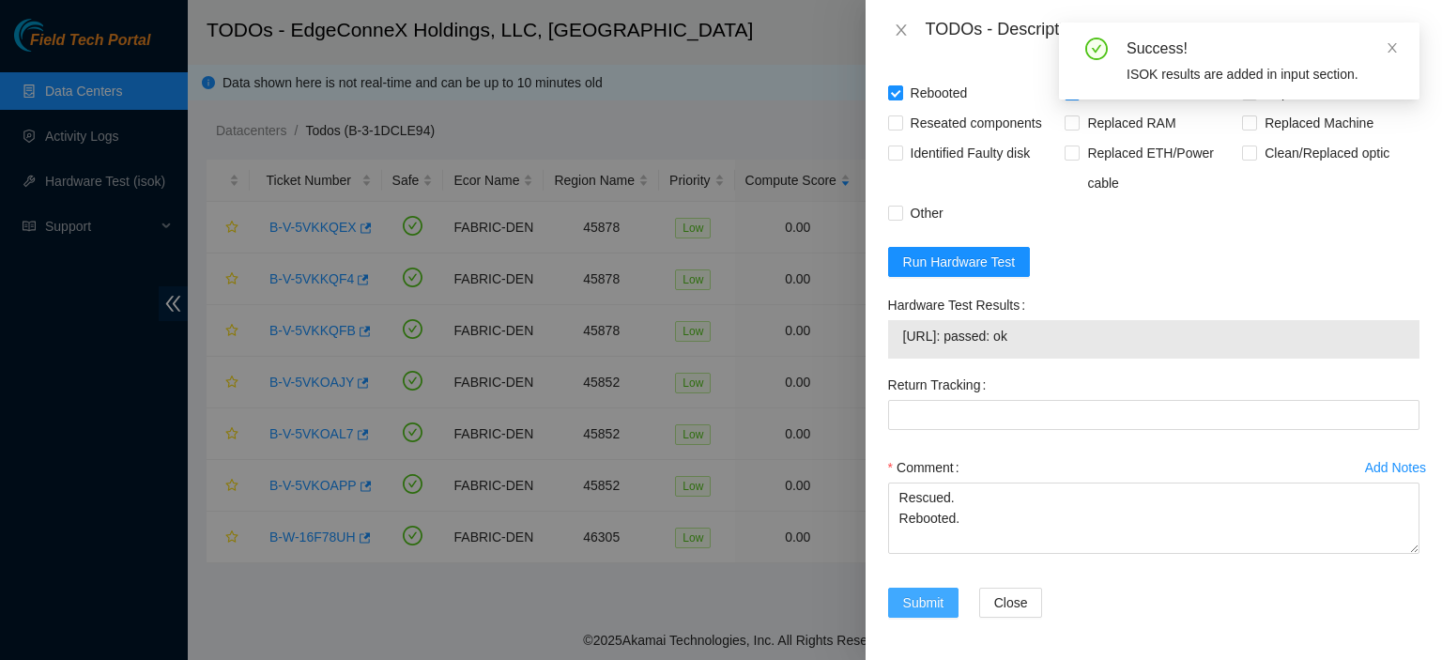
click at [937, 594] on span "Submit" at bounding box center [923, 602] width 41 height 21
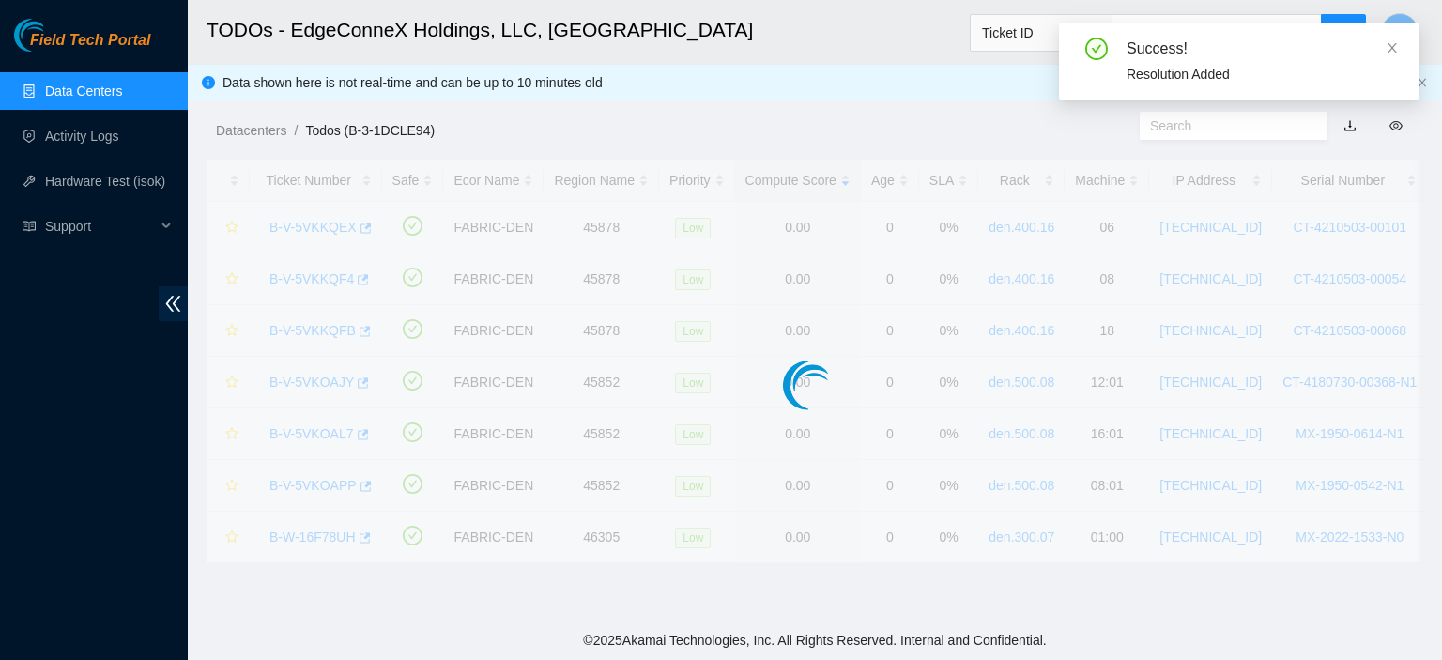
scroll to position [508, 0]
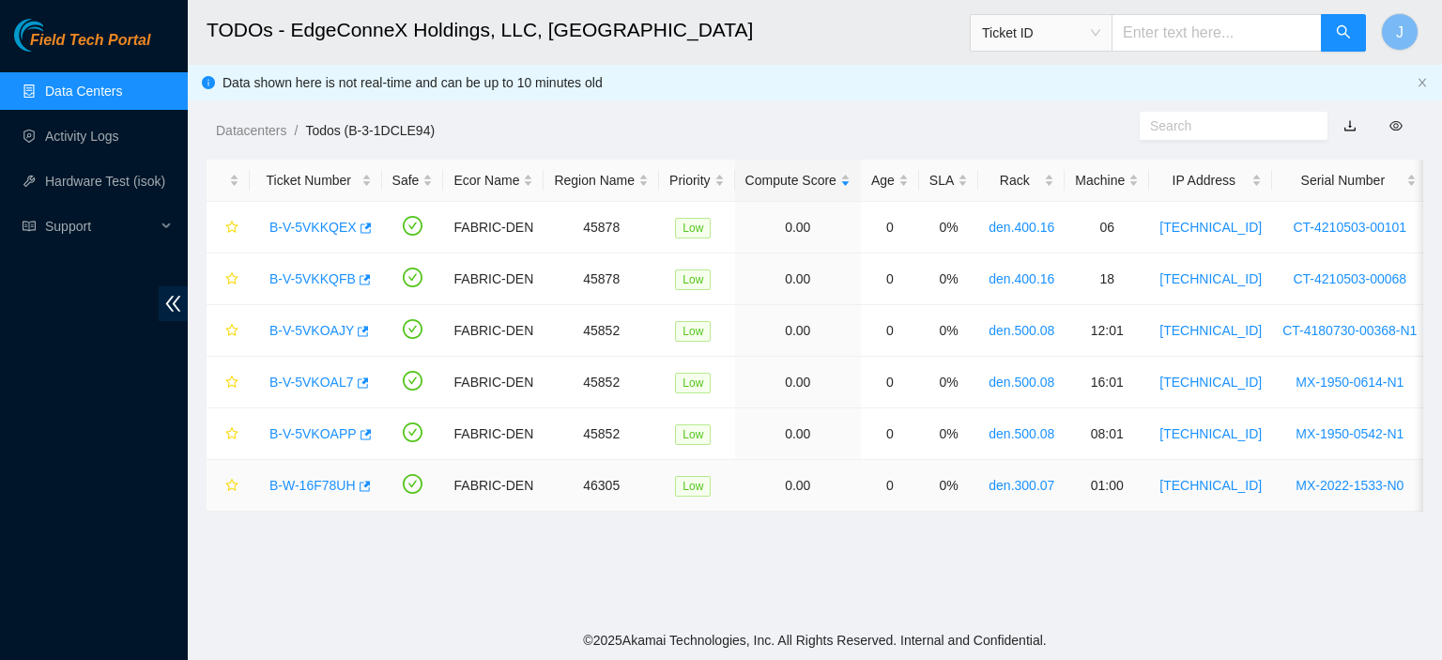
click at [315, 484] on link "B-W-16F78UH" at bounding box center [312, 485] width 86 height 15
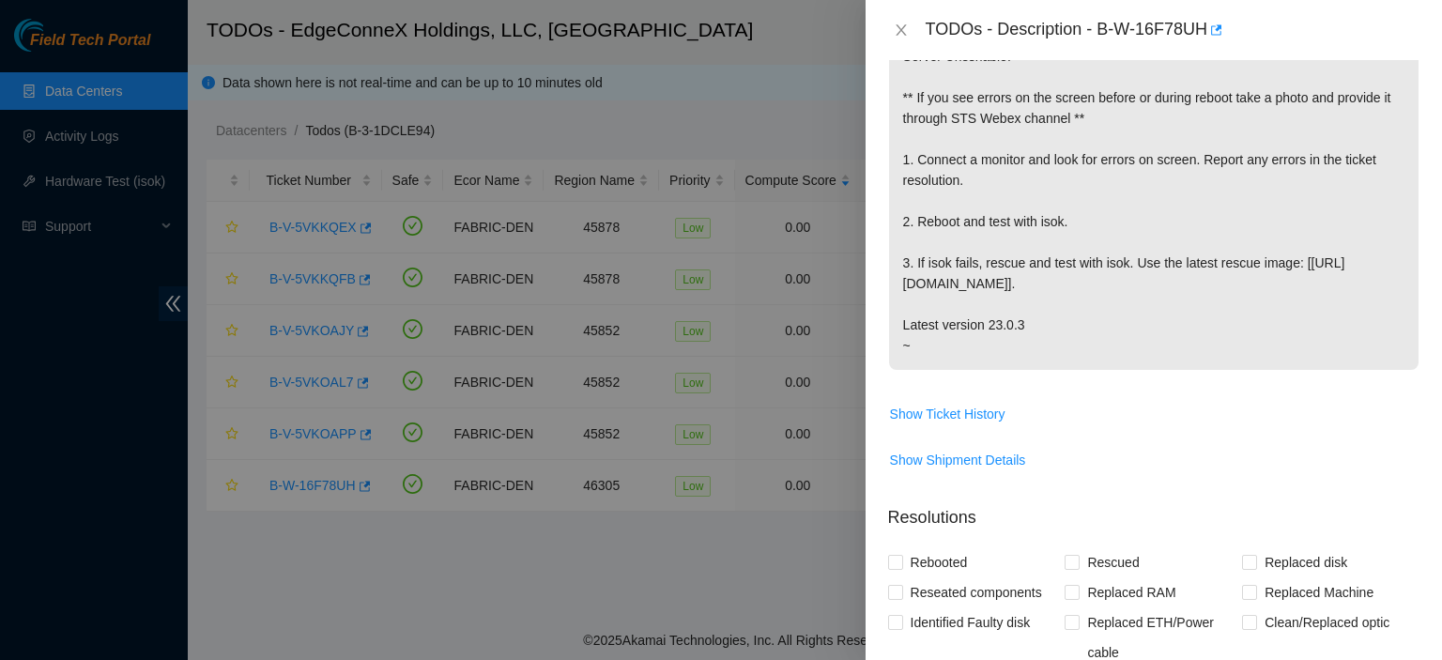
scroll to position [0, 0]
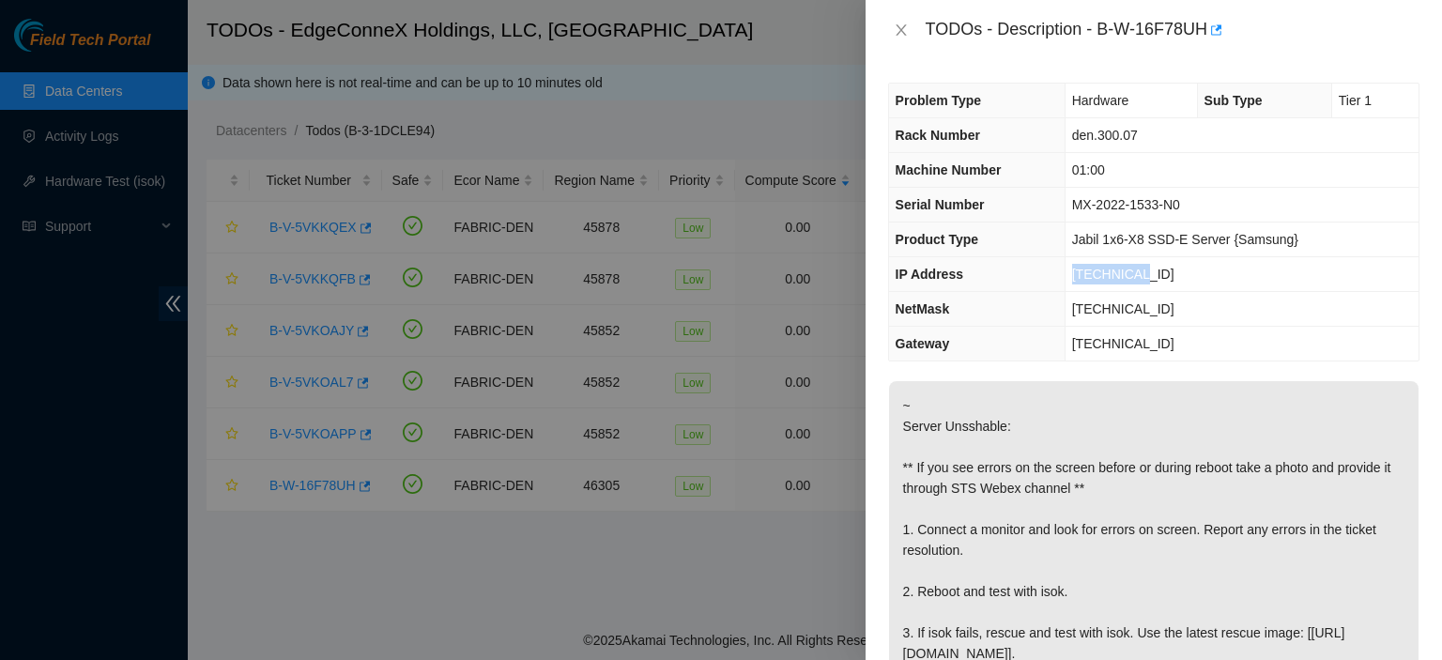
drag, startPoint x: 1148, startPoint y: 266, endPoint x: 1077, endPoint y: 268, distance: 71.4
click at [1077, 268] on td "[TECHNICAL_ID]" at bounding box center [1242, 274] width 354 height 35
click at [903, 33] on icon "close" at bounding box center [901, 29] width 10 height 11
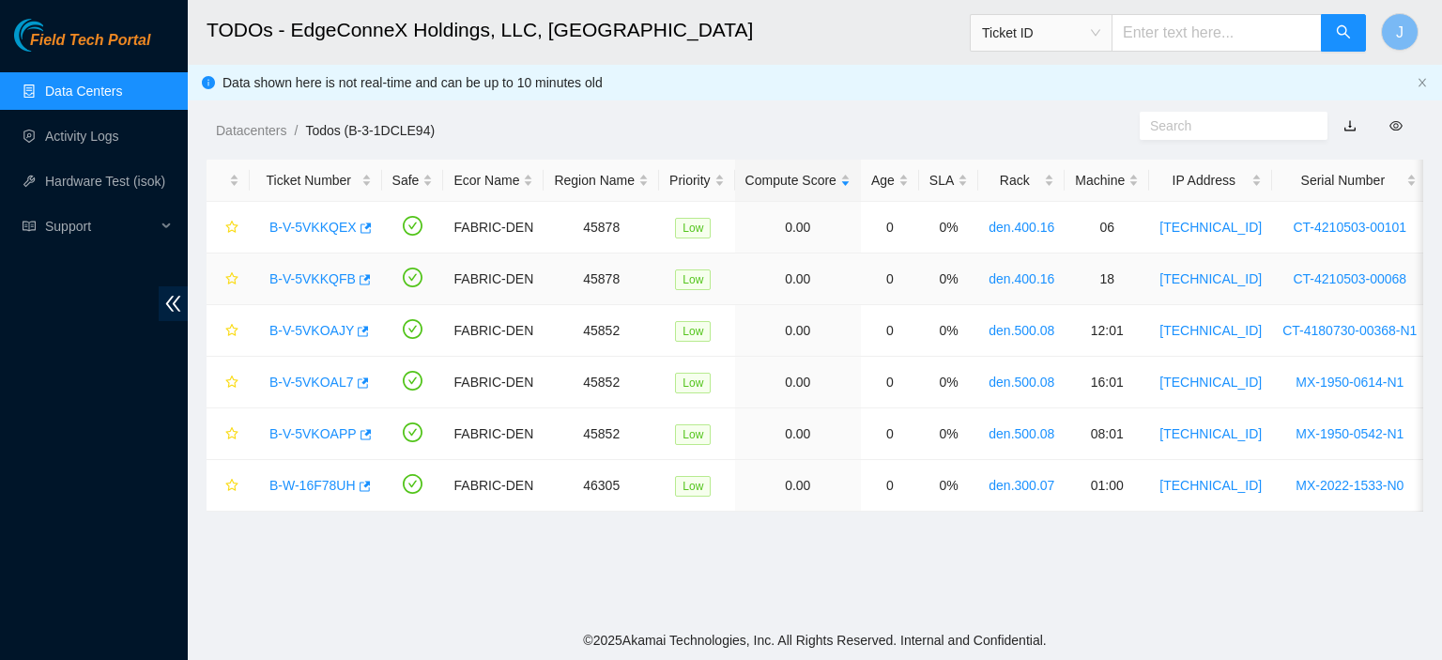
click at [322, 273] on link "B-V-5VKKQFB" at bounding box center [312, 278] width 86 height 15
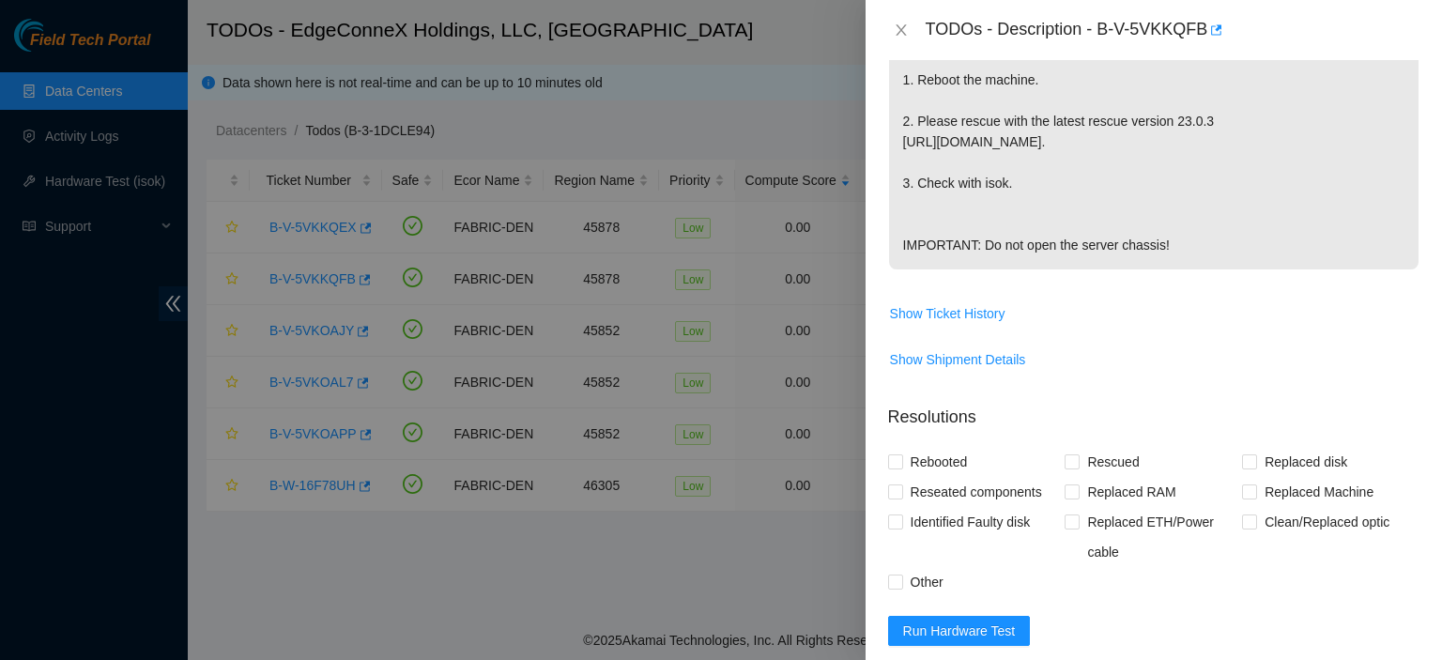
scroll to position [801, 0]
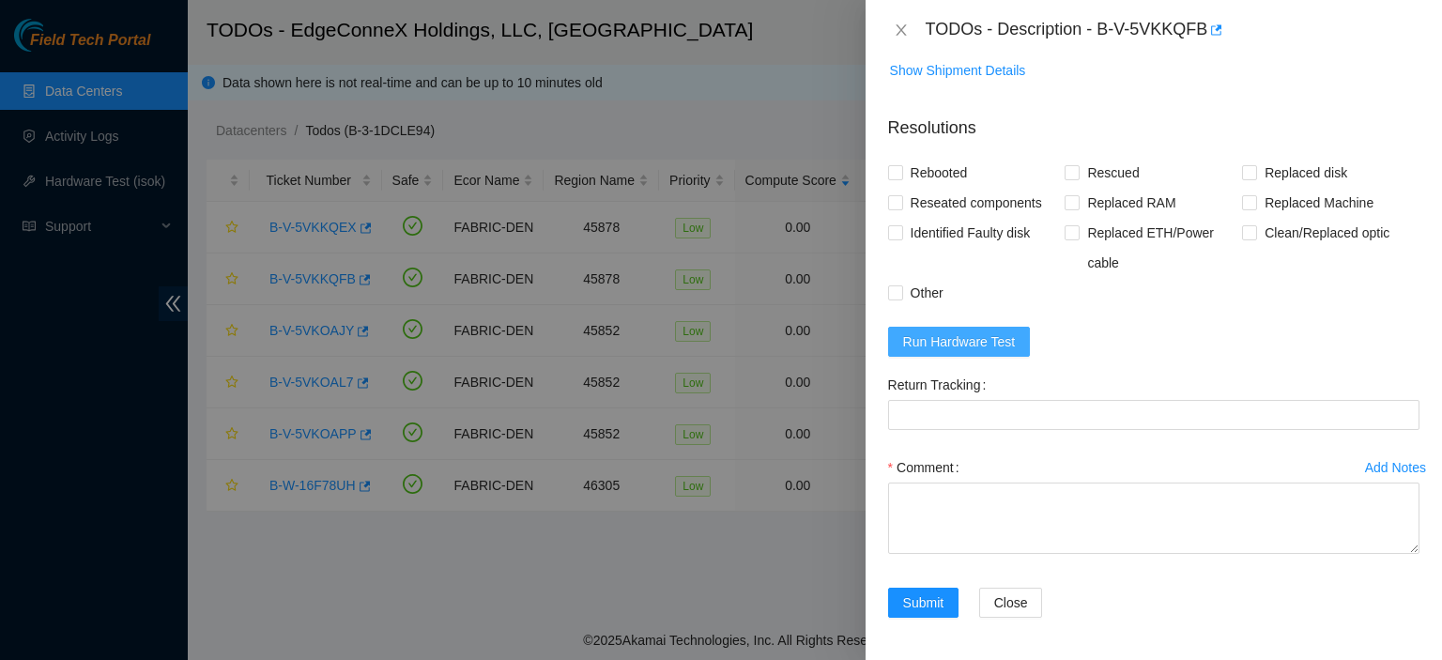
click at [975, 337] on span "Run Hardware Test" at bounding box center [959, 341] width 113 height 21
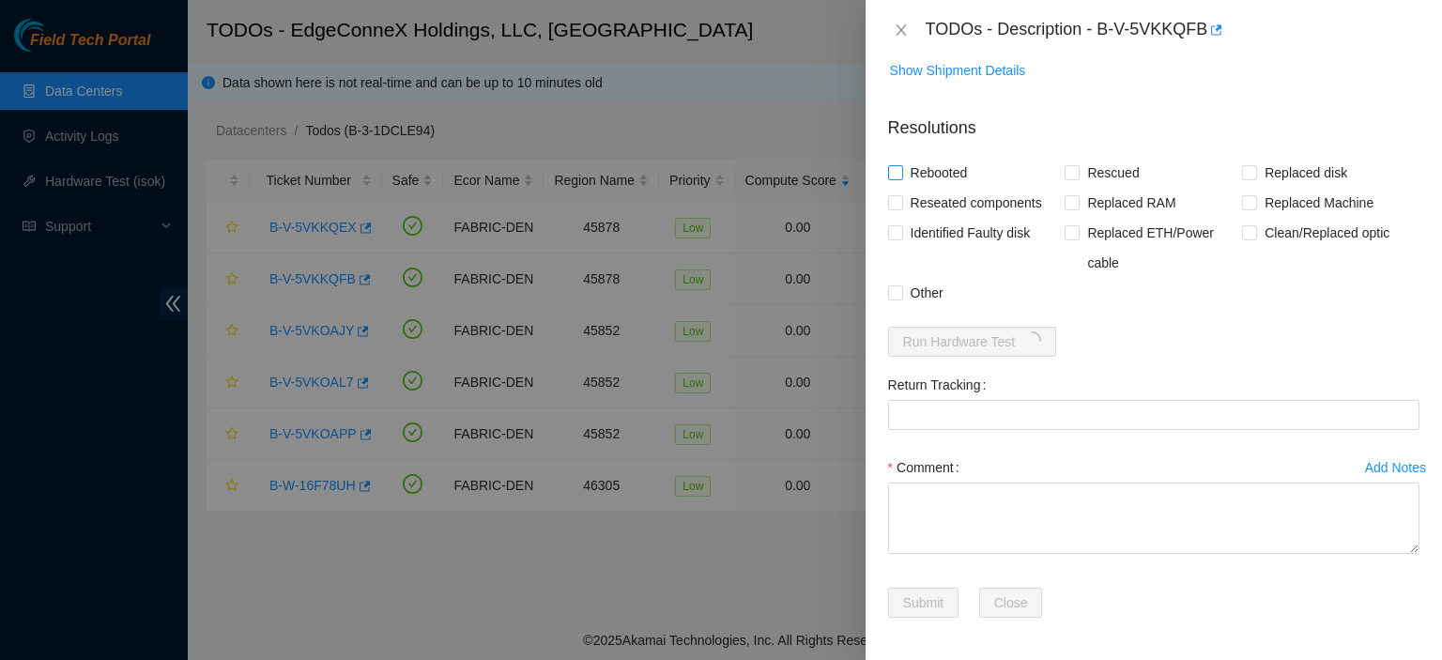
click at [890, 172] on input "Rebooted" at bounding box center [894, 171] width 13 height 13
checkbox input "true"
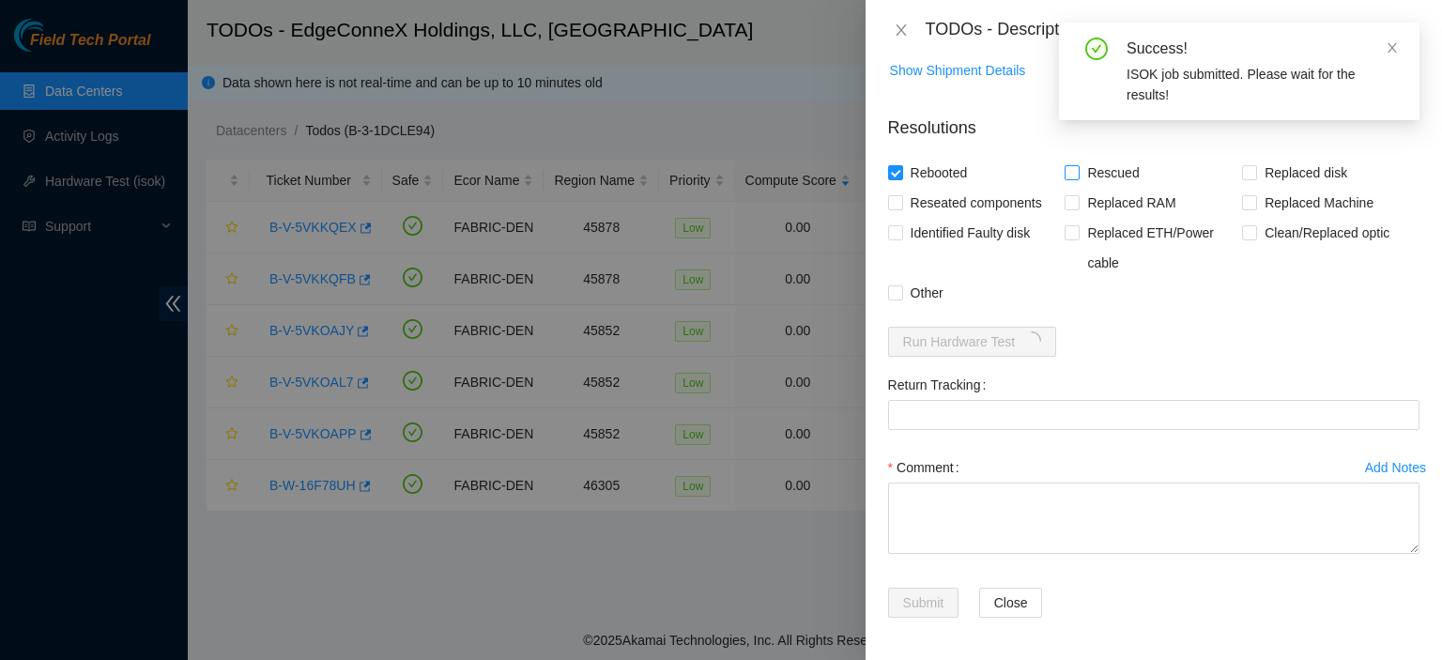
click at [1065, 171] on input "Rescued" at bounding box center [1071, 171] width 13 height 13
checkbox input "true"
click at [1001, 497] on textarea "Comment" at bounding box center [1153, 518] width 531 height 71
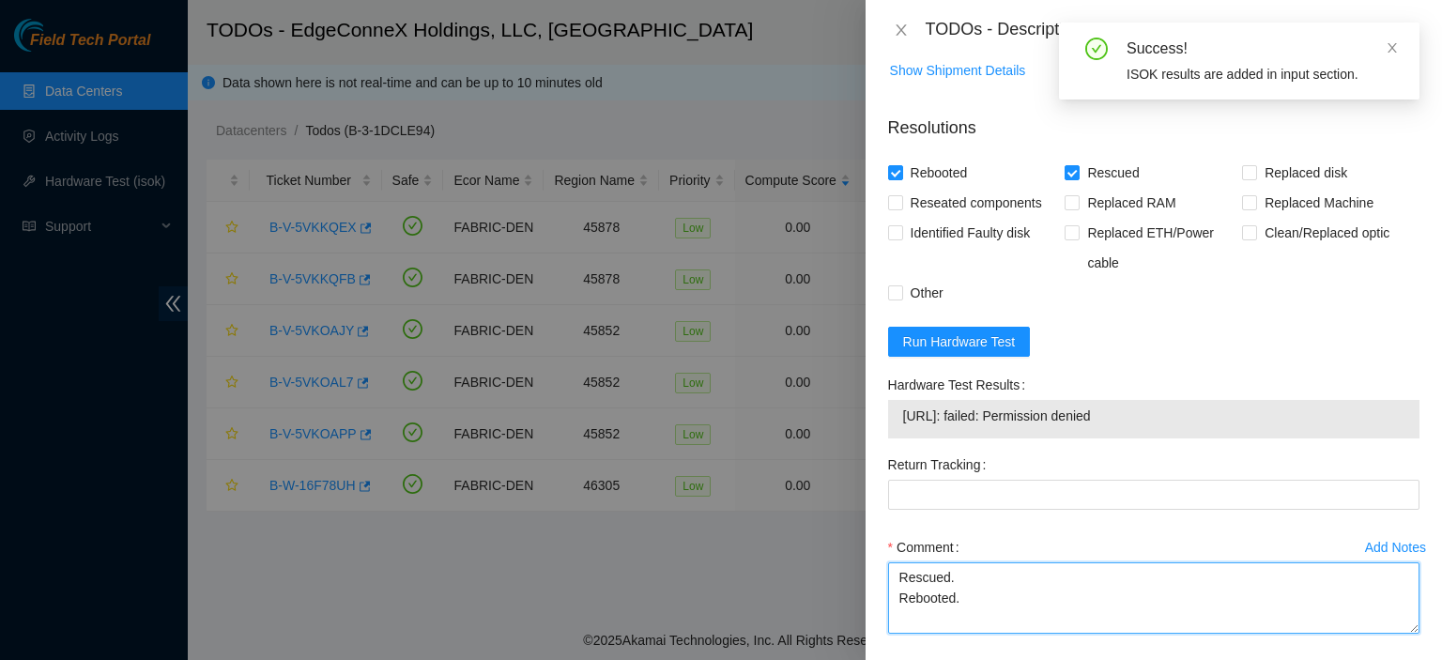
type textarea "Rescued. Rebooted."
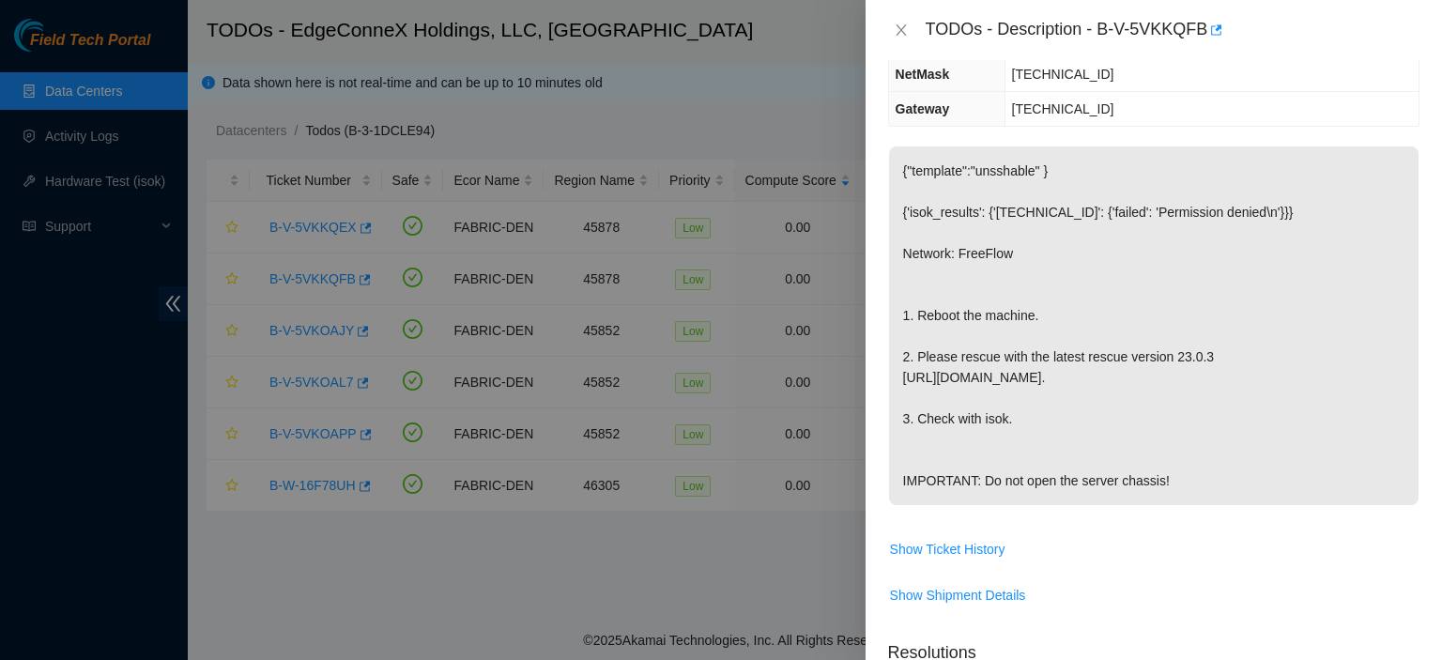
scroll to position [0, 0]
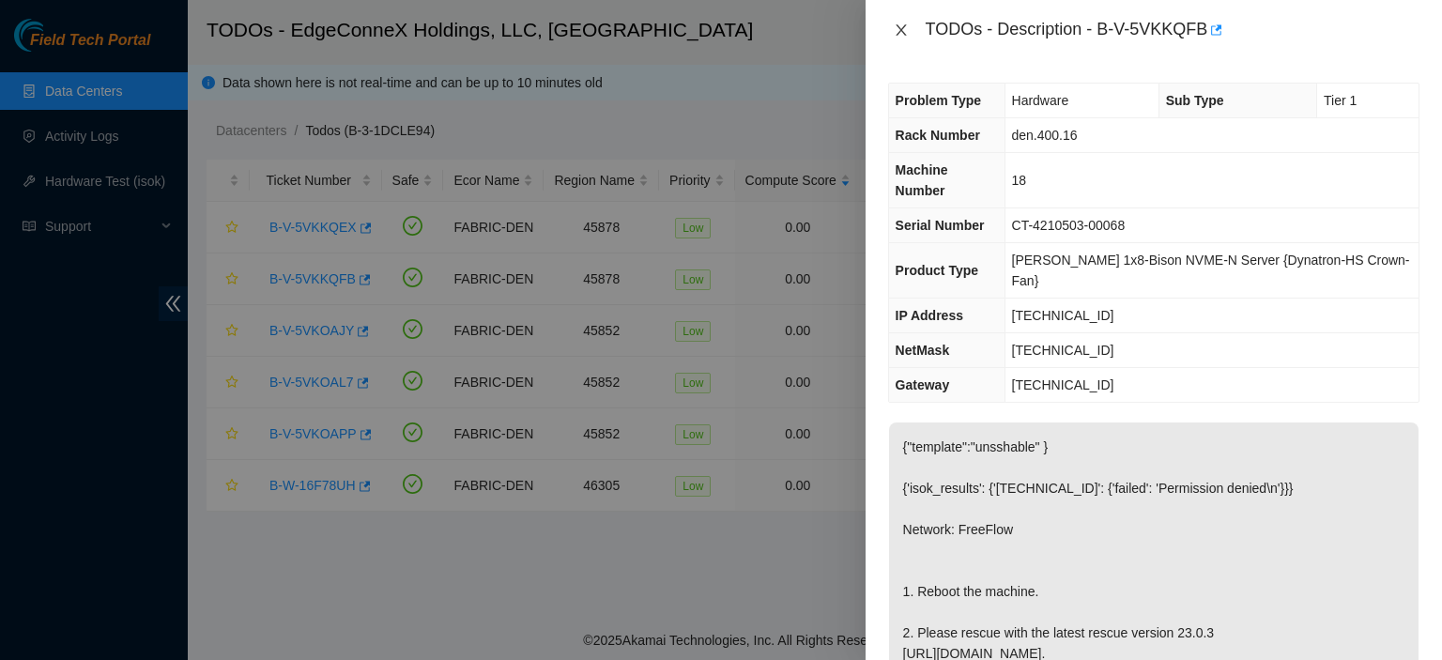
click at [898, 28] on icon "close" at bounding box center [901, 30] width 15 height 15
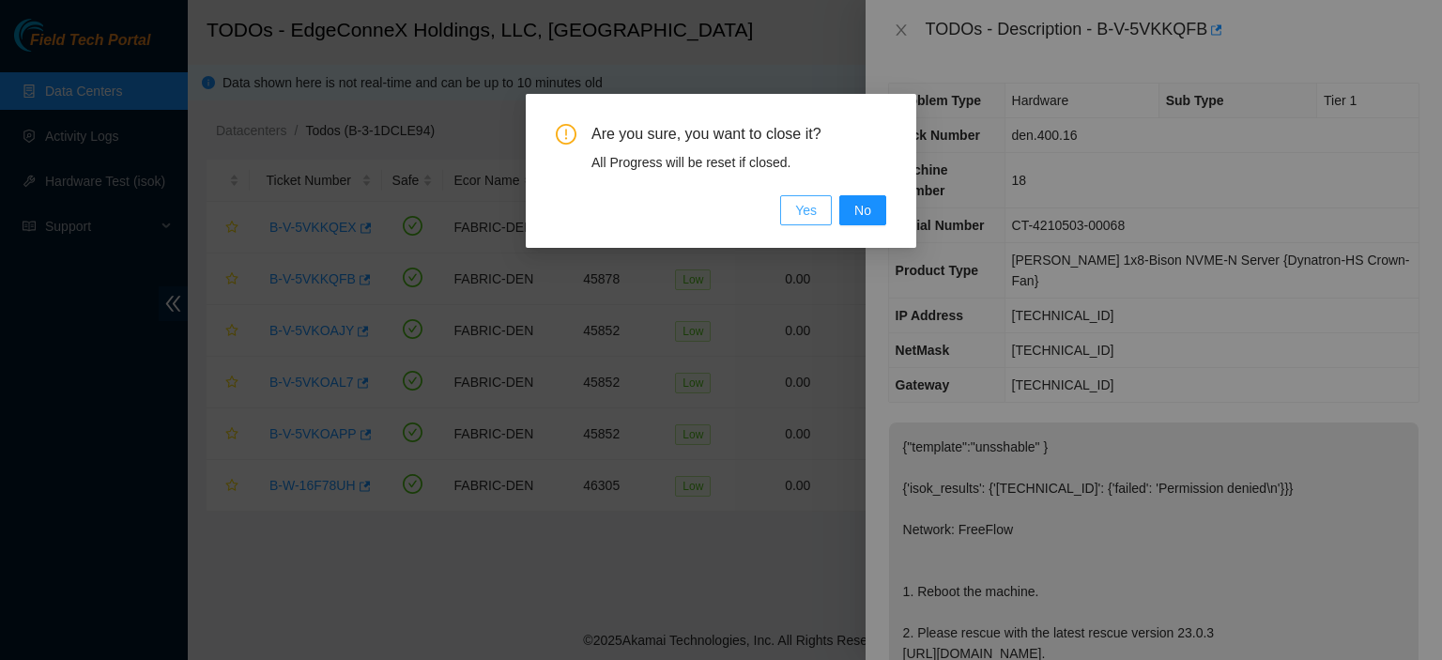
click at [806, 217] on span "Yes" at bounding box center [806, 210] width 22 height 21
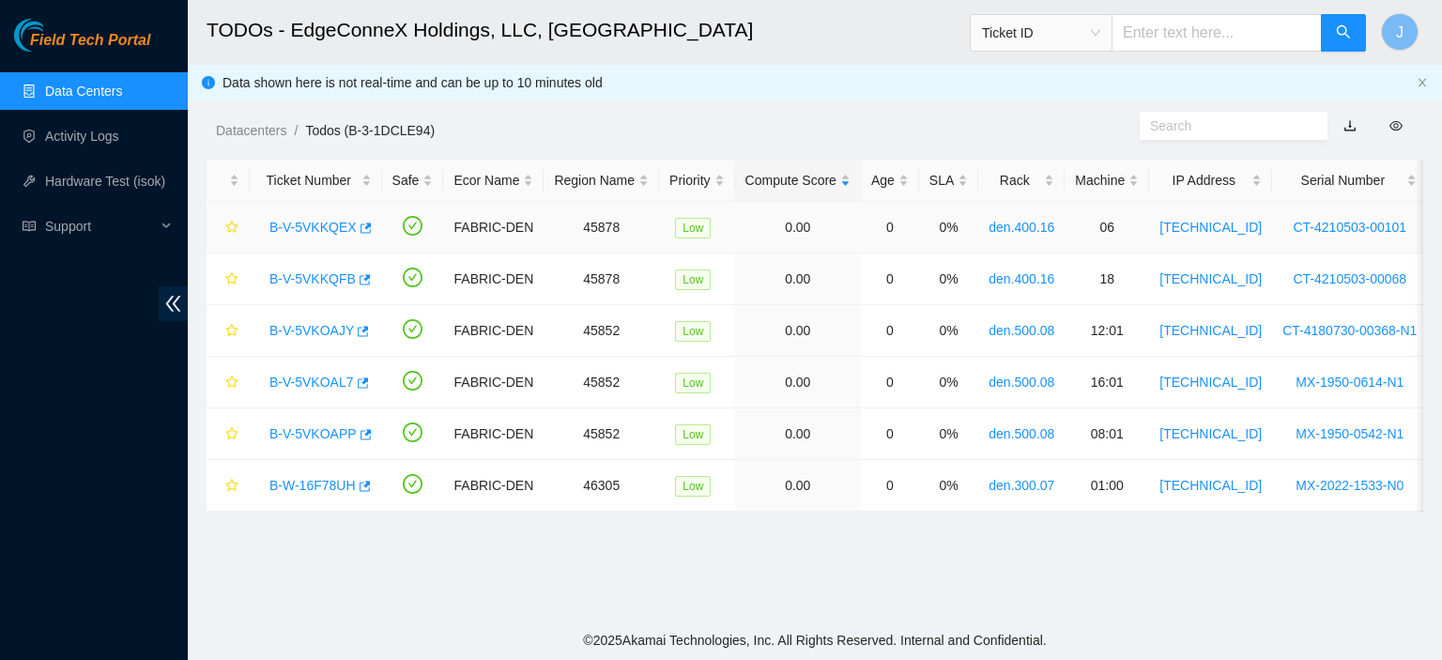
click at [336, 226] on link "B-V-5VKKQEX" at bounding box center [312, 227] width 87 height 15
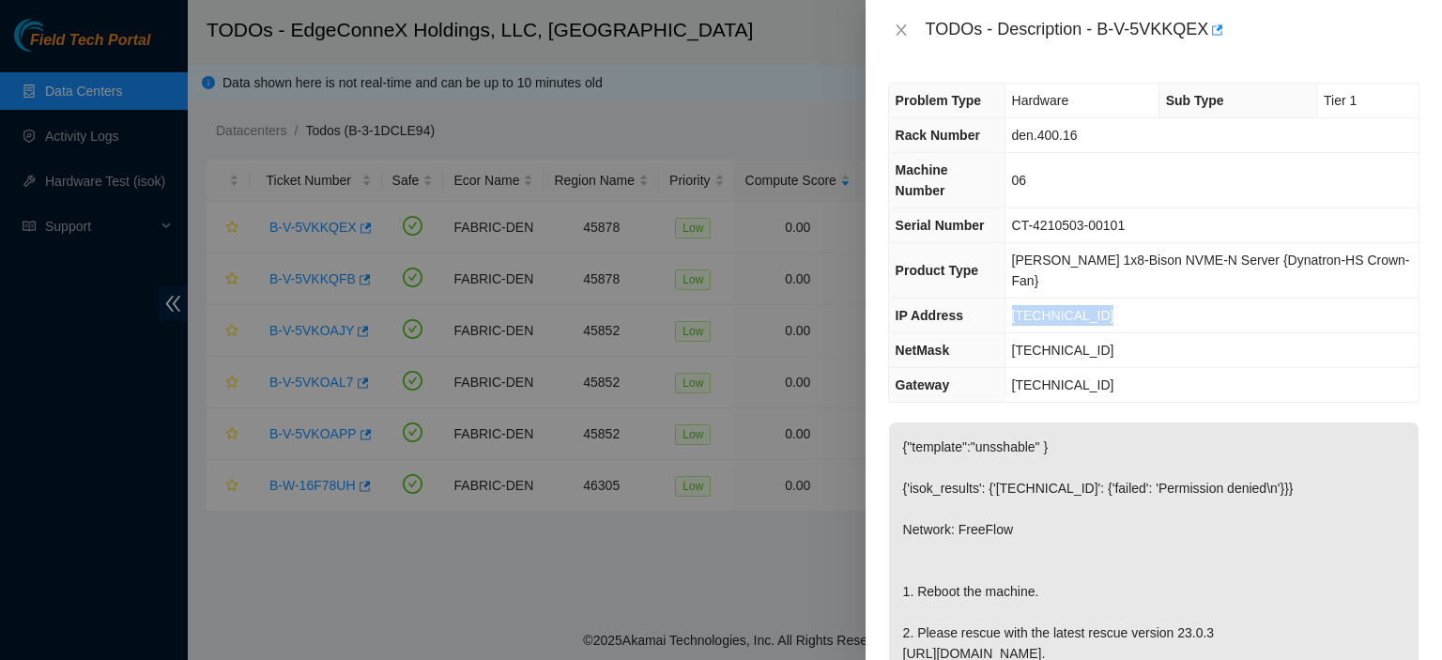
drag, startPoint x: 1127, startPoint y: 269, endPoint x: 1023, endPoint y: 275, distance: 103.5
click at [1023, 299] on td "[TECHNICAL_ID]" at bounding box center [1212, 316] width 414 height 35
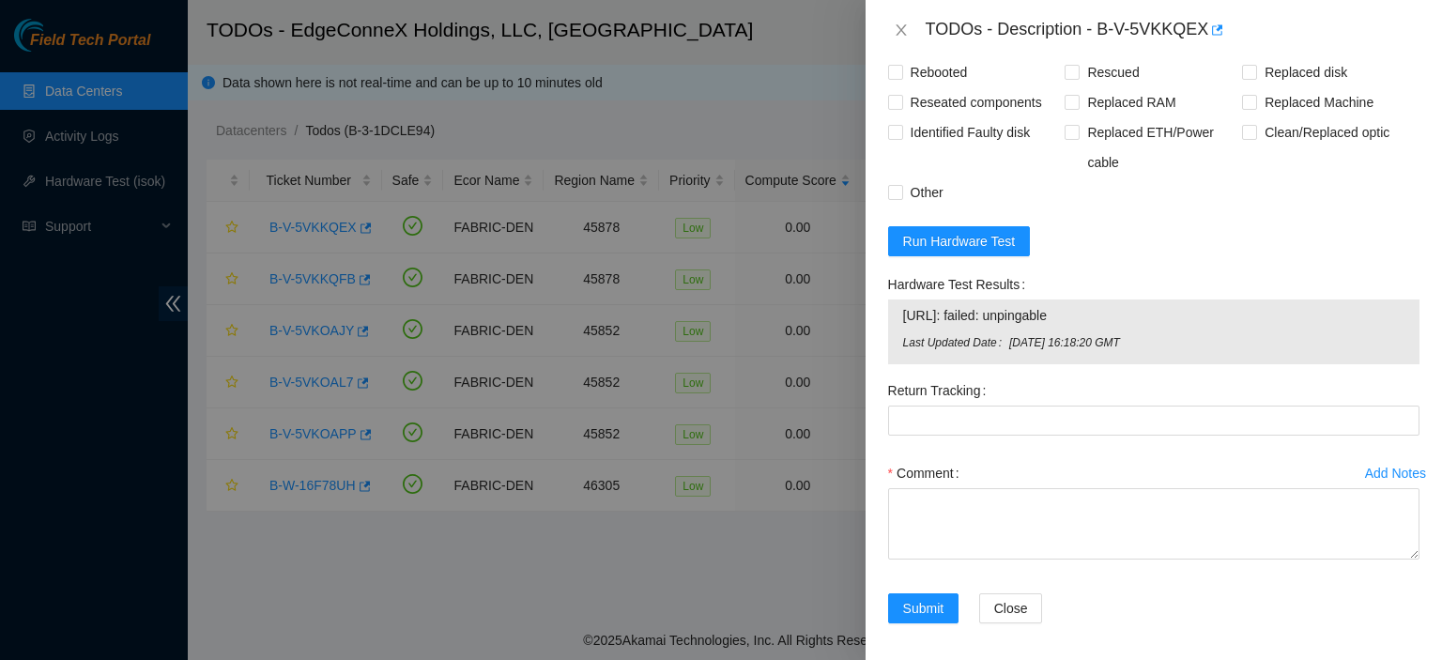
scroll to position [907, 0]
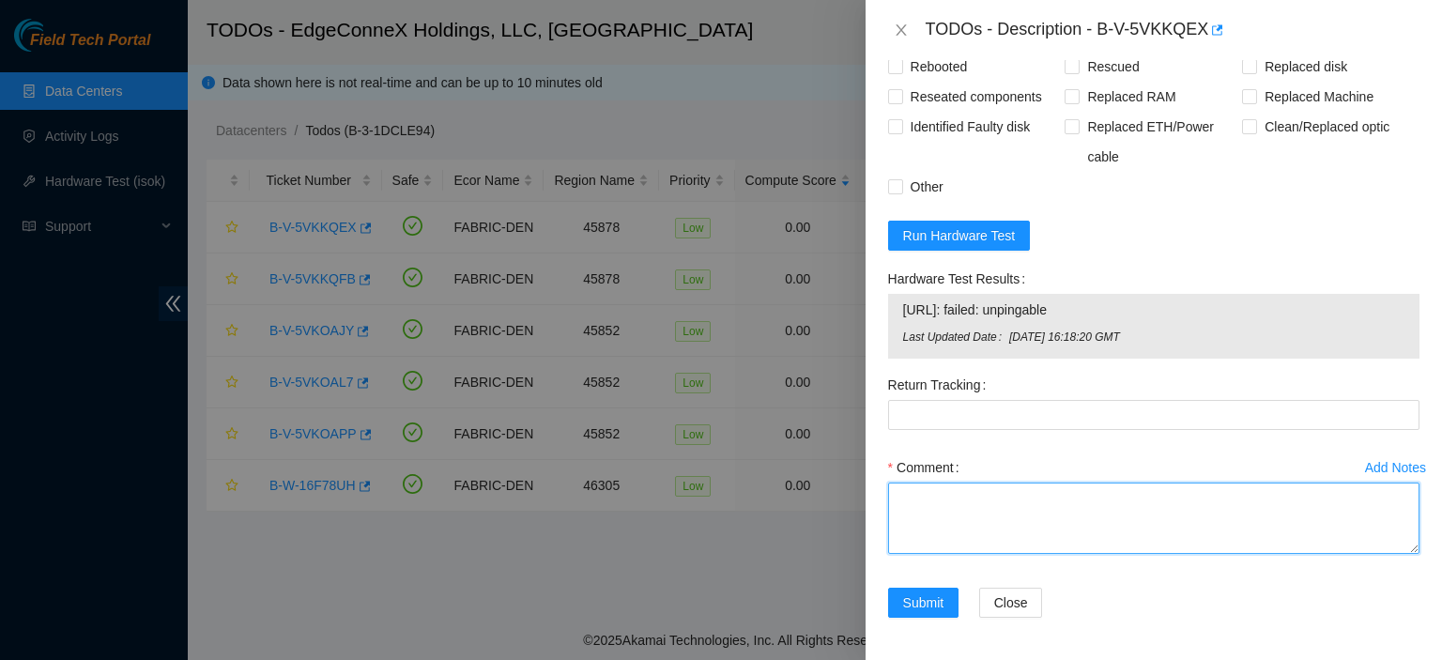
click at [1038, 512] on textarea "Comment" at bounding box center [1153, 518] width 531 height 71
type textarea "Rescued. Rebooted."
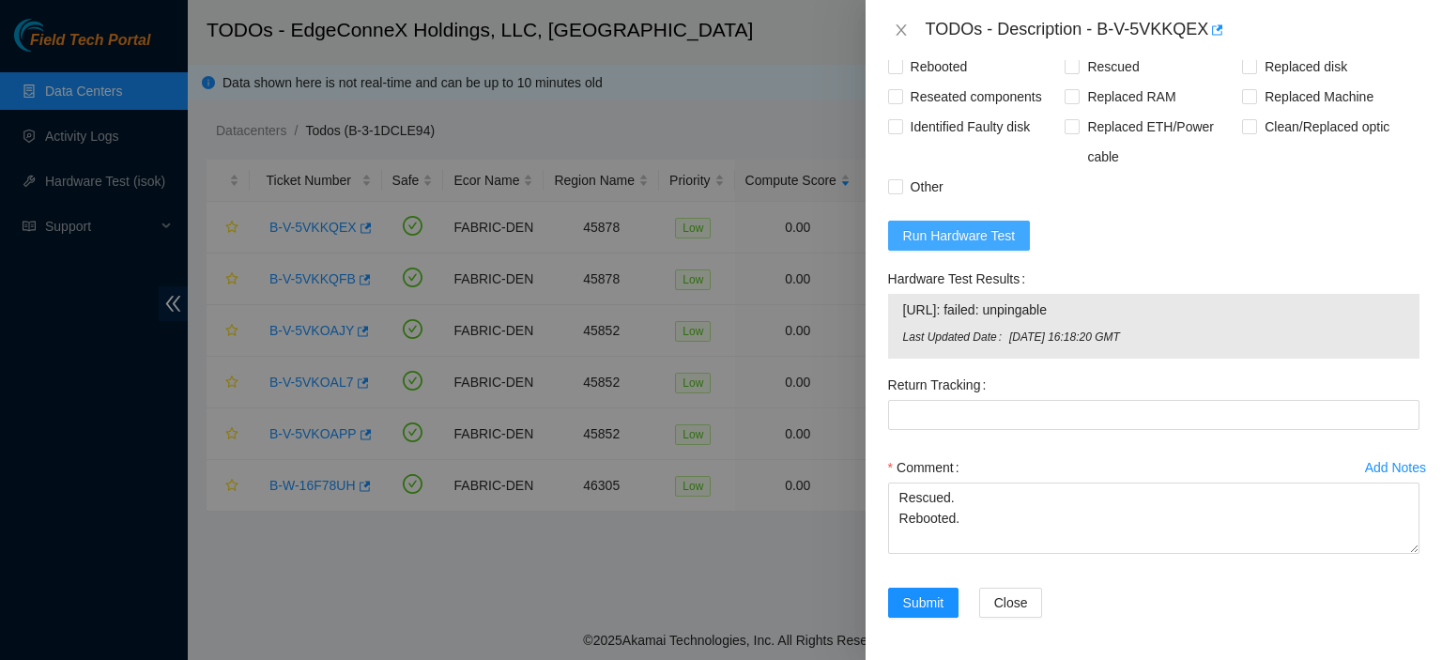
click at [964, 233] on span "Run Hardware Test" at bounding box center [959, 235] width 113 height 21
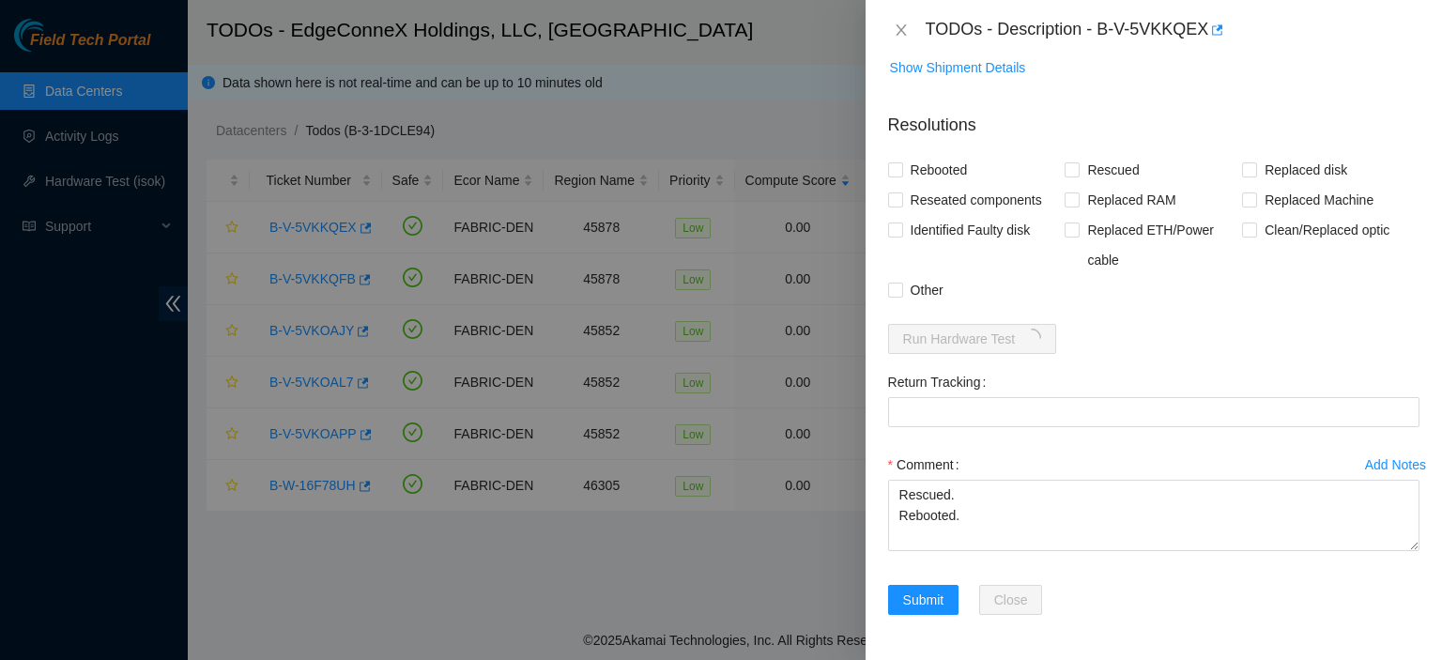
scroll to position [802, 0]
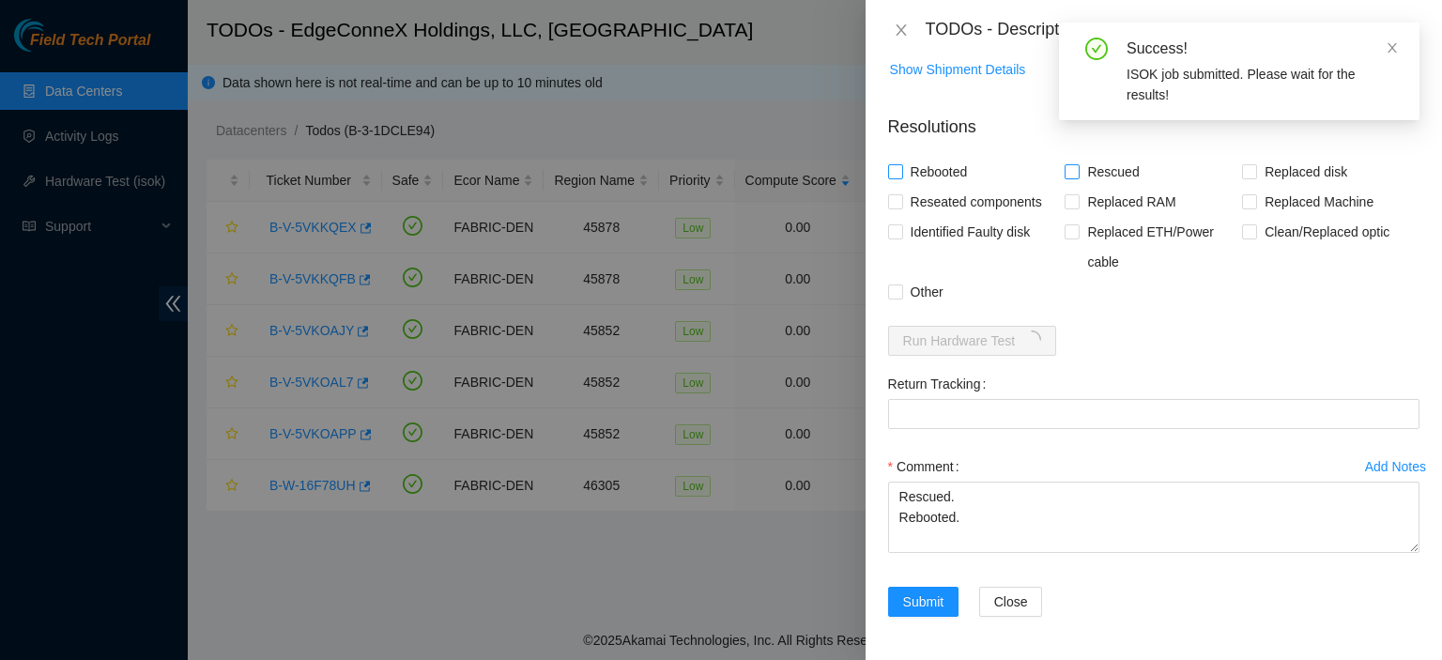
drag, startPoint x: 893, startPoint y: 164, endPoint x: 1070, endPoint y: 168, distance: 177.5
click at [1070, 168] on div "Rebooted Rescued Replaced disk Reseated components Replaced RAM Replaced Machin…" at bounding box center [1153, 232] width 531 height 150
click at [1070, 168] on input "Rescued" at bounding box center [1071, 170] width 13 height 13
checkbox input "true"
click at [888, 172] on input "Rebooted" at bounding box center [894, 170] width 13 height 13
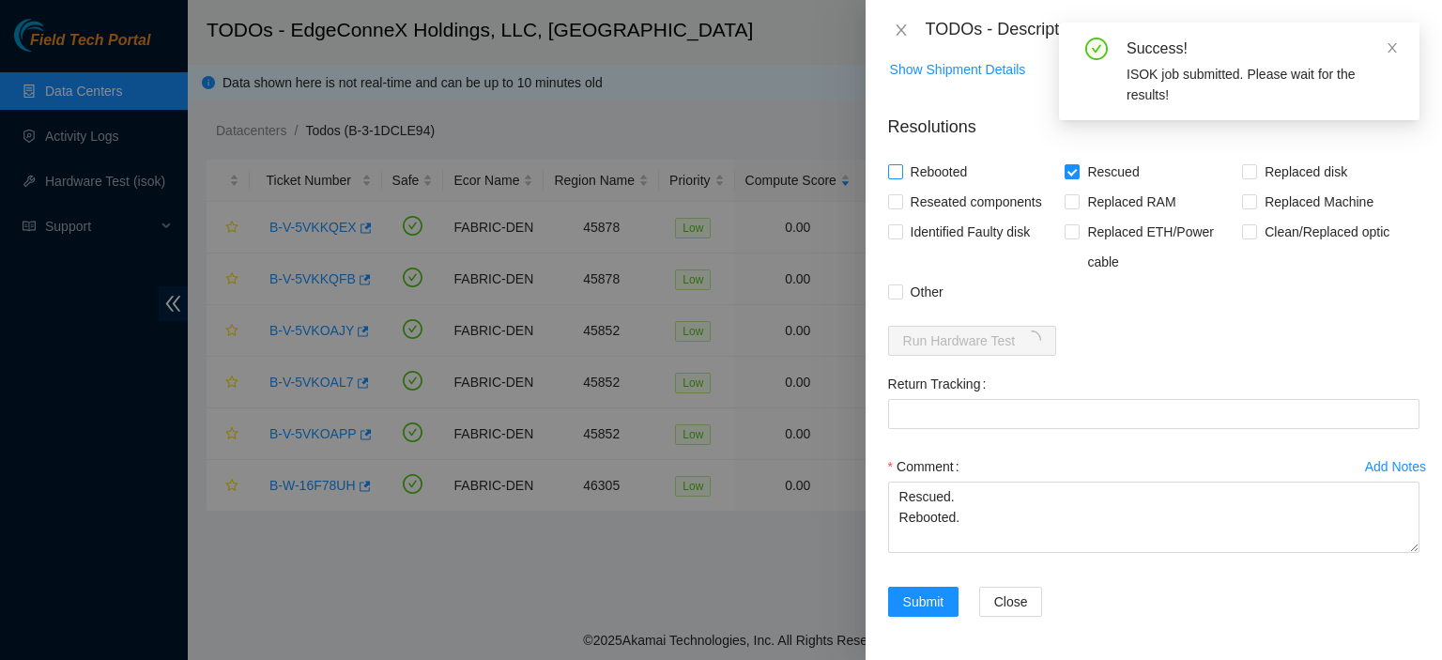
checkbox input "true"
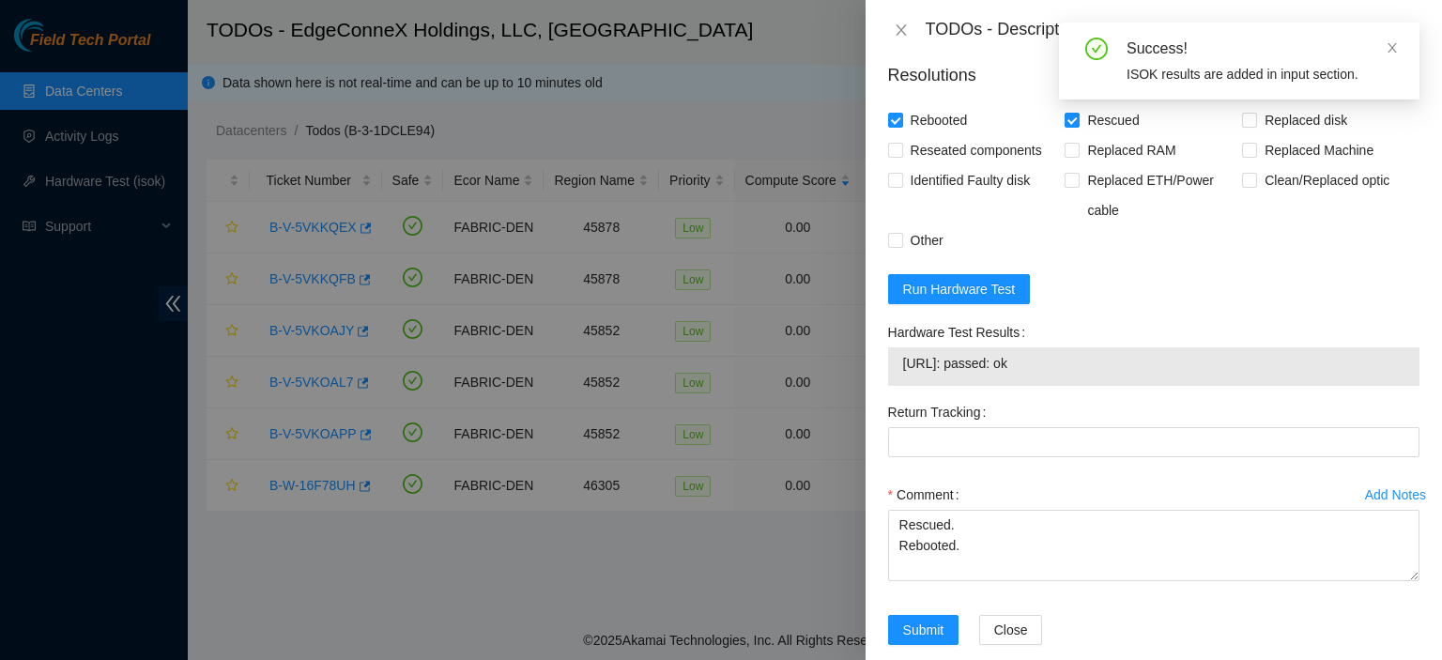
scroll to position [881, 0]
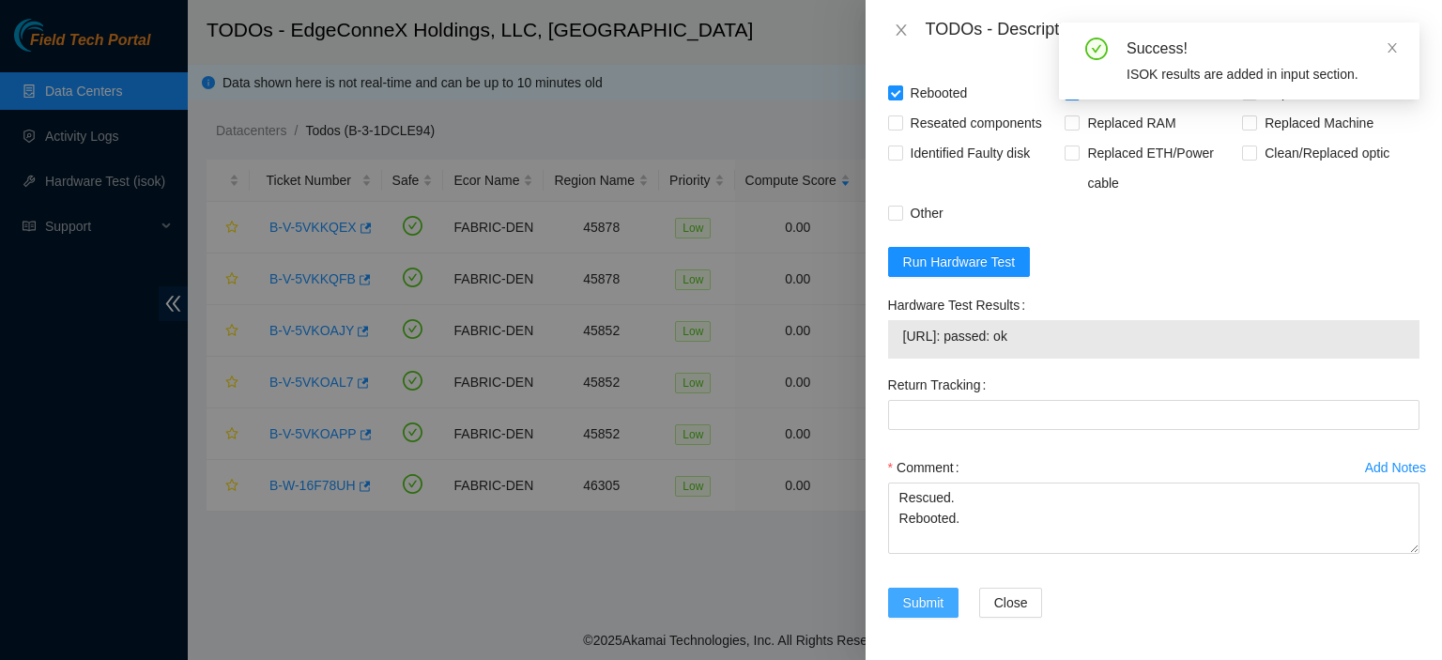
click at [928, 596] on span "Submit" at bounding box center [923, 602] width 41 height 21
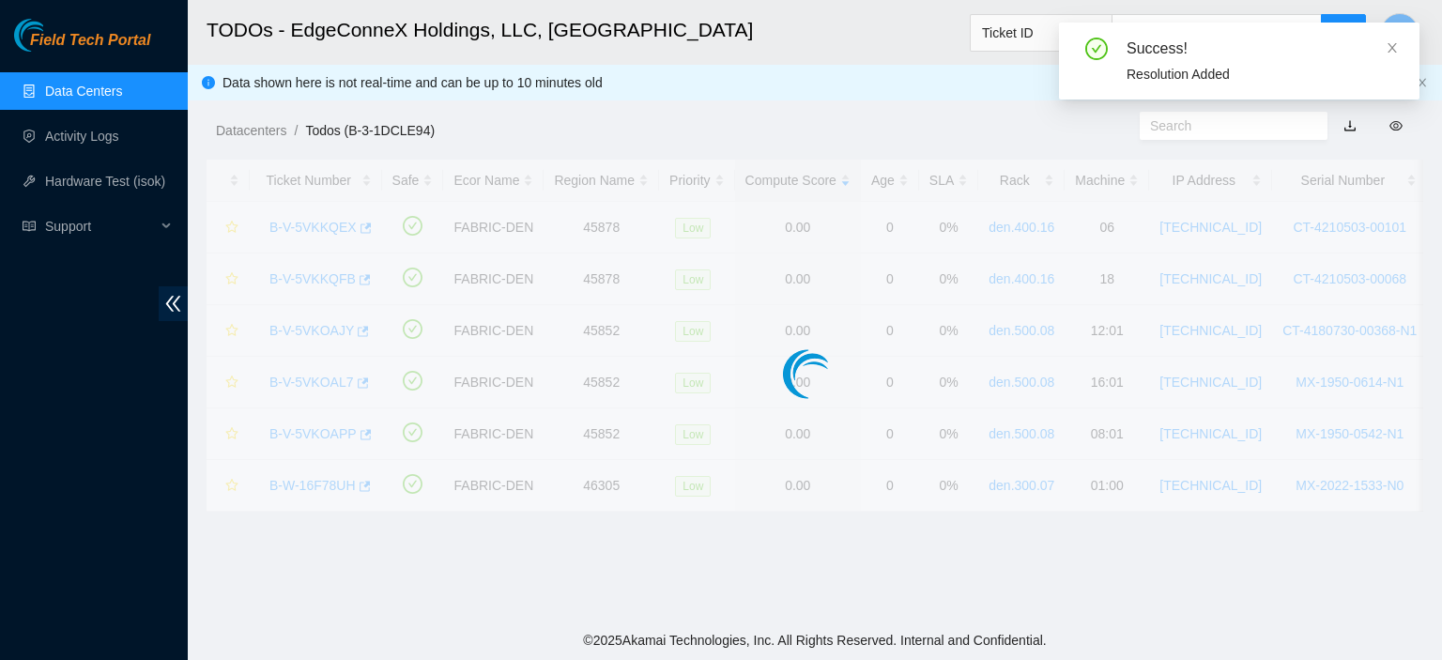
scroll to position [508, 0]
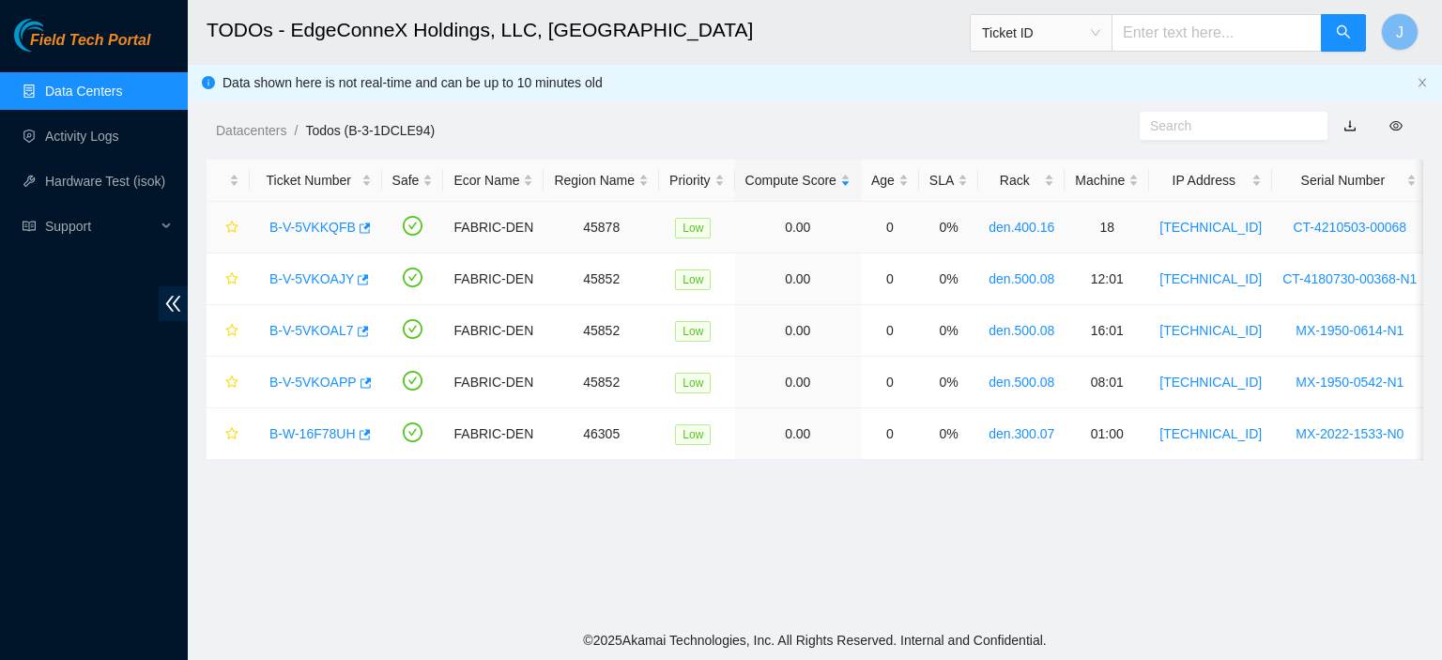
click at [327, 227] on link "B-V-5VKKQFB" at bounding box center [312, 227] width 86 height 15
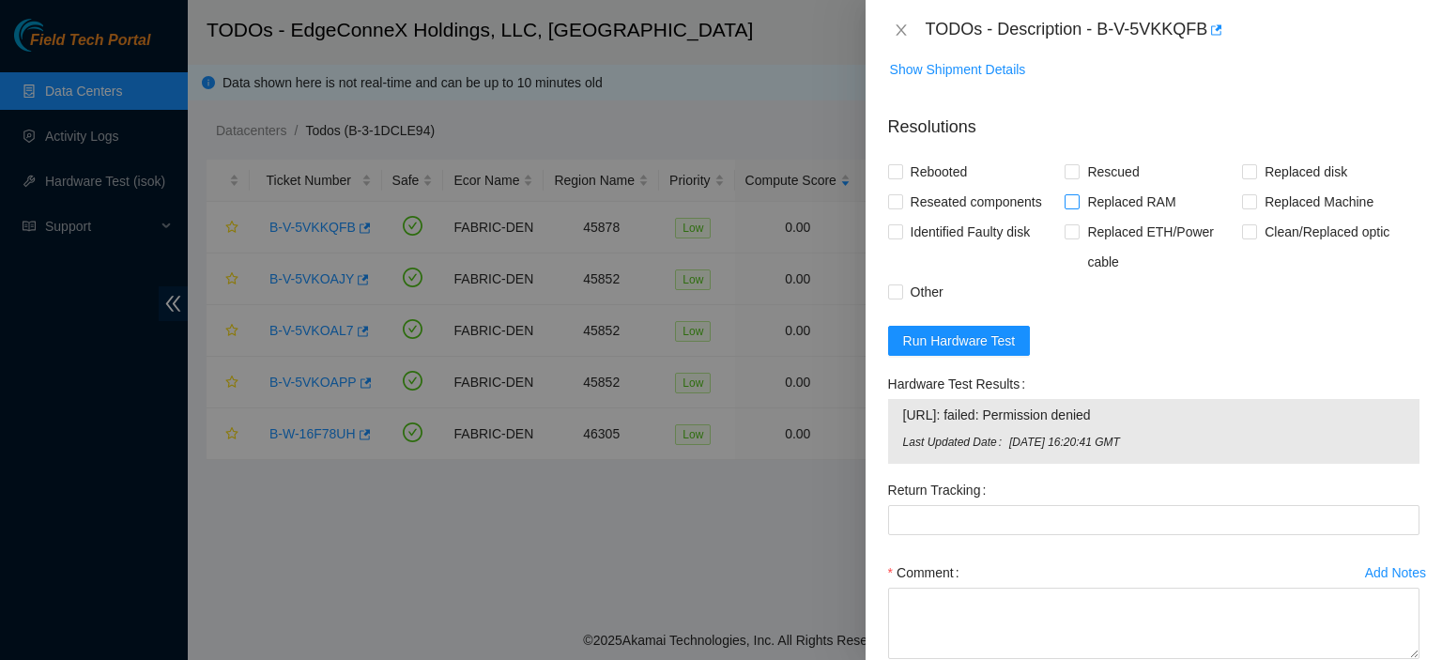
scroll to position [907, 0]
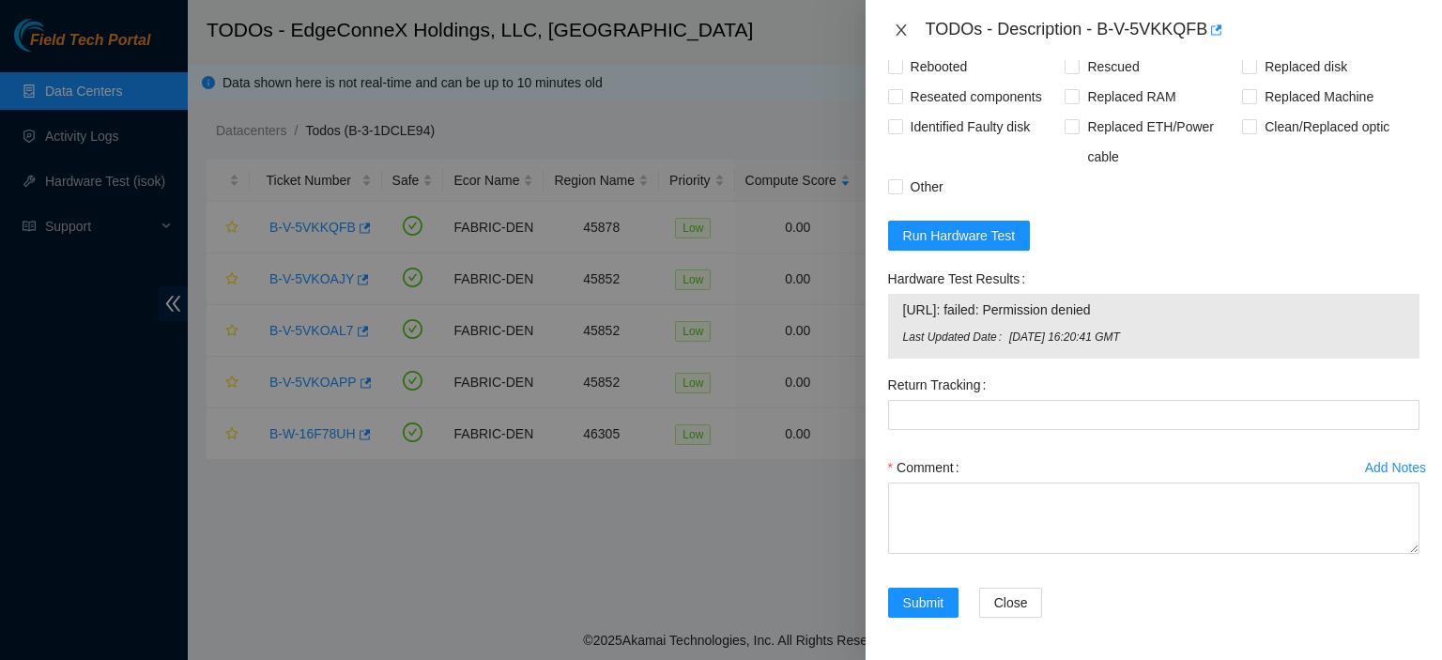
click at [903, 23] on icon "close" at bounding box center [901, 30] width 15 height 15
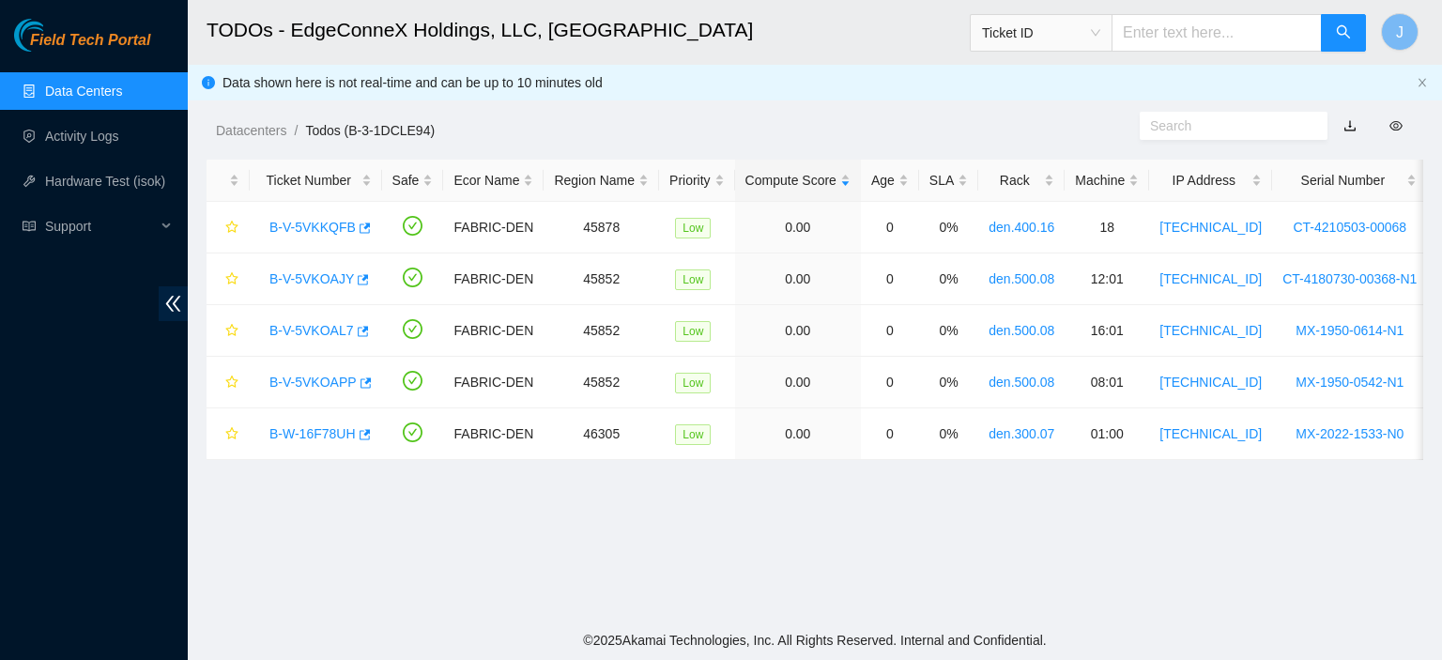
scroll to position [508, 0]
click at [329, 431] on link "B-W-16F78UH" at bounding box center [312, 433] width 86 height 15
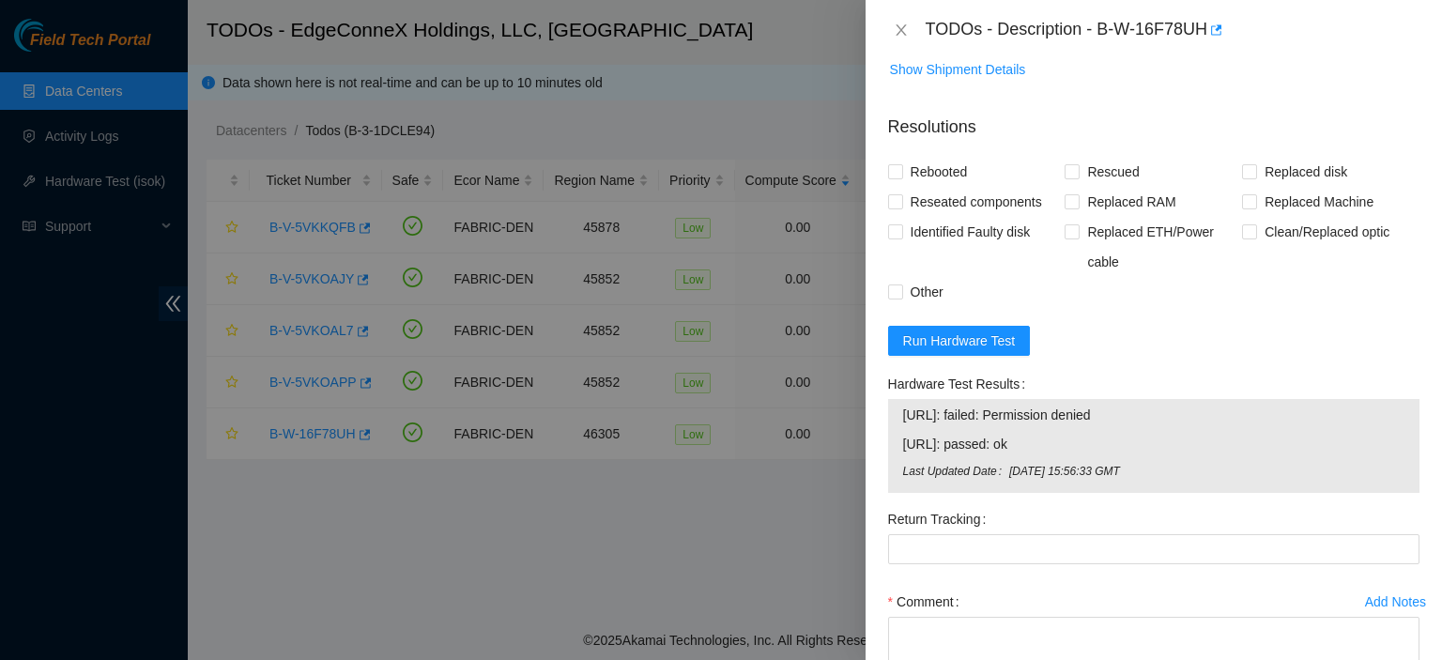
scroll to position [895, 0]
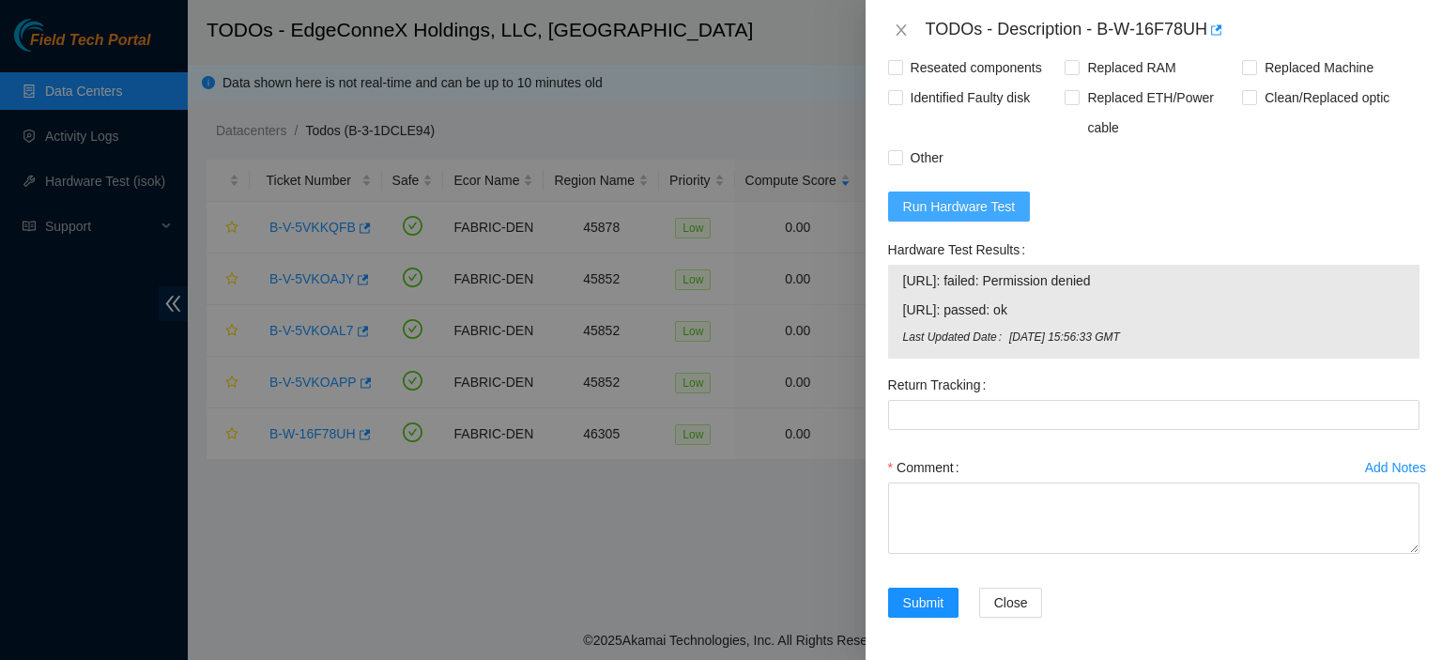
click at [967, 210] on span "Run Hardware Test" at bounding box center [959, 206] width 113 height 21
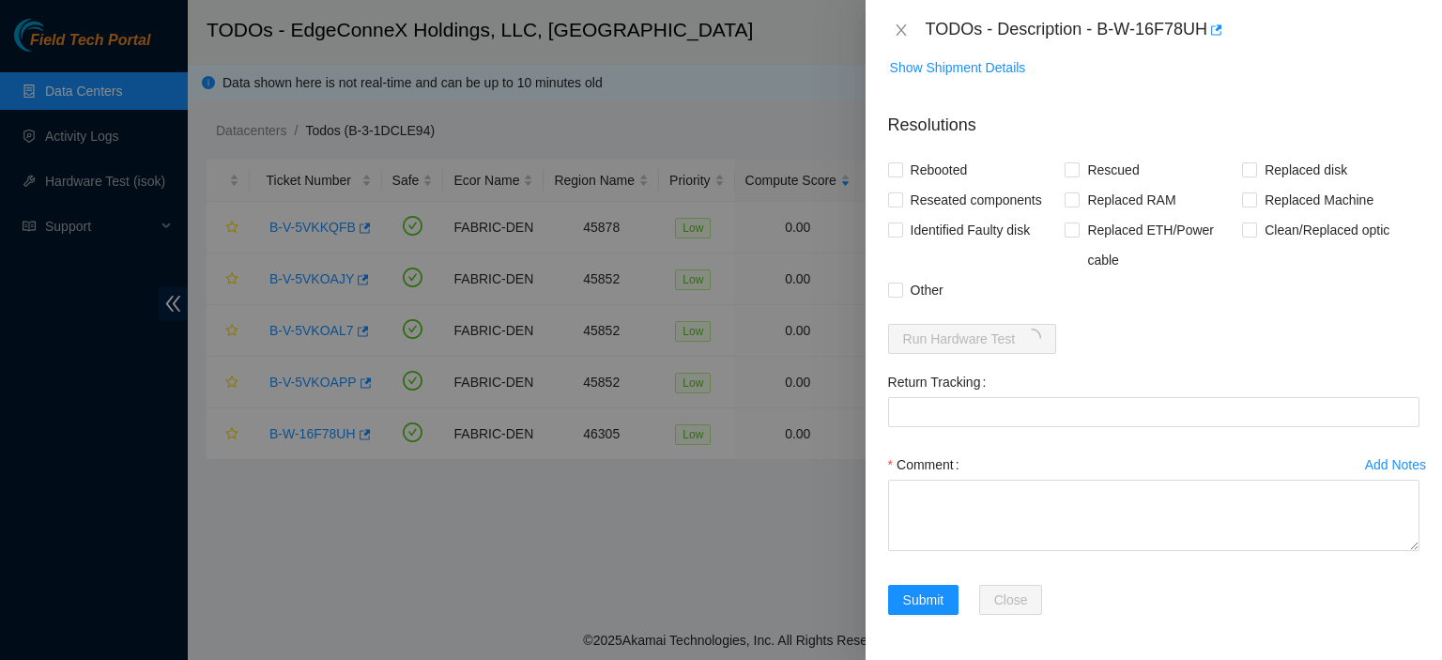
scroll to position [760, 0]
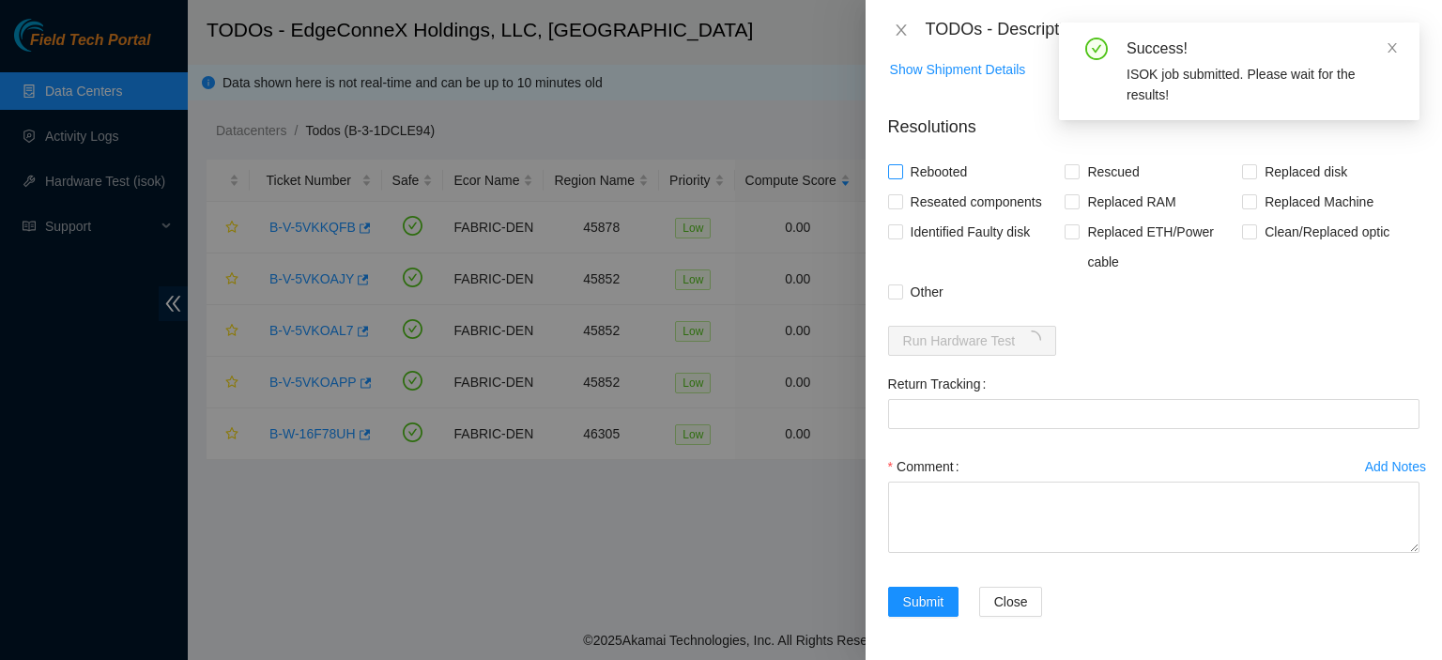
click at [894, 173] on input "Rebooted" at bounding box center [894, 170] width 13 height 13
checkbox input "true"
click at [1065, 169] on input "Rescued" at bounding box center [1071, 170] width 13 height 13
checkbox input "true"
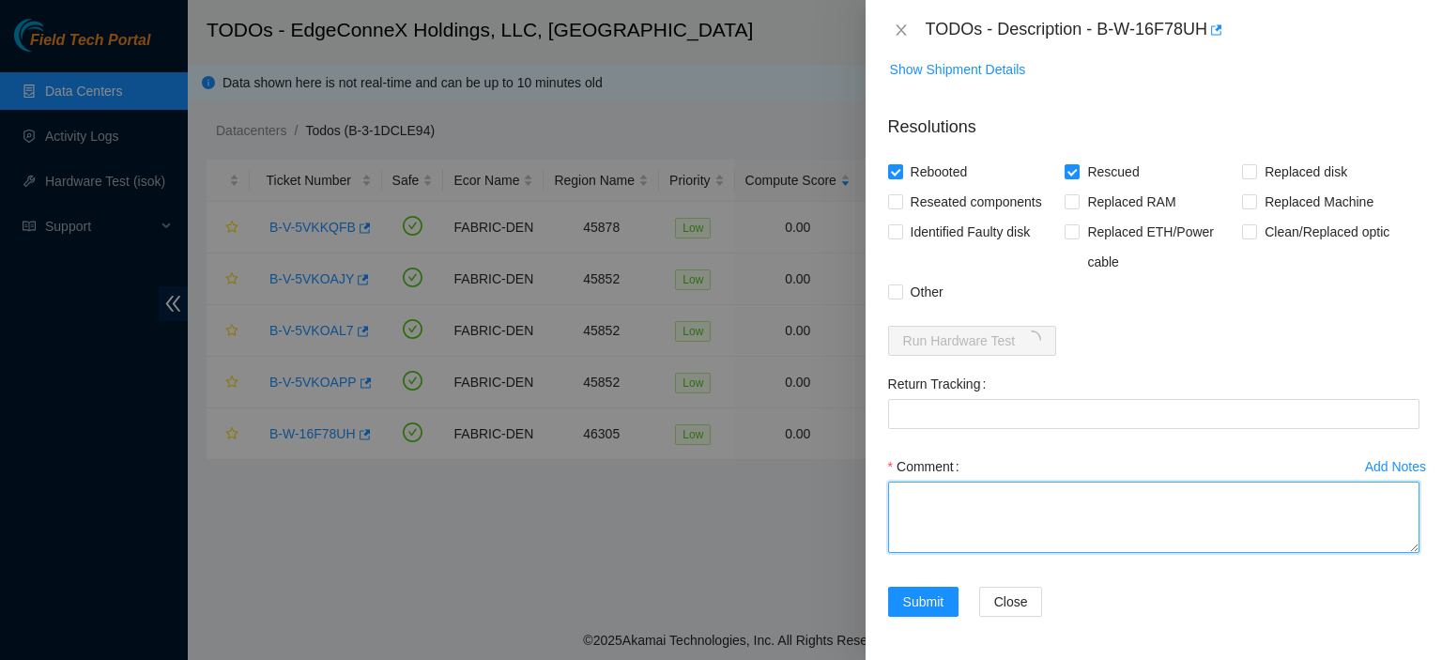
click at [1001, 501] on textarea "Comment" at bounding box center [1153, 517] width 531 height 71
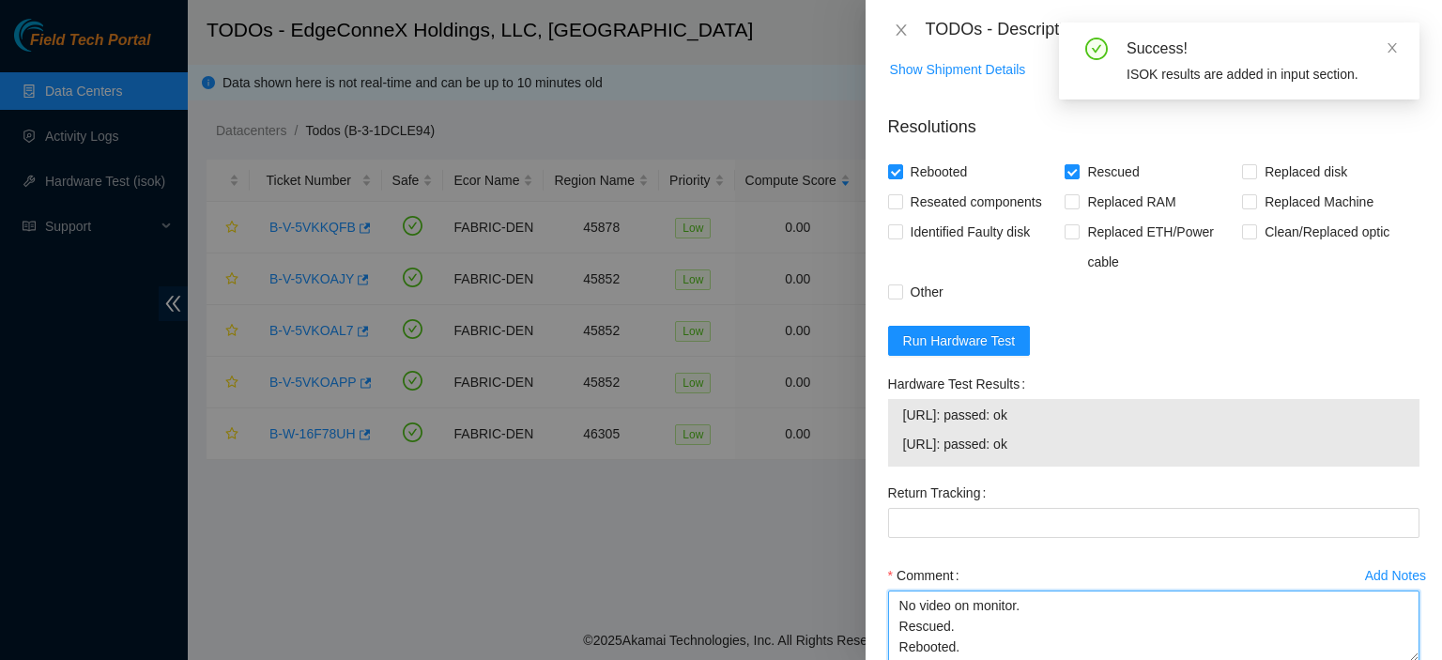
type textarea "No video on monitor. Rescued. Rebooted."
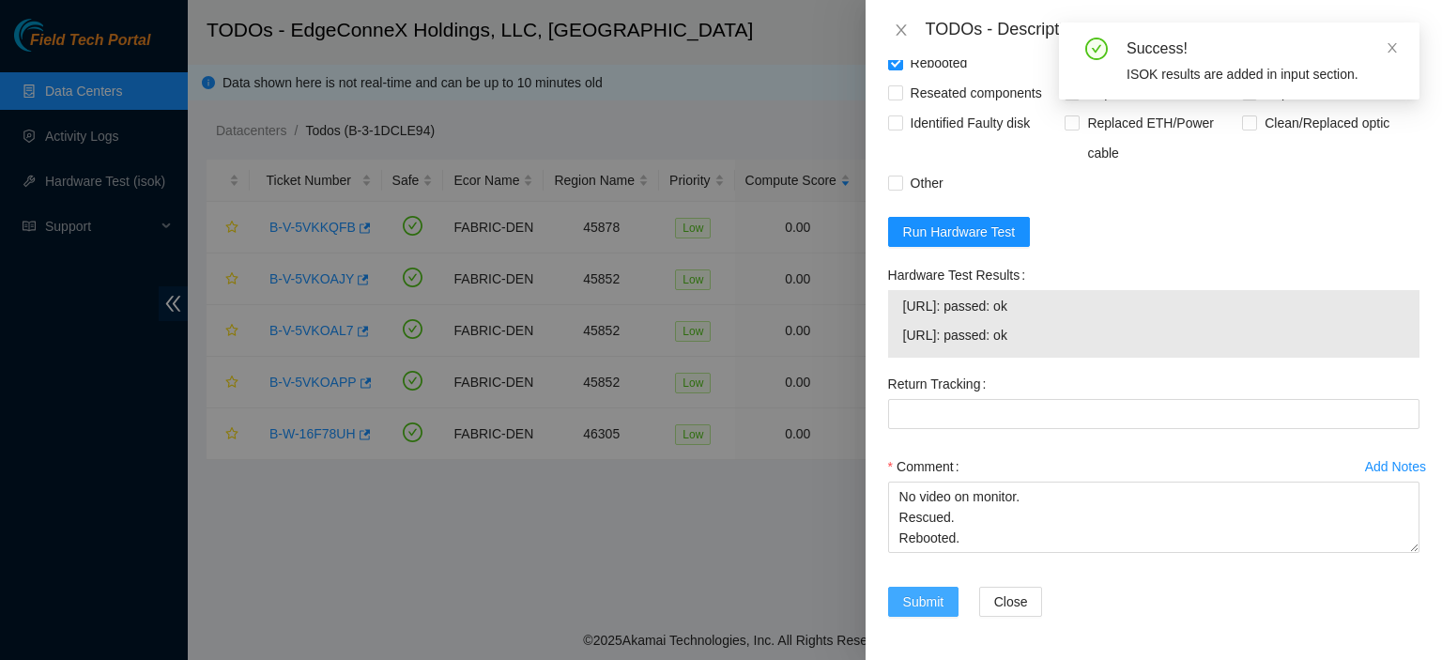
click at [913, 594] on span "Submit" at bounding box center [923, 601] width 41 height 21
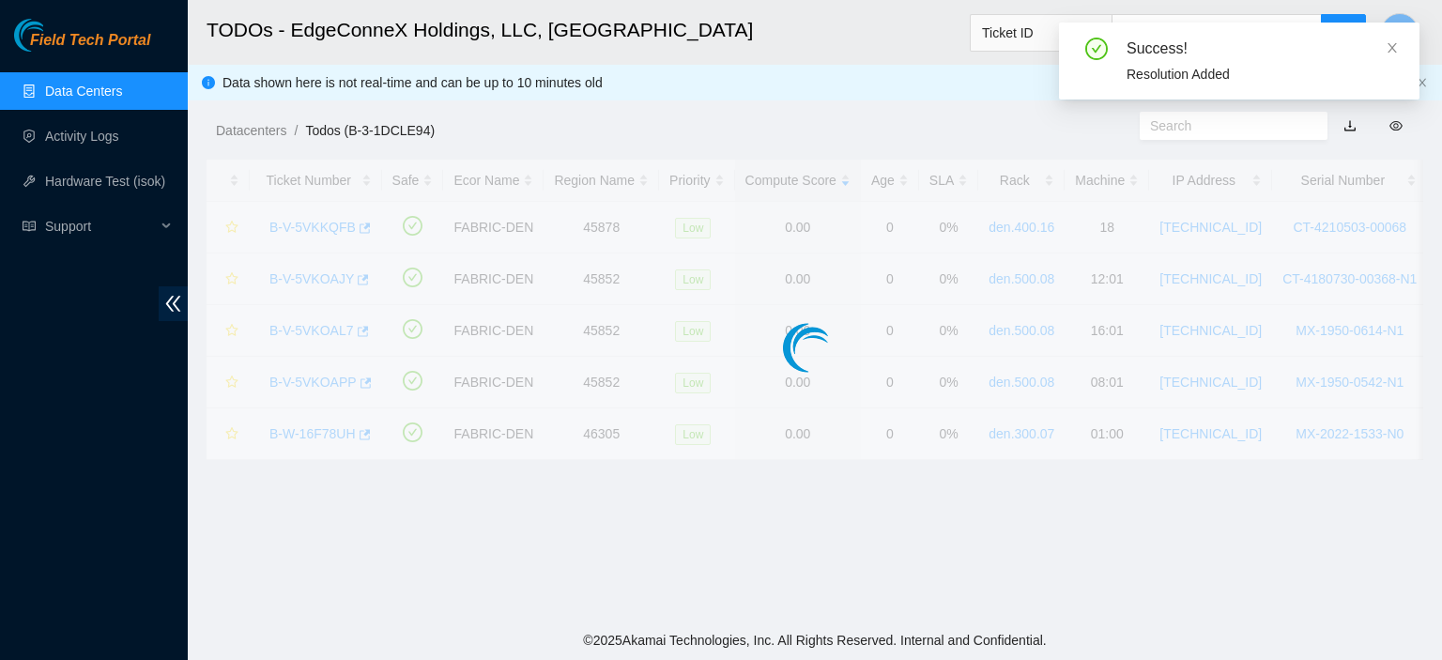
scroll to position [508, 0]
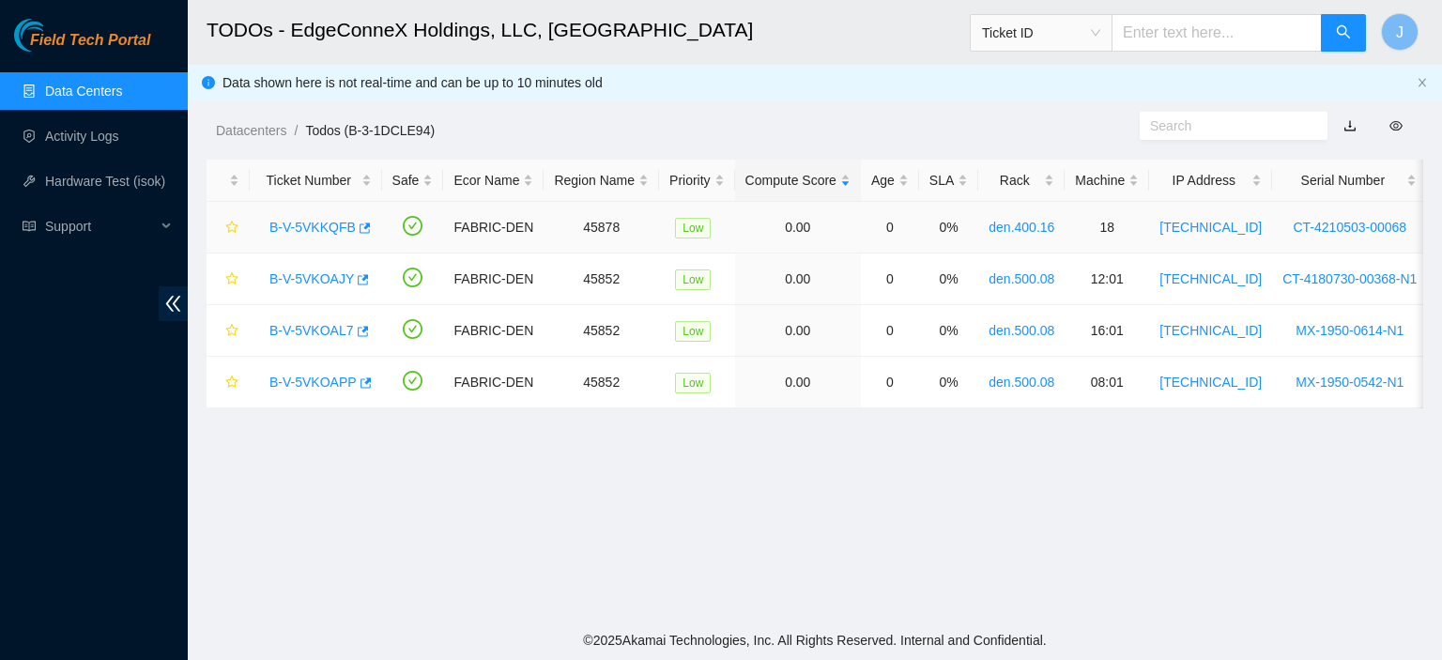
click at [324, 232] on link "B-V-5VKKQFB" at bounding box center [312, 227] width 86 height 15
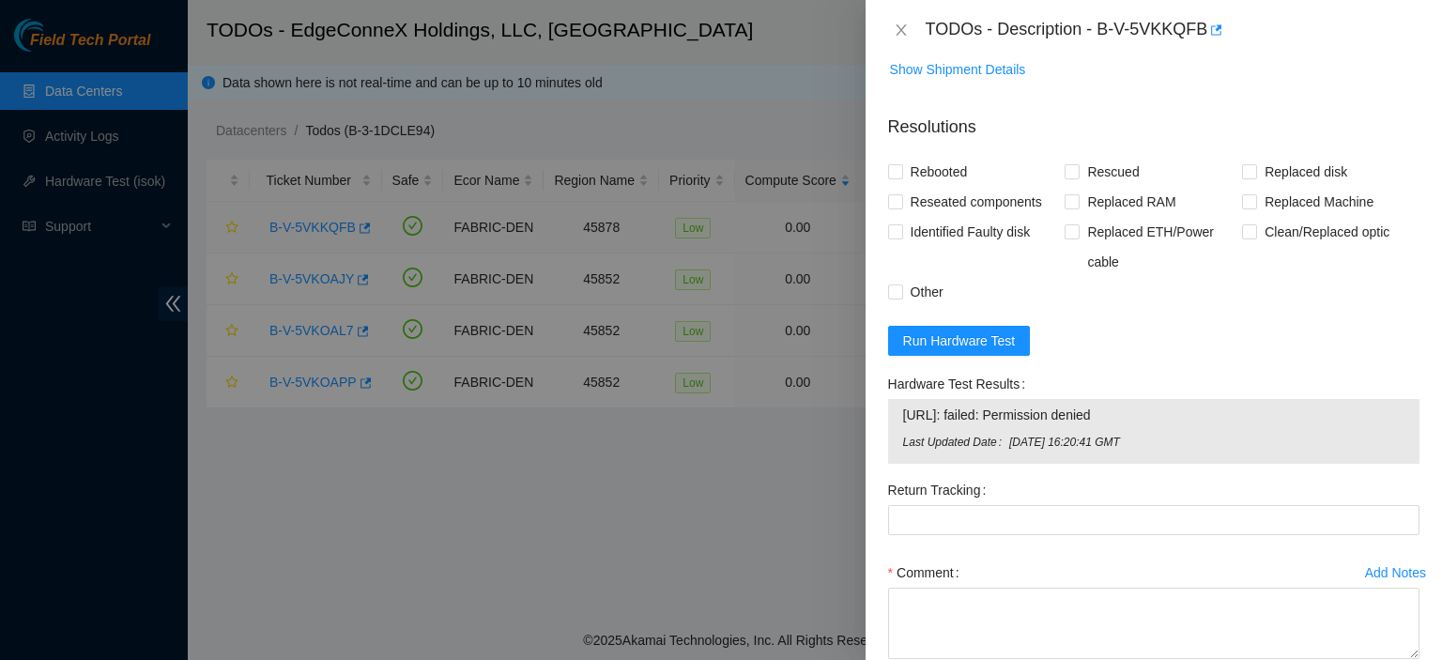
scroll to position [907, 0]
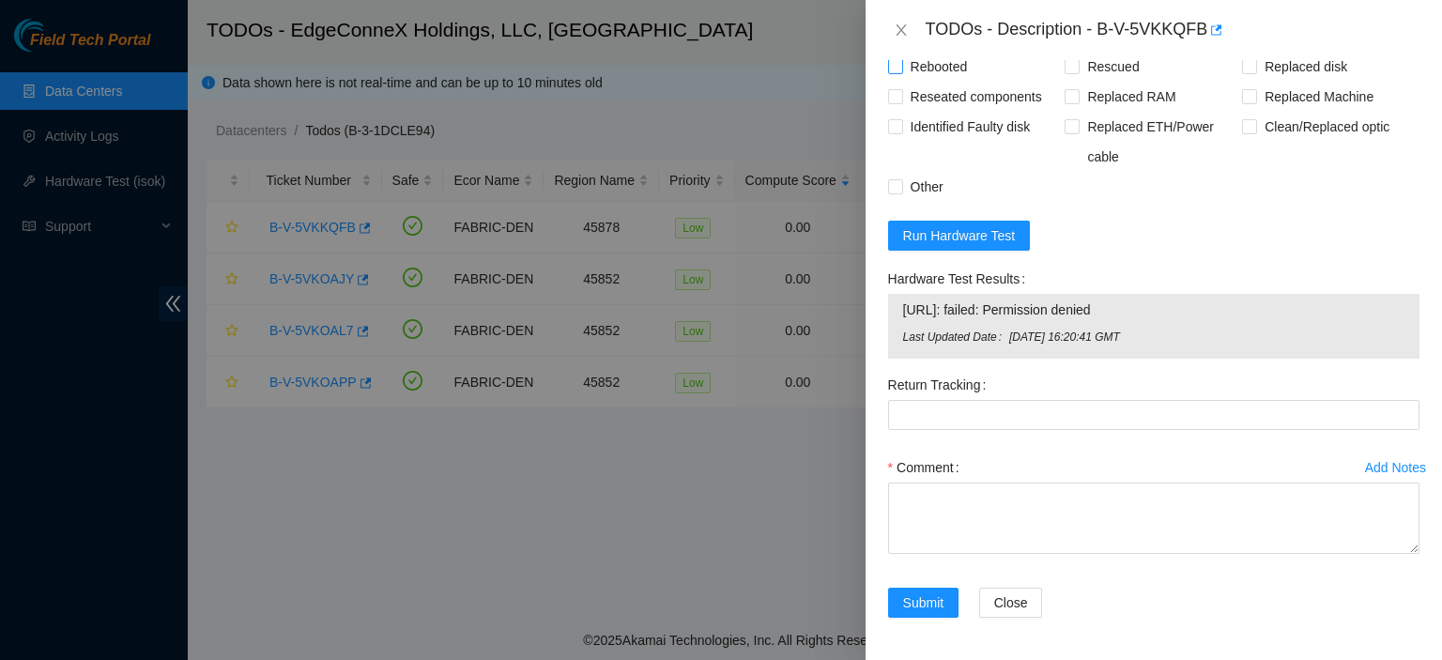
click at [894, 69] on input "Rebooted" at bounding box center [894, 65] width 13 height 13
checkbox input "true"
click at [1067, 65] on input "Rescued" at bounding box center [1071, 65] width 13 height 13
checkbox input "true"
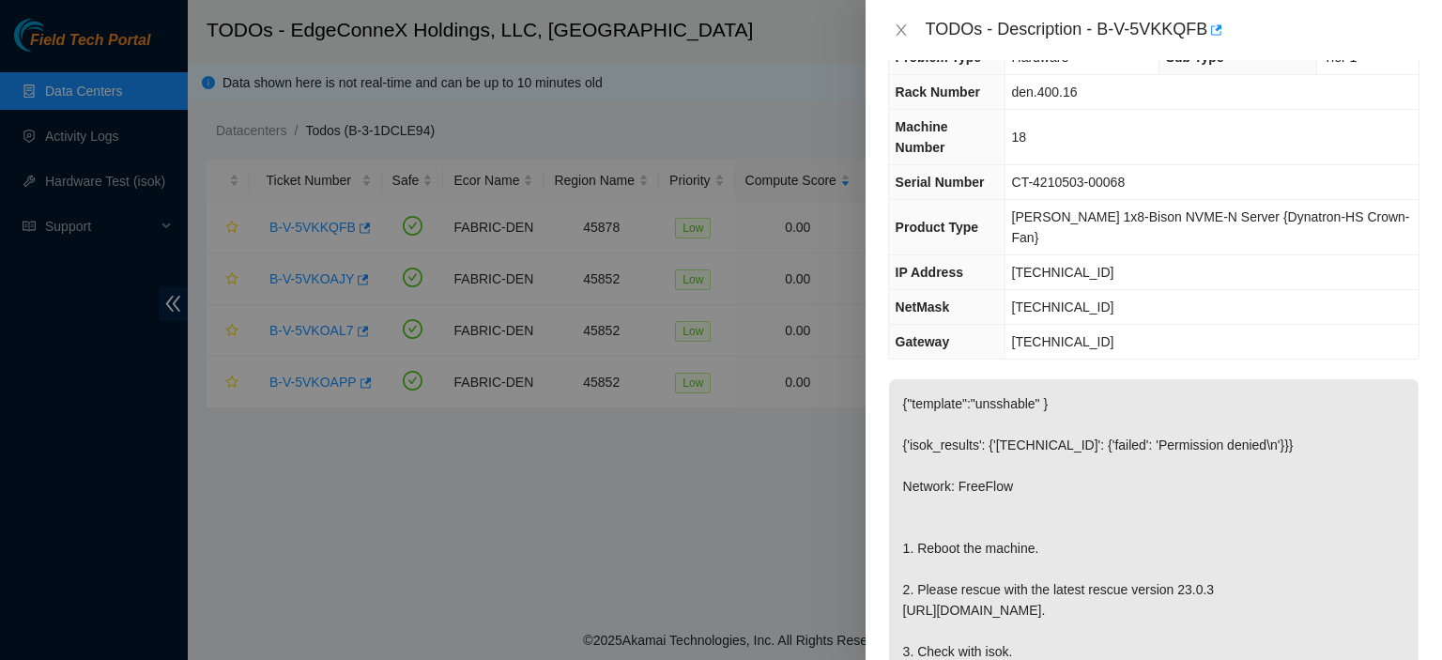
scroll to position [0, 0]
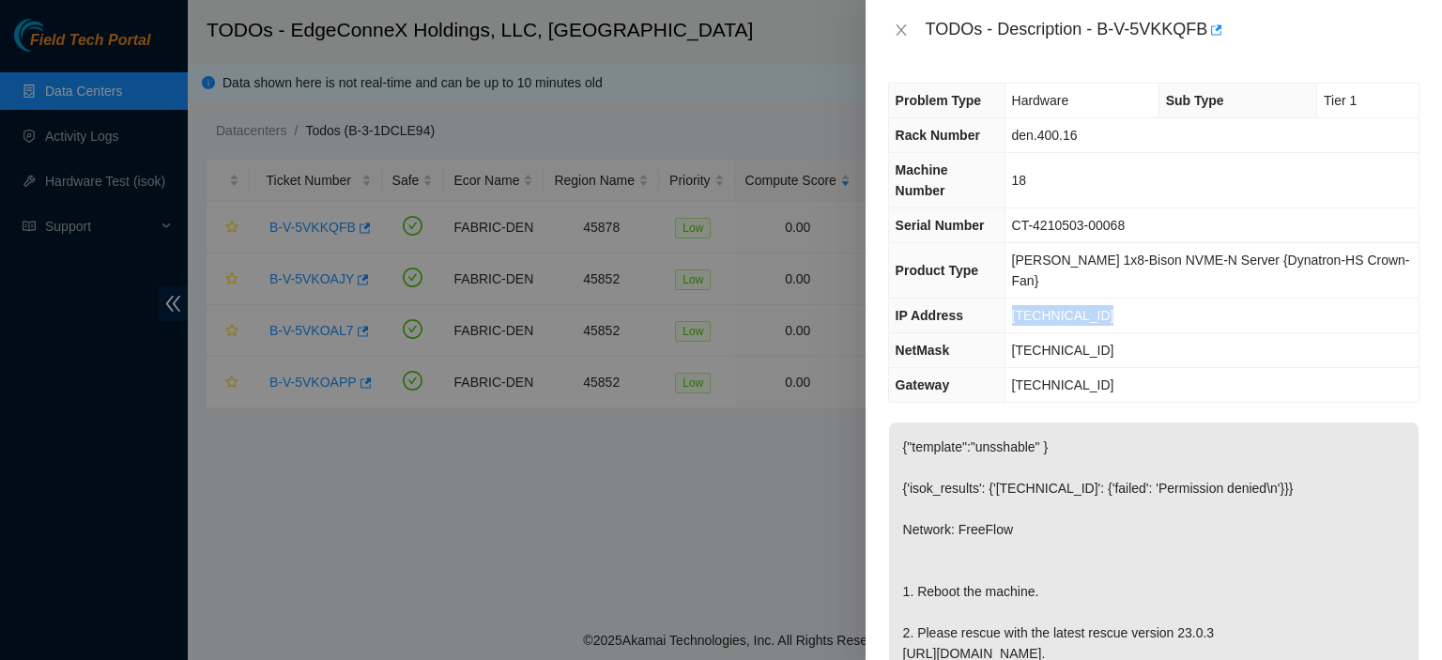
drag, startPoint x: 1122, startPoint y: 271, endPoint x: 1030, endPoint y: 266, distance: 92.2
click at [1030, 299] on td "[TECHNICAL_ID]" at bounding box center [1212, 316] width 414 height 35
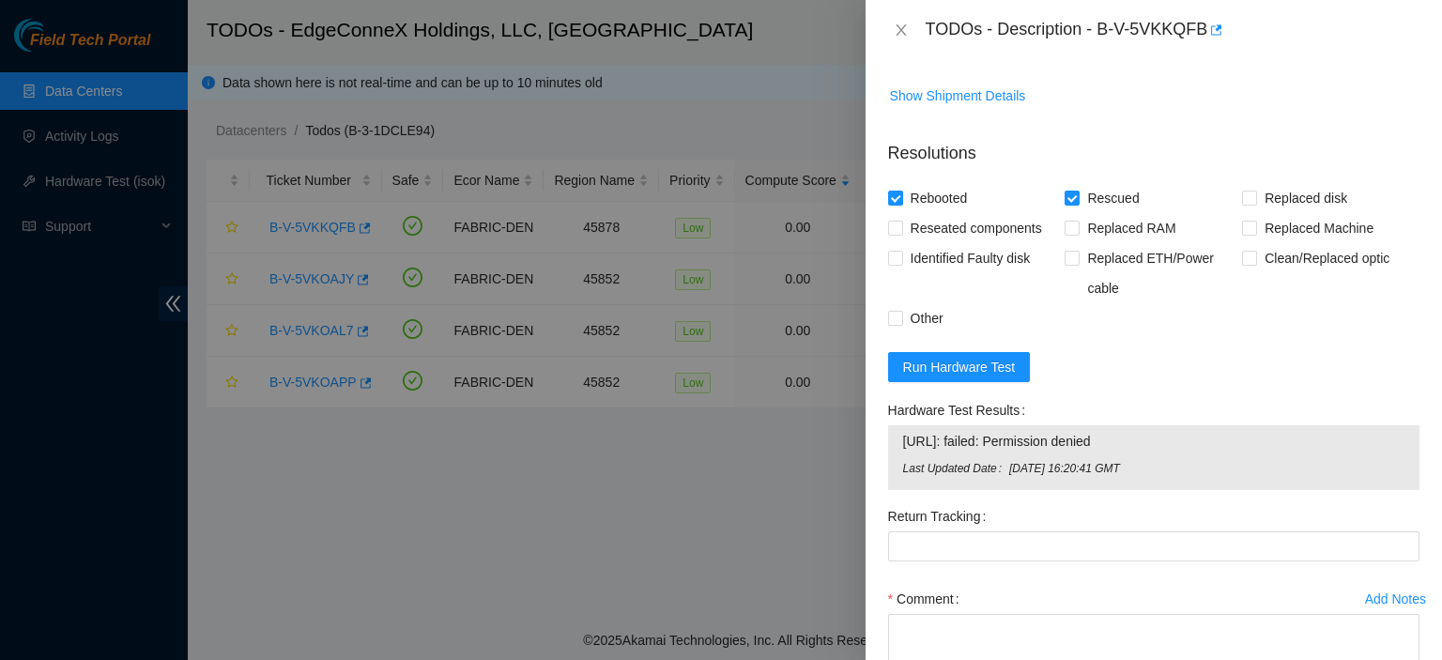
scroll to position [804, 0]
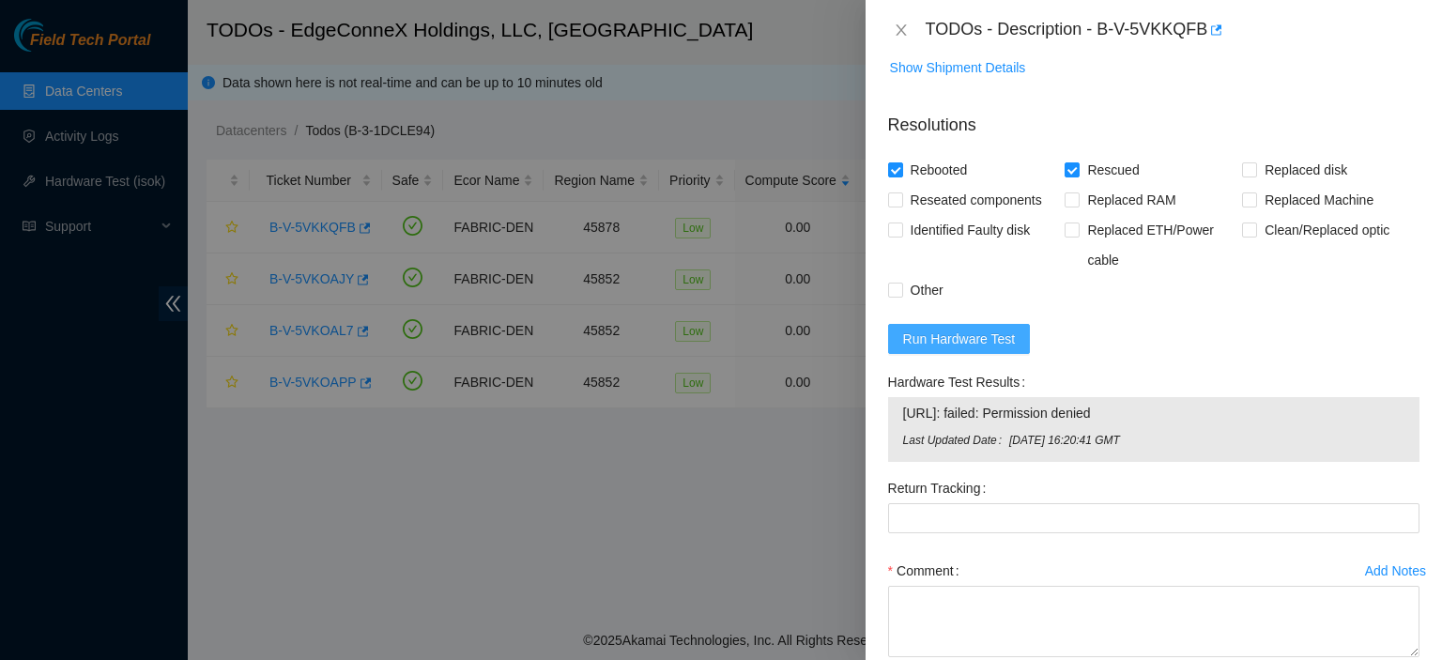
click at [978, 335] on span "Run Hardware Test" at bounding box center [959, 339] width 113 height 21
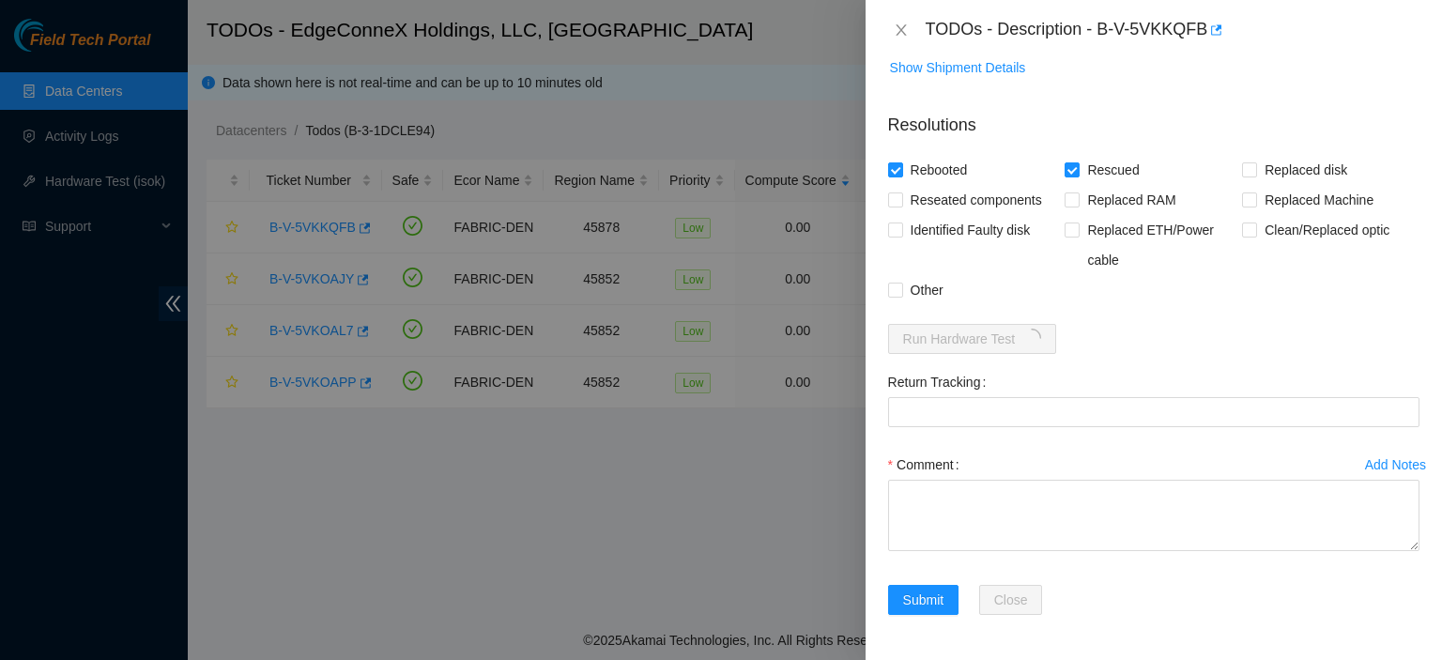
scroll to position [802, 0]
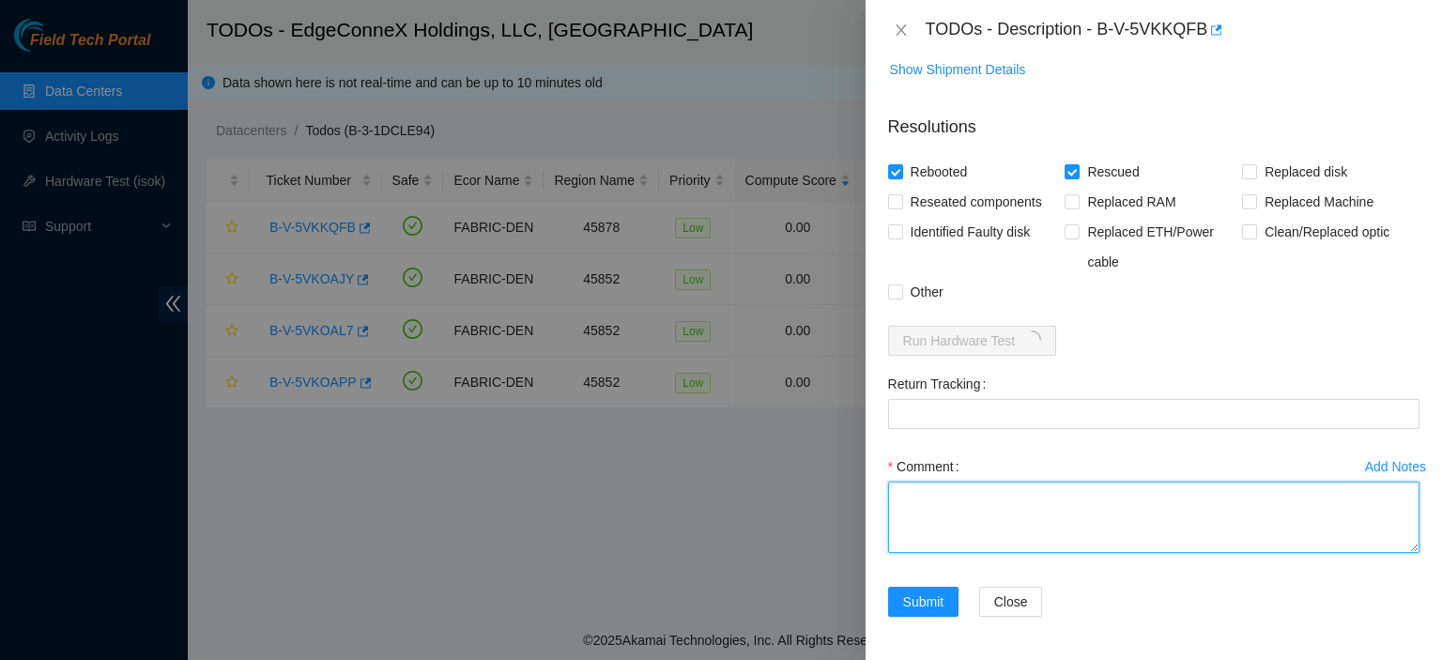
click at [975, 495] on textarea "Comment" at bounding box center [1153, 517] width 531 height 71
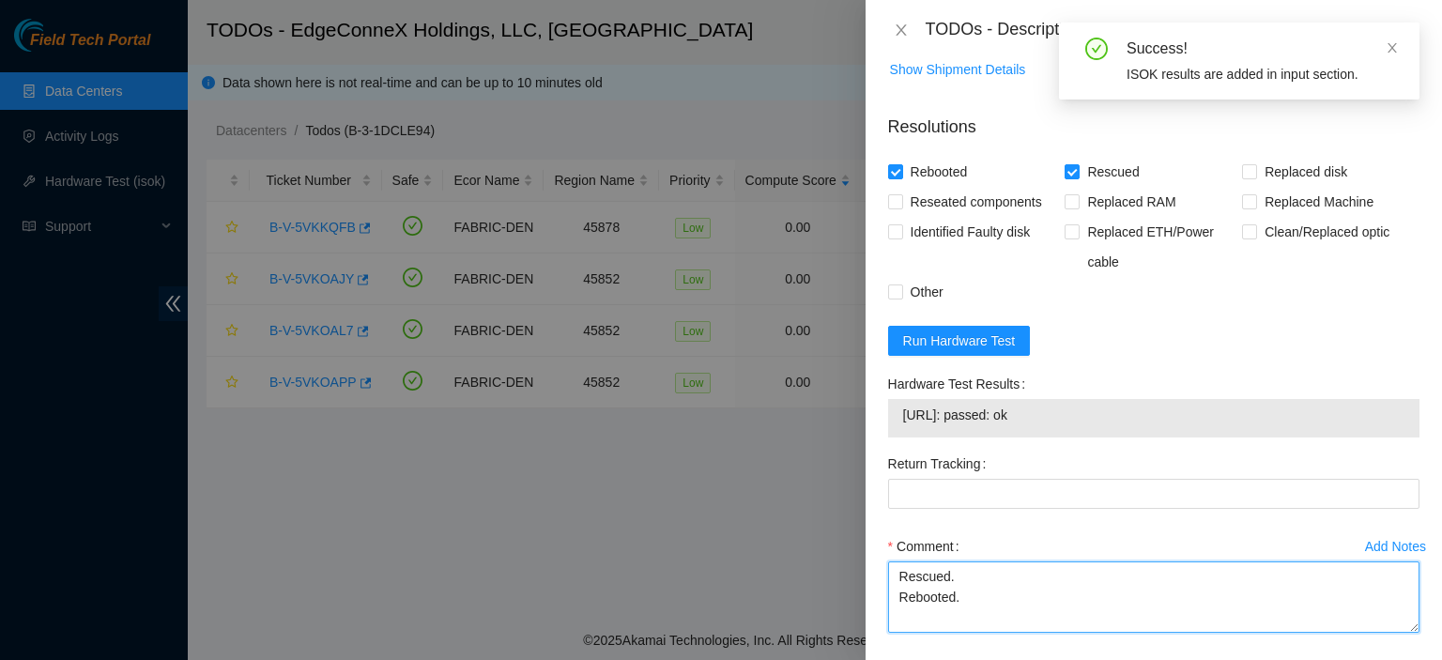
type textarea "Rescued. Rebooted."
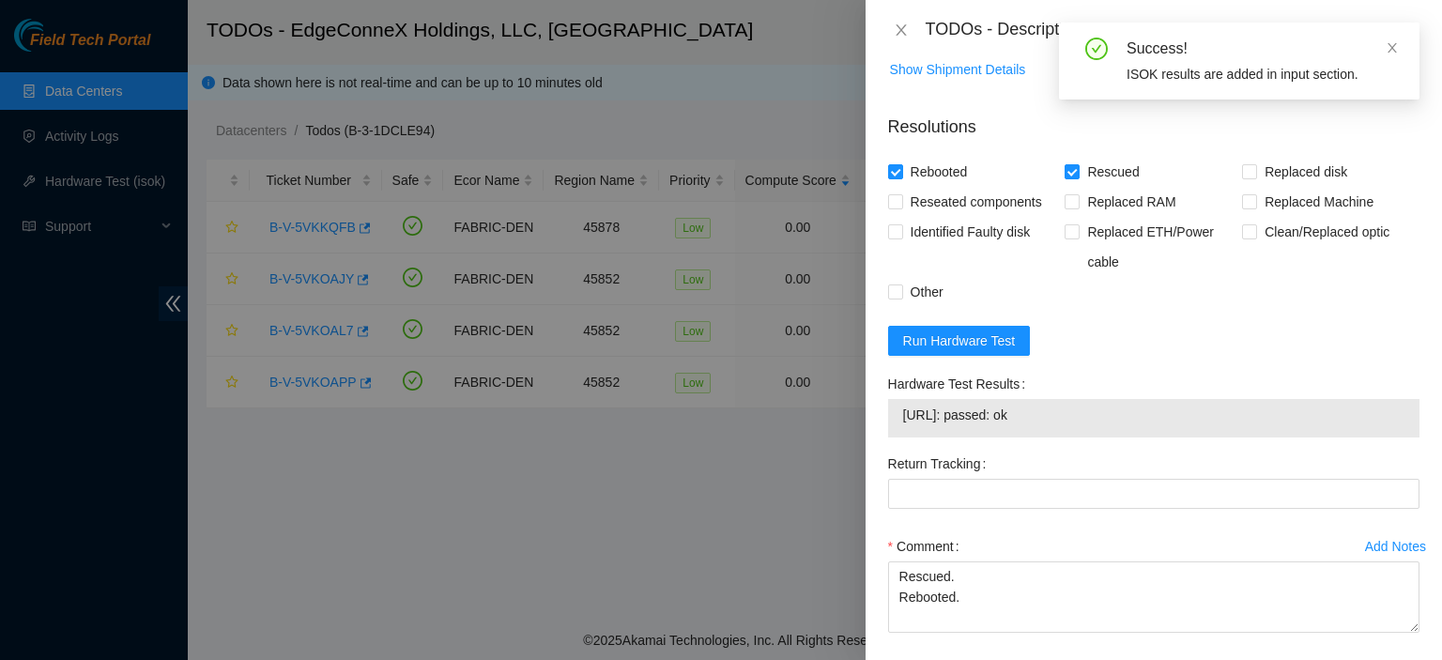
scroll to position [881, 0]
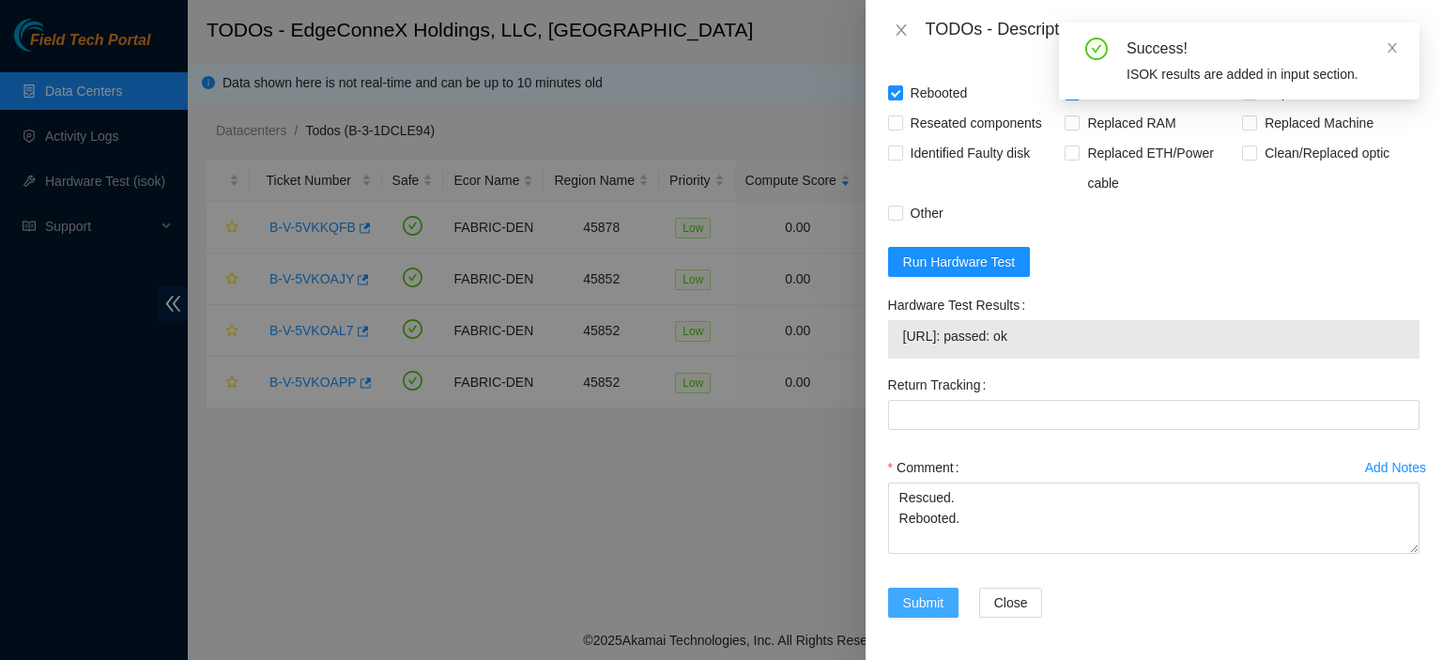
click at [929, 603] on span "Submit" at bounding box center [923, 602] width 41 height 21
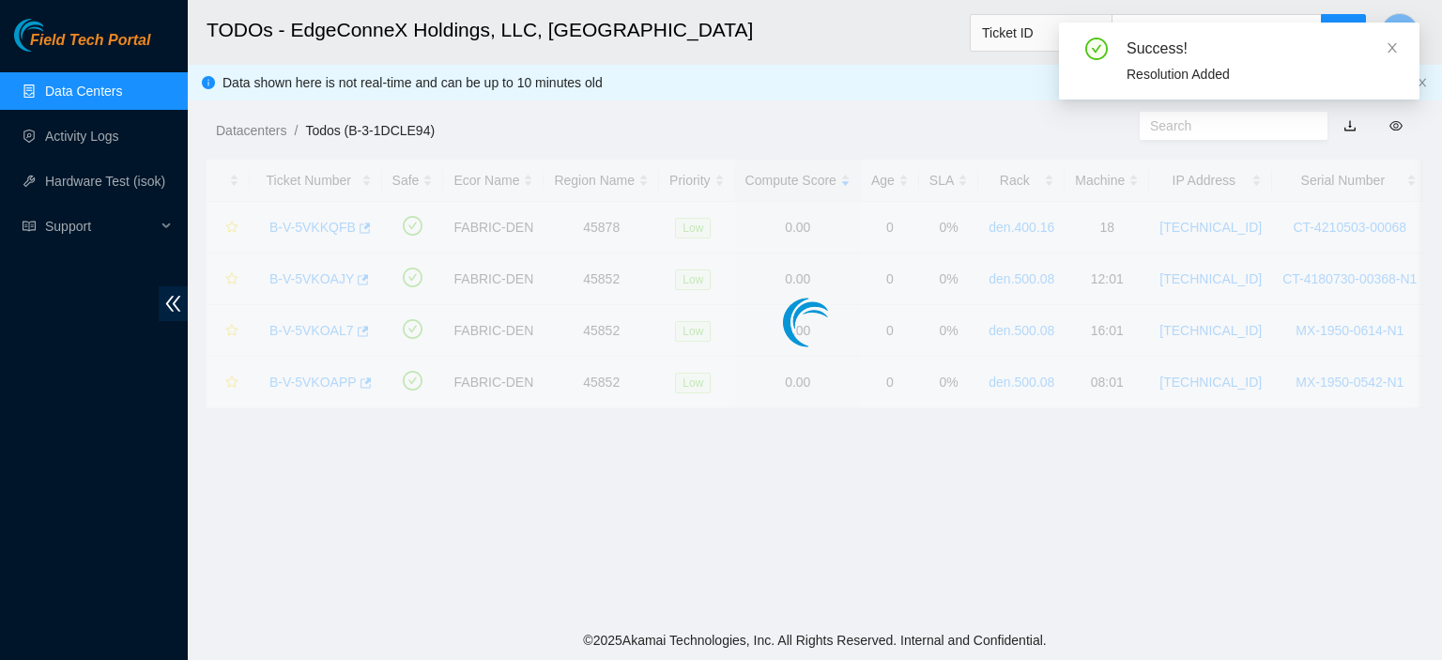
scroll to position [508, 0]
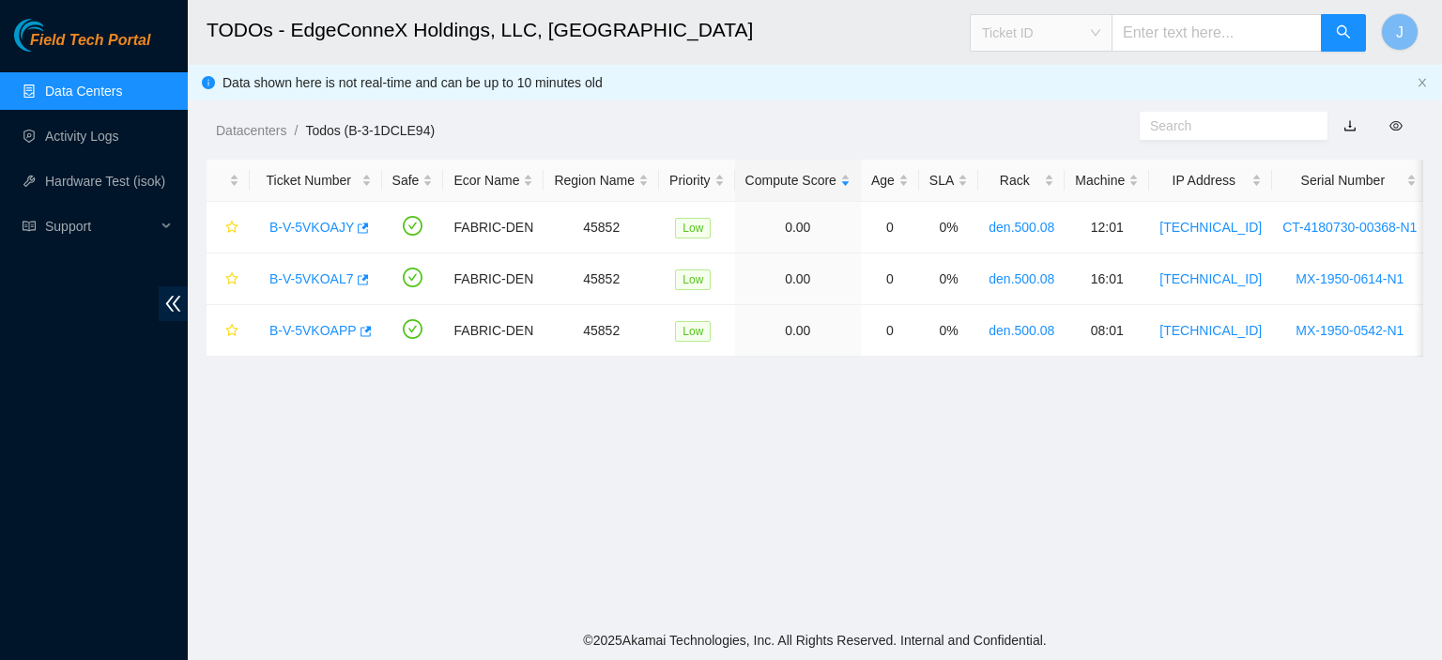
click at [1100, 27] on span "Ticket ID" at bounding box center [1041, 33] width 118 height 28
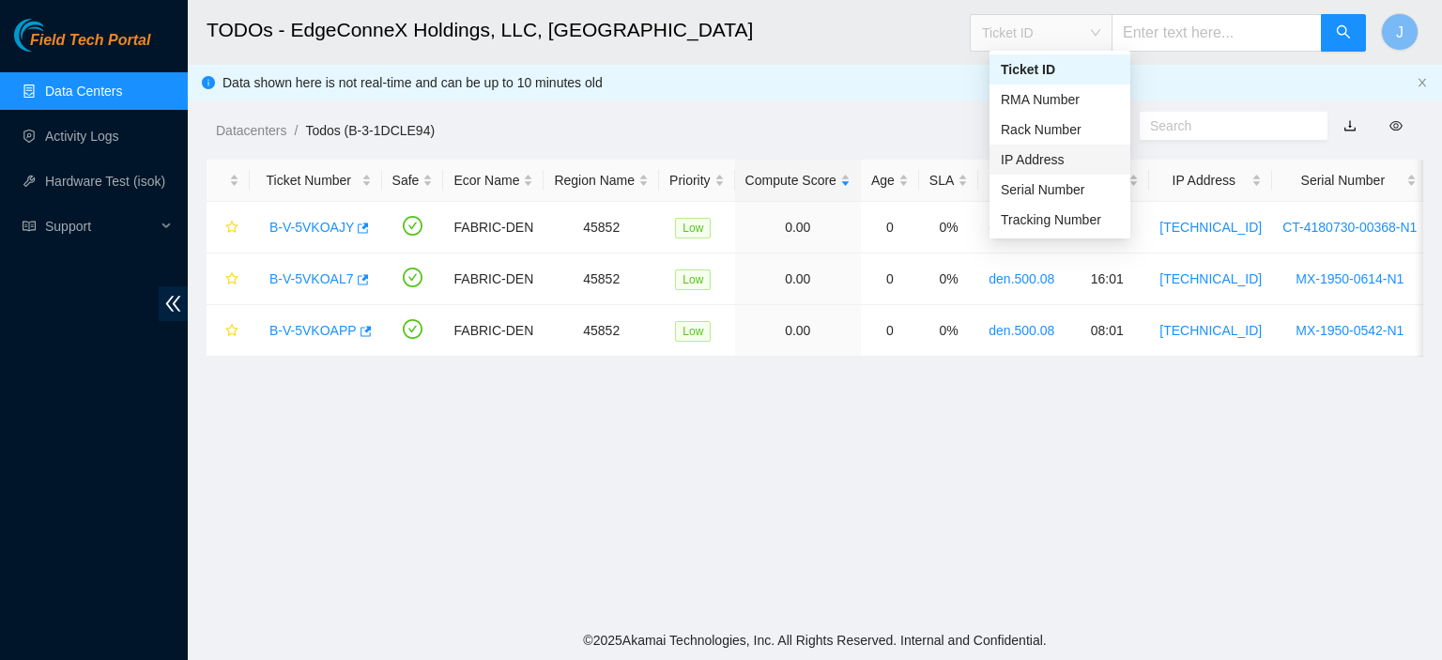
click at [1062, 168] on div "IP Address" at bounding box center [1060, 159] width 118 height 21
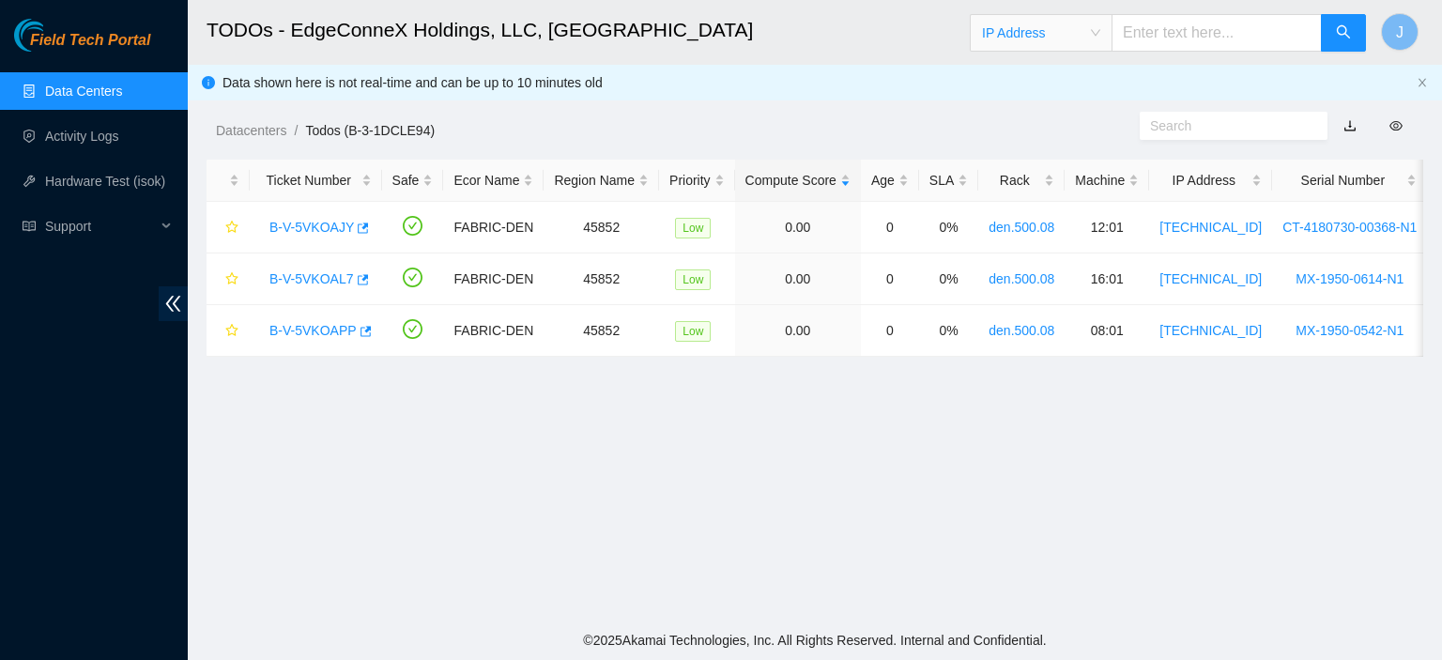
click at [1212, 28] on input "text" at bounding box center [1217, 33] width 210 height 38
paste input "[TECHNICAL_ID]"
type input "[TECHNICAL_ID]"
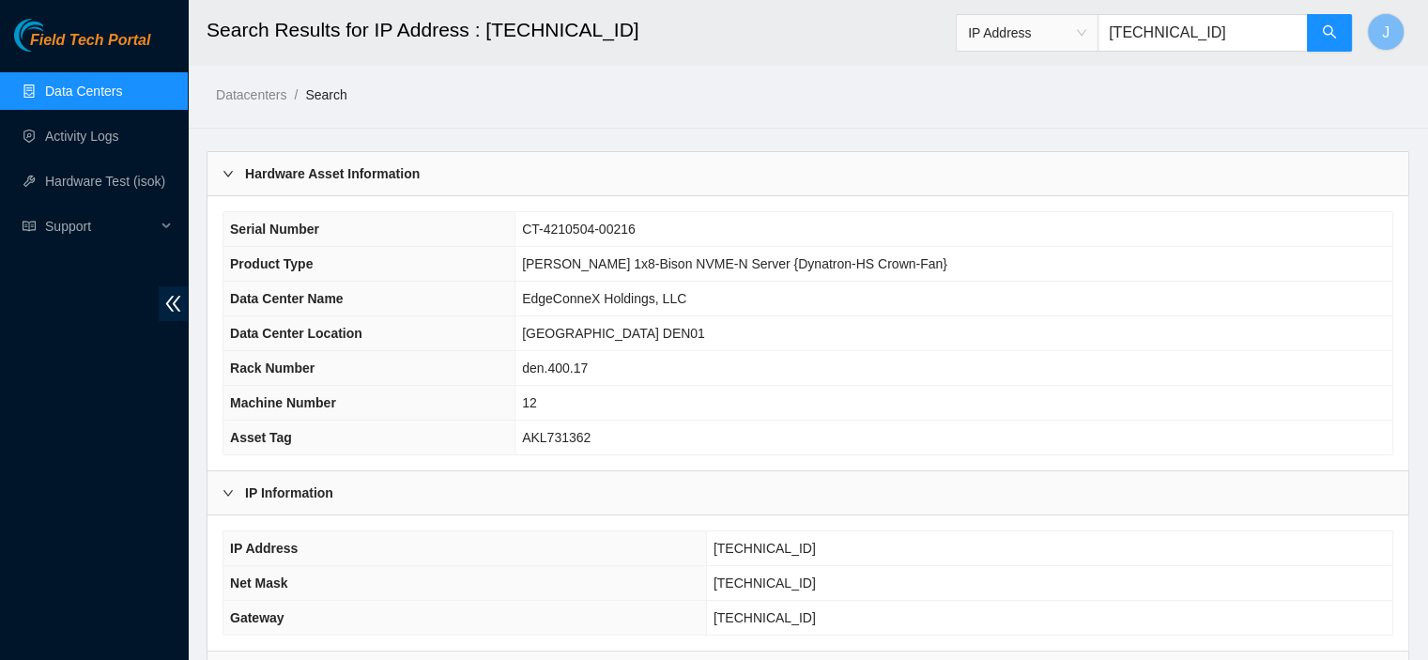
click at [1230, 28] on input "[TECHNICAL_ID]" at bounding box center [1203, 33] width 210 height 38
paste input "33.89.206"
click at [1237, 28] on input "[TECHNICAL_ID]" at bounding box center [1203, 33] width 210 height 38
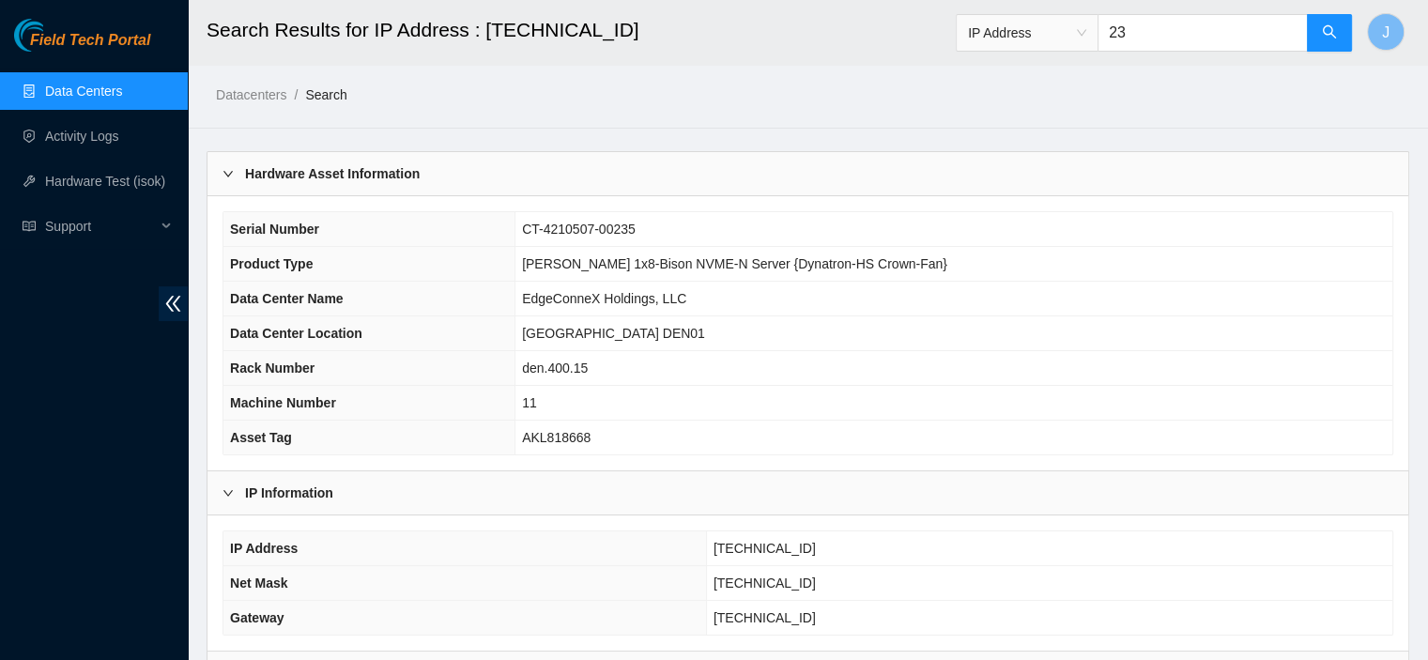
type input "2"
paste input "[TECHNICAL_ID]"
click at [1259, 30] on input "[TECHNICAL_ID]" at bounding box center [1203, 33] width 210 height 38
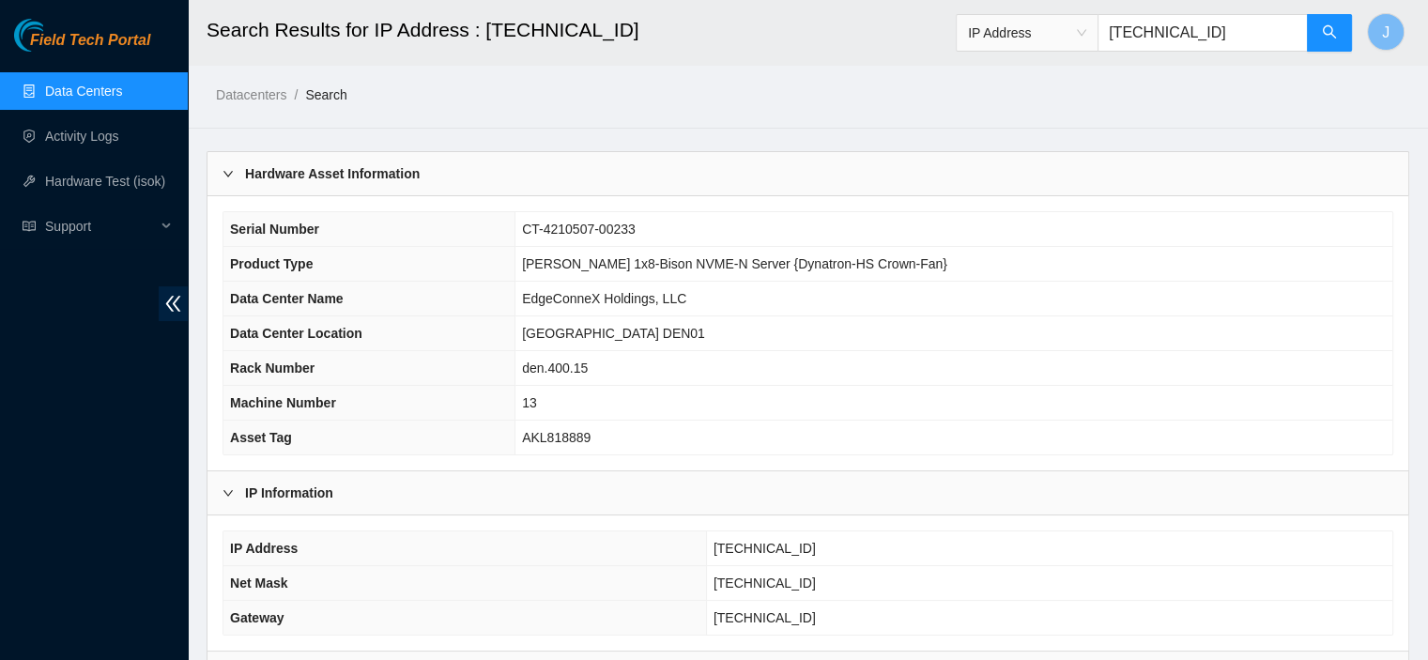
click at [1259, 30] on input "[TECHNICAL_ID]" at bounding box center [1203, 33] width 210 height 38
paste input "215.222.175"
type input "[TECHNICAL_ID]"
click at [0, 34] on div "Field Tech Portal" at bounding box center [94, 35] width 188 height 33
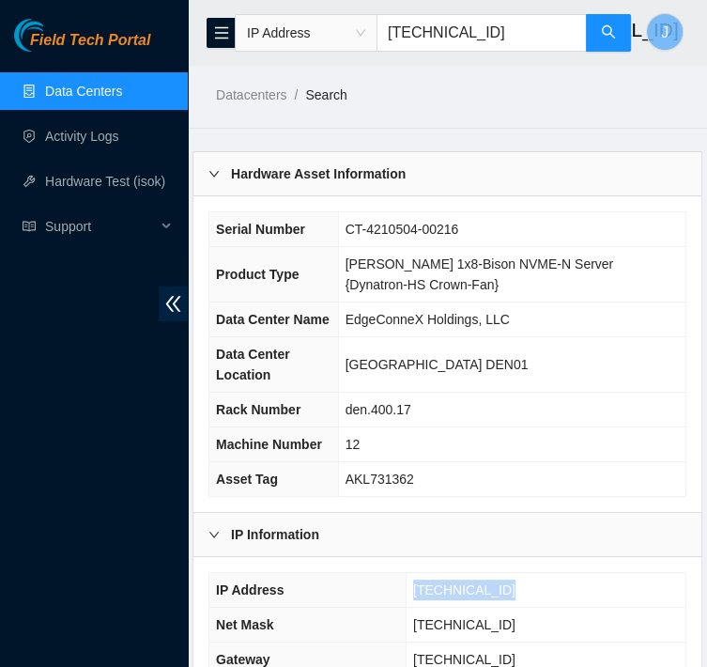
drag, startPoint x: 502, startPoint y: 586, endPoint x: 419, endPoint y: 590, distance: 83.6
click at [419, 590] on td "[TECHNICAL_ID]" at bounding box center [546, 590] width 280 height 35
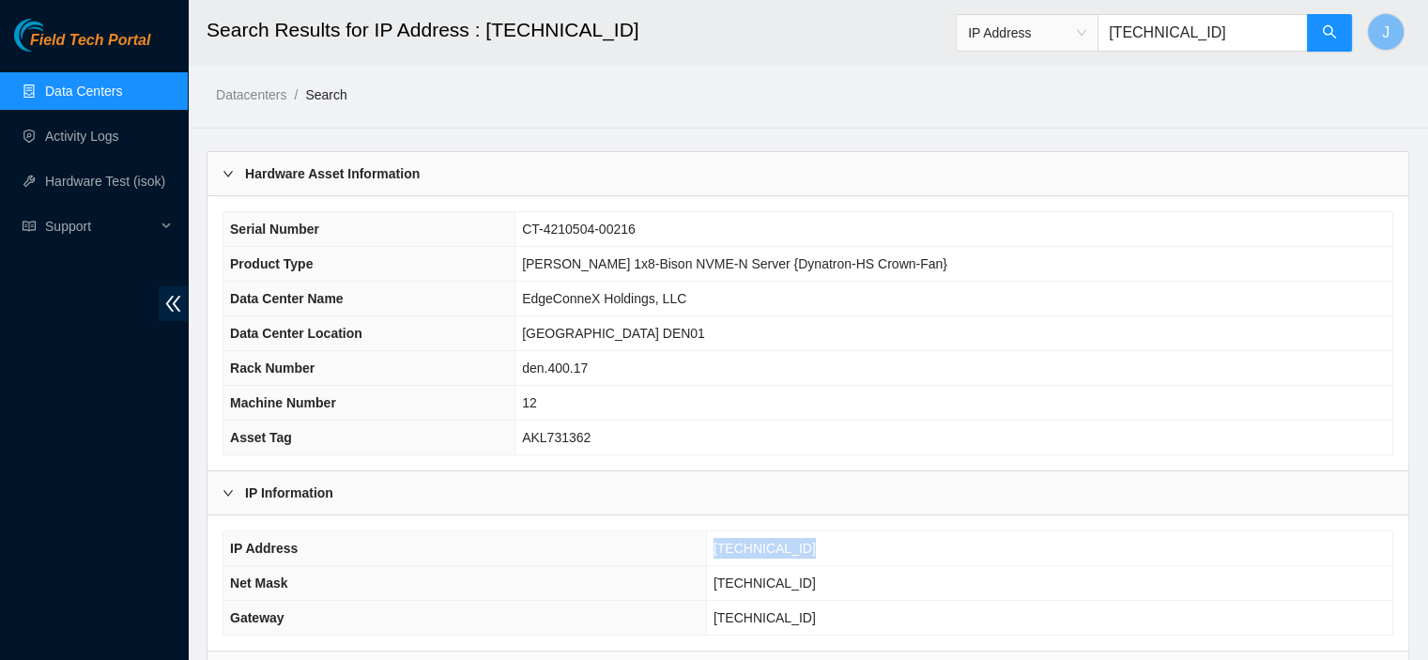
click at [45, 86] on link "Data Centers" at bounding box center [83, 91] width 77 height 15
